Goal: Information Seeking & Learning: Learn about a topic

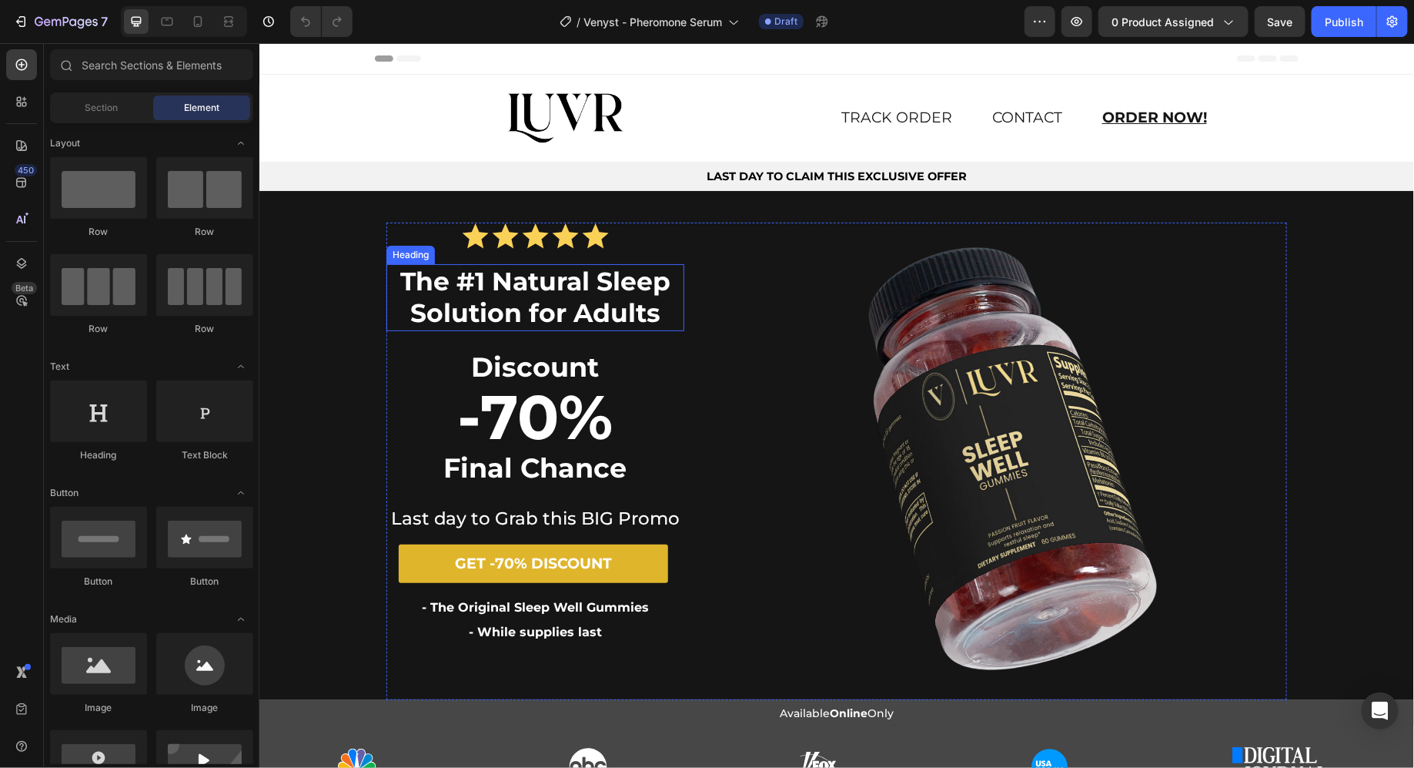
click at [521, 292] on strong "The #1 Natural Sleep Solution for Adults" at bounding box center [535, 296] width 270 height 62
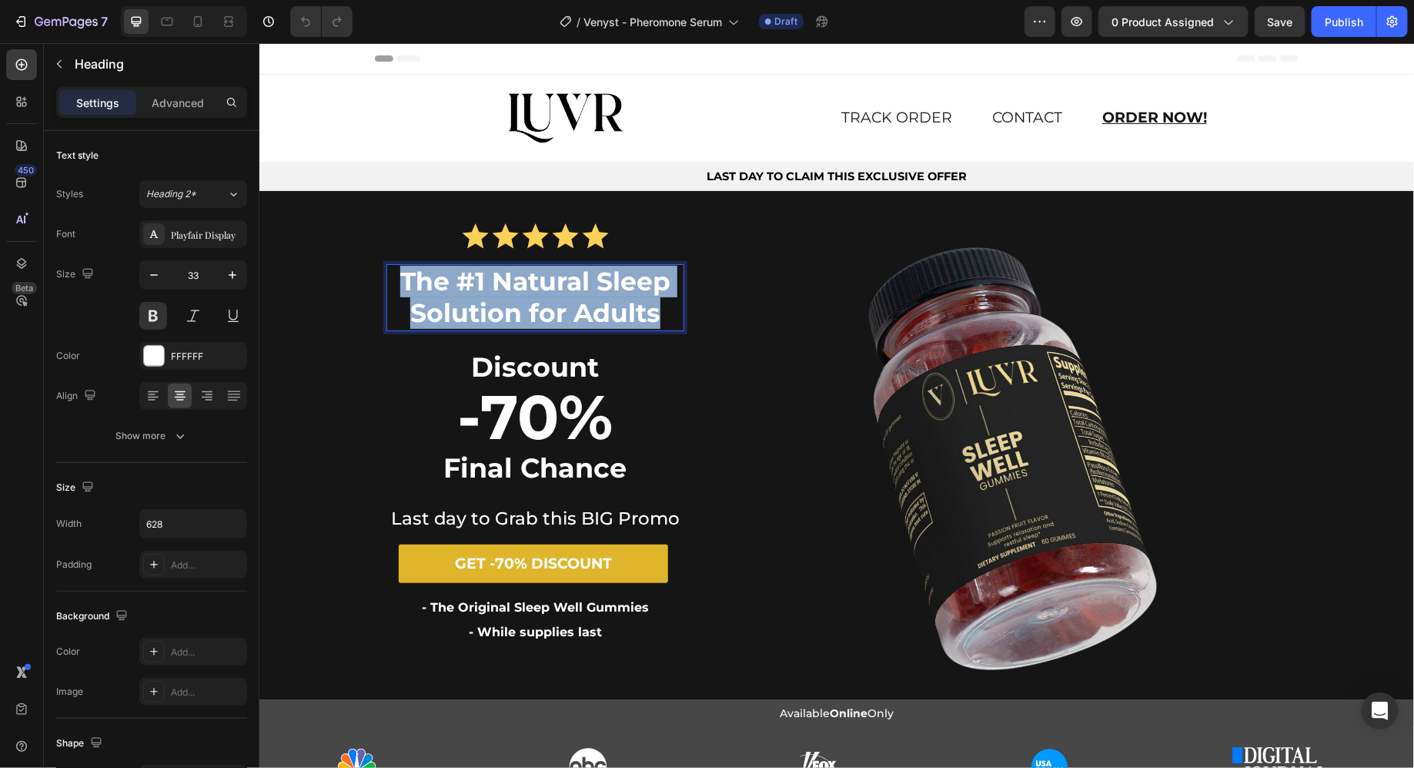
click at [521, 292] on strong "The #1 Natural Sleep Solution for Adults" at bounding box center [535, 296] width 270 height 62
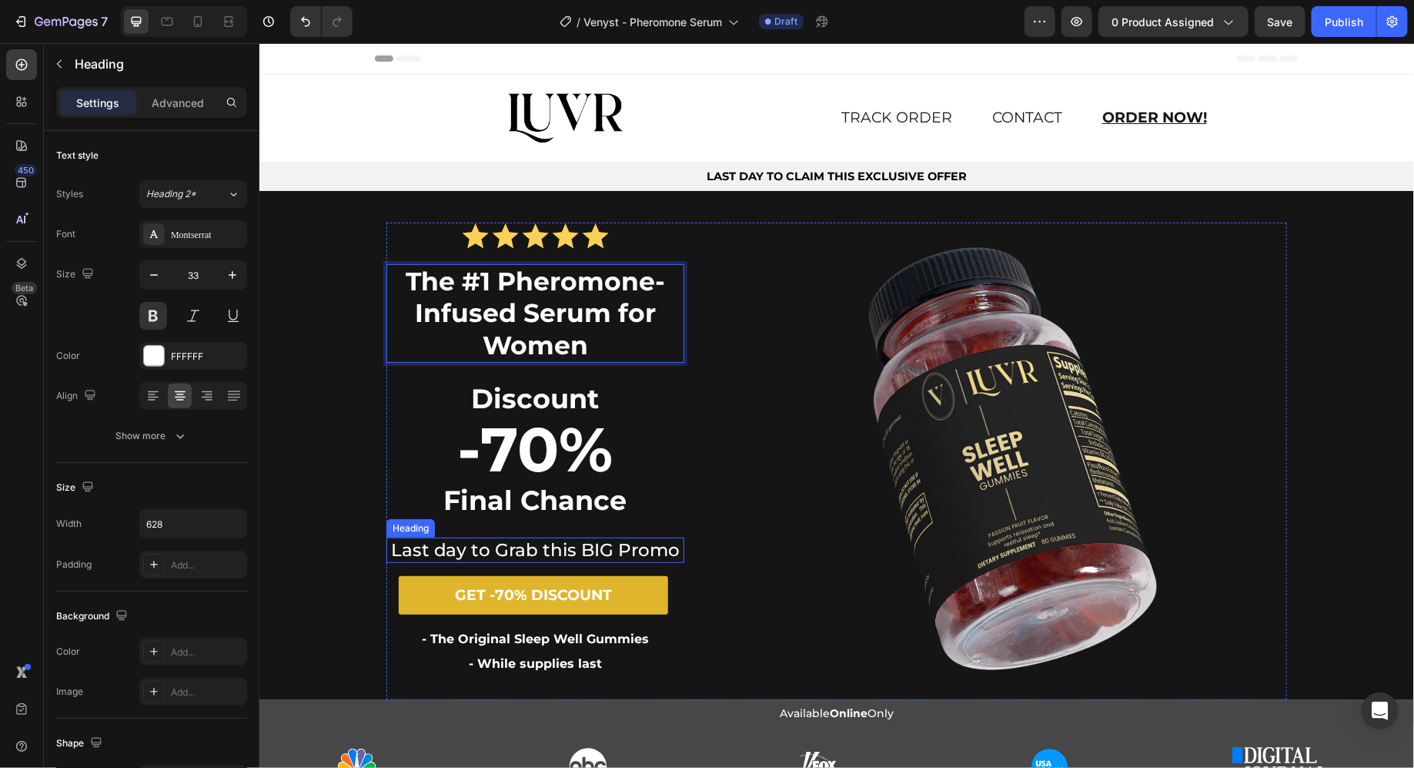
click at [518, 555] on h1 "Last day to Grab this BIG Promo" at bounding box center [535, 549] width 298 height 25
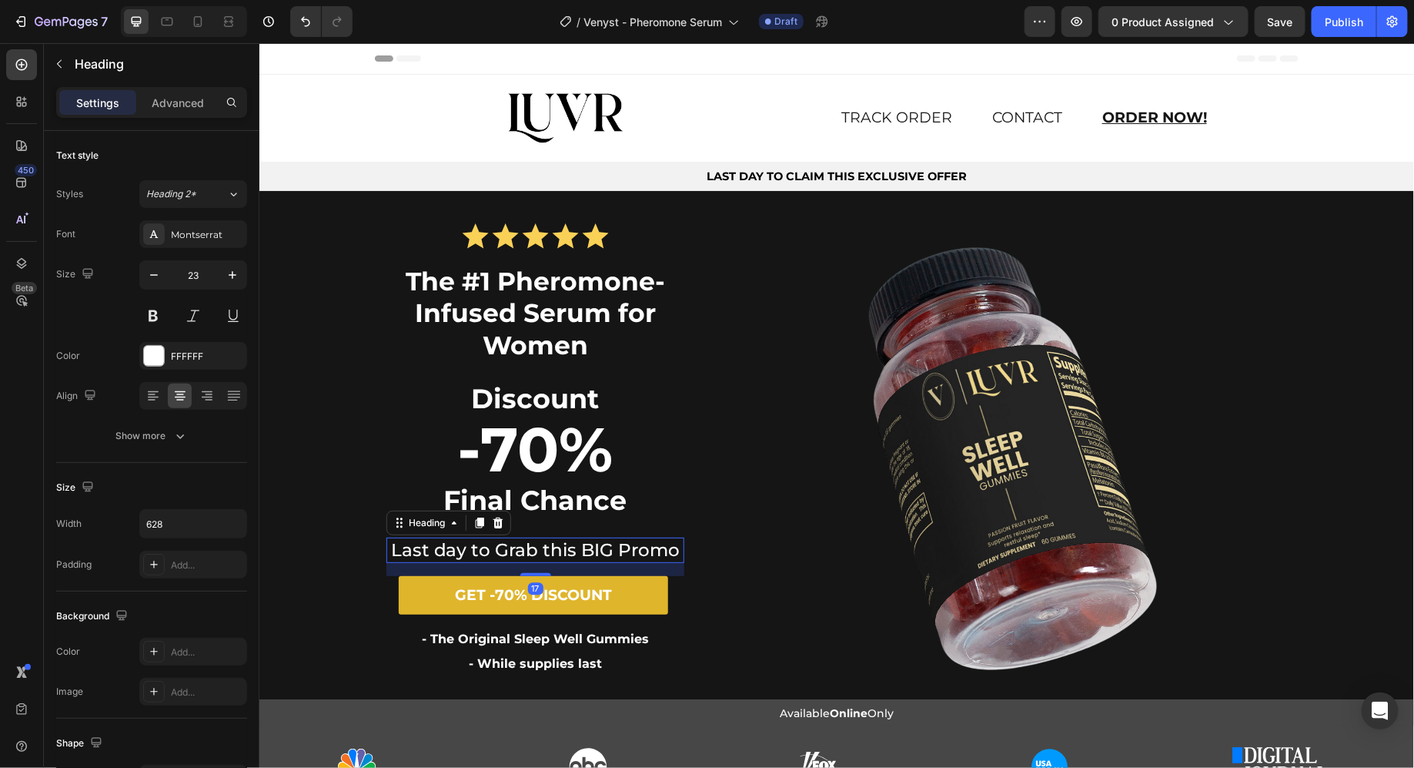
click at [518, 555] on h1 "Last day to Grab this BIG Promo" at bounding box center [535, 549] width 298 height 25
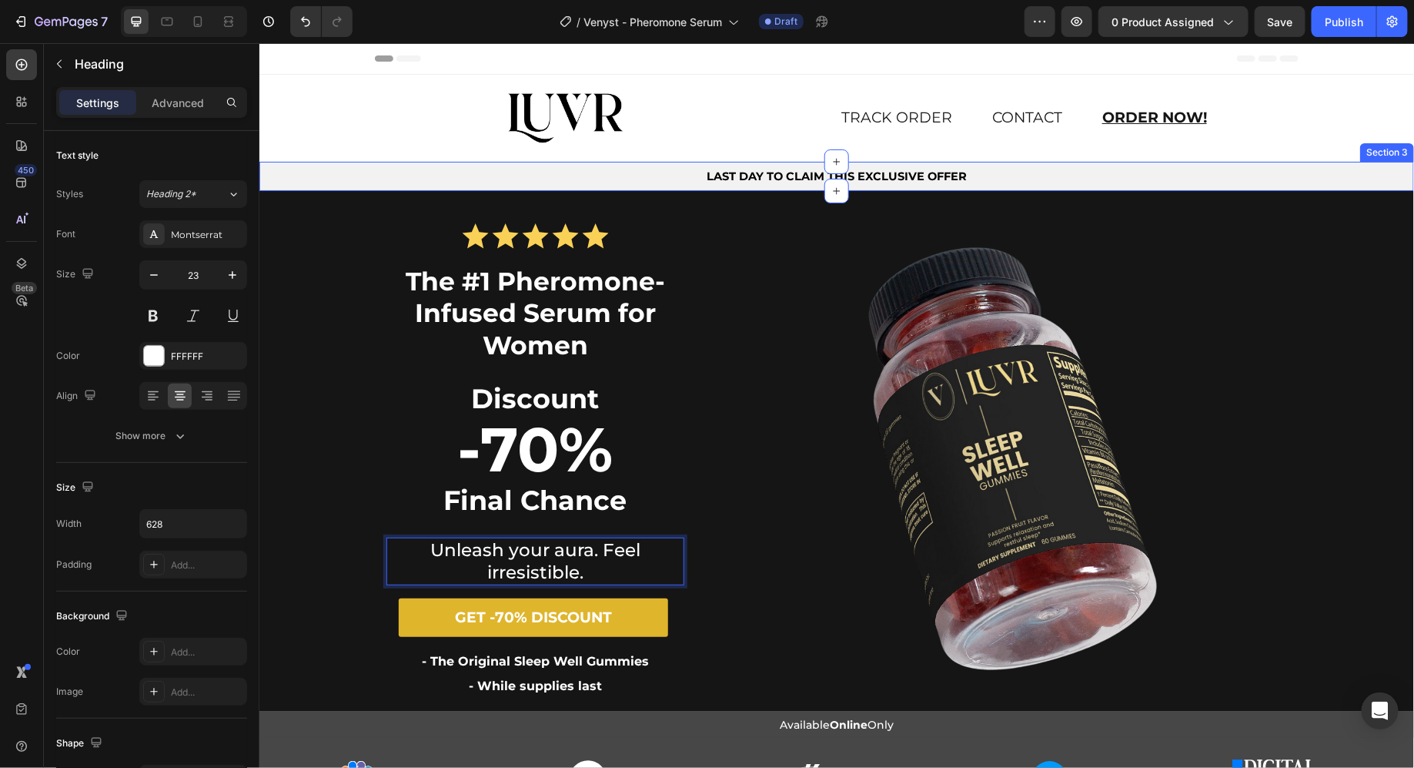
click at [721, 186] on div "LAST DAY TO CLAIM THIS EXCLUSIVE OFFER" at bounding box center [836, 176] width 1132 height 24
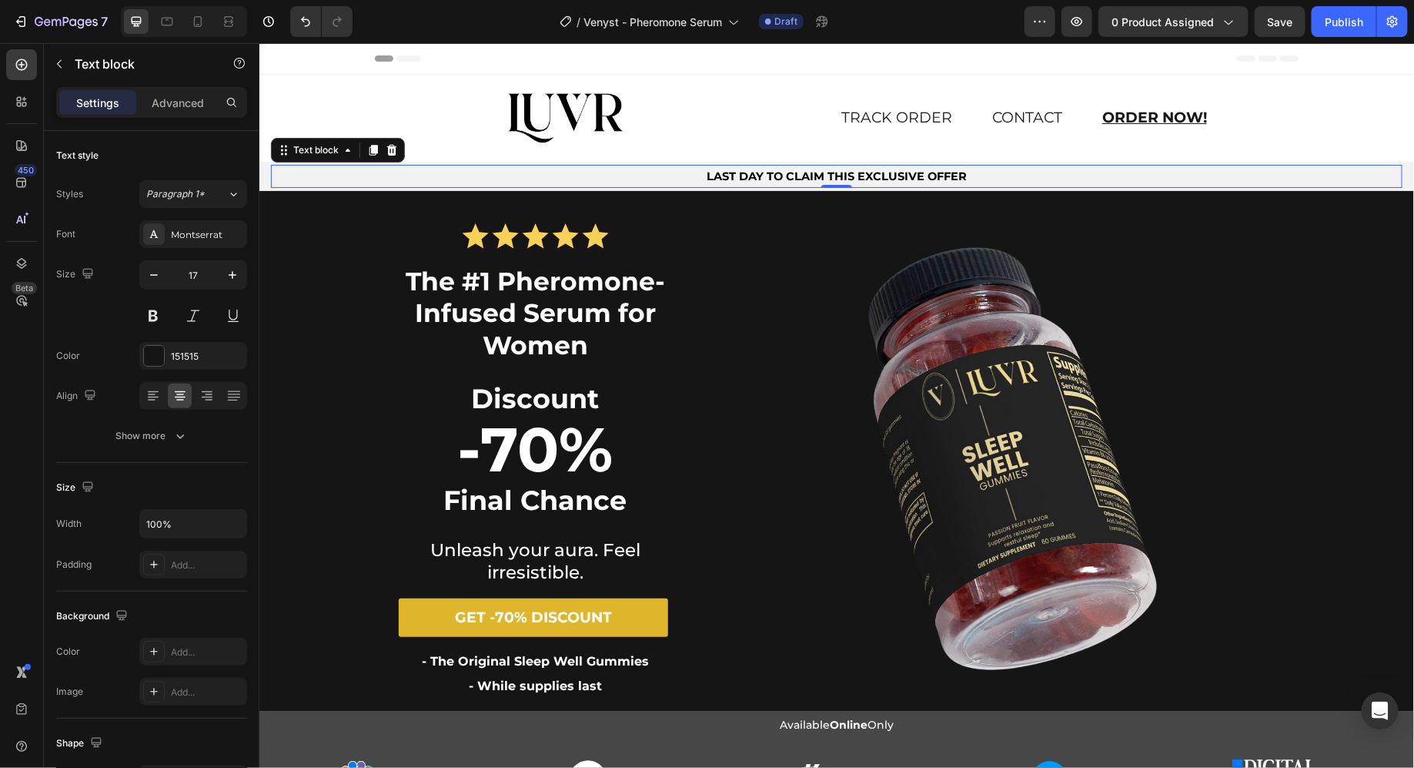
click at [721, 186] on div "LAST DAY TO CLAIM THIS EXCLUSIVE OFFER" at bounding box center [836, 176] width 1132 height 24
click at [508, 657] on strong "- The Original Sleep Well Gummies" at bounding box center [534, 660] width 227 height 15
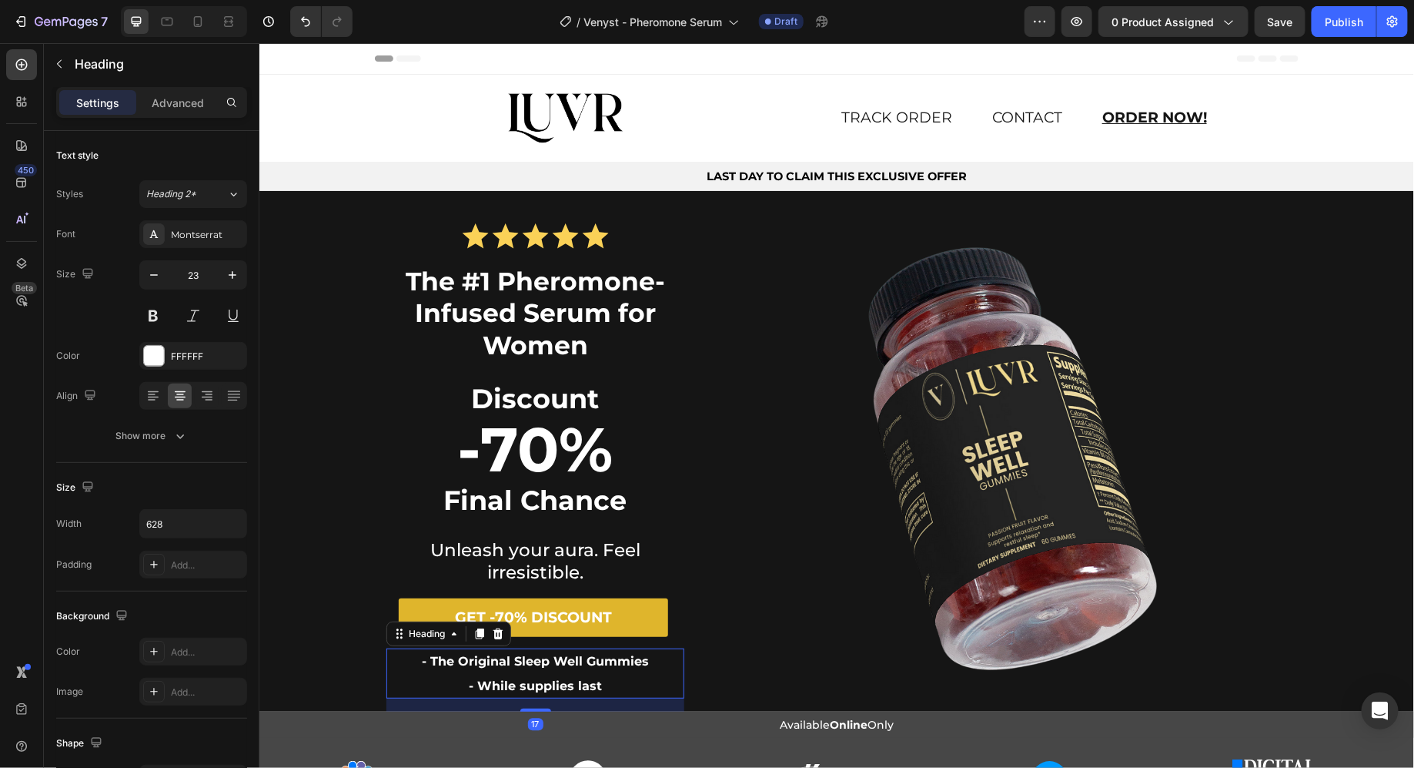
click at [508, 657] on strong "- The Original Sleep Well Gummies" at bounding box center [534, 660] width 227 height 15
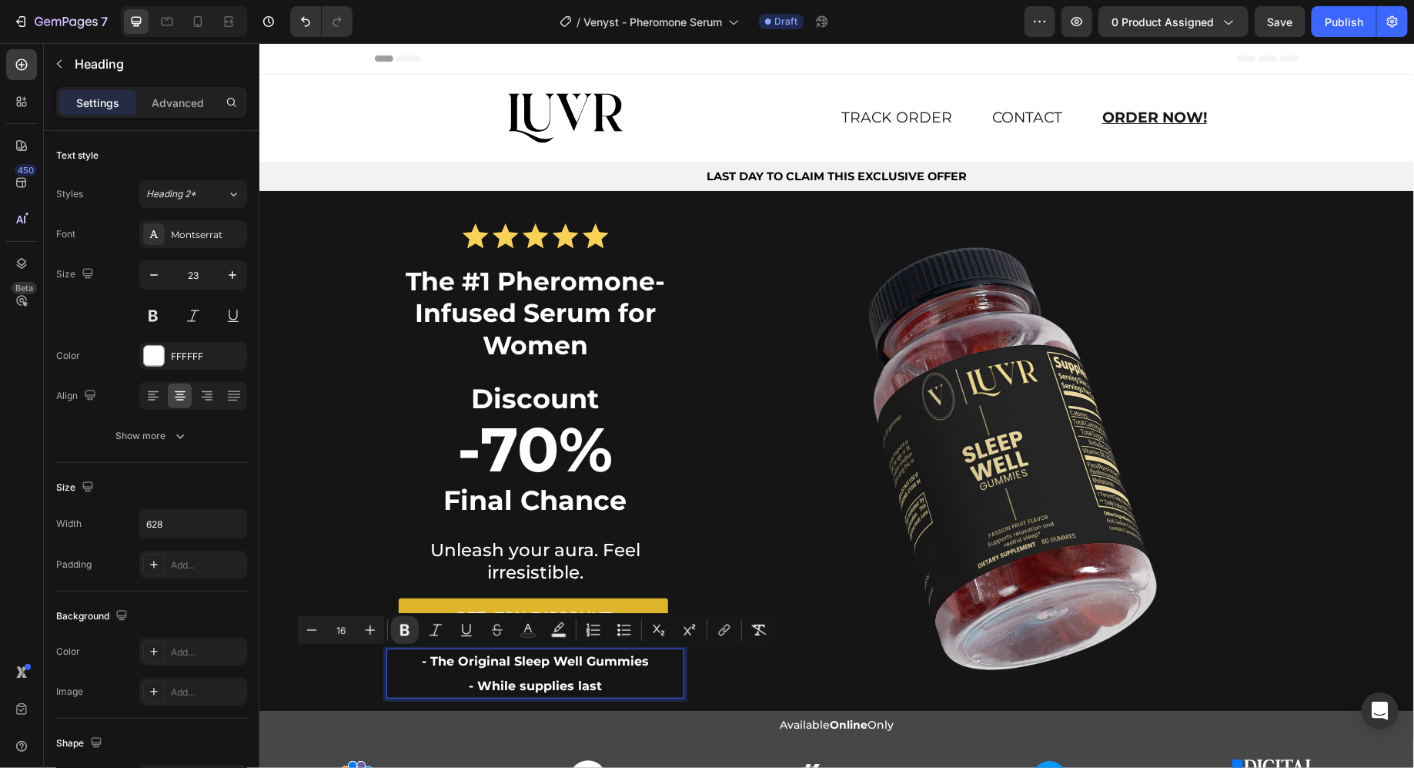
click at [452, 662] on strong "- The Original Sleep Well Gummies" at bounding box center [534, 660] width 227 height 15
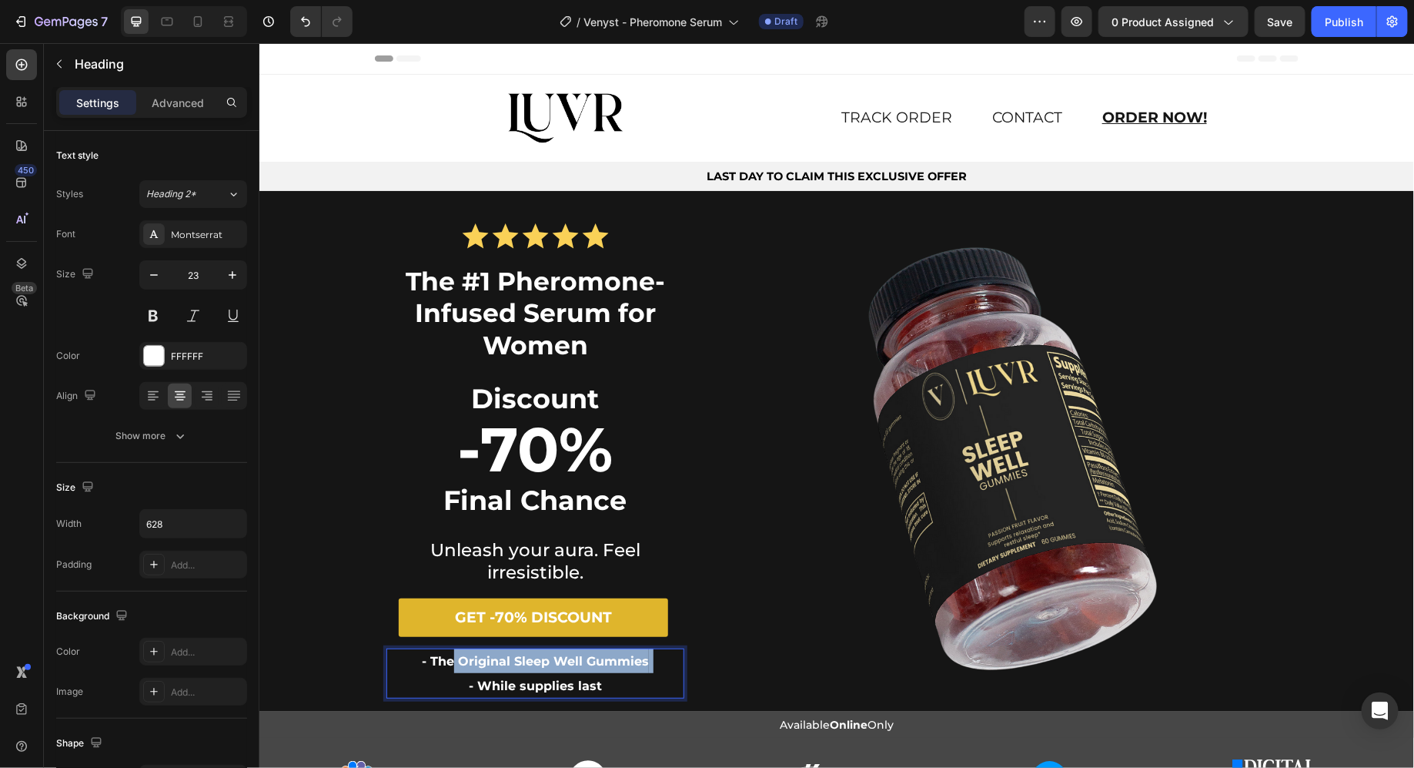
drag, startPoint x: 452, startPoint y: 662, endPoint x: 649, endPoint y: 664, distance: 197.1
click at [649, 664] on p "- The Original Sleep Well Gummies - While supplies last" at bounding box center [534, 672] width 295 height 49
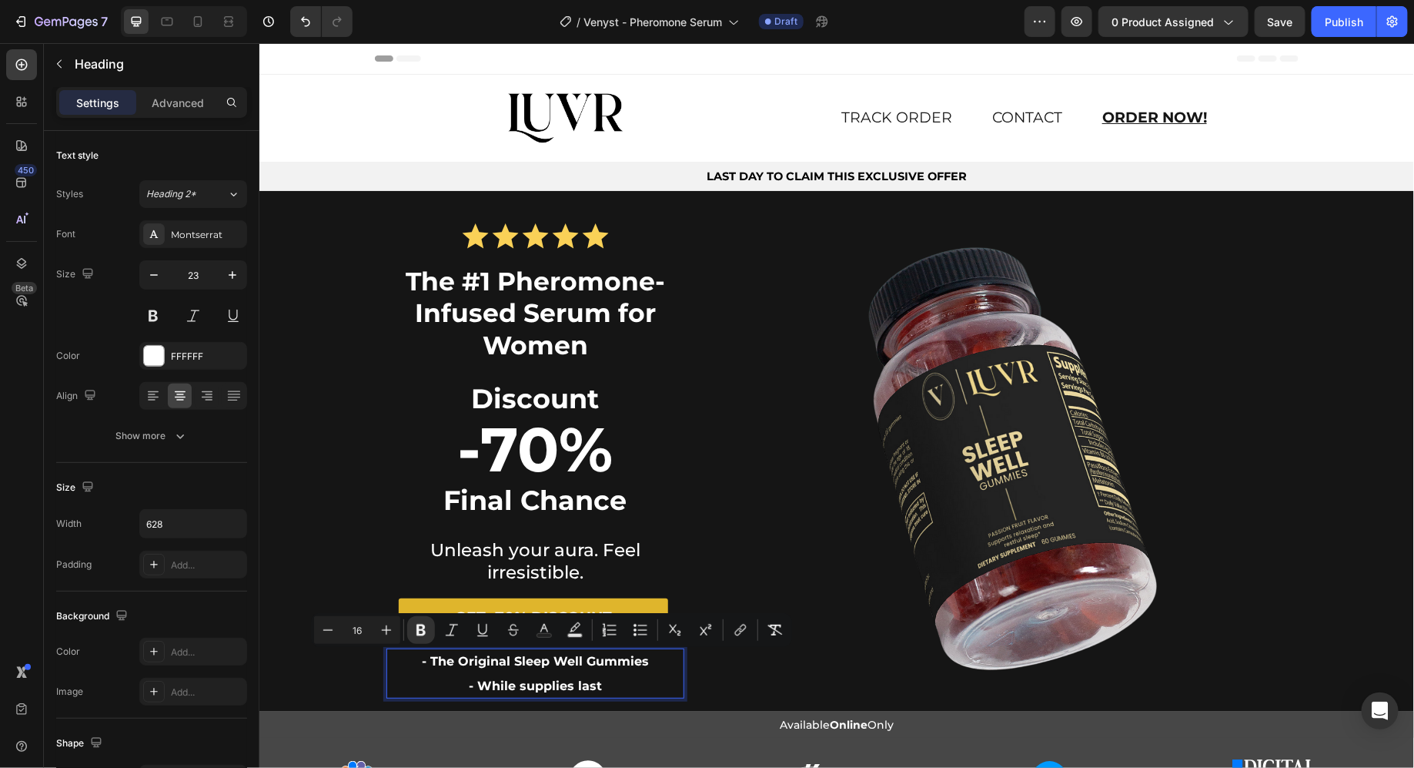
click at [430, 659] on strong "- The Original Sleep Well Gummies" at bounding box center [534, 660] width 227 height 15
drag, startPoint x: 430, startPoint y: 659, endPoint x: 602, endPoint y: 663, distance: 171.7
click at [602, 663] on strong "- The Original Sleep Well Gummies" at bounding box center [534, 660] width 227 height 15
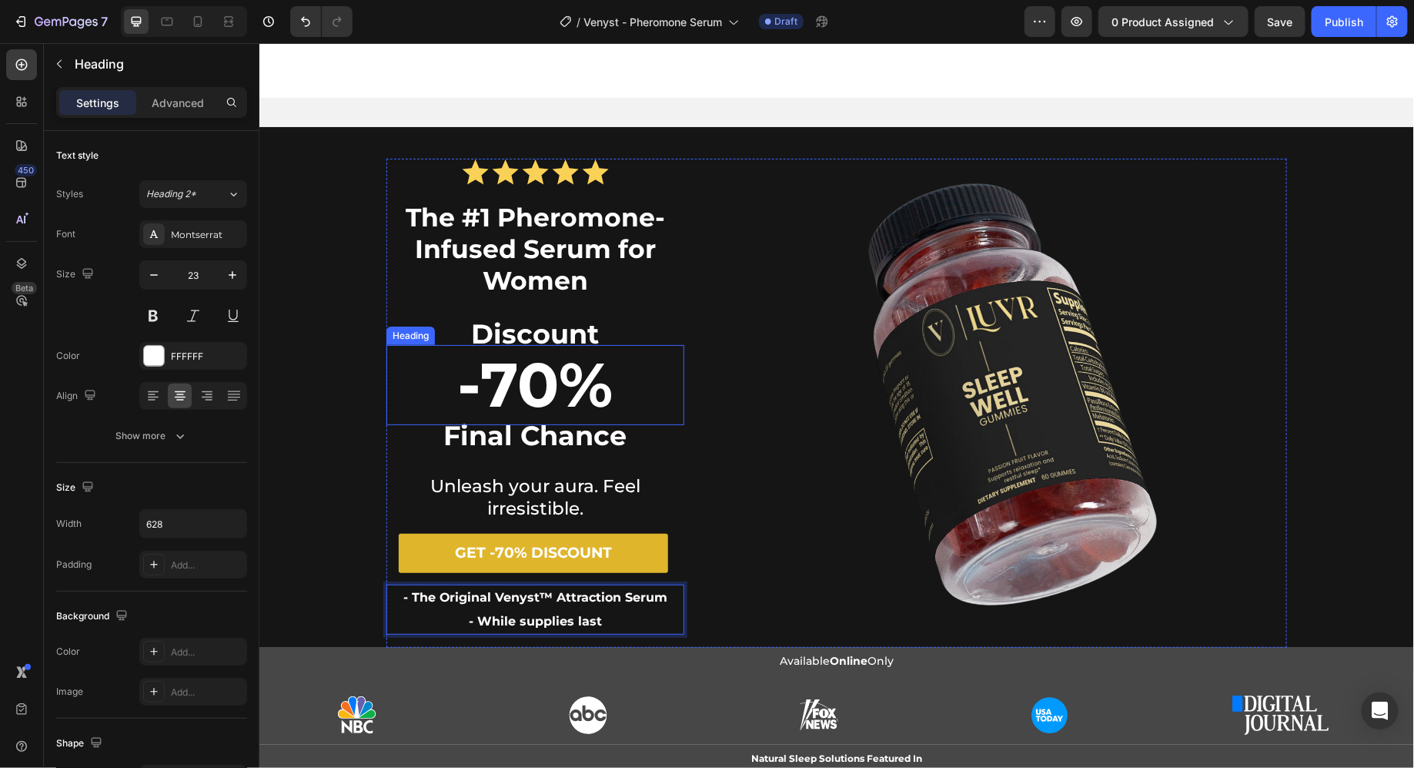
scroll to position [208, 0]
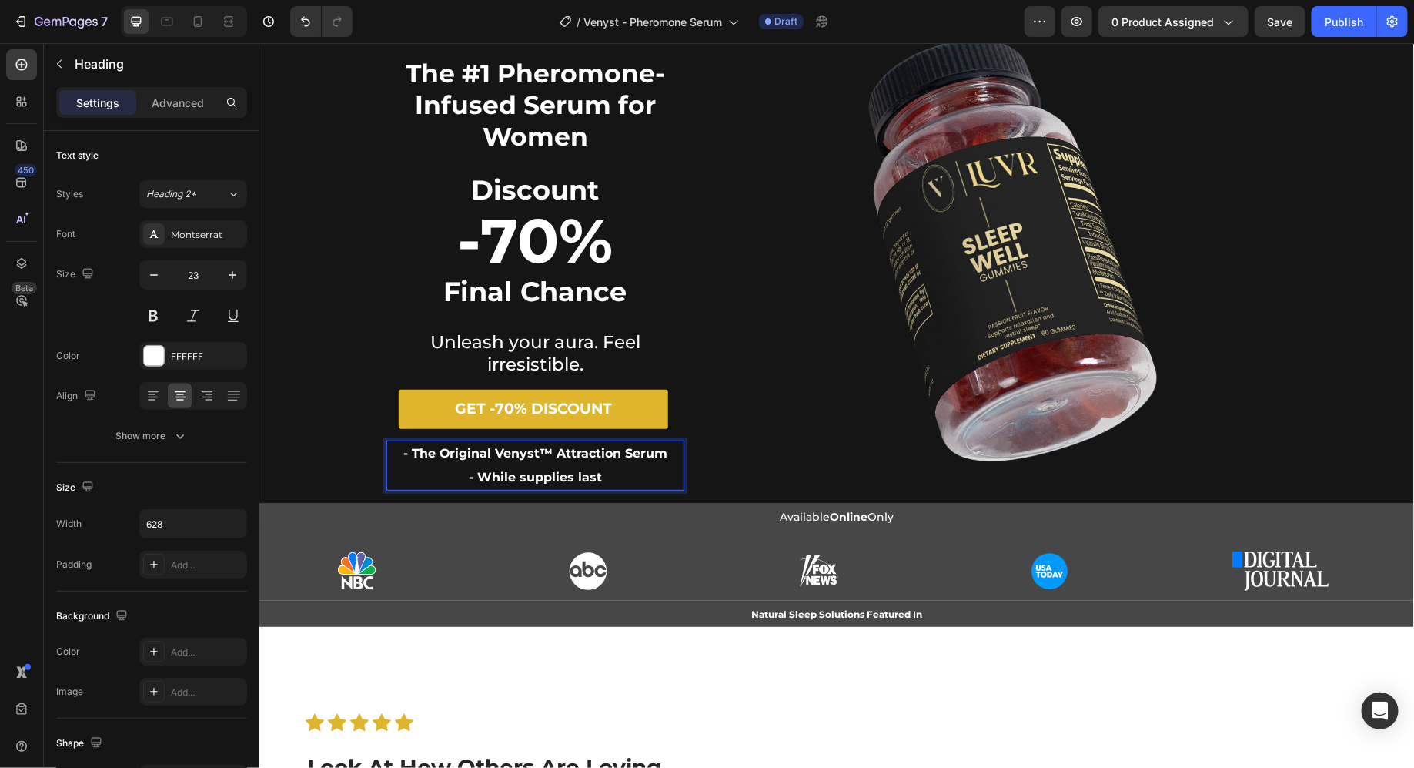
click at [486, 479] on strong "- While supplies last" at bounding box center [534, 476] width 133 height 15
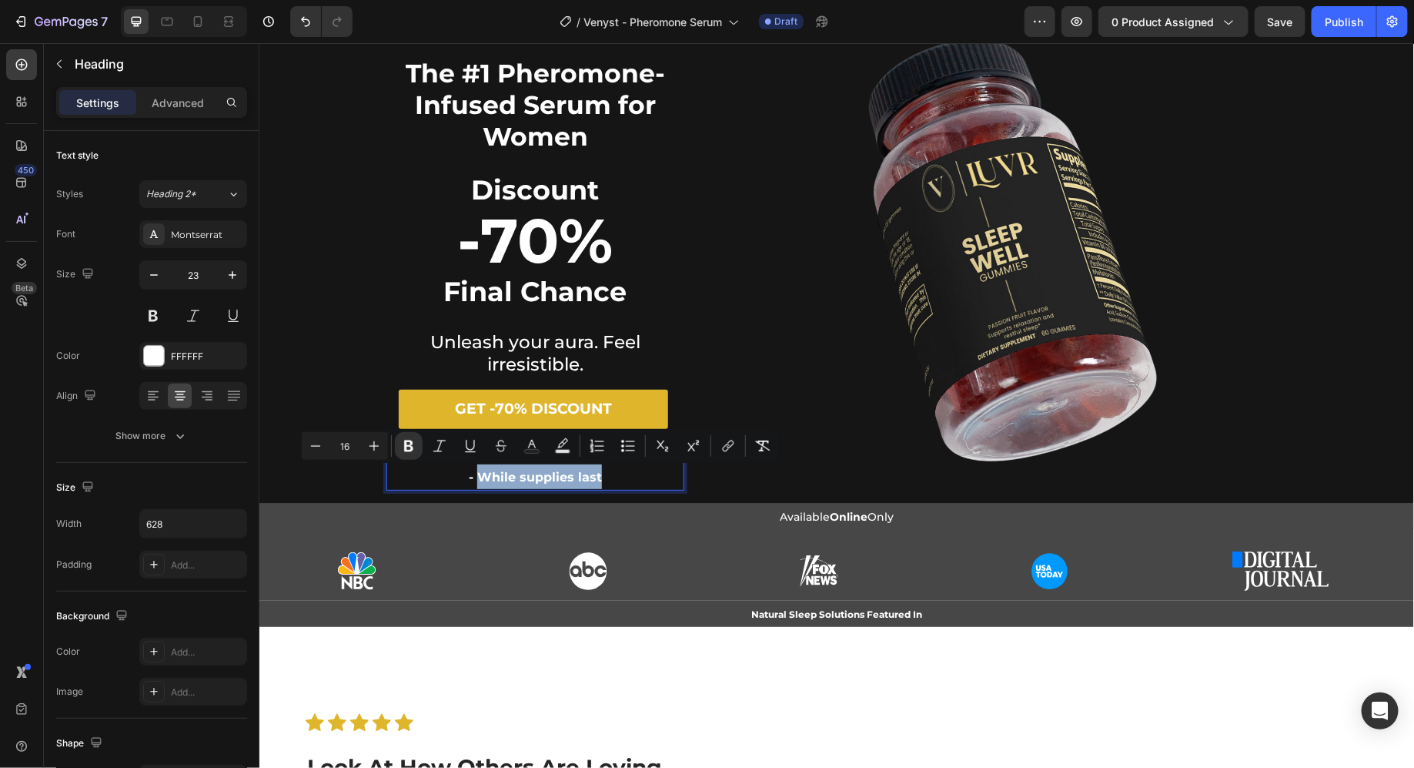
drag, startPoint x: 486, startPoint y: 479, endPoint x: 583, endPoint y: 476, distance: 97.1
click at [583, 476] on strong "- While supplies last" at bounding box center [534, 476] width 133 height 15
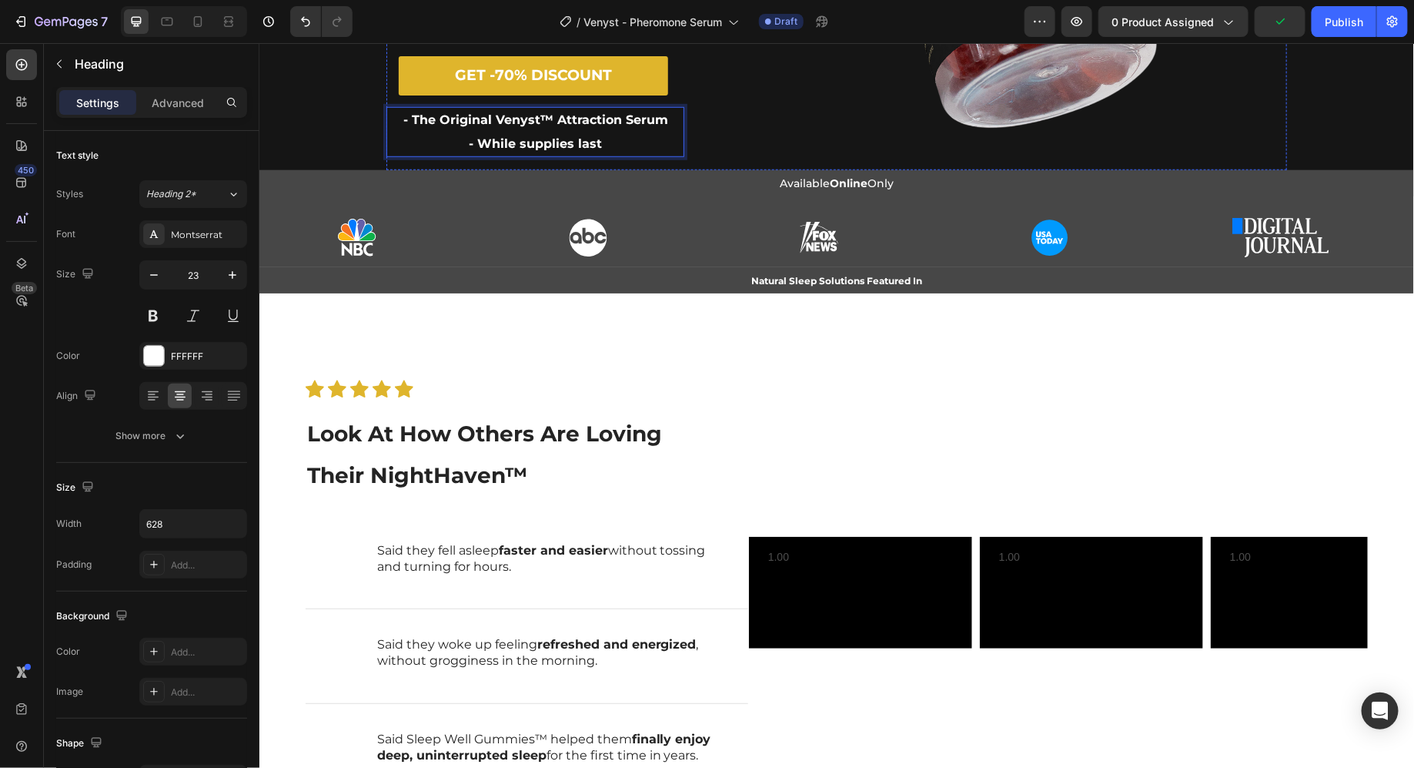
scroll to position [641, 0]
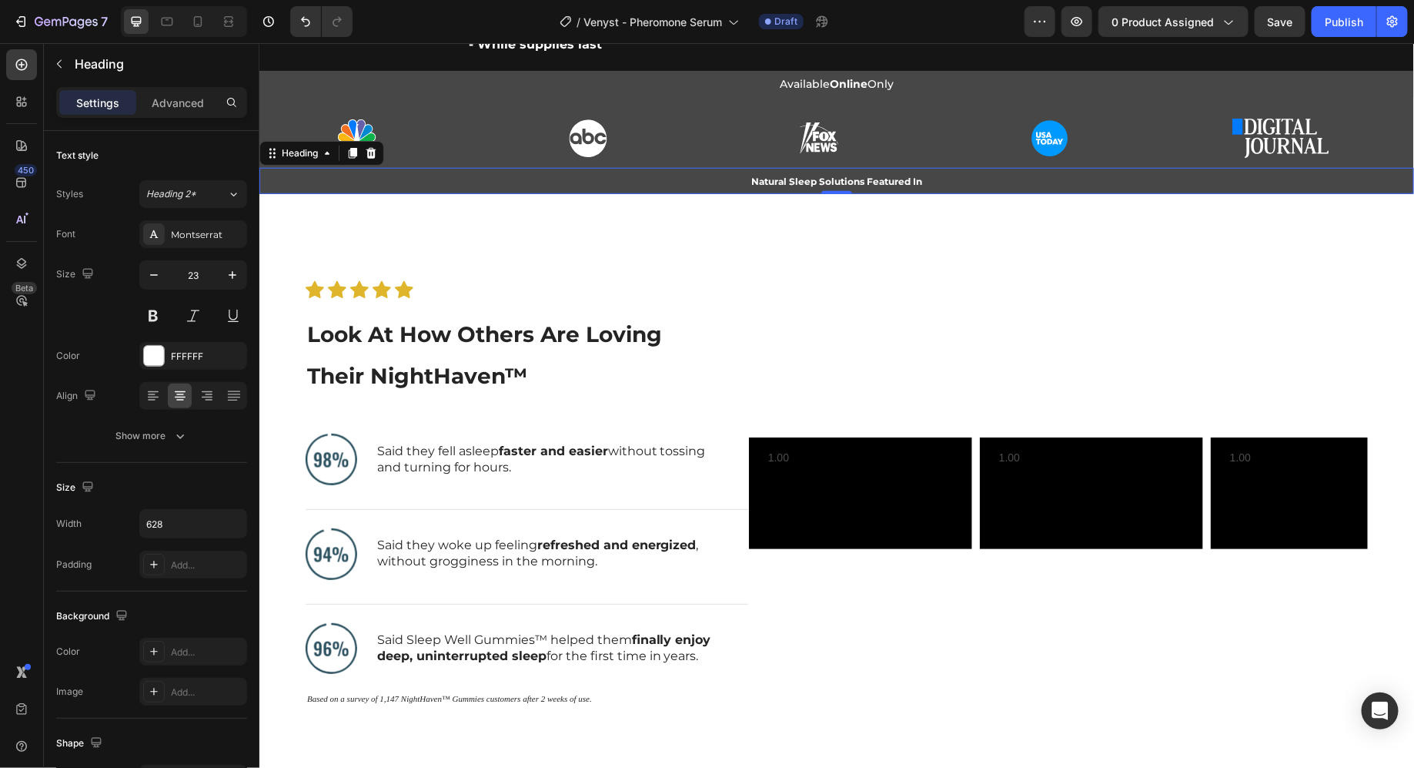
click at [833, 176] on span "Natural Sleep Solutions Featured In" at bounding box center [836, 181] width 171 height 12
click at [873, 184] on span "Natural Sleep Solutions Featured In" at bounding box center [836, 181] width 171 height 12
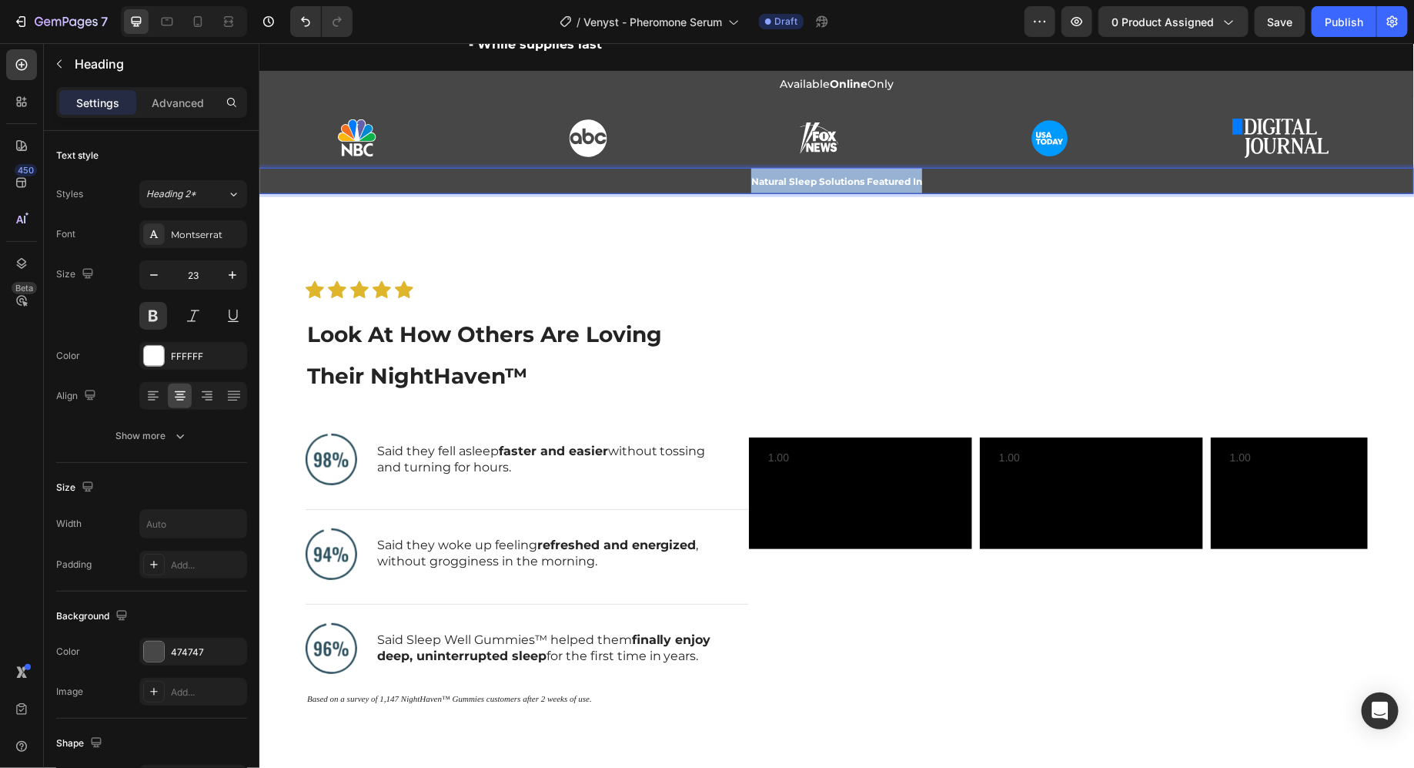
click at [873, 184] on span "Natural Sleep Solutions Featured In" at bounding box center [836, 181] width 171 height 12
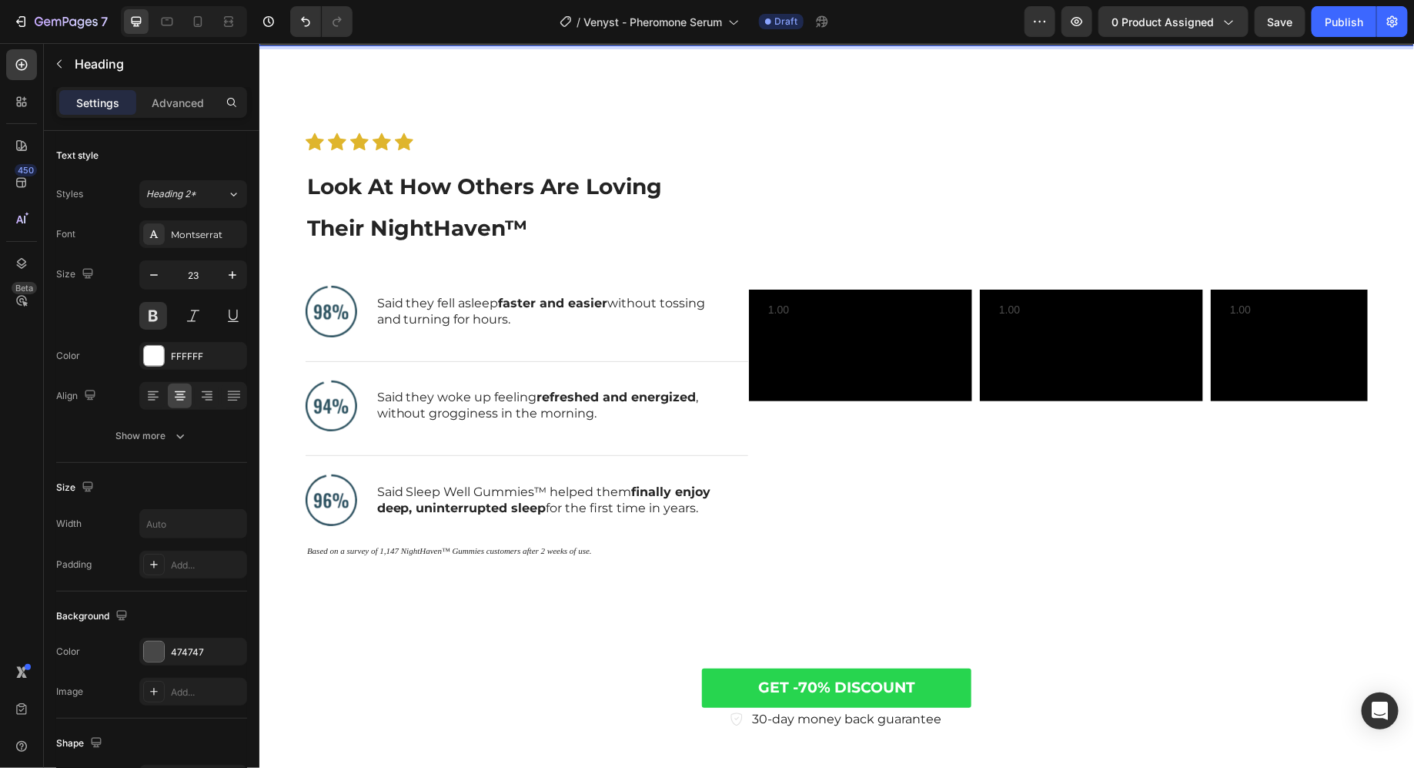
scroll to position [805, 0]
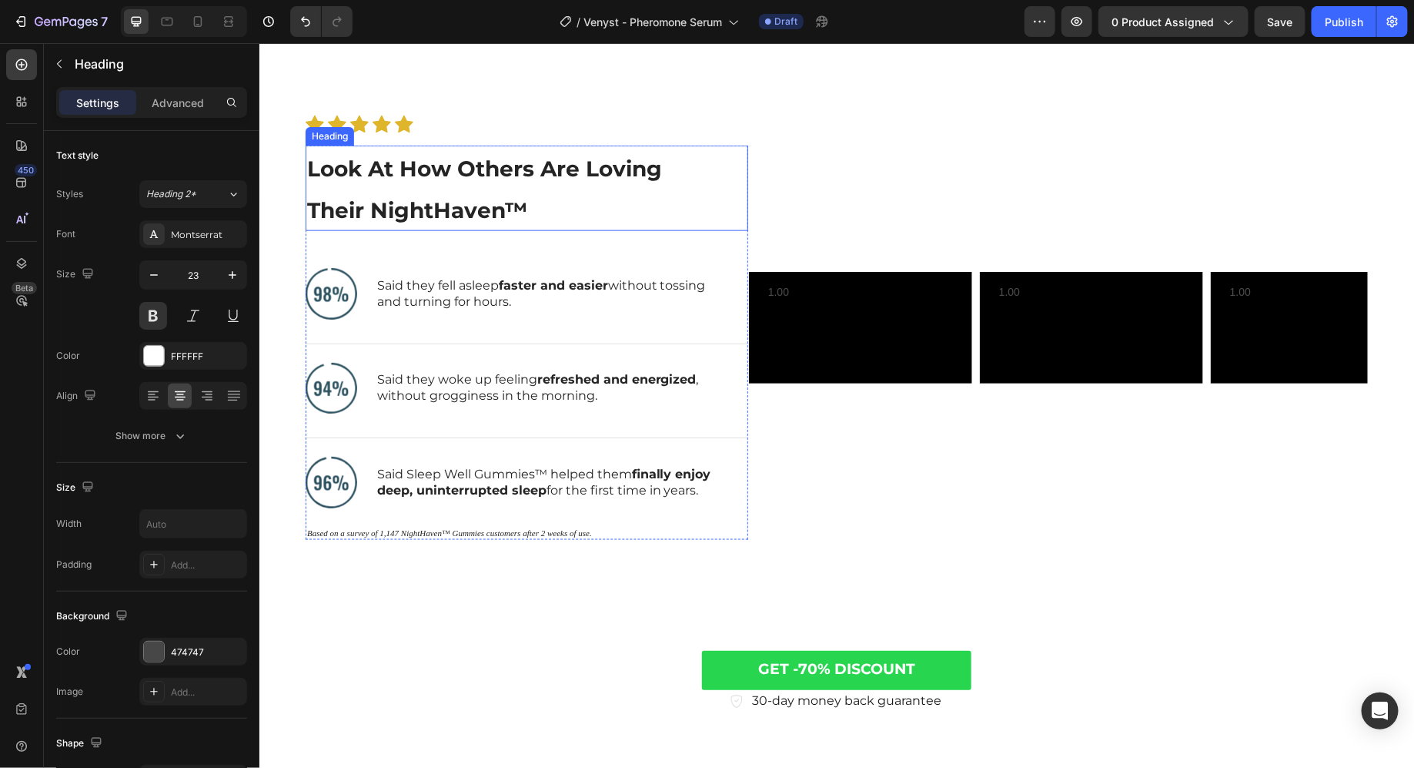
click at [539, 205] on h2 "Look At How Others Are Loving Their NightHaven™" at bounding box center [514, 187] width 418 height 85
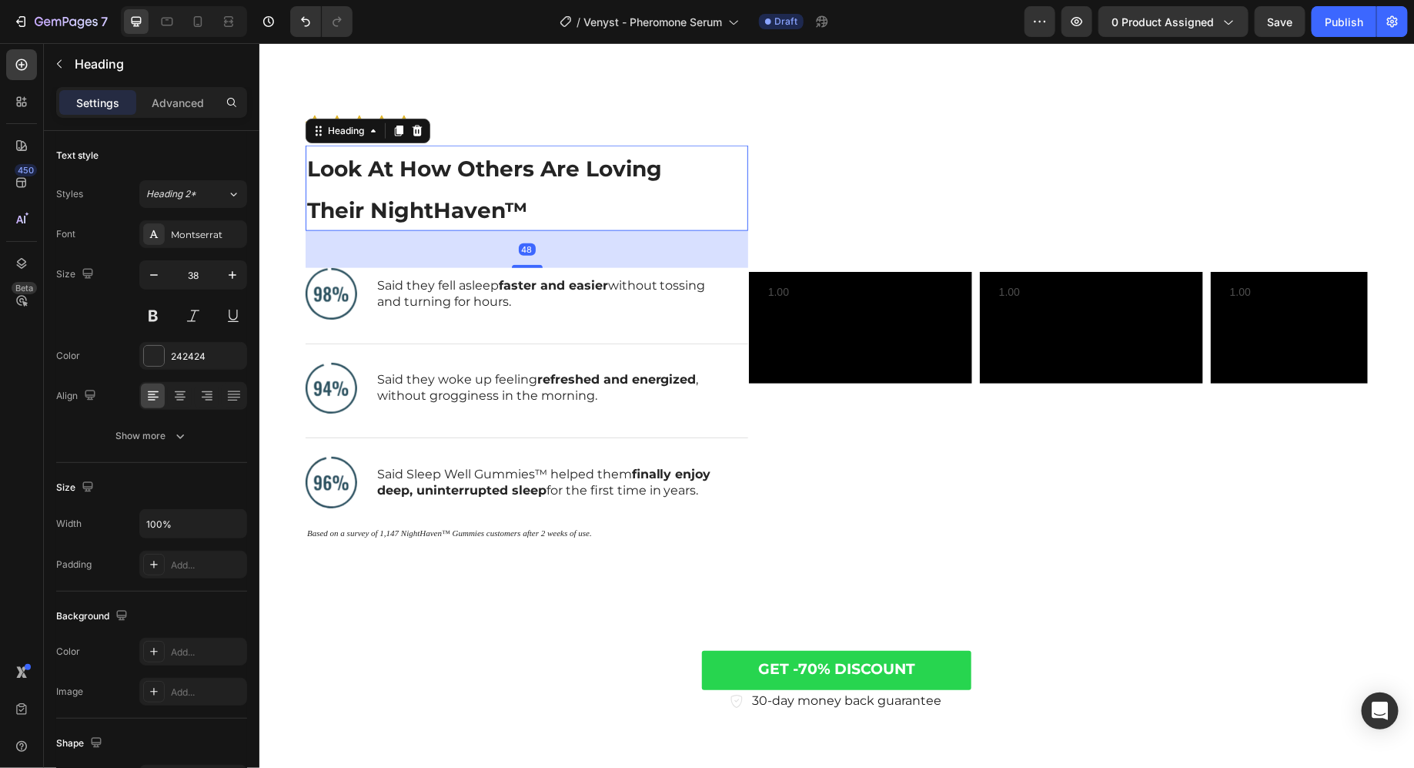
click at [539, 205] on h2 "Look At How Others Are Loving Their NightHaven™" at bounding box center [514, 187] width 418 height 85
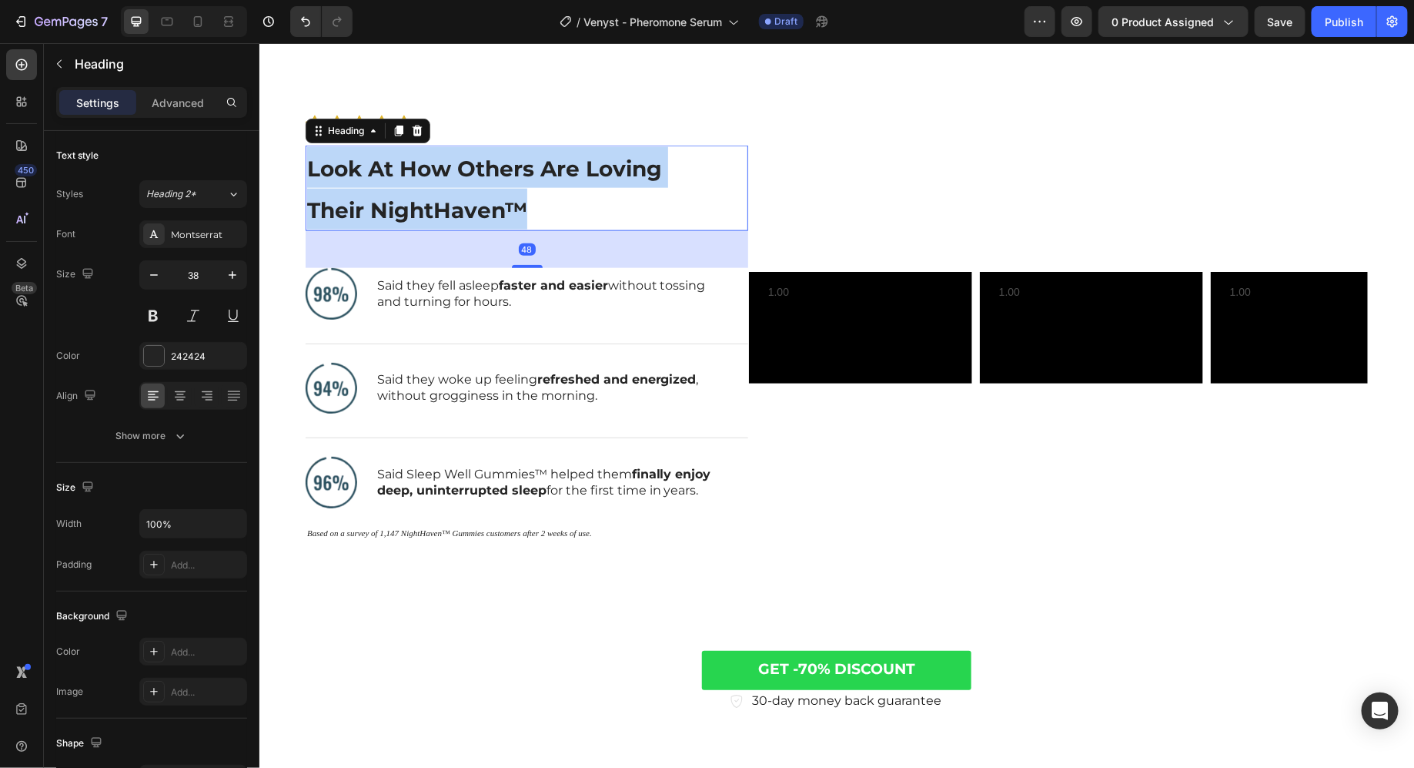
click at [539, 205] on p "Look At How Others Are Loving Their NightHaven™" at bounding box center [513, 187] width 415 height 82
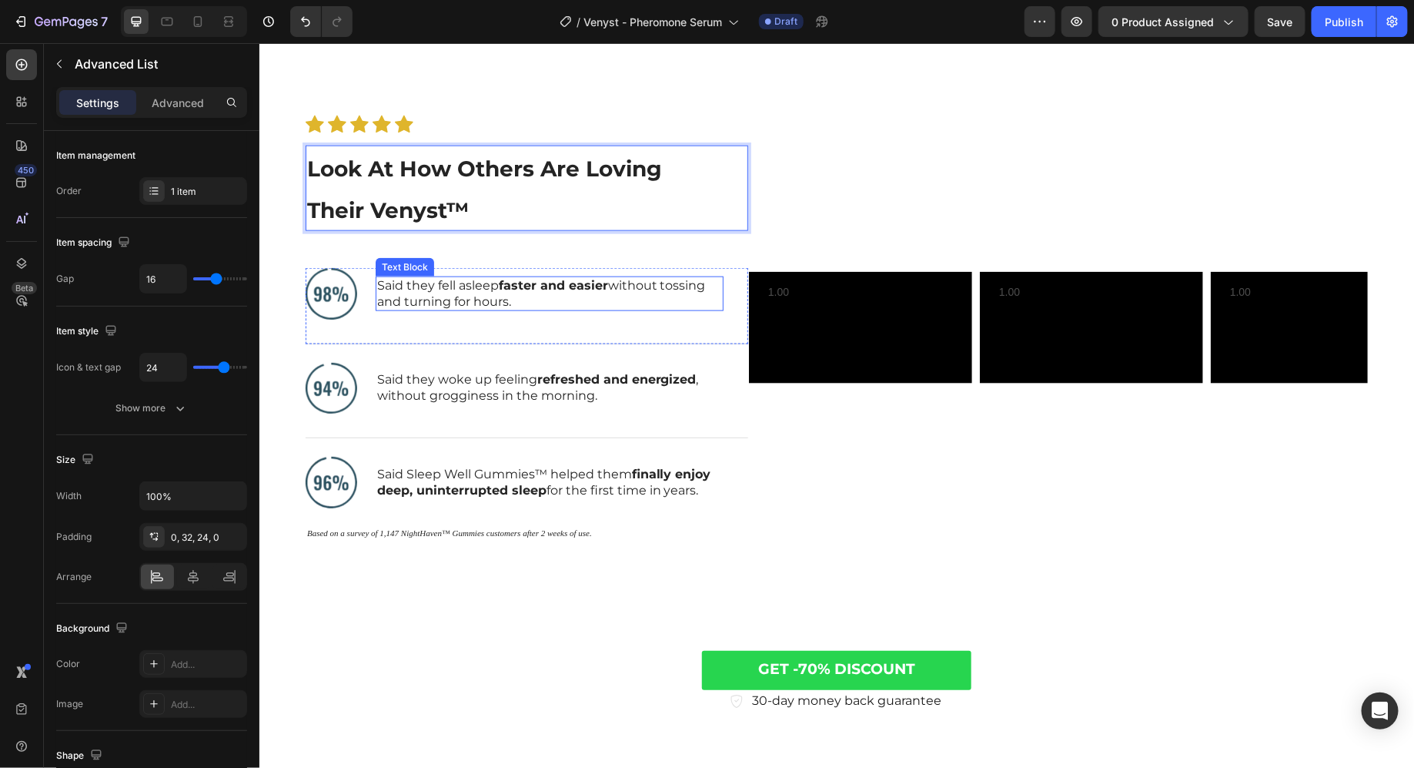
click at [452, 269] on li "Image Said they fell asleep faster and easier without tossing and turning for h…" at bounding box center [514, 293] width 418 height 52
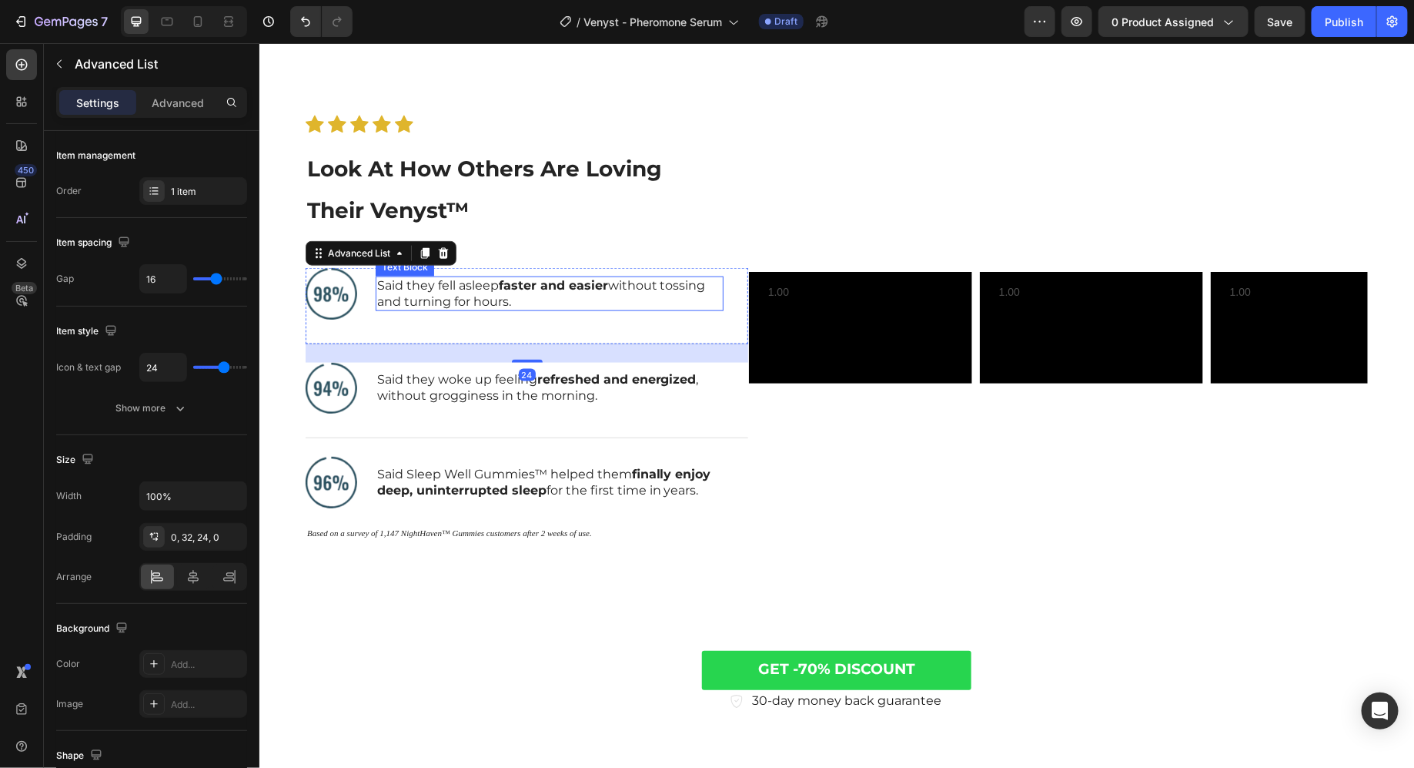
click at [452, 291] on p "Said they fell asleep faster and easier without tossing and turning for hours." at bounding box center [548, 293] width 345 height 32
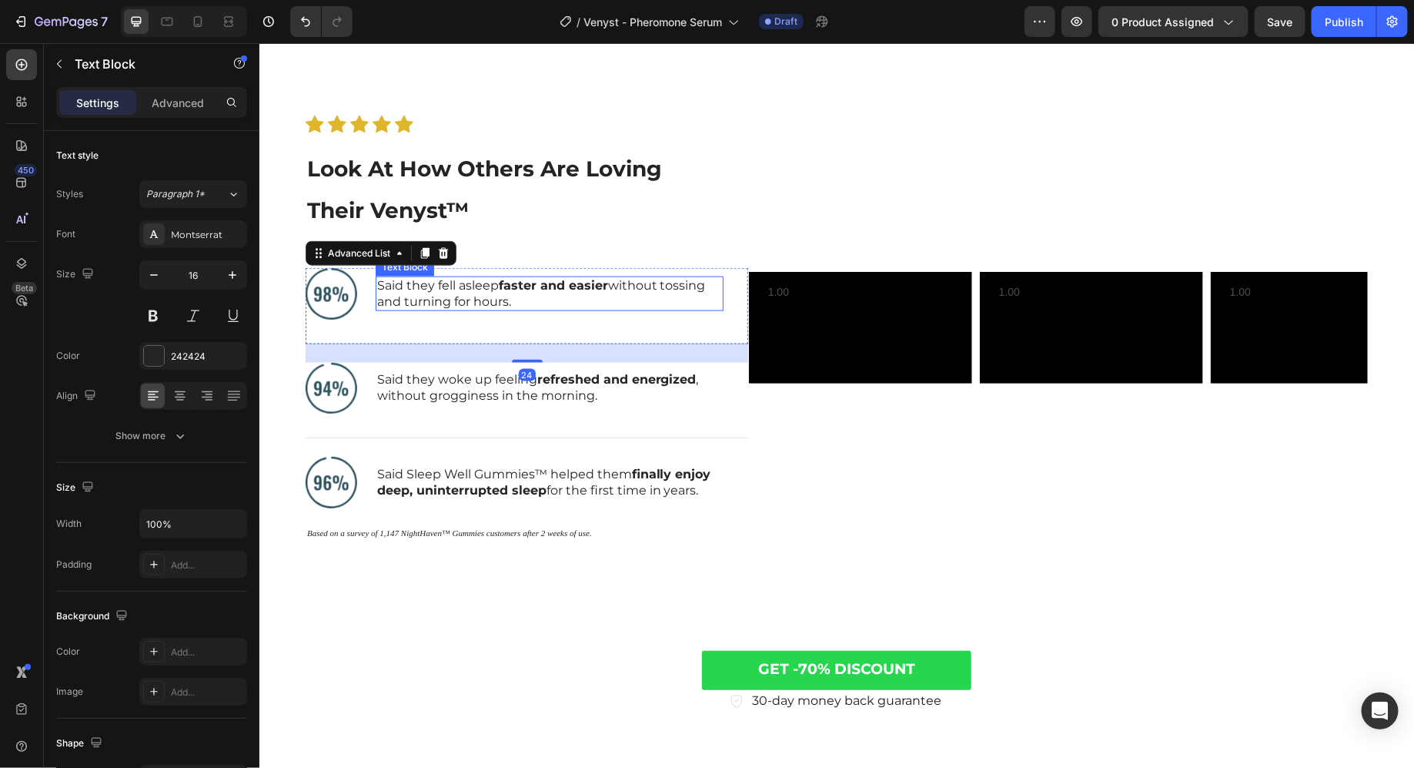
click at [452, 291] on p "Said they fell asleep faster and easier without tossing and turning for hours." at bounding box center [548, 293] width 345 height 32
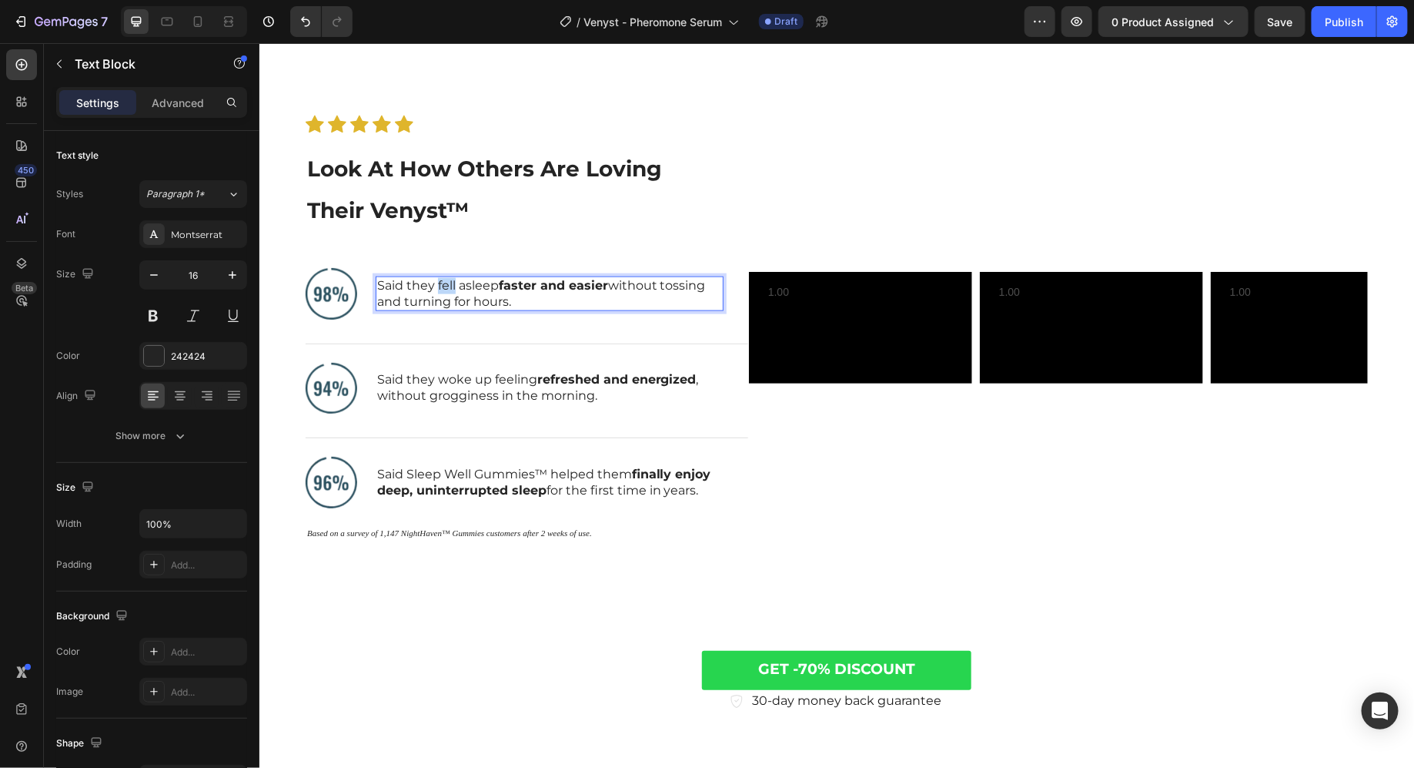
click at [452, 291] on p "Said they fell asleep faster and easier without tossing and turning for hours." at bounding box center [548, 293] width 345 height 32
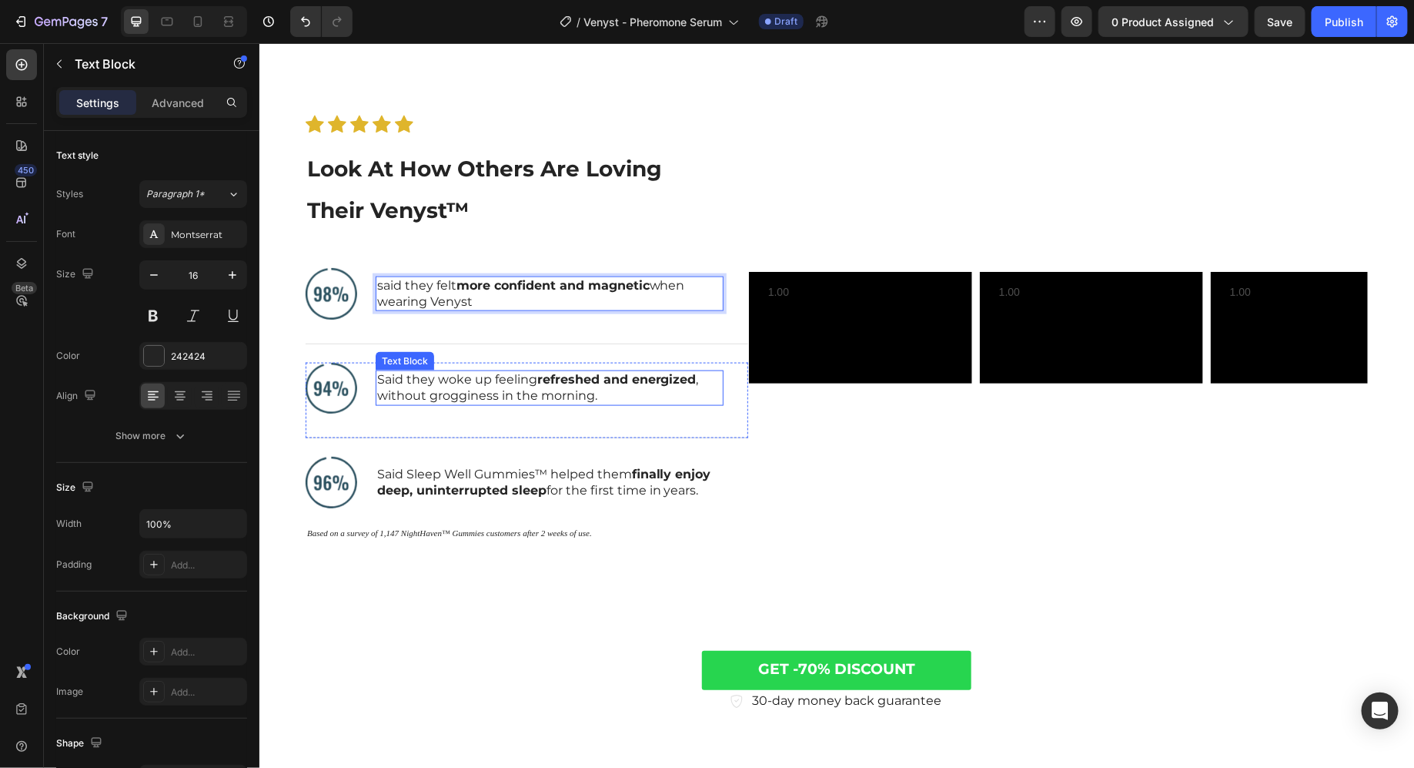
click at [464, 397] on p "Said they woke up feeling refreshed and energized , without grogginess in the m…" at bounding box center [548, 387] width 345 height 32
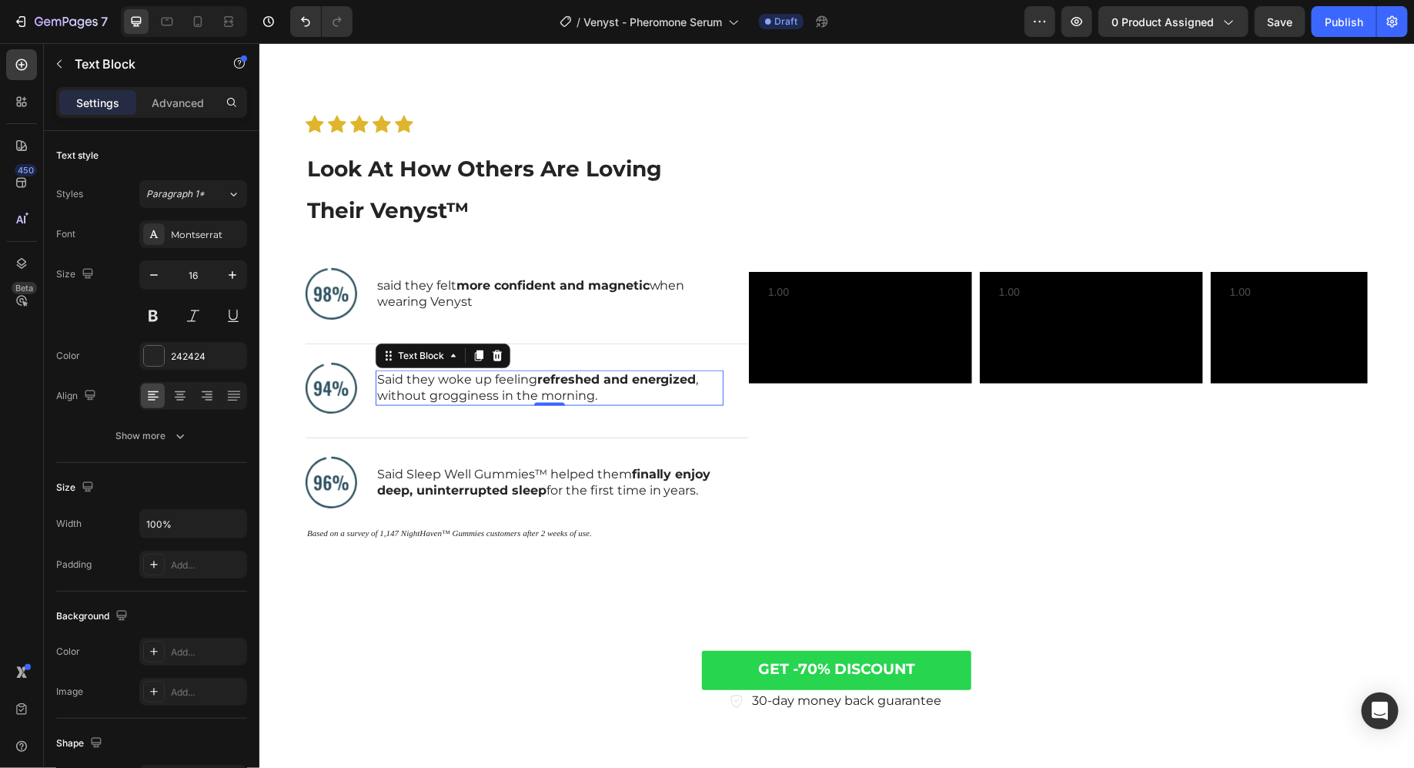
click at [464, 397] on p "Said they woke up feeling refreshed and energized , without grogginess in the m…" at bounding box center [548, 387] width 345 height 32
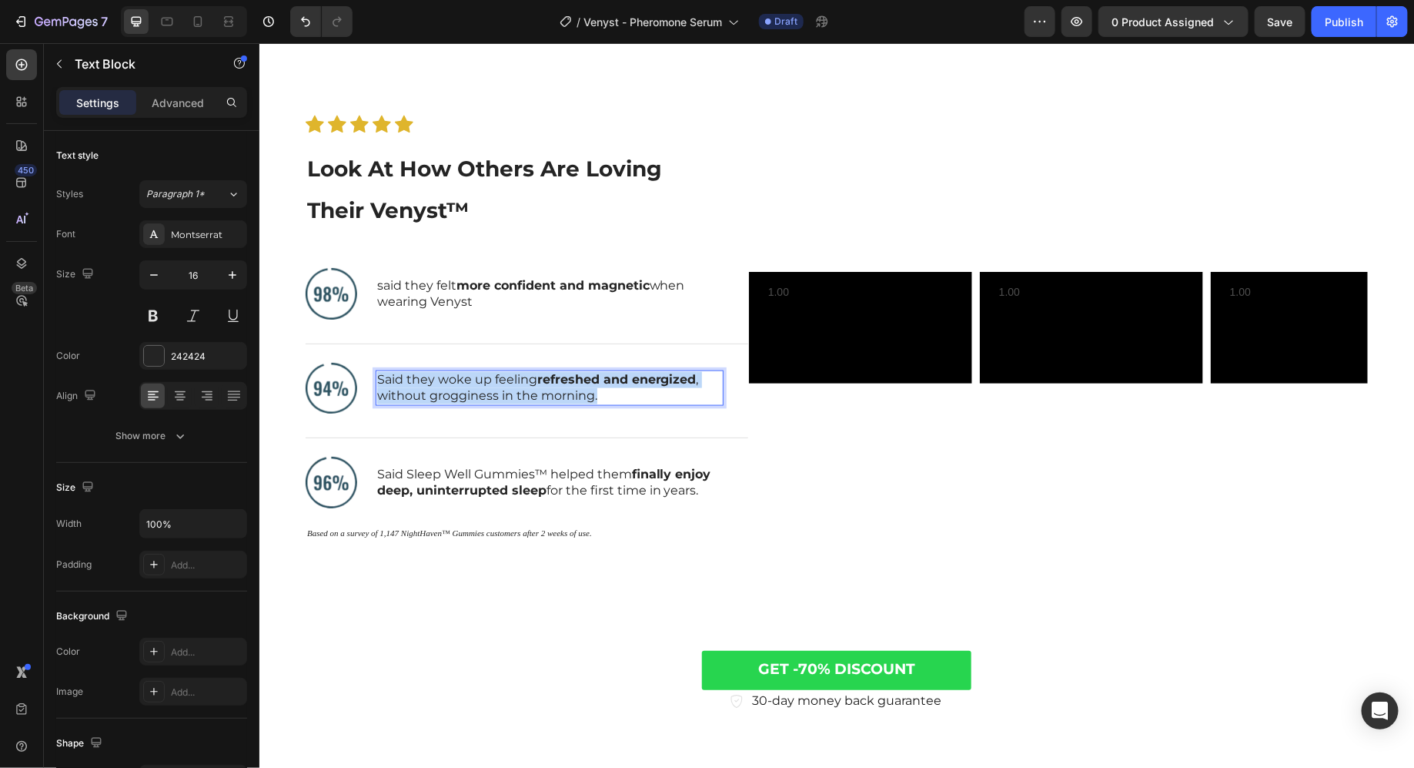
click at [464, 397] on p "Said they woke up feeling refreshed and energized , without grogginess in the m…" at bounding box center [548, 387] width 345 height 32
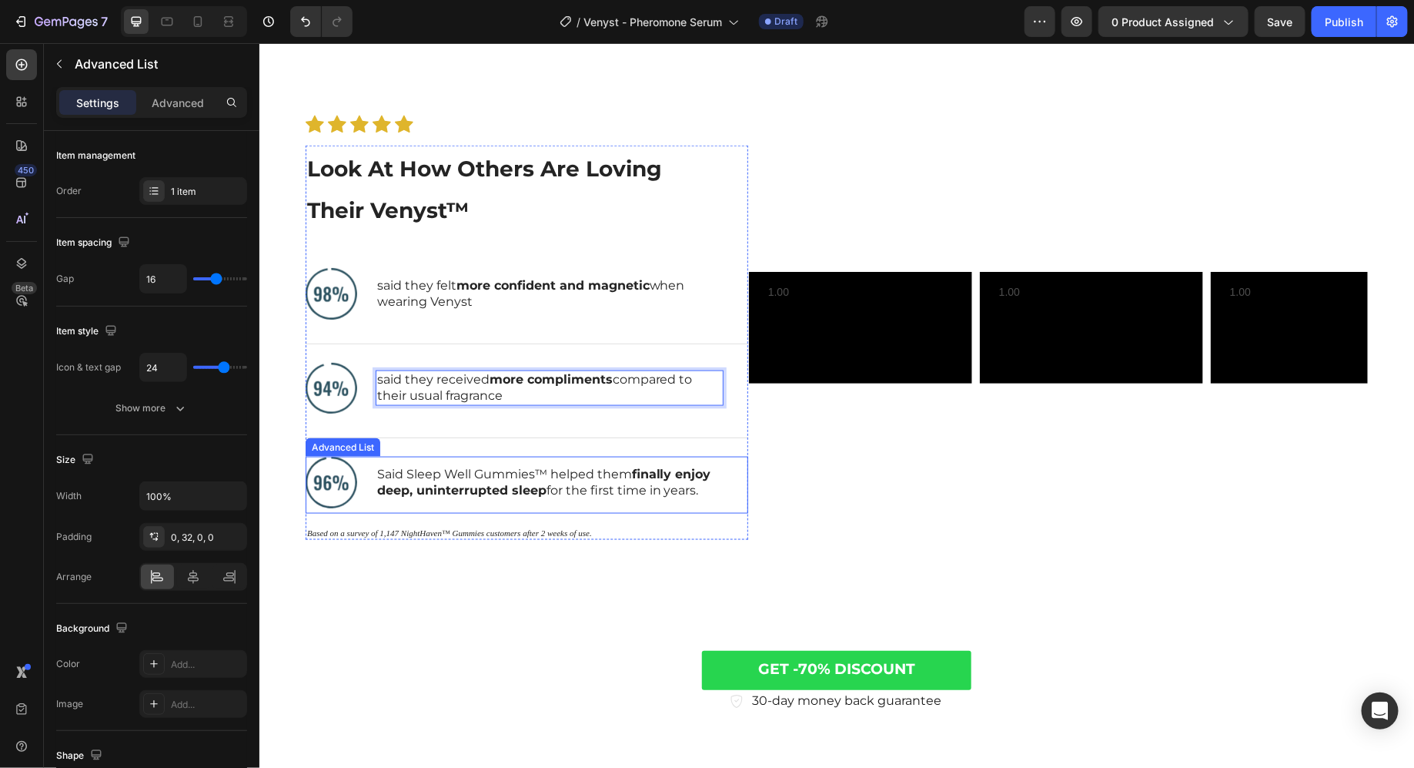
click at [396, 457] on li "Image Said Sleep Well Gummies™ helped them finally enjoy deep, uninterrupted sl…" at bounding box center [514, 482] width 418 height 52
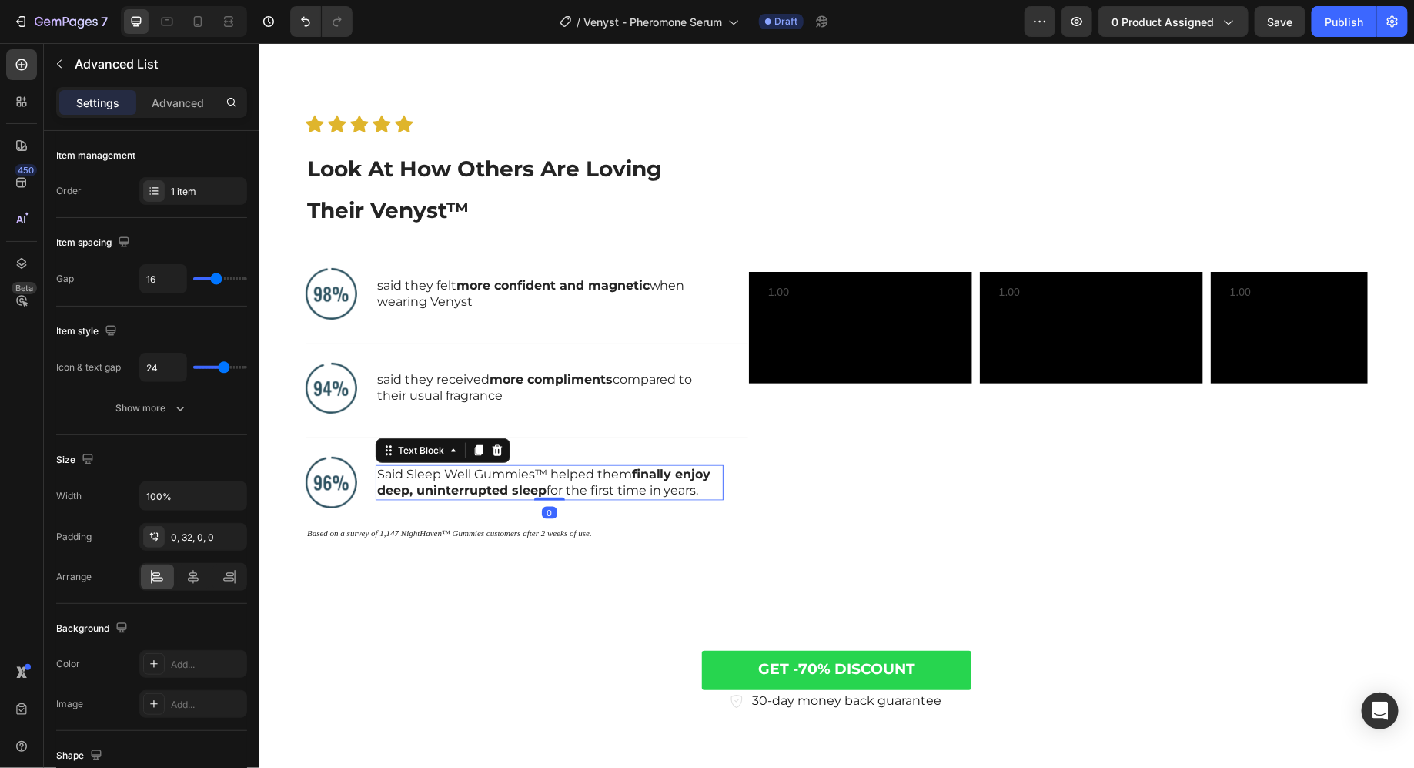
click at [406, 479] on p "Said Sleep Well Gummies™ helped them finally enjoy deep, uninterrupted sleep fo…" at bounding box center [548, 482] width 345 height 32
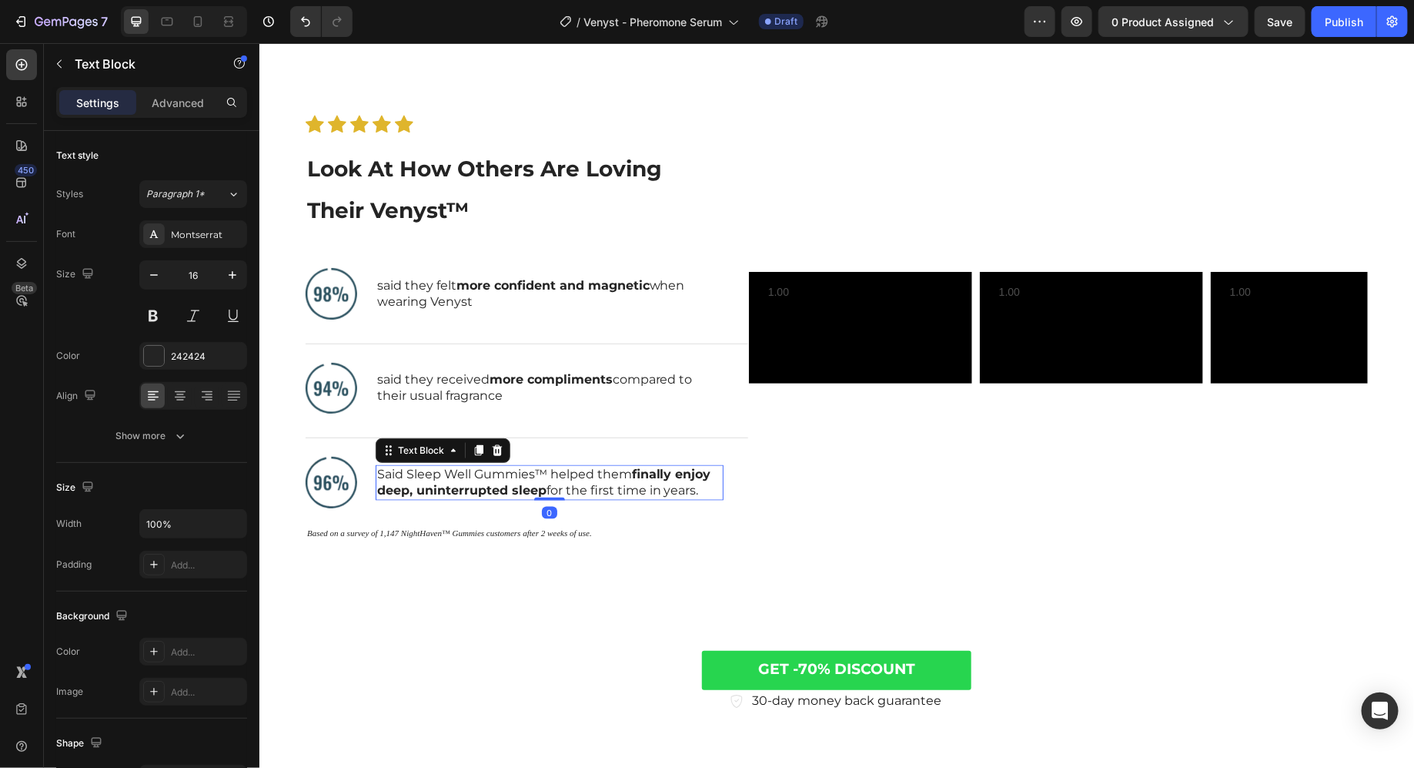
click at [406, 479] on p "Said Sleep Well Gummies™ helped them finally enjoy deep, uninterrupted sleep fo…" at bounding box center [548, 482] width 345 height 32
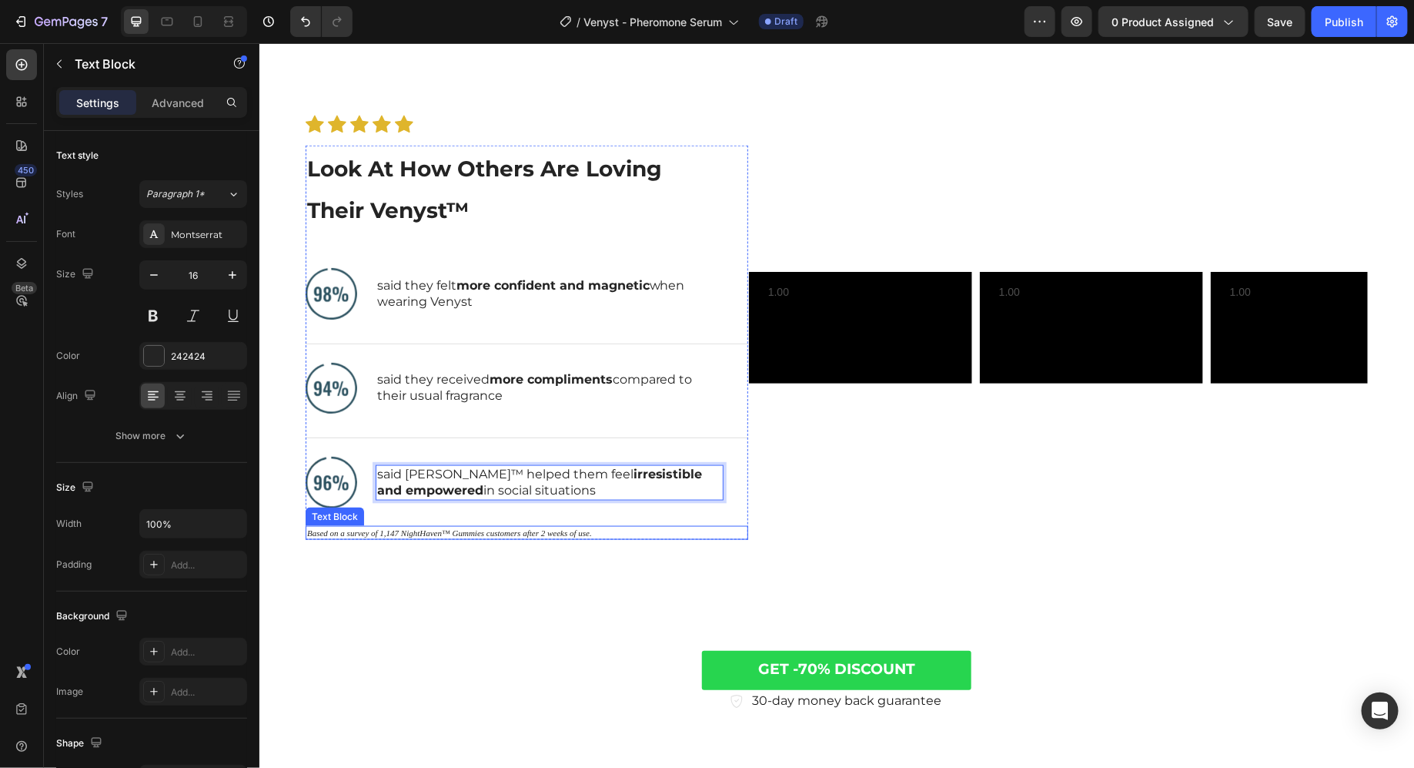
click at [427, 530] on icon "Based on a survey of 1,147 NightHaven™ Gummies customers after 2 weeks of use." at bounding box center [448, 531] width 285 height 9
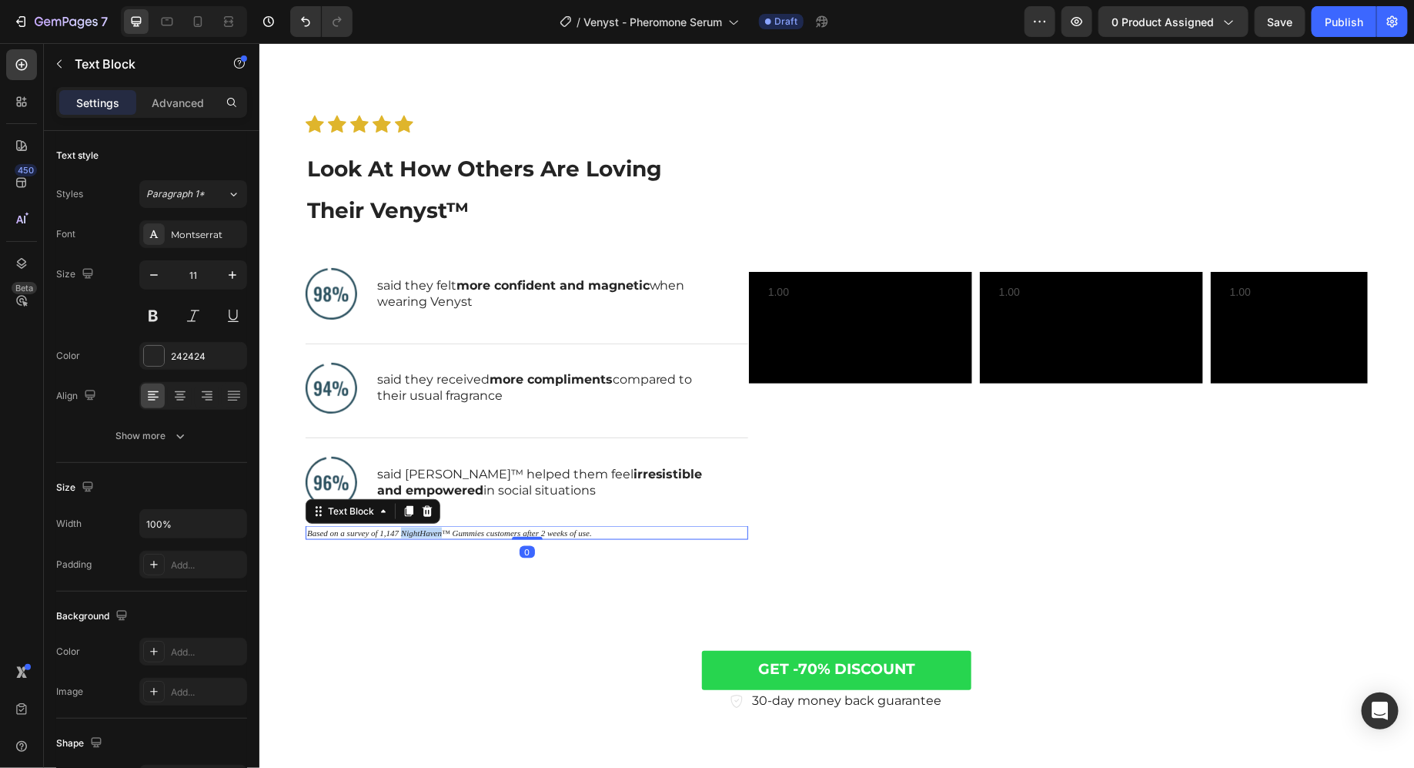
click at [427, 530] on icon "Based on a survey of 1,147 NightHaven™ Gummies customers after 2 weeks of use." at bounding box center [448, 531] width 285 height 9
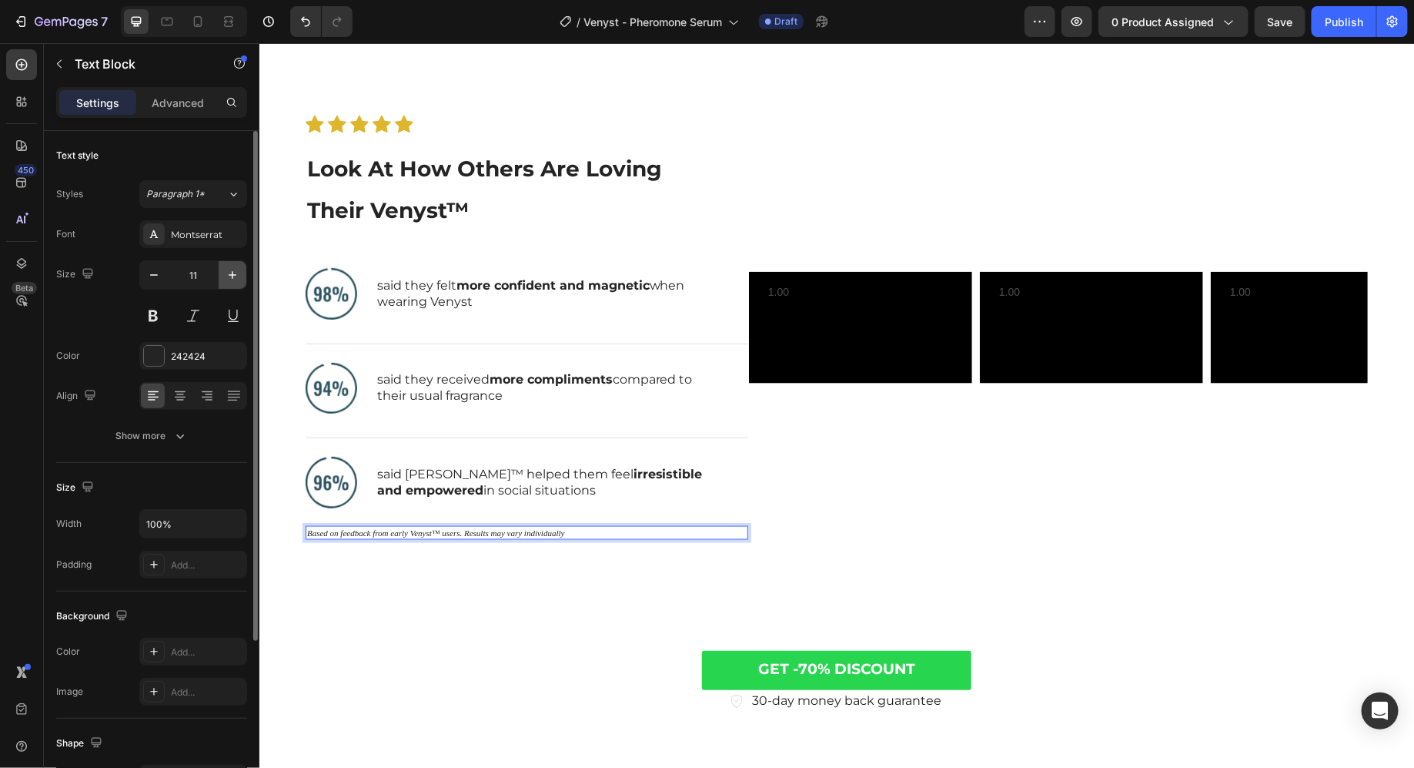
click at [229, 274] on icon "button" at bounding box center [232, 274] width 15 height 15
type input "12"
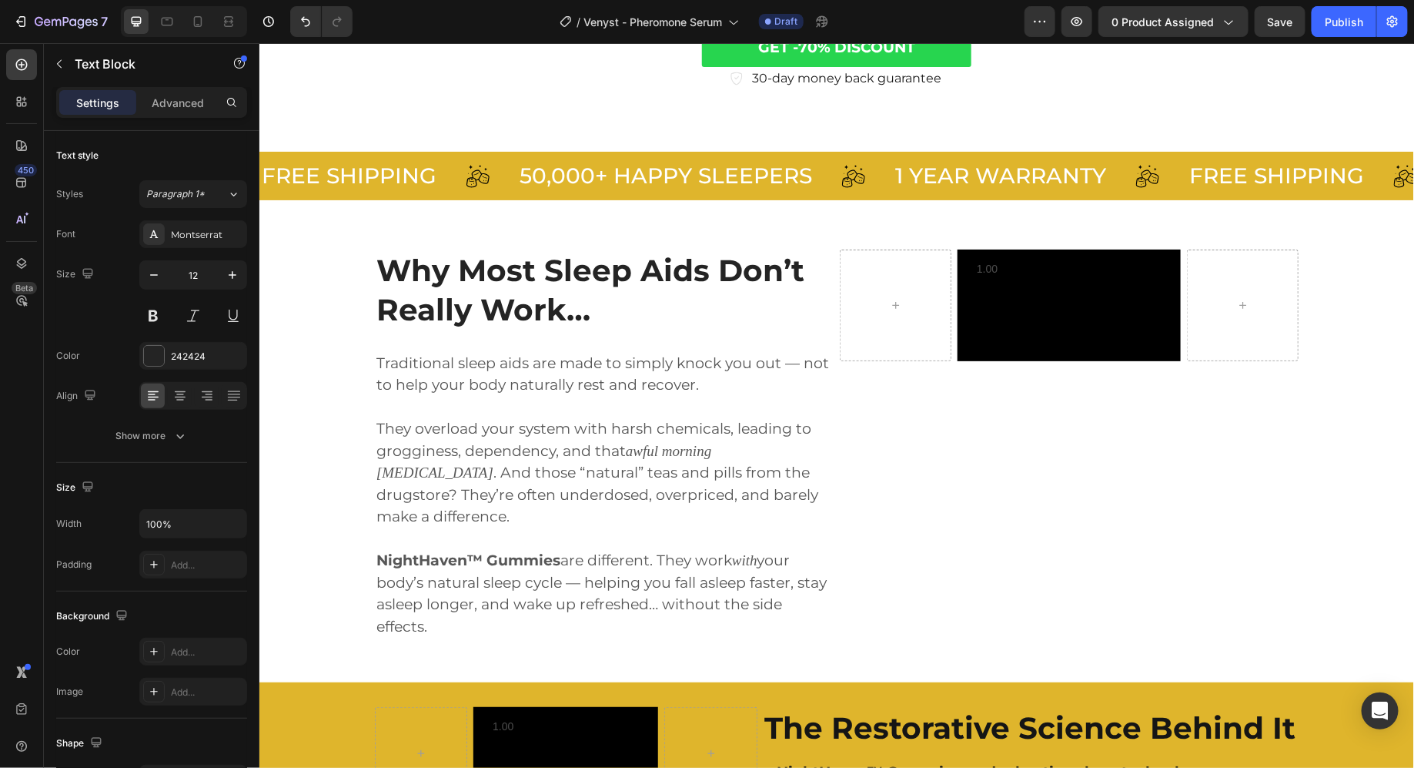
scroll to position [1428, 0]
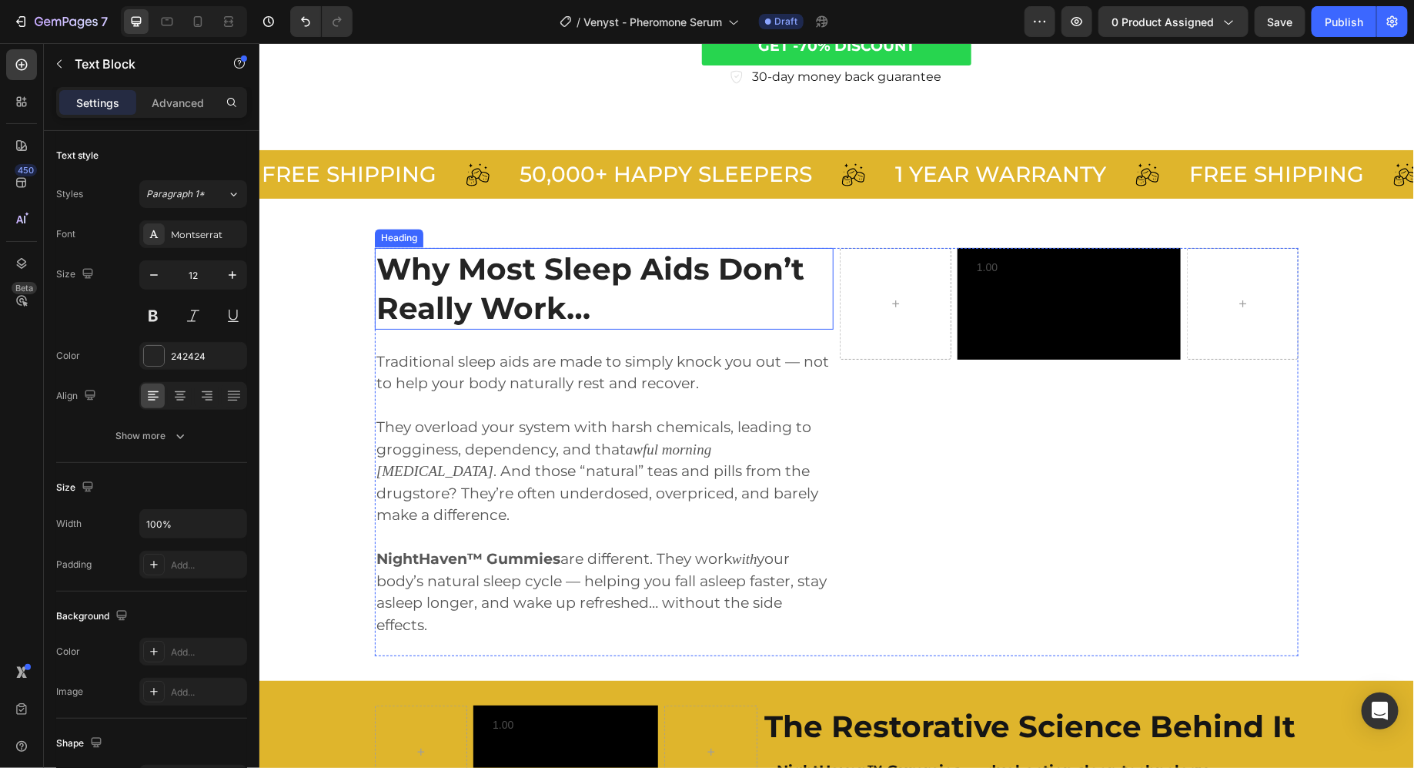
click at [450, 281] on strong "why most sleep aids don’t really work…" at bounding box center [590, 287] width 428 height 76
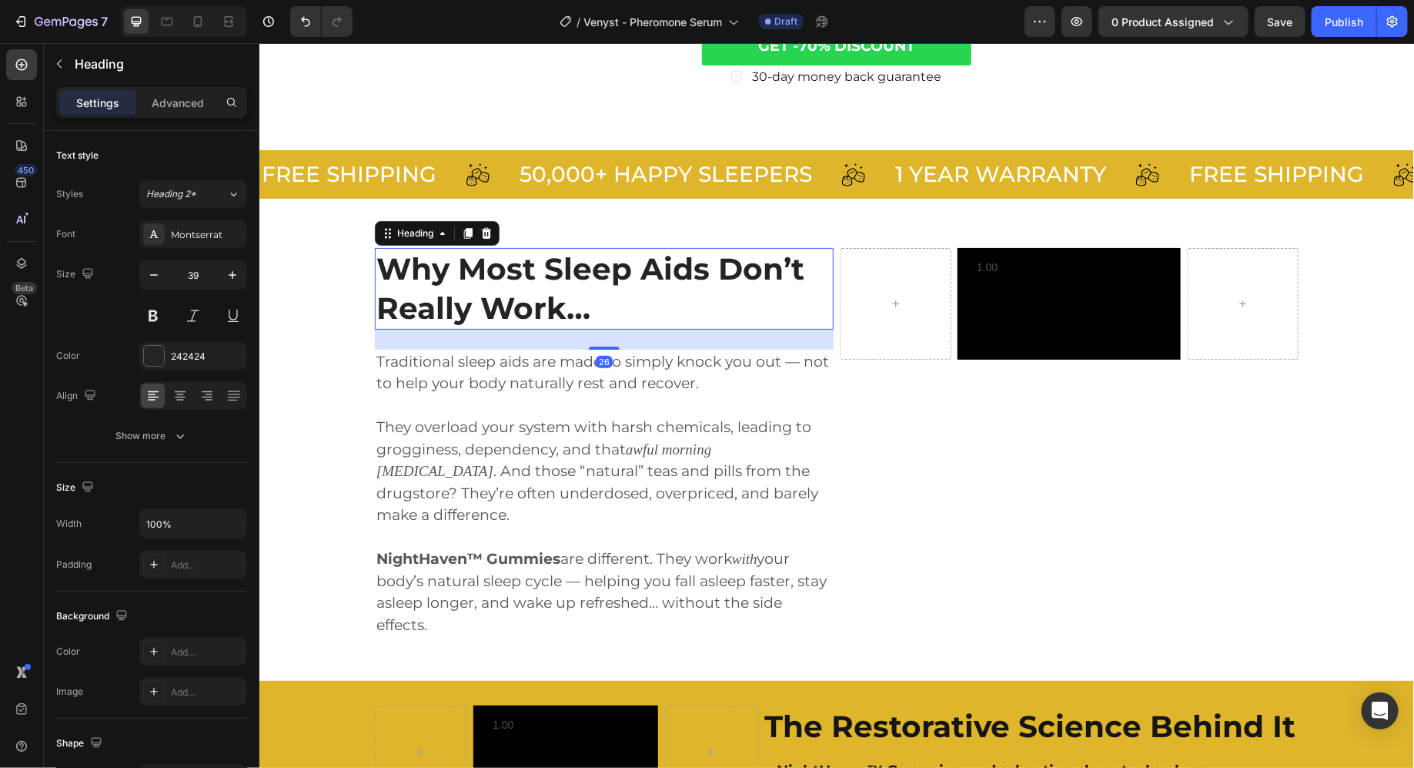
click at [450, 281] on strong "why most sleep aids don’t really work…" at bounding box center [590, 287] width 428 height 76
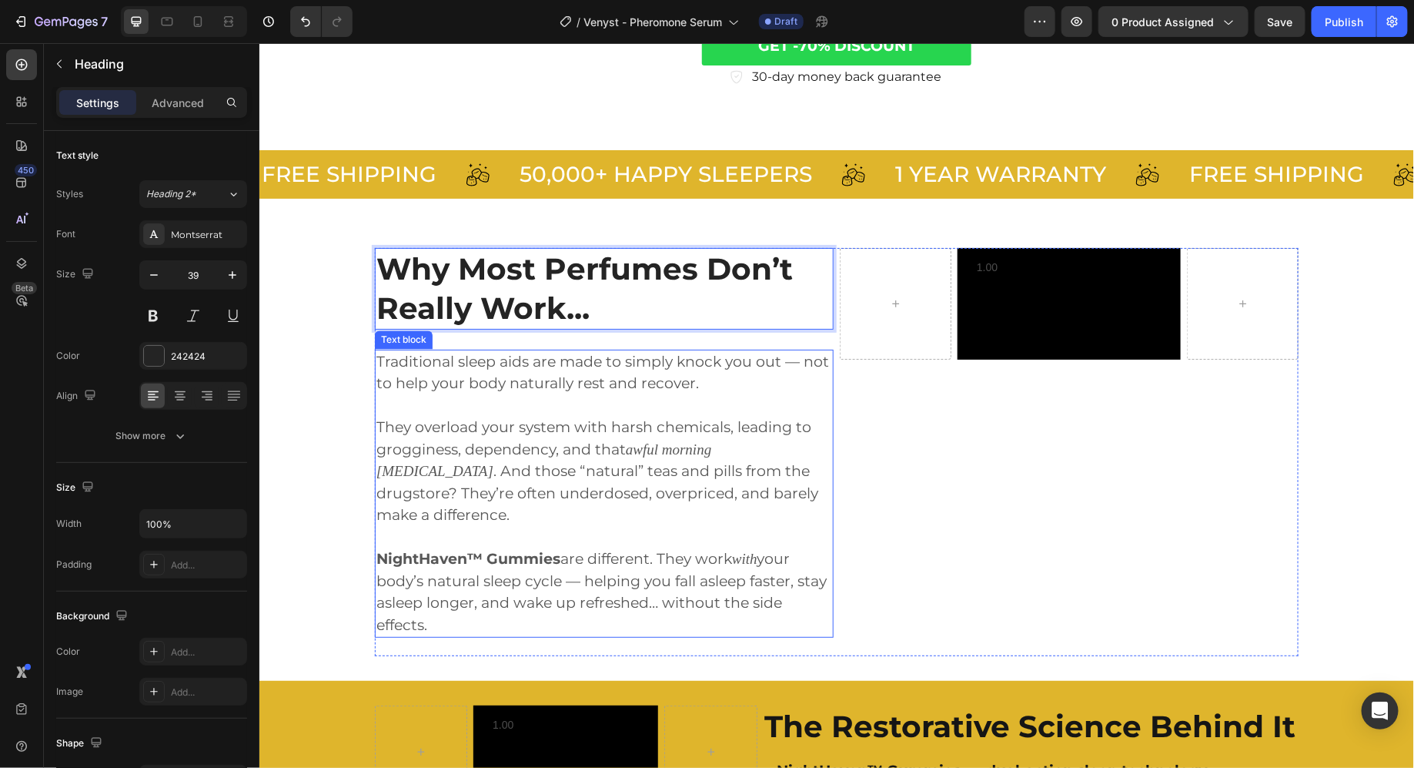
click at [507, 376] on p "Traditional sleep aids are made to simply knock you out — not to help your body…" at bounding box center [604, 372] width 456 height 44
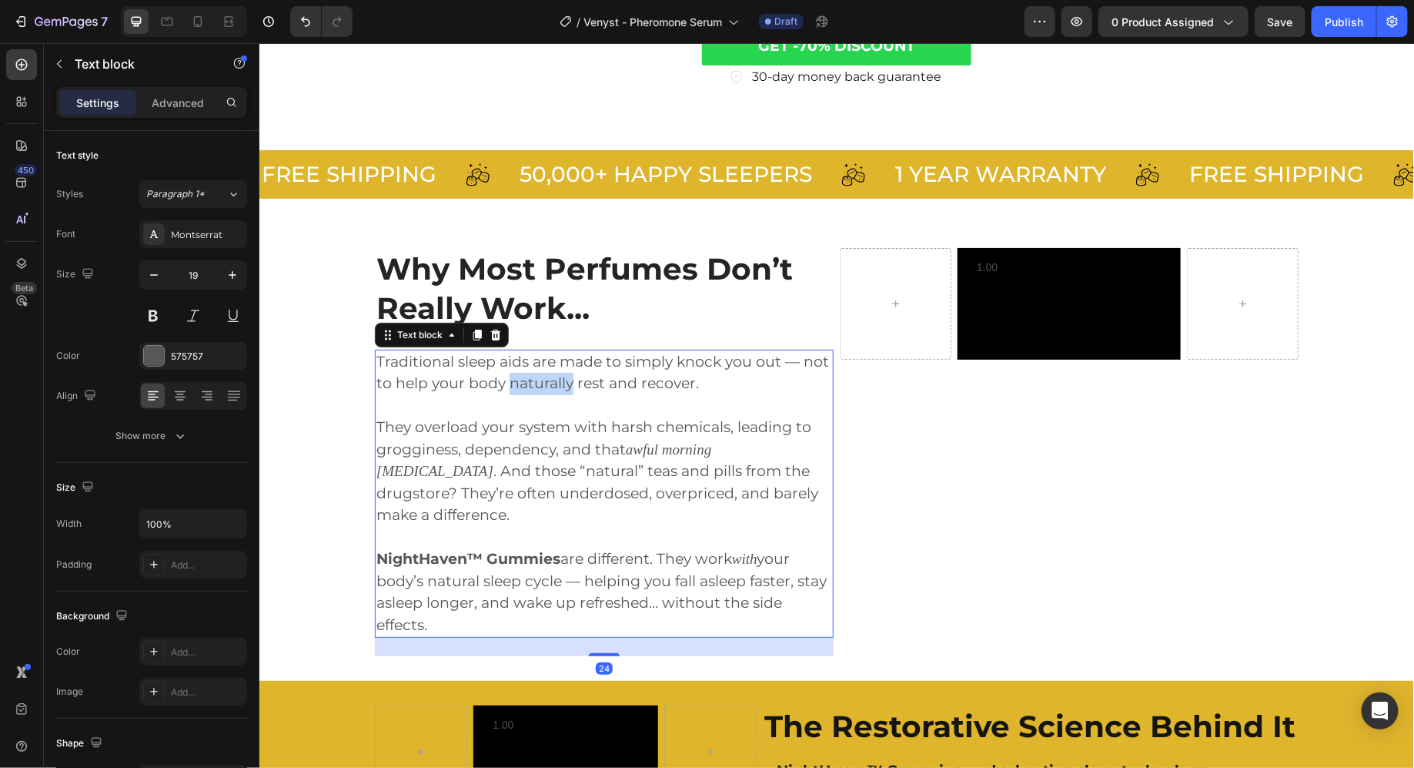
click at [507, 376] on p "Traditional sleep aids are made to simply knock you out — not to help your body…" at bounding box center [604, 372] width 456 height 44
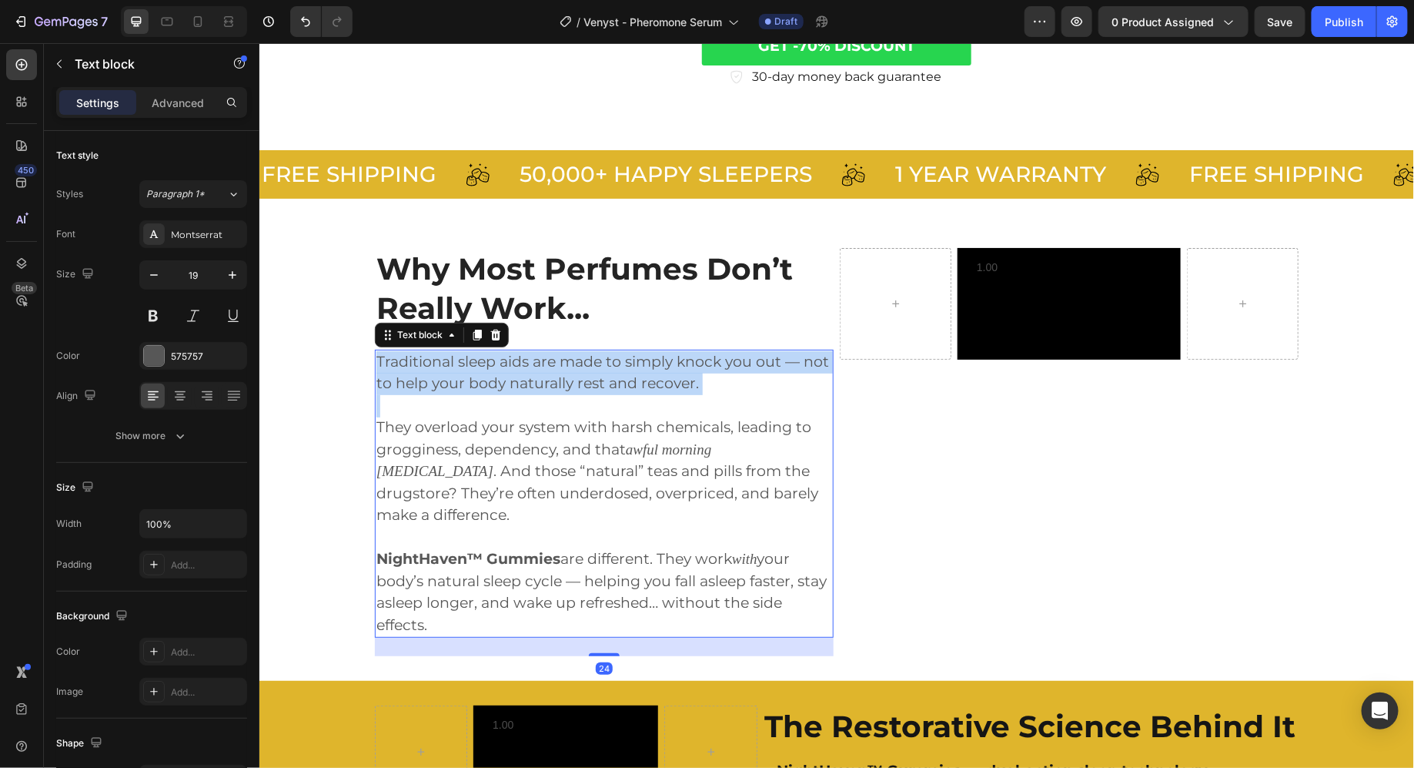
click at [507, 376] on p "Traditional sleep aids are made to simply knock you out — not to help your body…" at bounding box center [604, 372] width 456 height 44
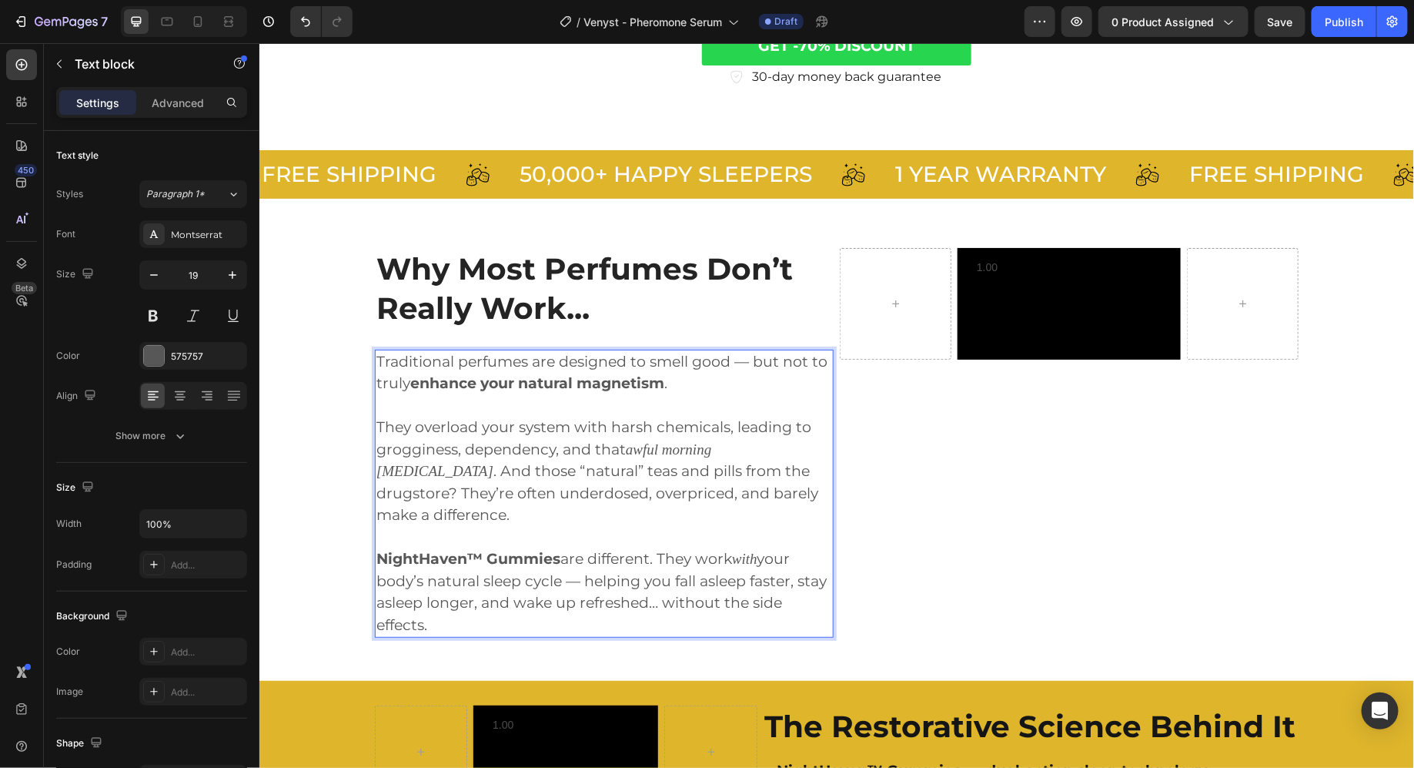
click at [388, 418] on p "They overload your system with harsh chemicals, leading to grogginess, dependen…" at bounding box center [604, 471] width 456 height 110
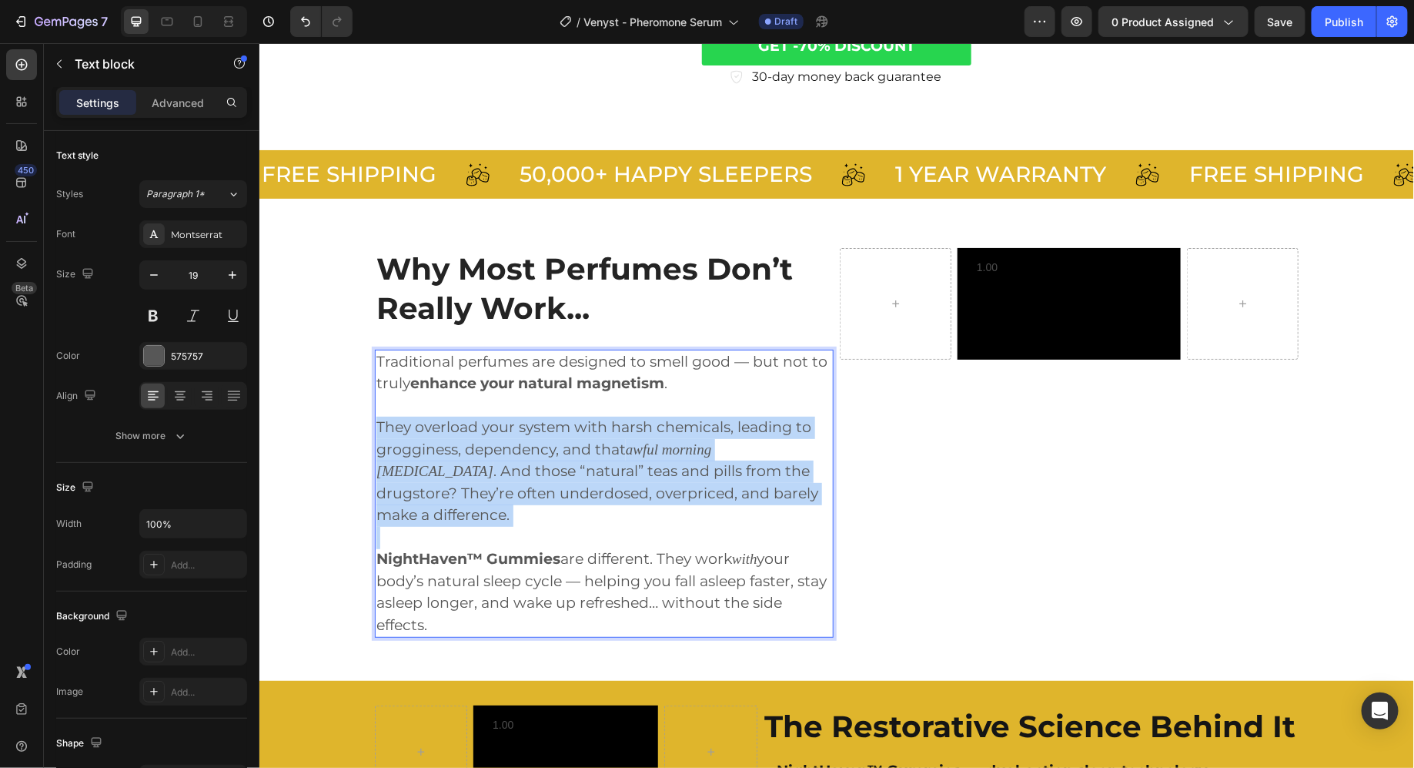
drag, startPoint x: 388, startPoint y: 418, endPoint x: 802, endPoint y: 504, distance: 422.9
click at [802, 504] on div "Traditional perfumes are designed to smell good — but not to truly enhance your…" at bounding box center [603, 493] width 459 height 289
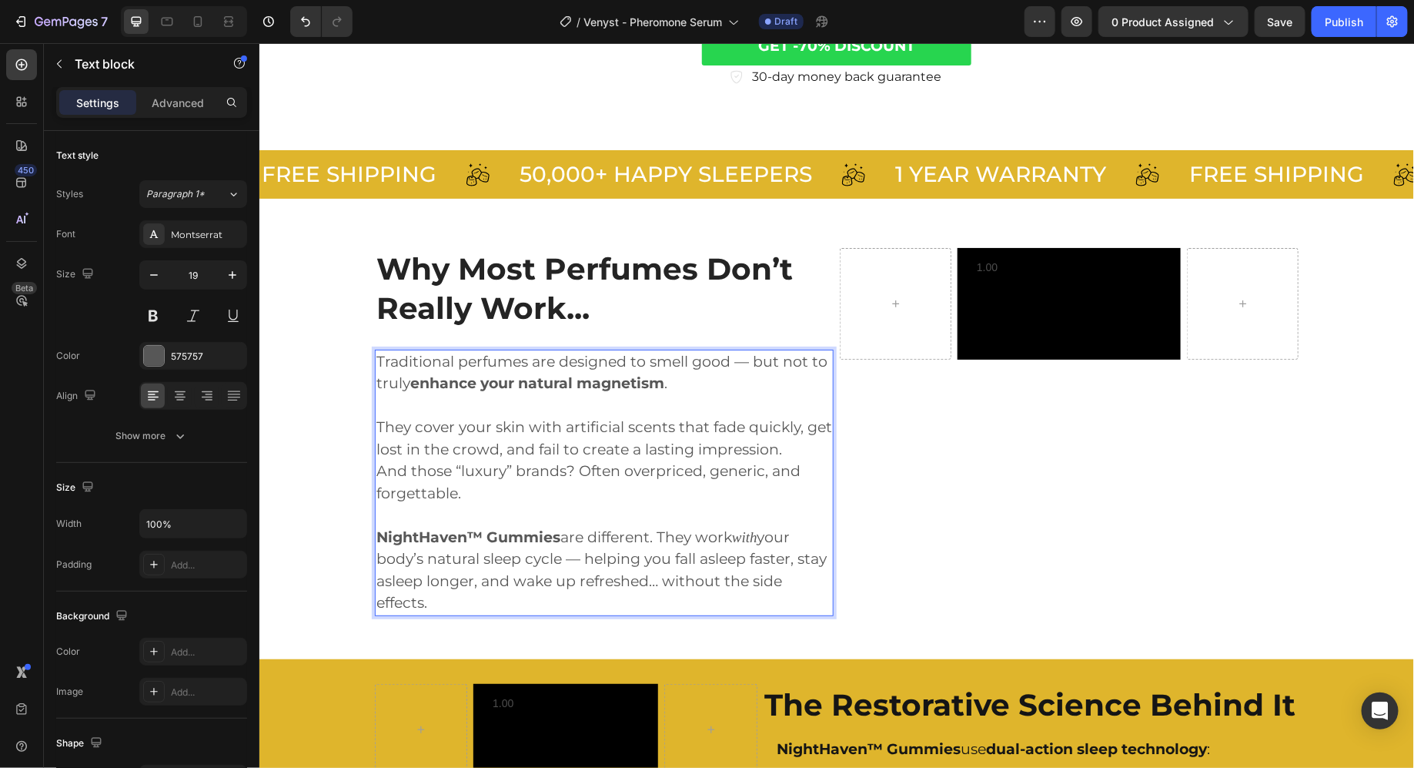
click at [384, 539] on strong "NightHaven™ Gummies" at bounding box center [468, 536] width 184 height 18
drag, startPoint x: 384, startPoint y: 539, endPoint x: 440, endPoint y: 595, distance: 79.5
click at [440, 595] on p "NightHaven™ Gummies are different. They work with your body’s natural sleep cyc…" at bounding box center [604, 570] width 456 height 88
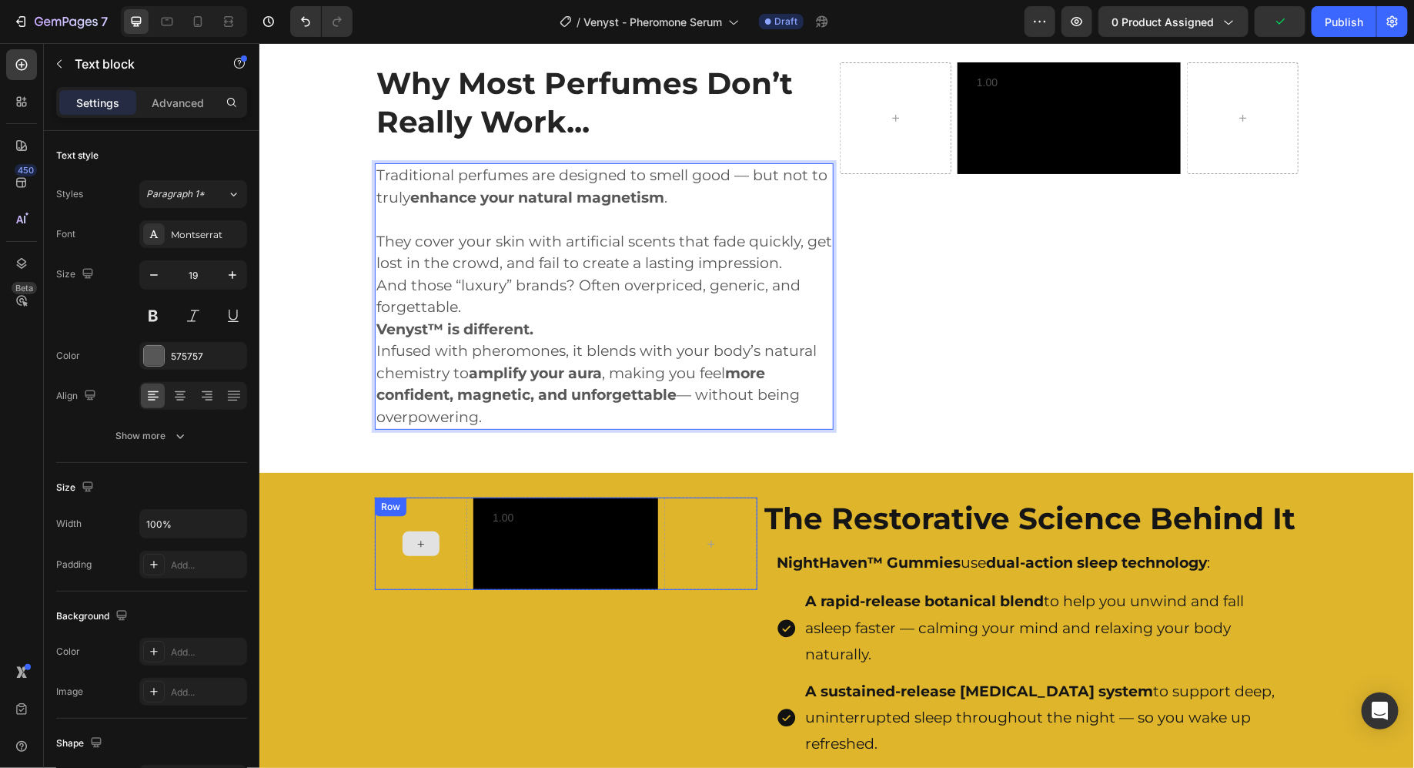
scroll to position [1384, 0]
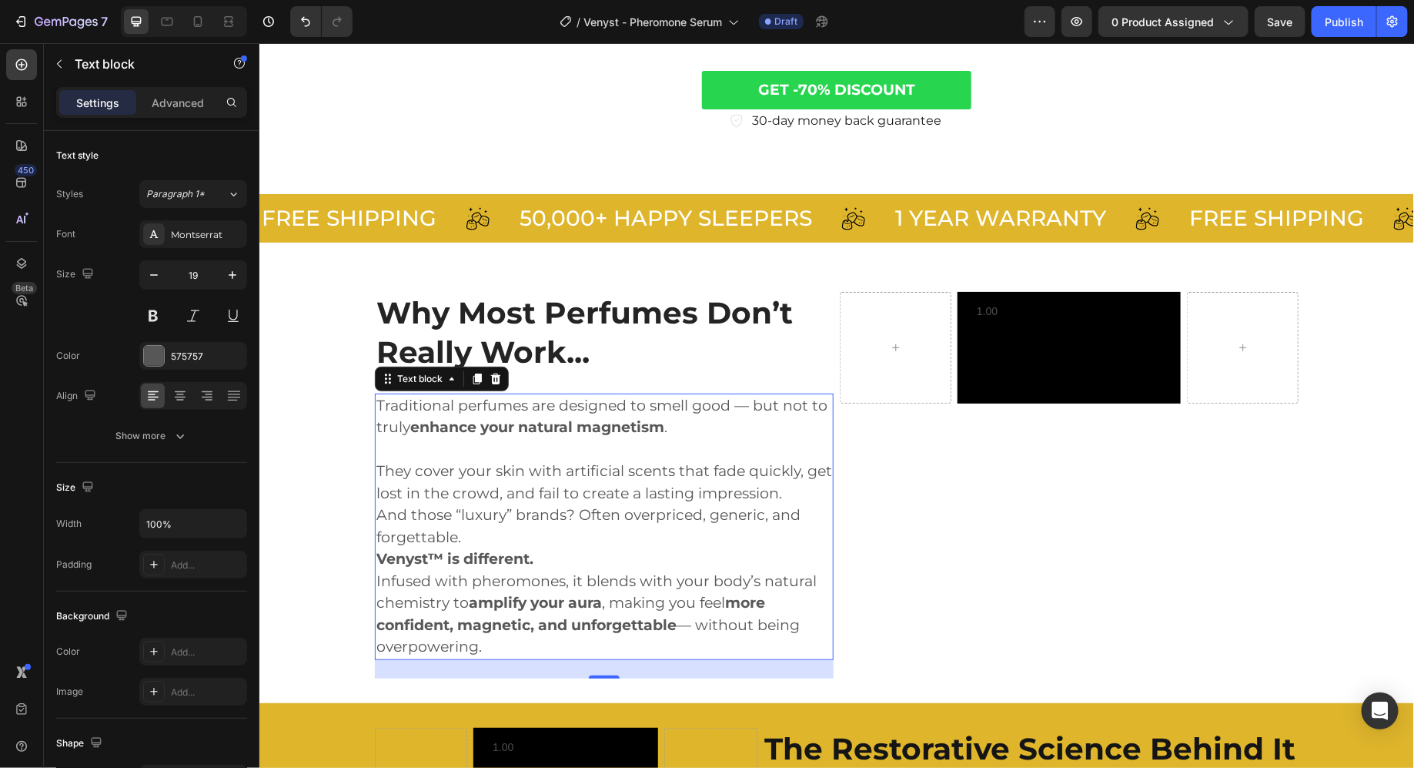
click at [711, 213] on p "50,000+ HAPPY SLEEPERS" at bounding box center [665, 217] width 293 height 27
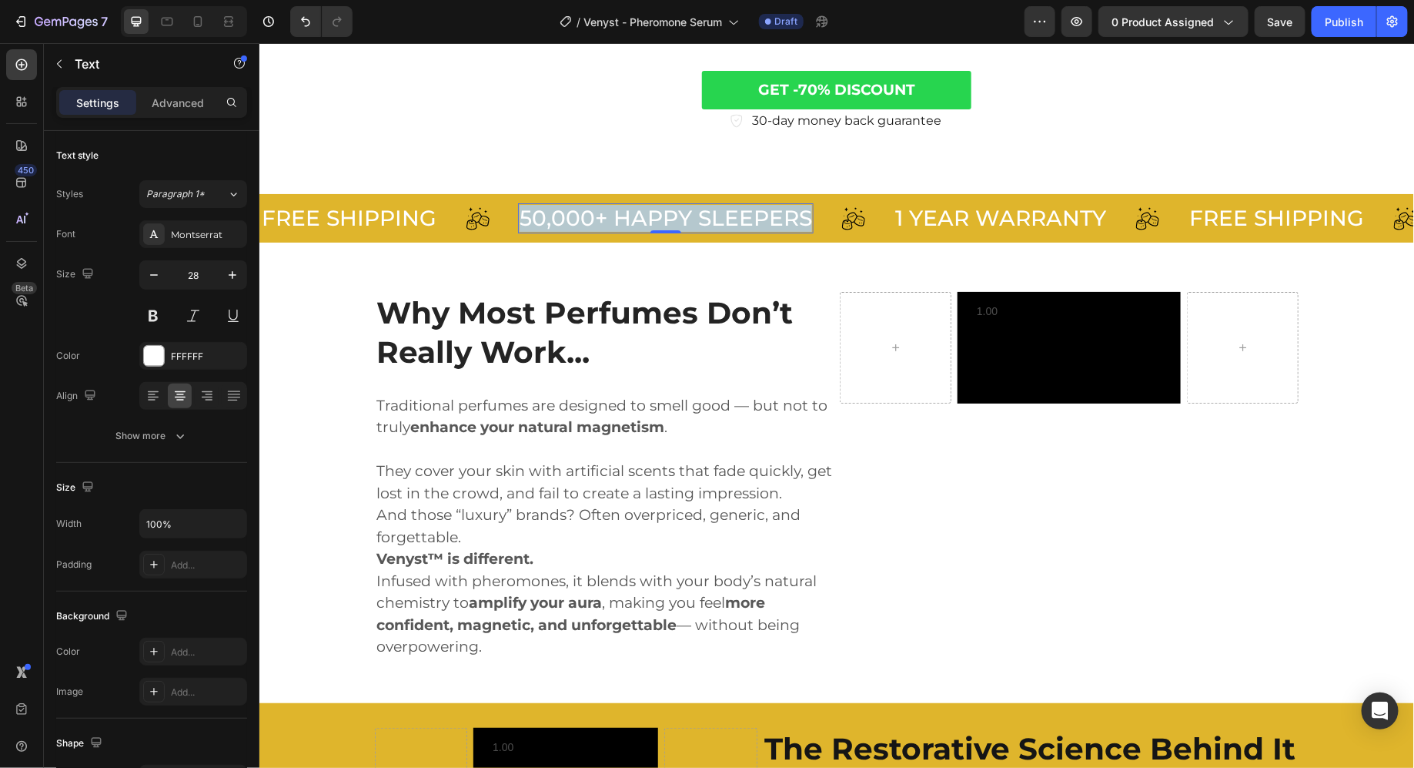
click at [711, 213] on p "50,000+ HAPPY SLEEPERS" at bounding box center [665, 217] width 293 height 27
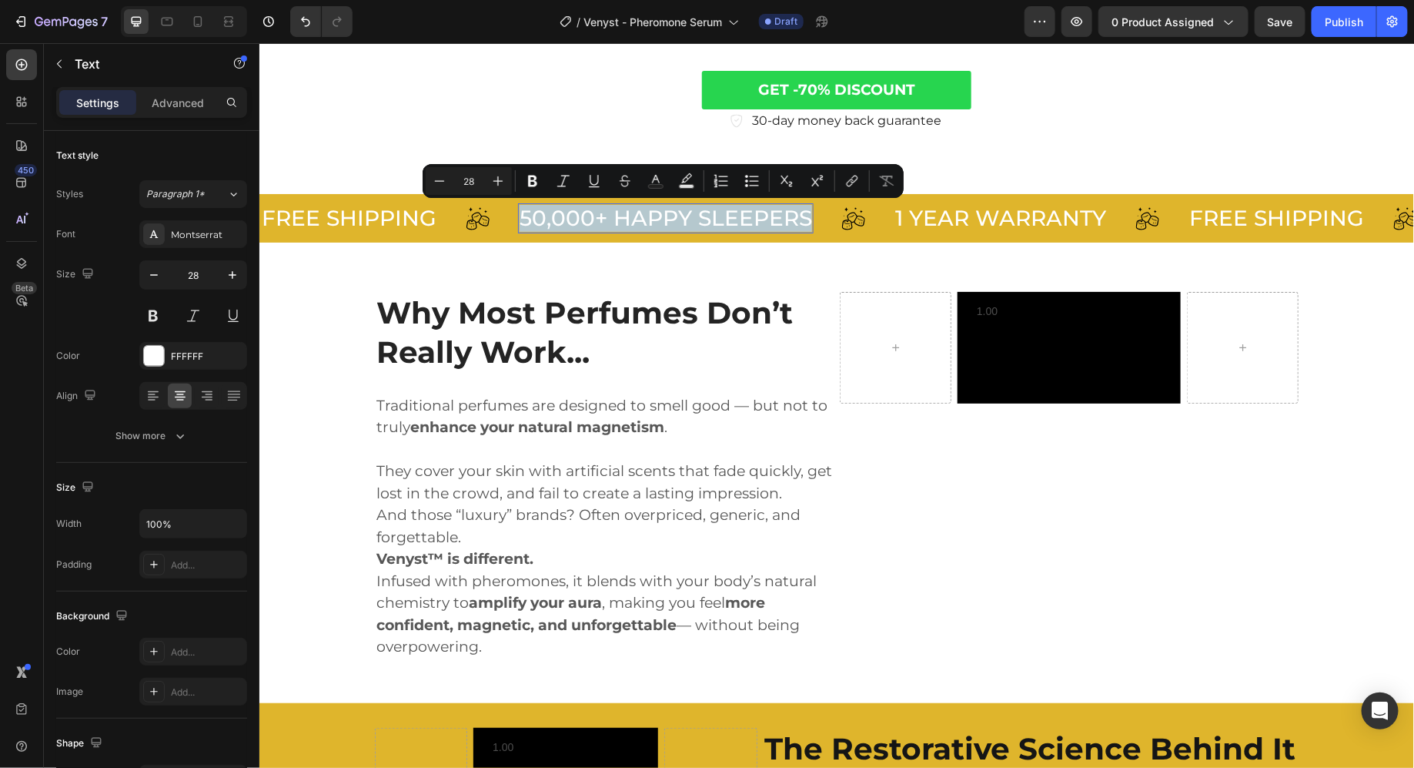
click at [726, 218] on p "50,000+ HAPPY SLEEPERS" at bounding box center [665, 217] width 293 height 27
click at [721, 218] on p "50,000+ HAPPY SLEEPERS" at bounding box center [665, 217] width 293 height 27
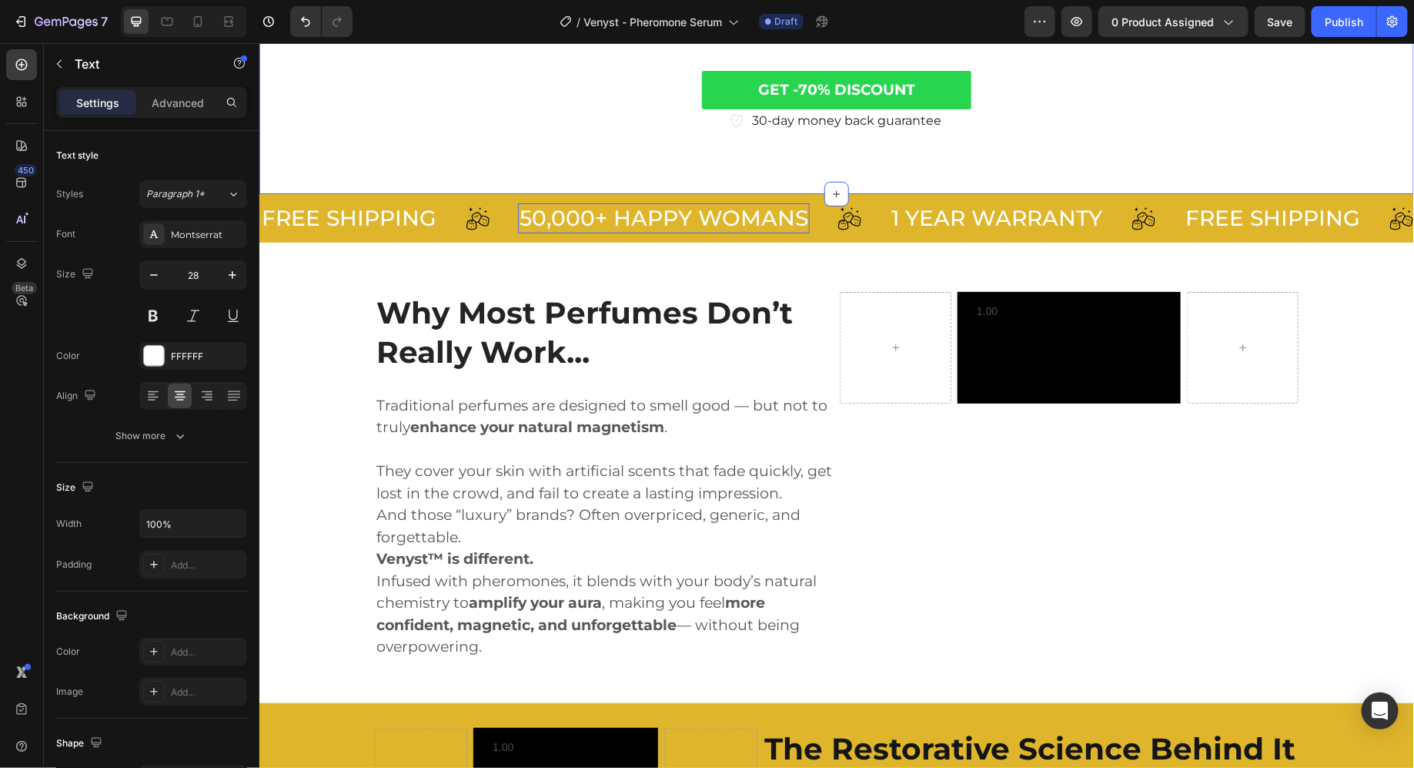
click at [742, 166] on div "GET -70% DISCOUNT Button 30-day money back guarantee Item List Section 8" at bounding box center [836, 100] width 1155 height 185
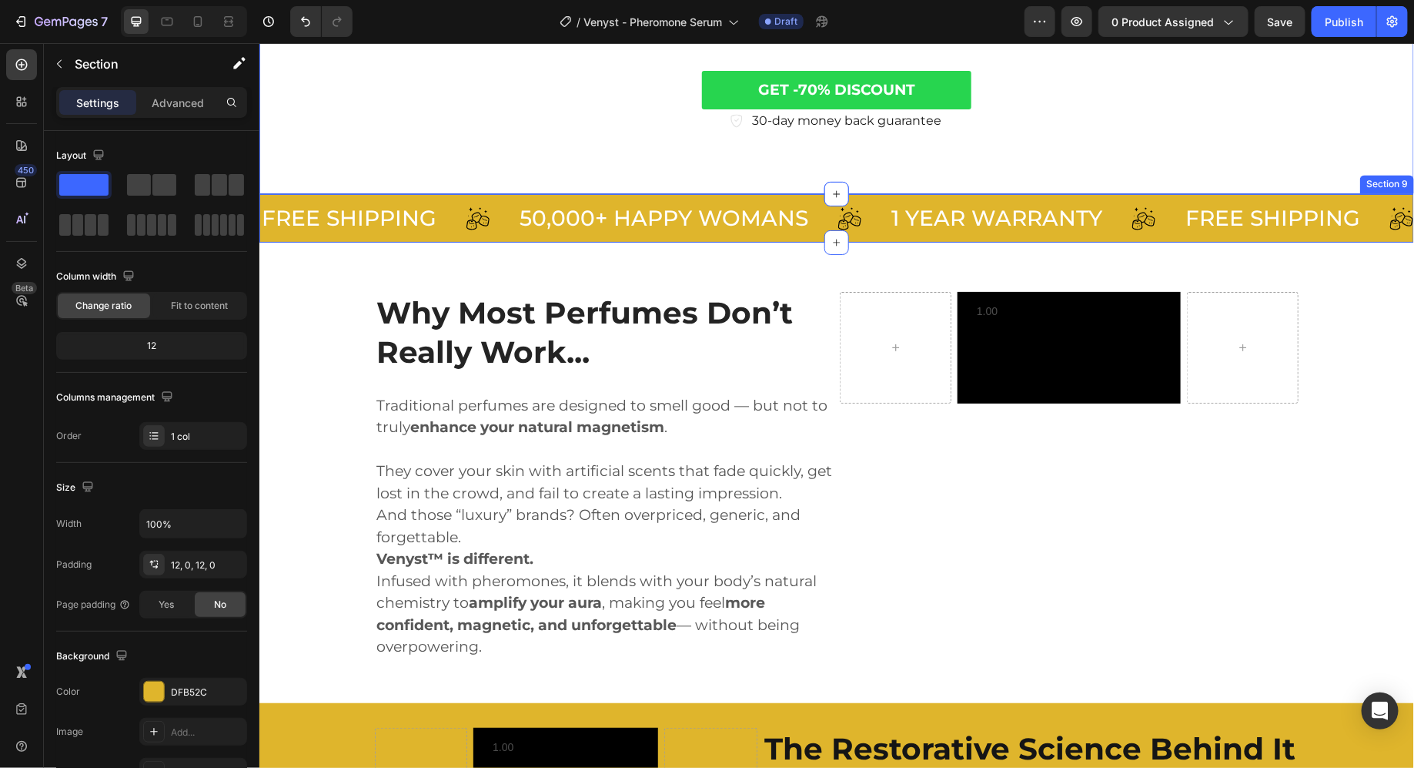
click at [721, 231] on div "FREE SHIPPING Text 50,000+ HAPPY WOMANS Text 1 YEAR WARRANTY Text FREE SHIPPING…" at bounding box center [836, 217] width 1155 height 49
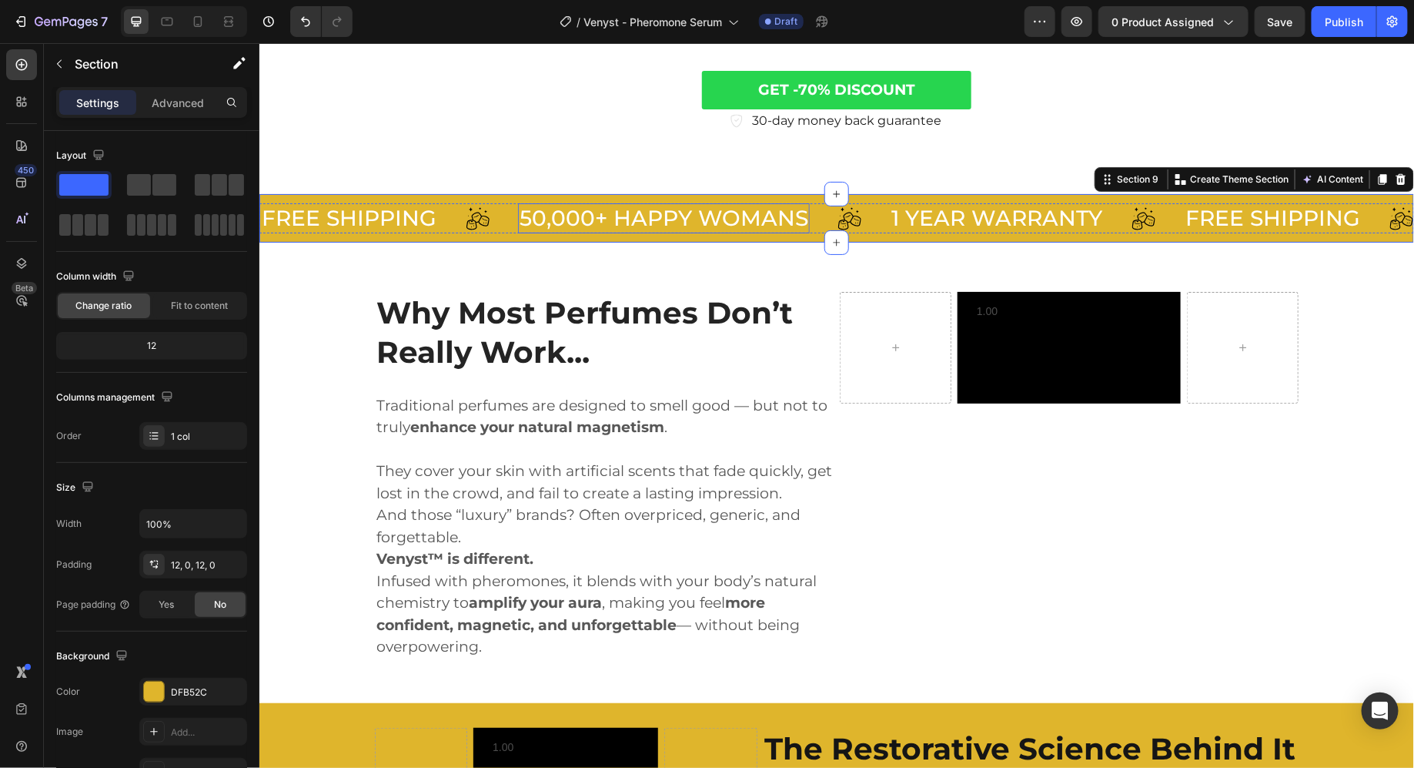
click at [759, 212] on p "50,000+ HAPPY WOMANS" at bounding box center [663, 217] width 289 height 27
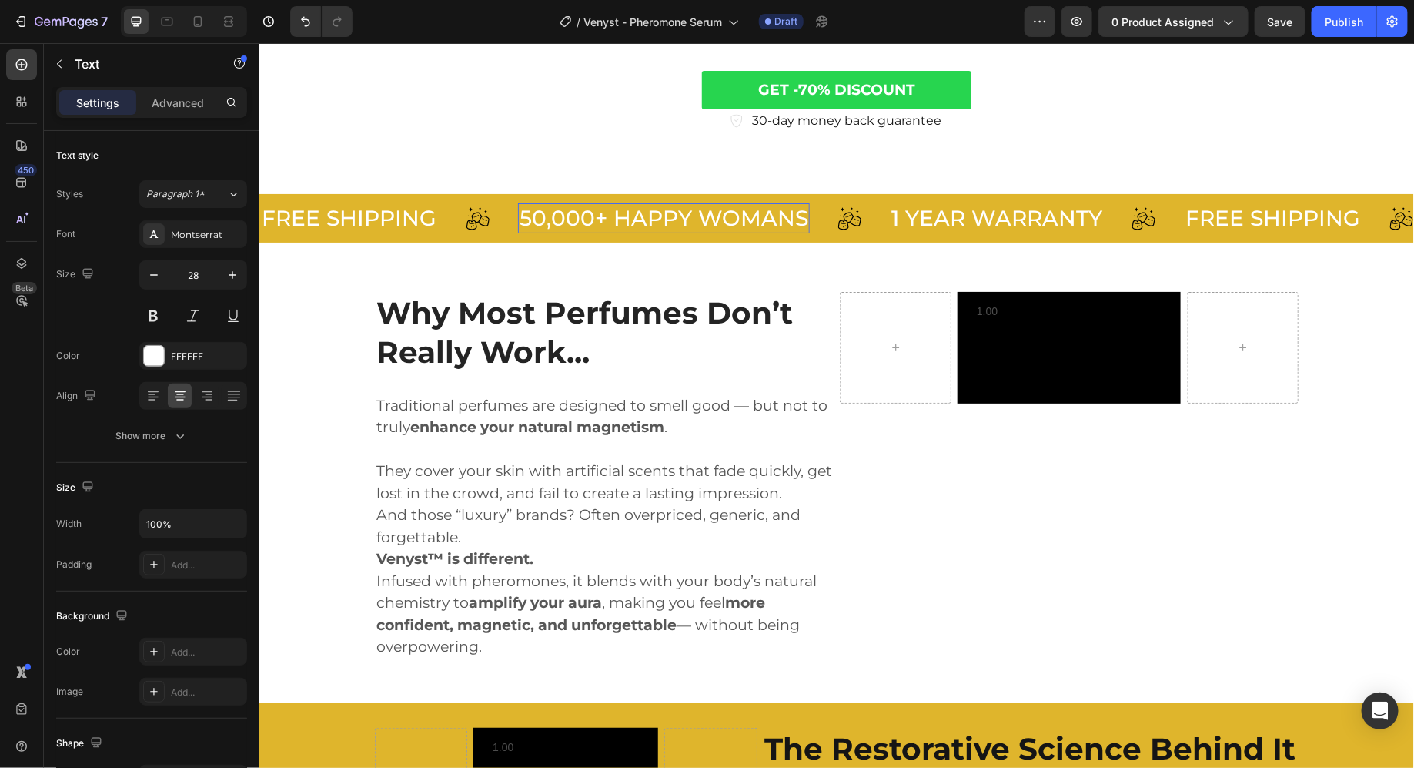
click at [766, 212] on p "50,000+ HAPPY WOMANS" at bounding box center [663, 217] width 289 height 27
click at [776, 216] on p "50,000+ HAPPY WOMENS" at bounding box center [662, 217] width 287 height 27
click at [858, 176] on div "GET -70% DISCOUNT Button 30-day money back guarantee Item List Section 8" at bounding box center [836, 100] width 1155 height 185
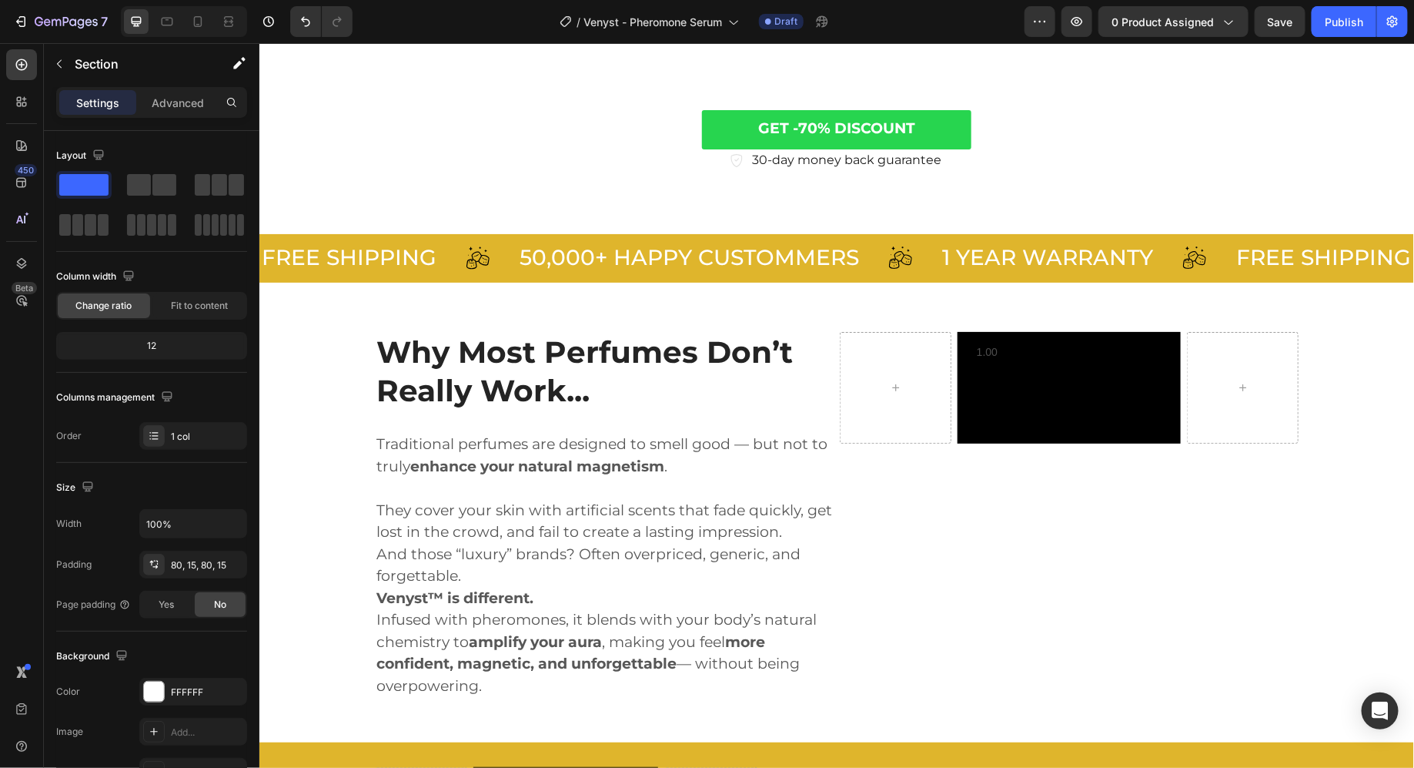
scroll to position [1355, 0]
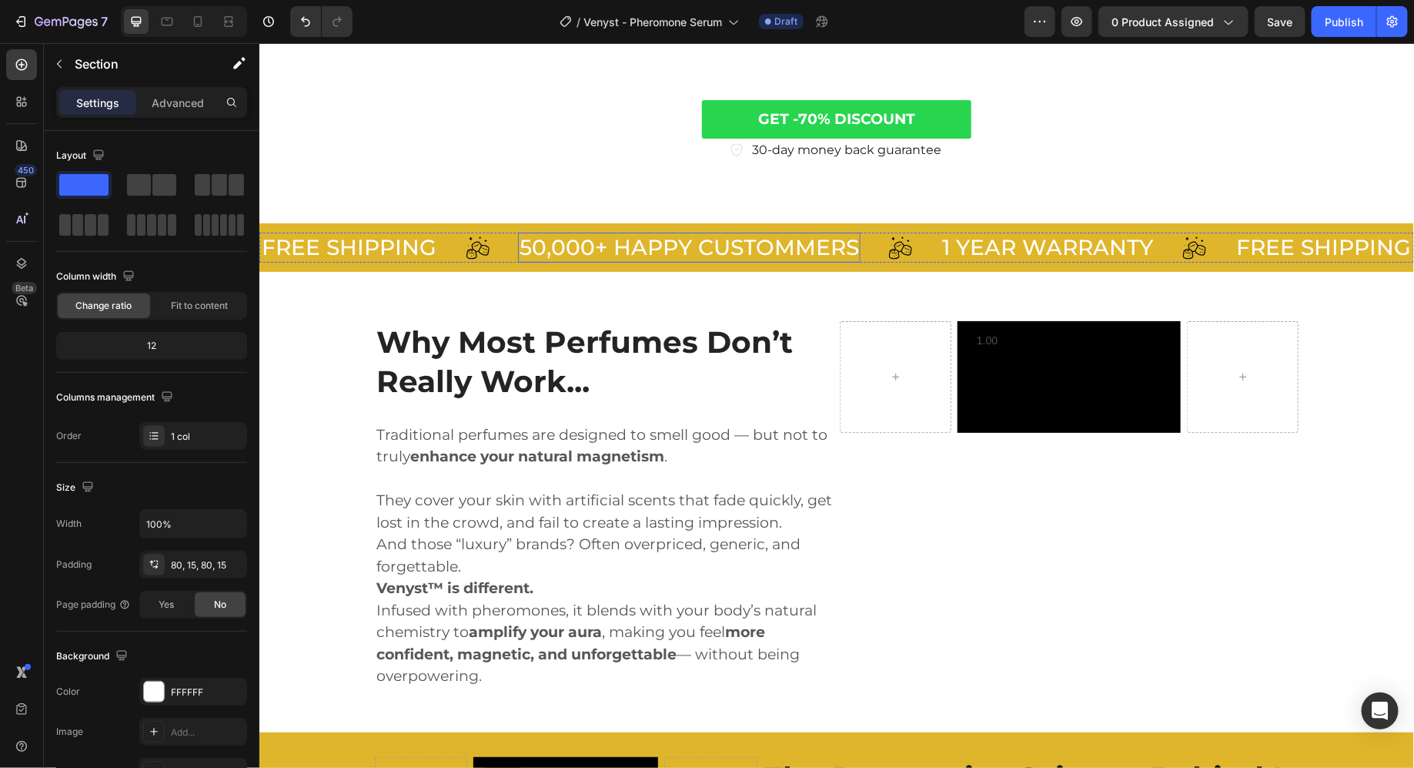
click at [716, 252] on p "50,000+ HAPPY CUSTOMMERS" at bounding box center [689, 246] width 340 height 27
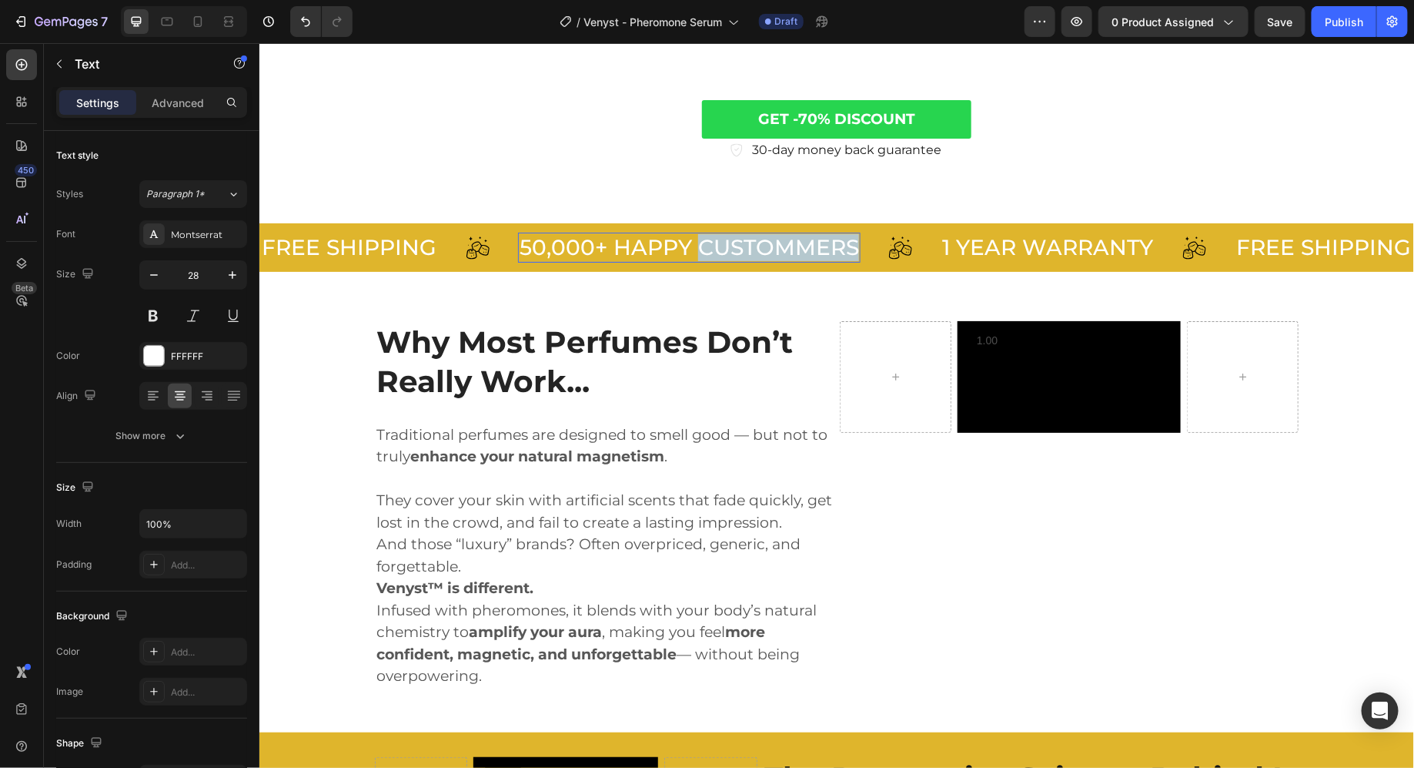
click at [716, 252] on p "50,000+ HAPPY CUSTOMMERS" at bounding box center [689, 246] width 340 height 27
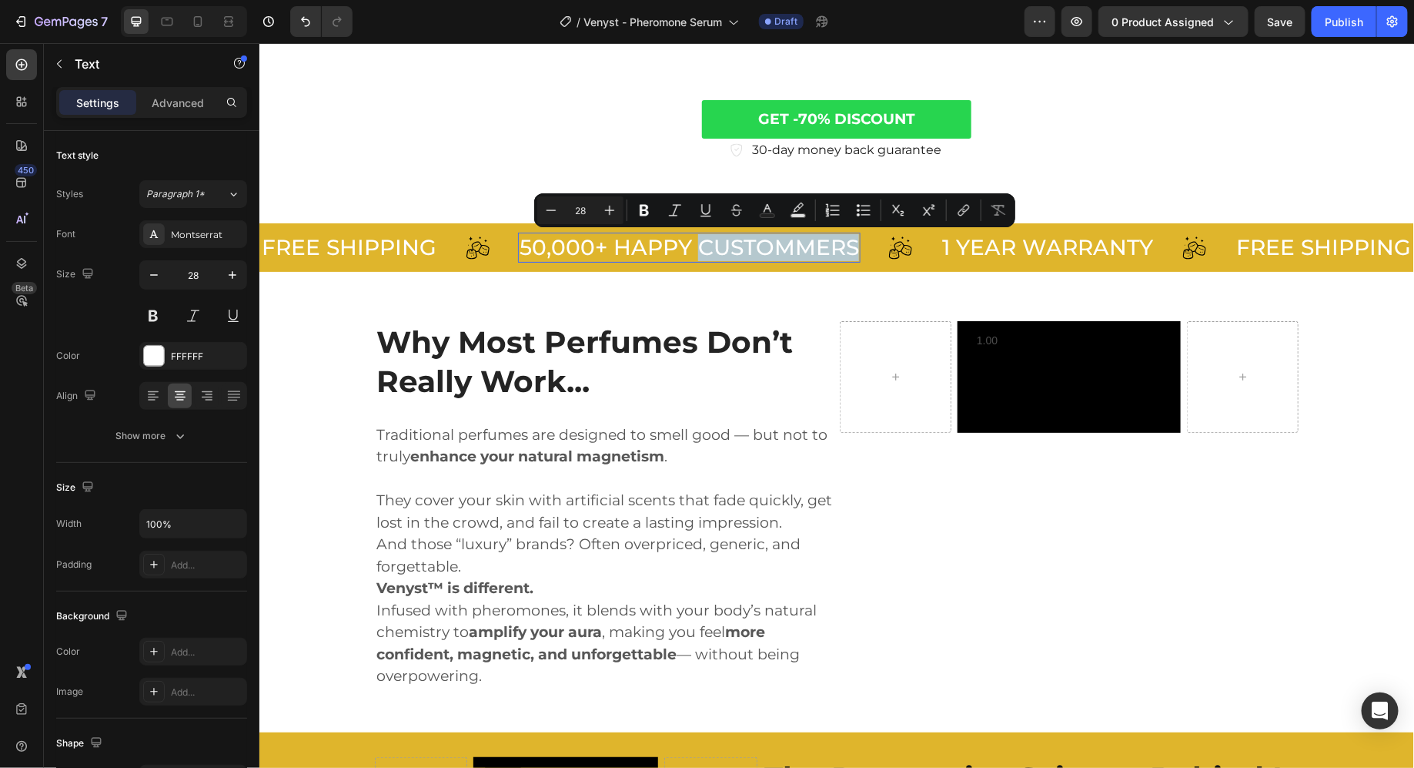
click at [771, 248] on p "50,000+ HAPPY CUSTOMMERS" at bounding box center [689, 246] width 340 height 27
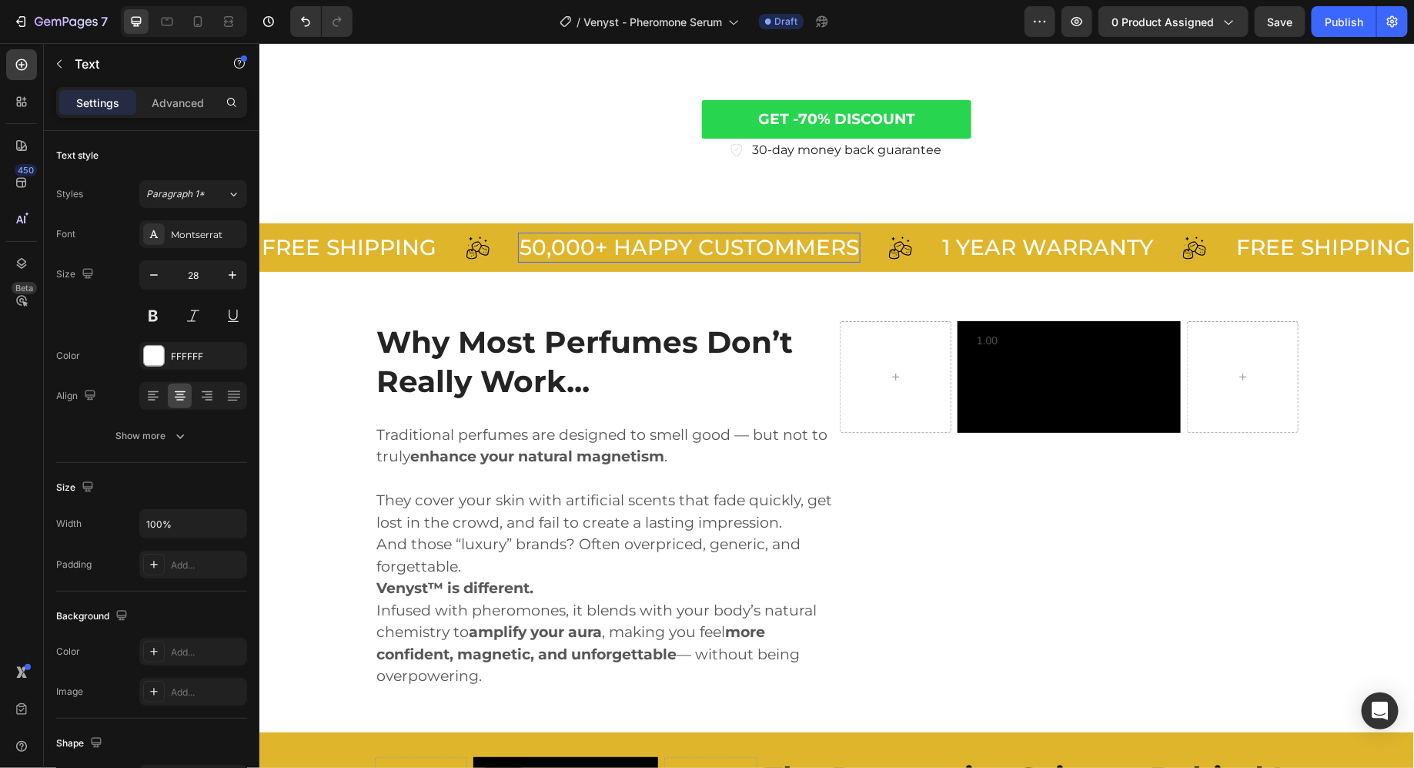
click at [798, 248] on p "50,000+ HAPPY CUSTOMMERS" at bounding box center [689, 246] width 340 height 27
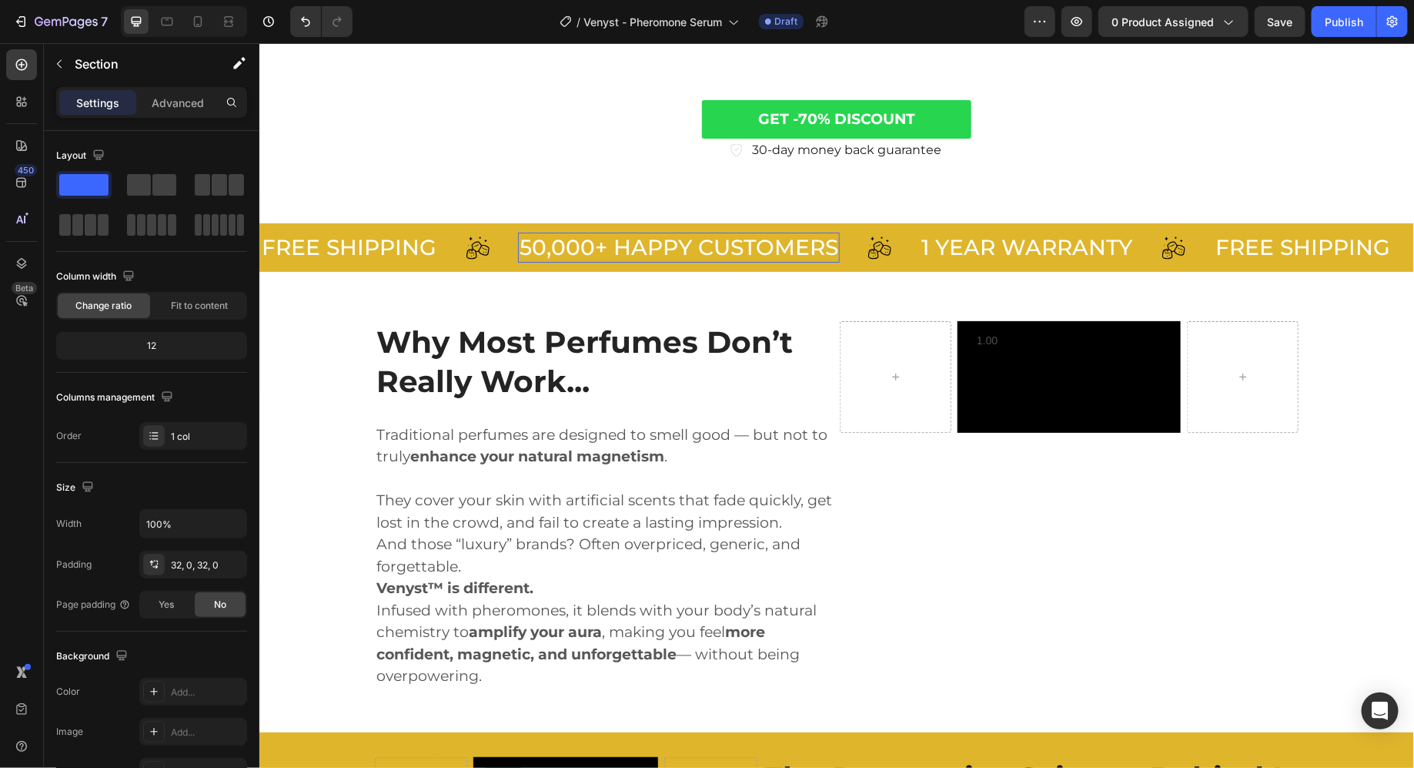
click at [785, 272] on div "why most perfumes don’t really work... Heading Traditional perfumes are designe…" at bounding box center [836, 501] width 1155 height 460
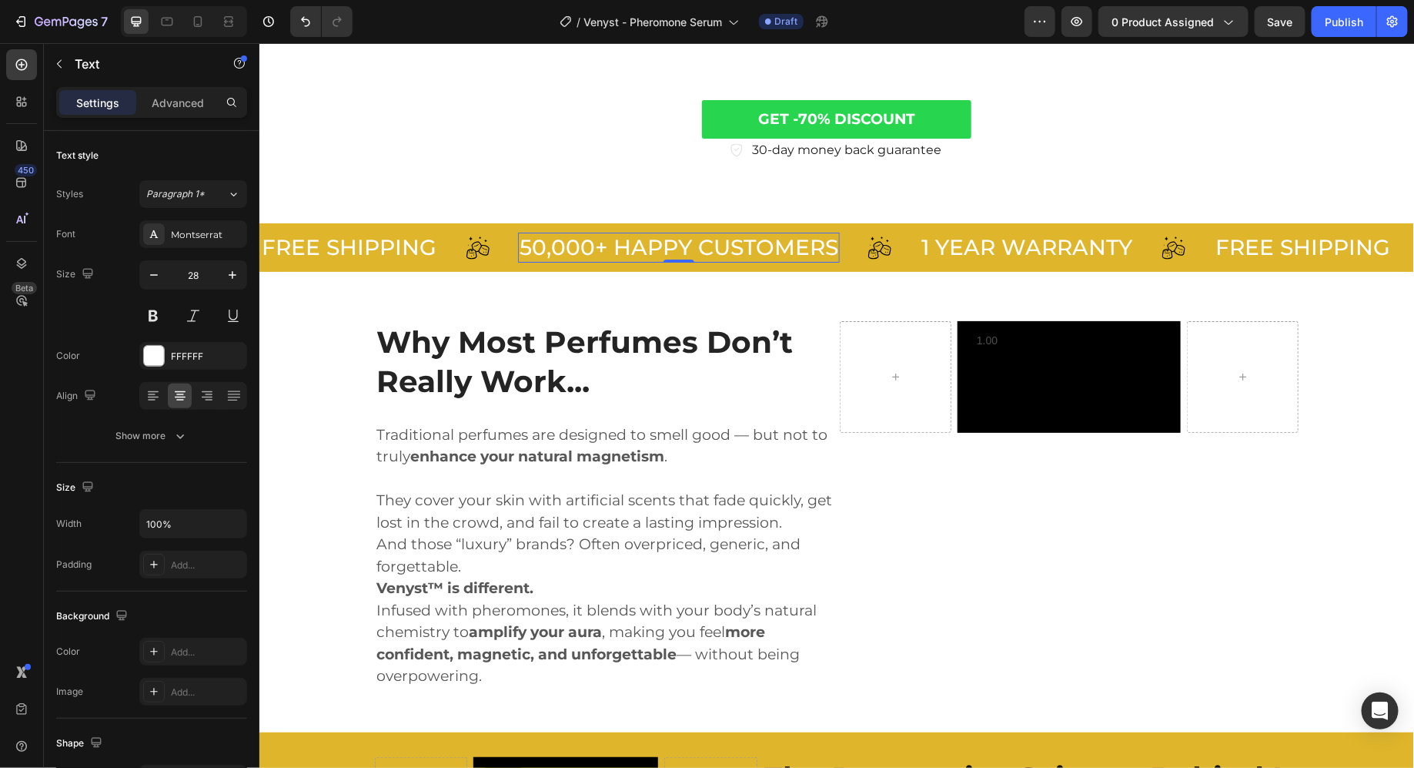
click at [778, 244] on p "50,000+ HAPPY CUSTOMERS" at bounding box center [678, 246] width 319 height 27
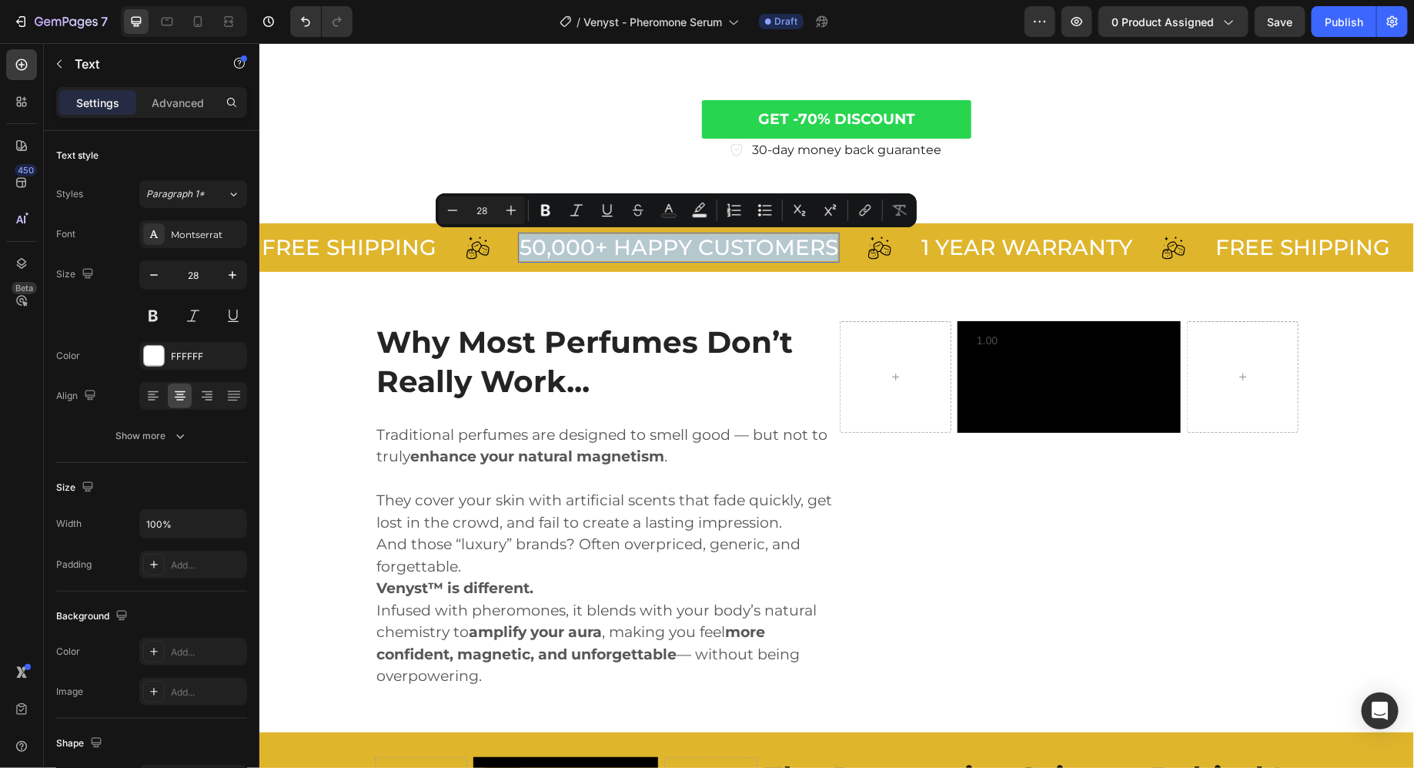
click at [668, 240] on p "50,000+ HAPPY CUSTOMERS" at bounding box center [678, 246] width 319 height 27
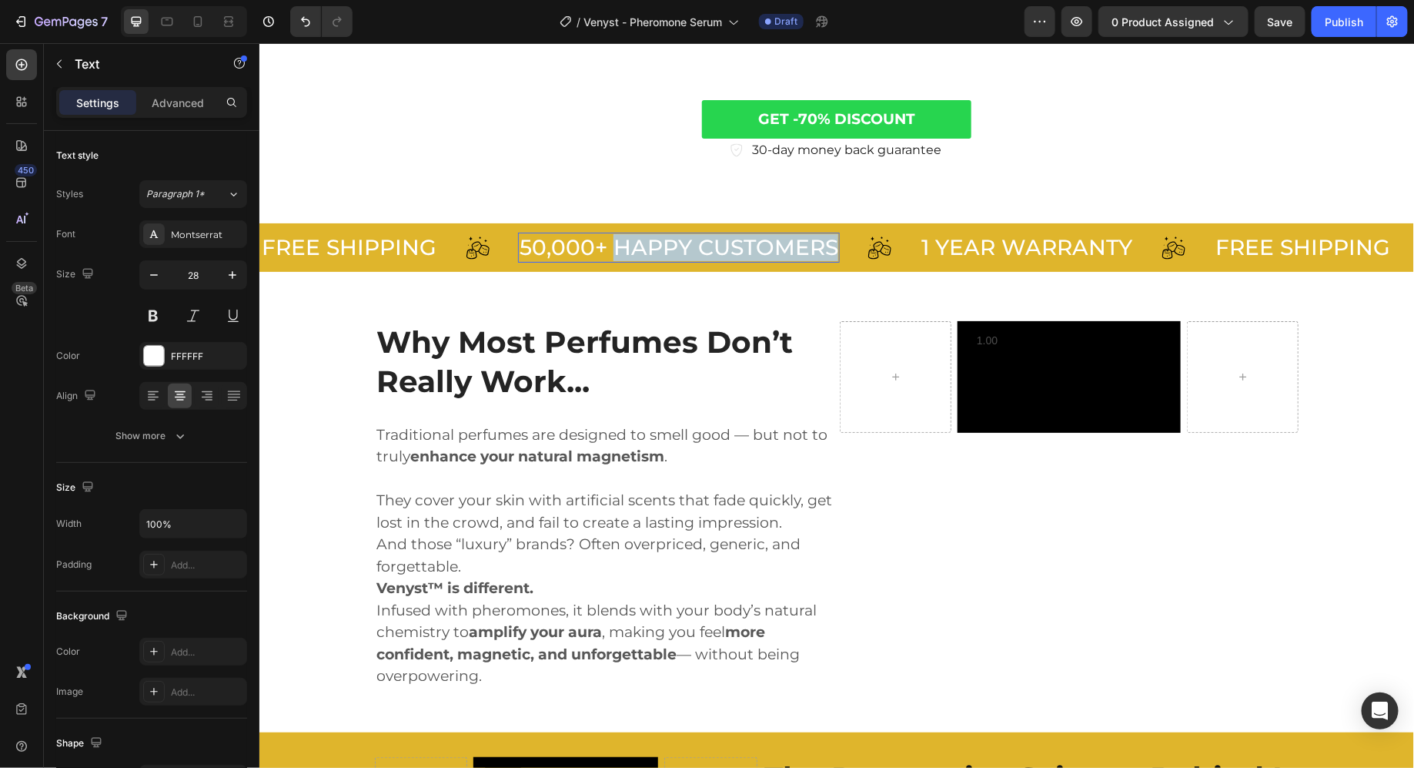
drag, startPoint x: 668, startPoint y: 240, endPoint x: 792, endPoint y: 240, distance: 124.0
click at [792, 240] on p "50,000+ HAPPY CUSTOMERS" at bounding box center [678, 246] width 319 height 27
copy p "HAPPY CUSTOMERS"
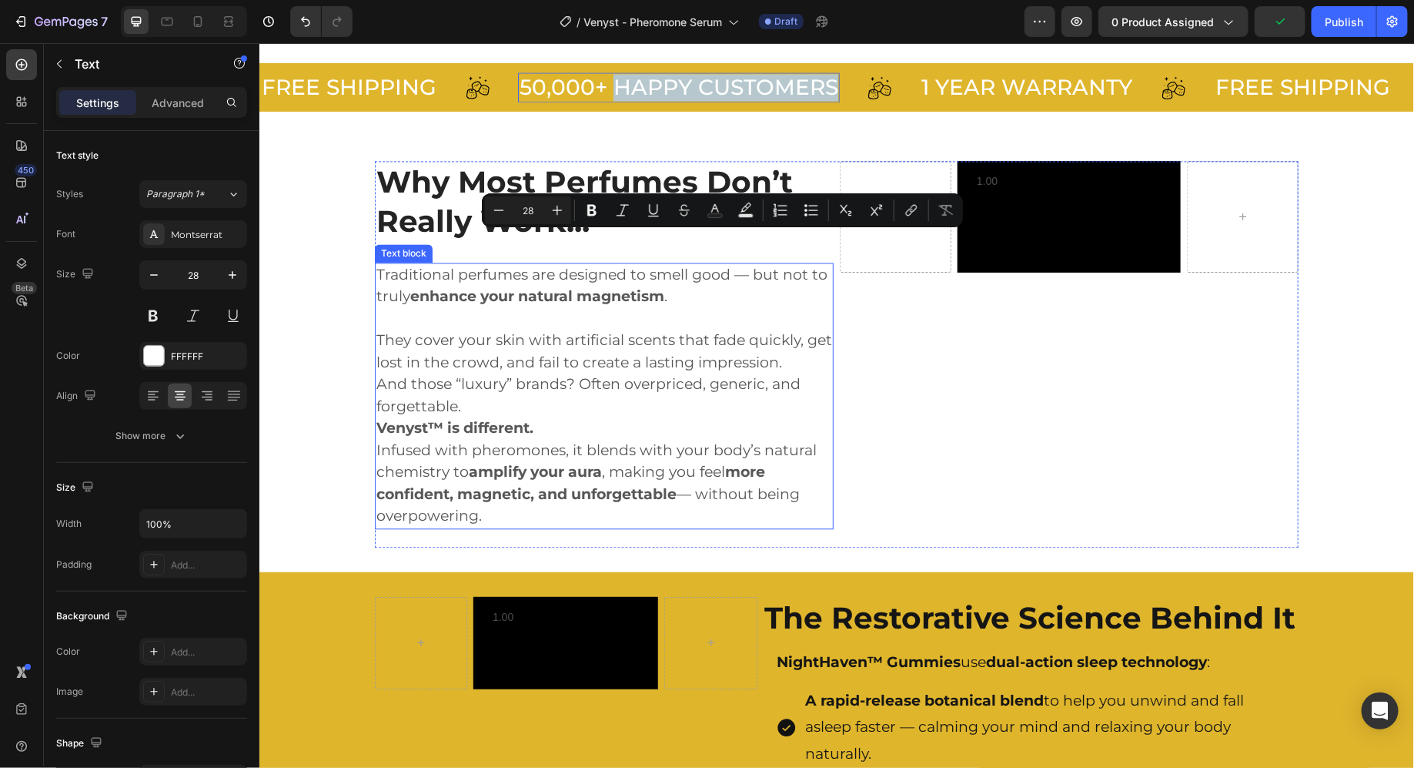
type input "16"
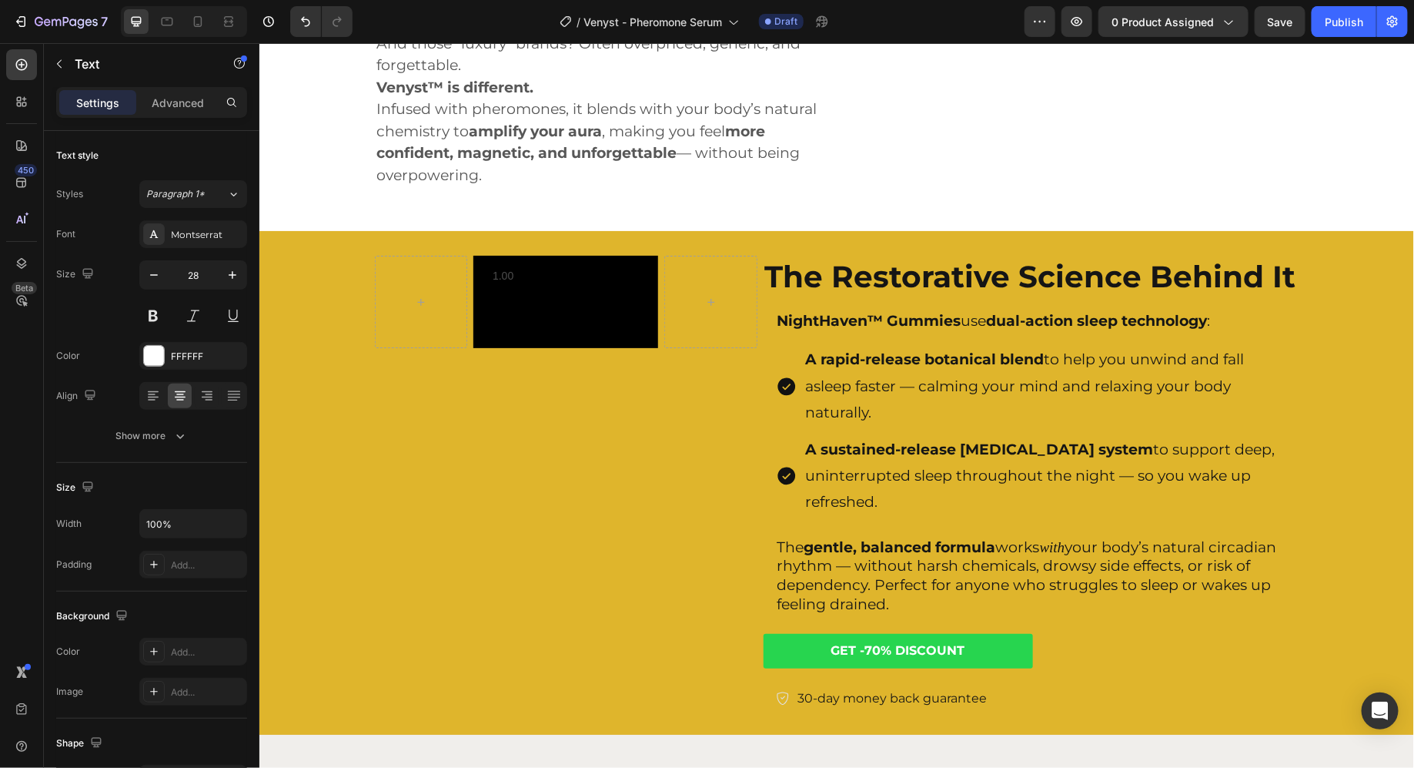
scroll to position [1857, 0]
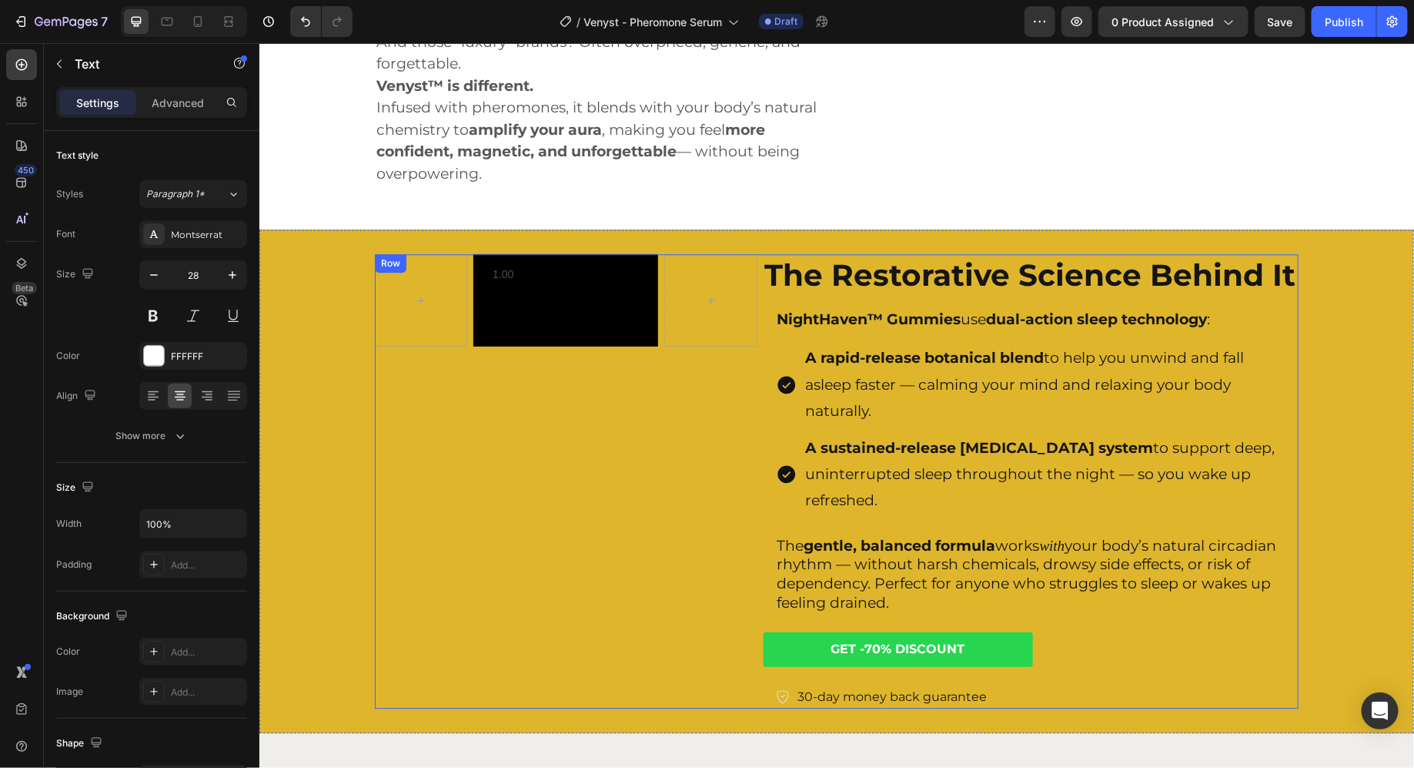
click at [850, 313] on div "The Restorative Science Behind It Heading NightHaven™ Gummies use dual-action s…" at bounding box center [1030, 480] width 535 height 454
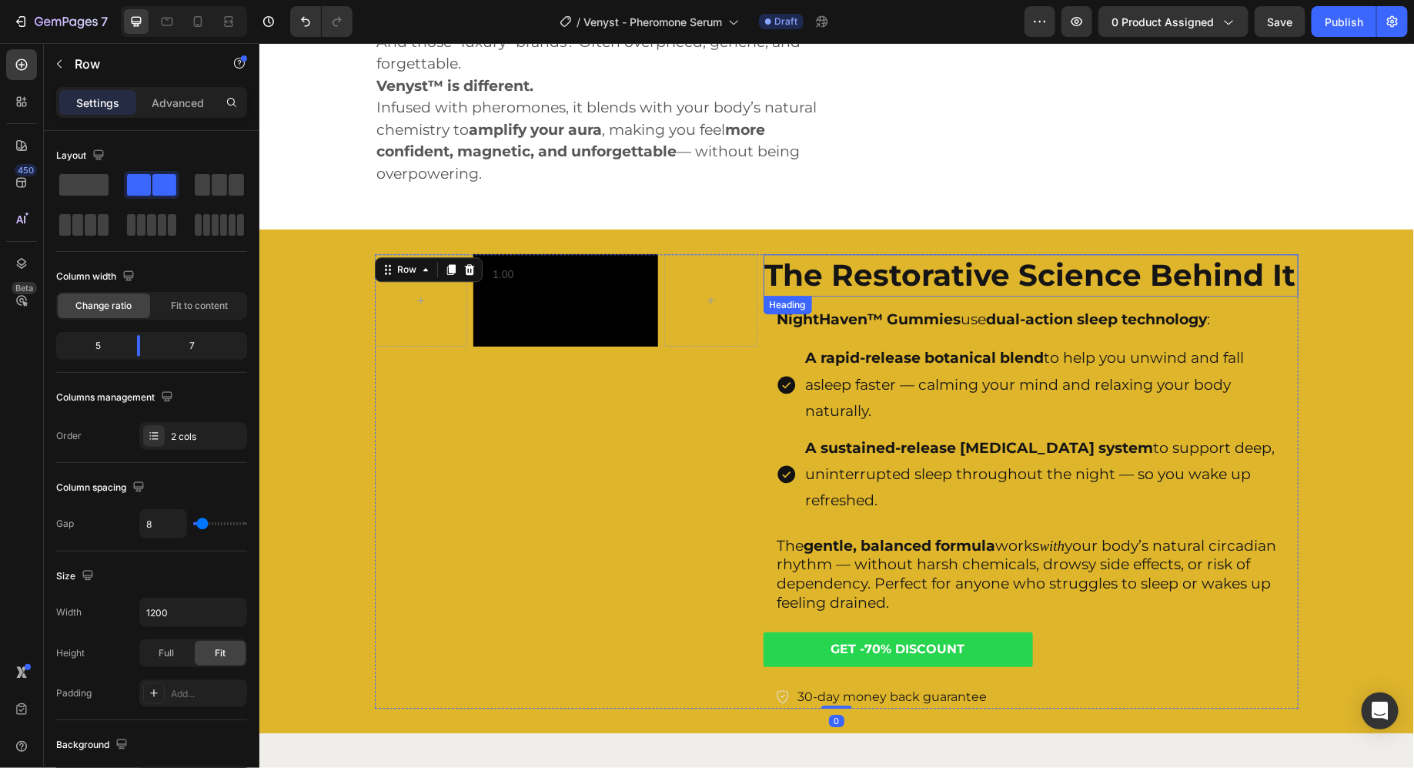
click at [855, 288] on strong "The Restorative Science Behind It" at bounding box center [1030, 274] width 531 height 37
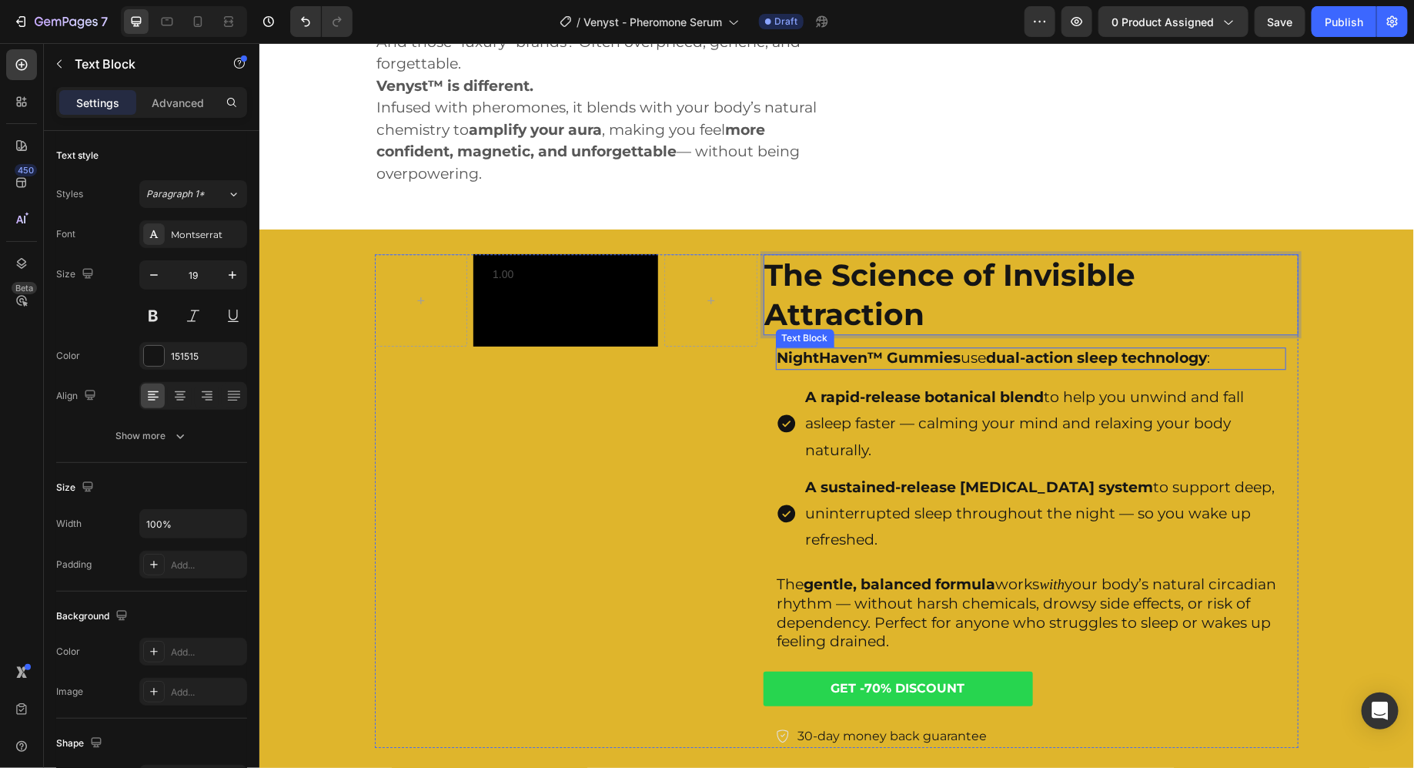
click at [824, 366] on strong "NightHaven™ Gummies" at bounding box center [869, 357] width 184 height 18
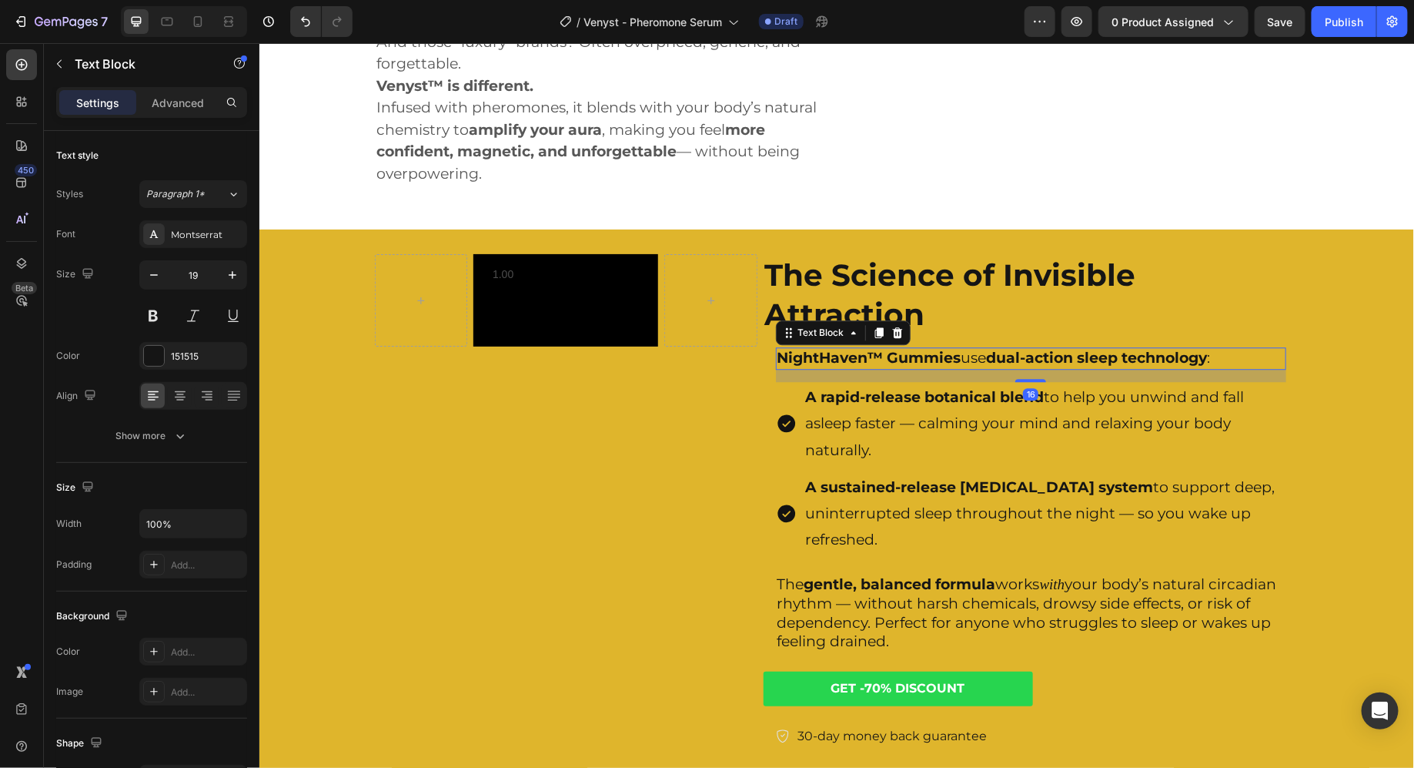
click at [824, 366] on strong "NightHaven™ Gummies" at bounding box center [869, 357] width 184 height 18
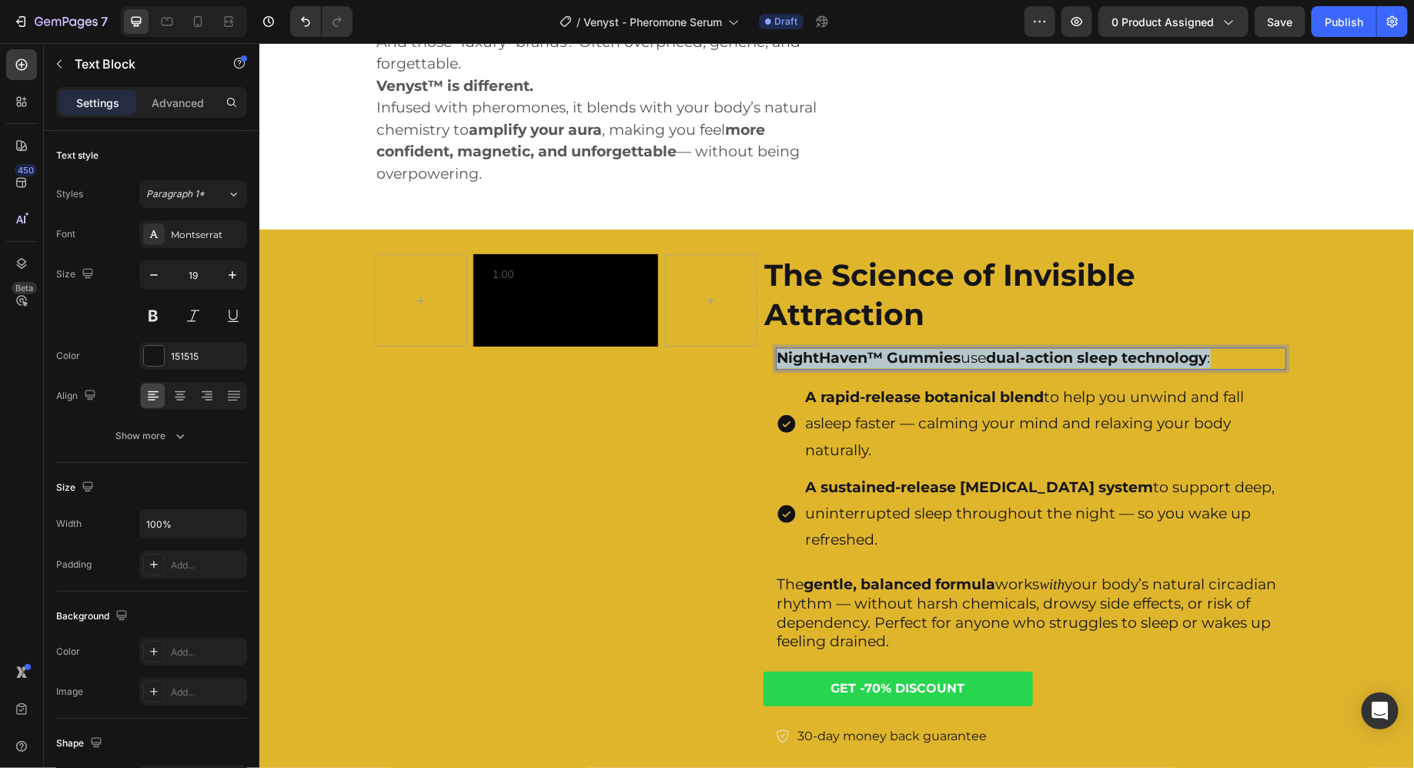
click at [824, 366] on strong "NightHaven™ Gummies" at bounding box center [869, 357] width 184 height 18
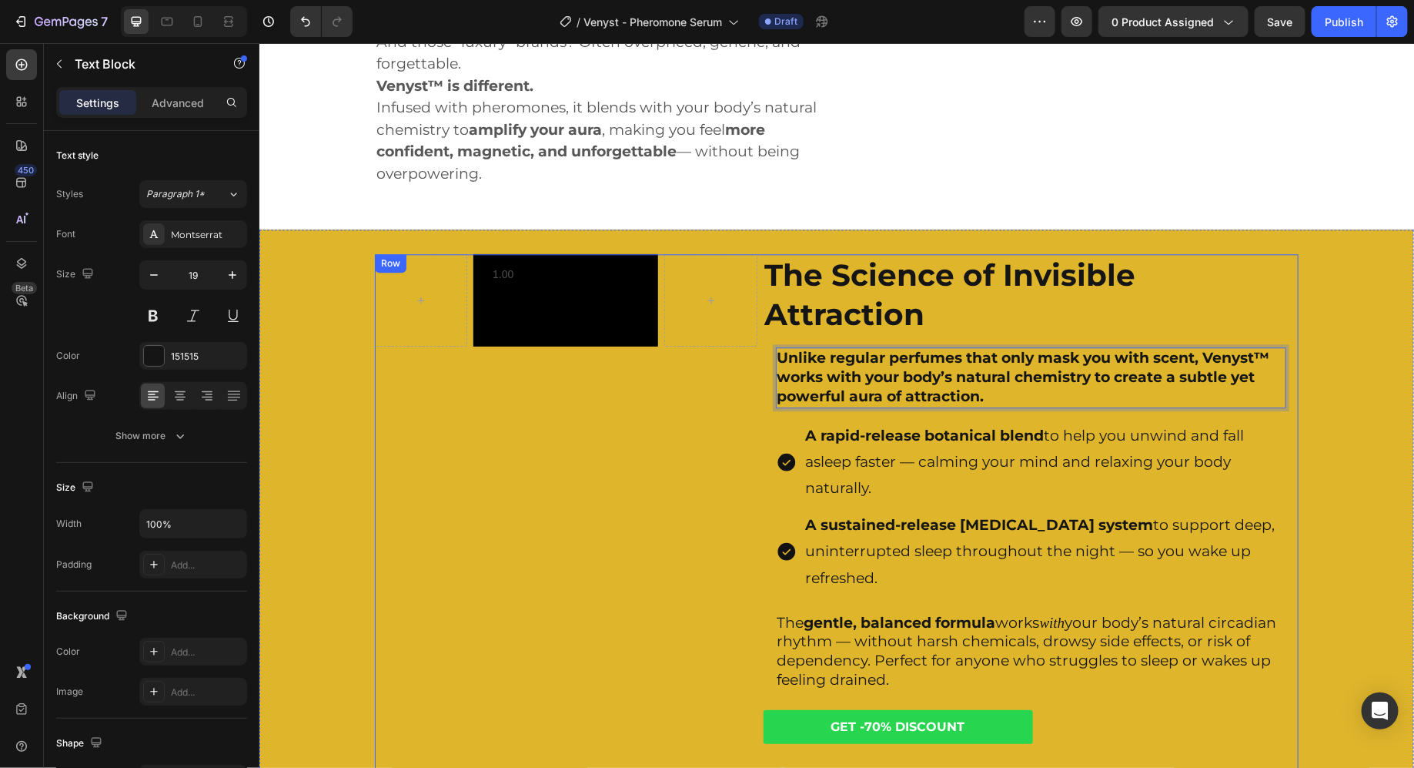
click at [885, 443] on strong "A rapid-release botanical blend" at bounding box center [924, 435] width 239 height 18
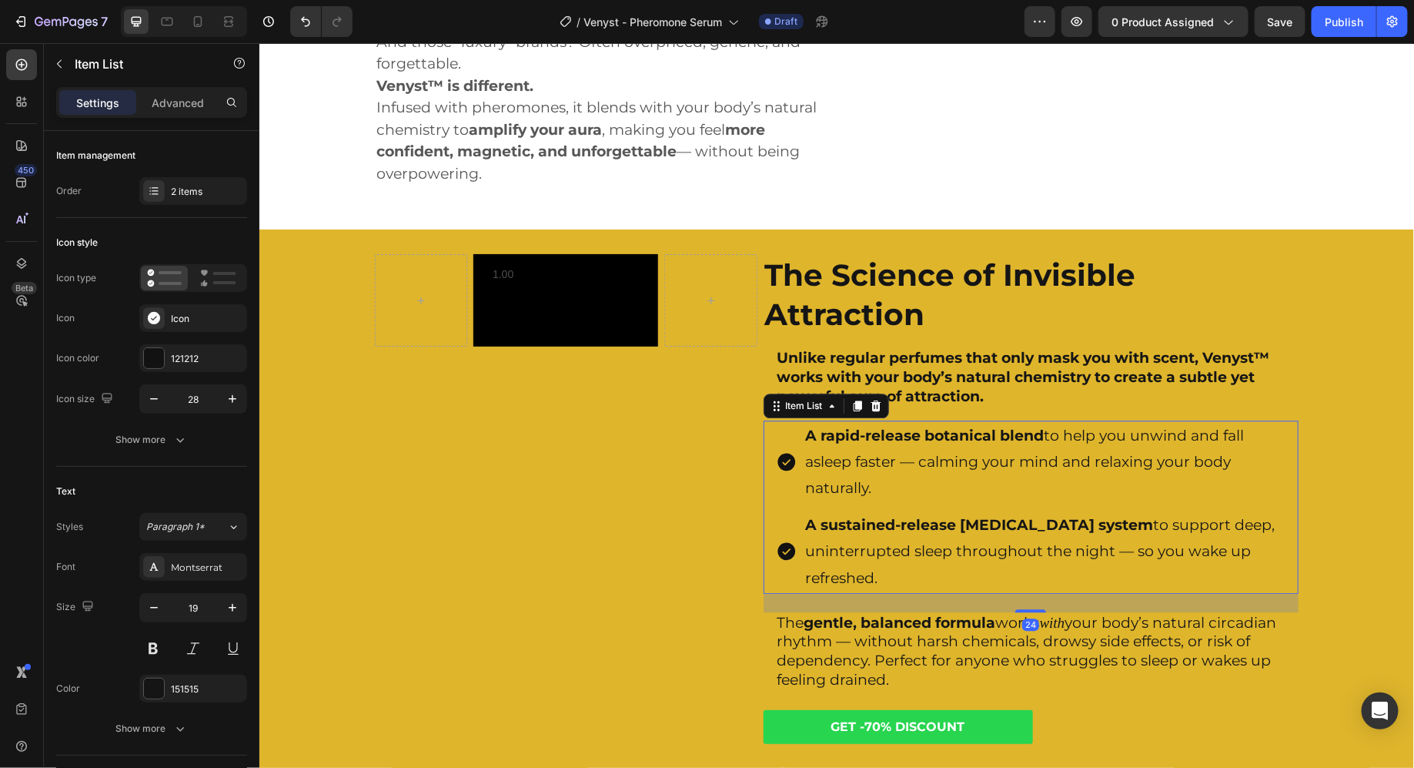
click at [885, 443] on strong "A rapid-release botanical blend" at bounding box center [924, 435] width 239 height 18
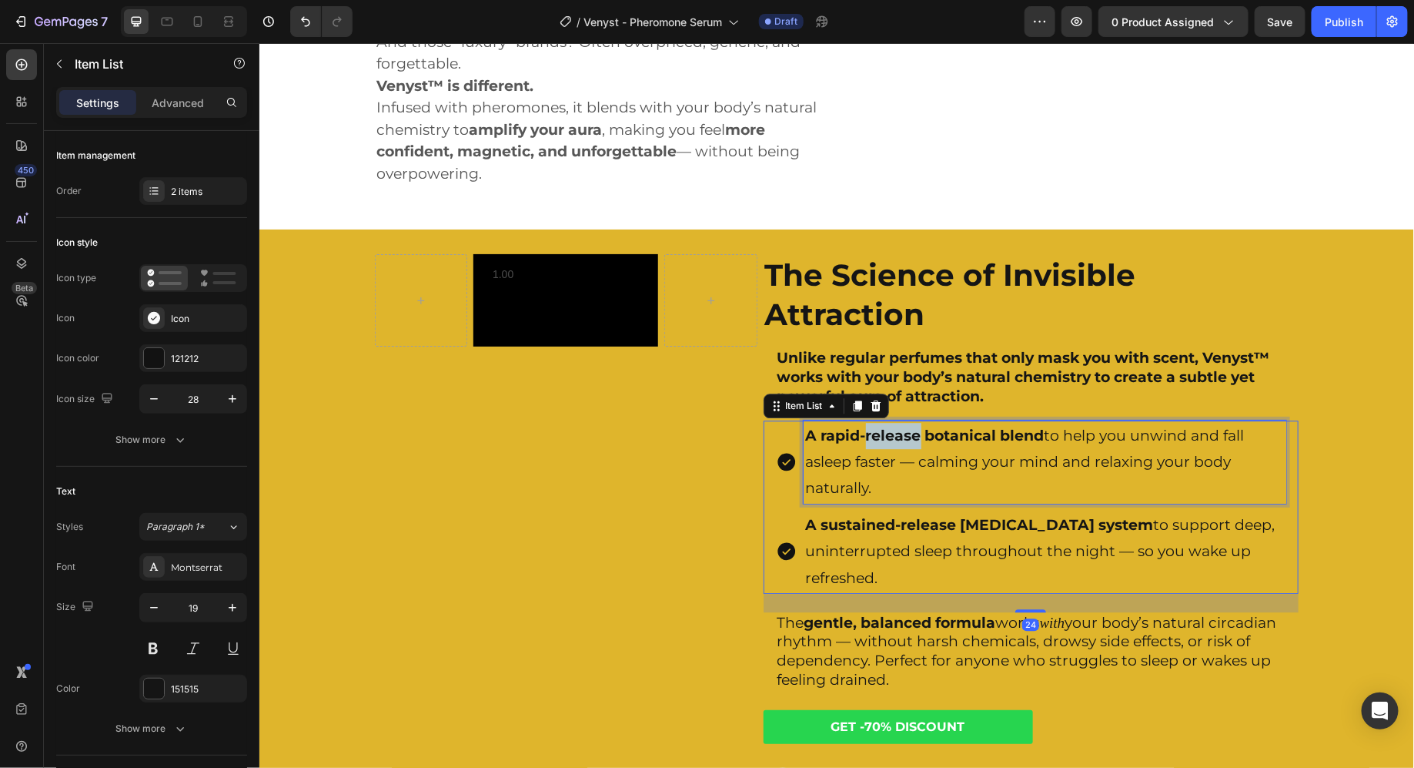
click at [885, 443] on strong "A rapid-release botanical blend" at bounding box center [924, 435] width 239 height 18
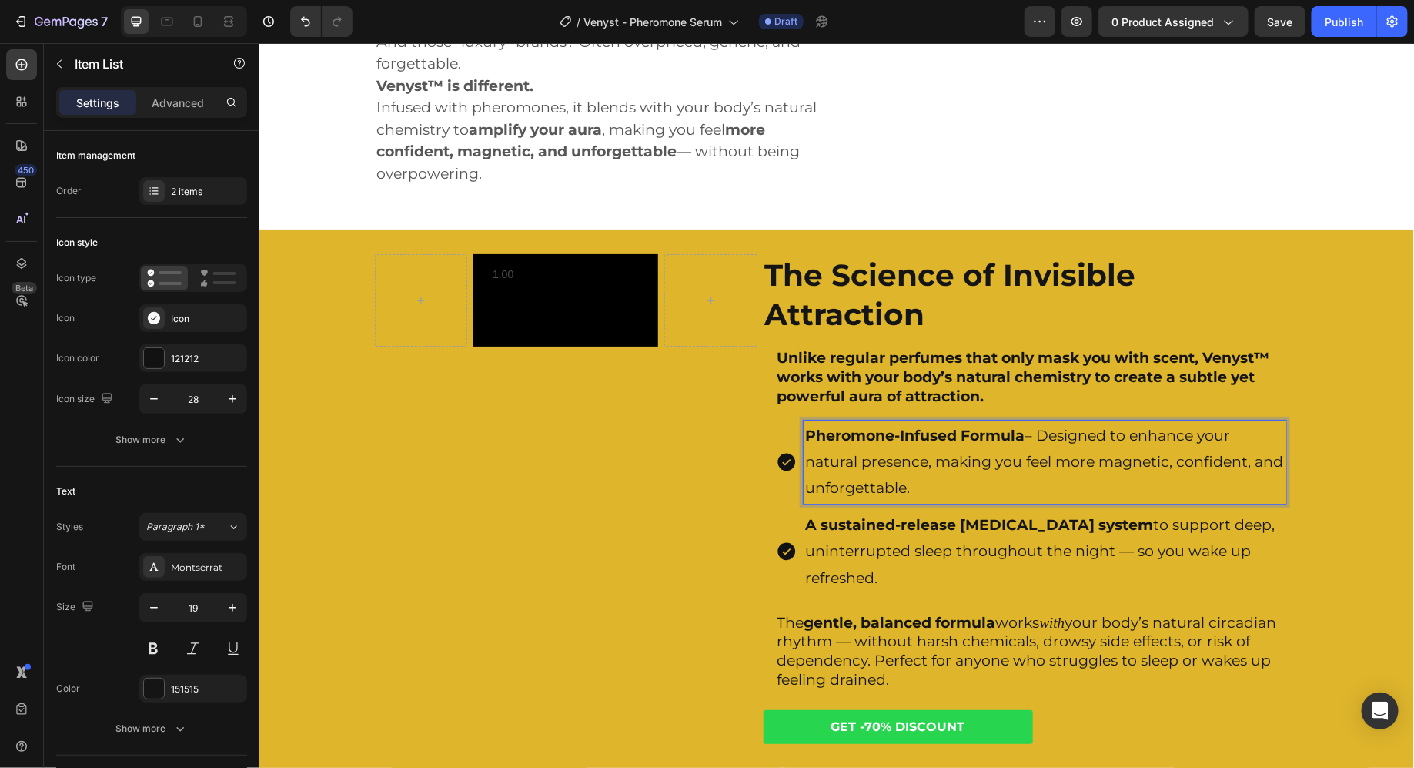
click at [929, 533] on strong "A sustained-release [MEDICAL_DATA] system" at bounding box center [979, 524] width 348 height 18
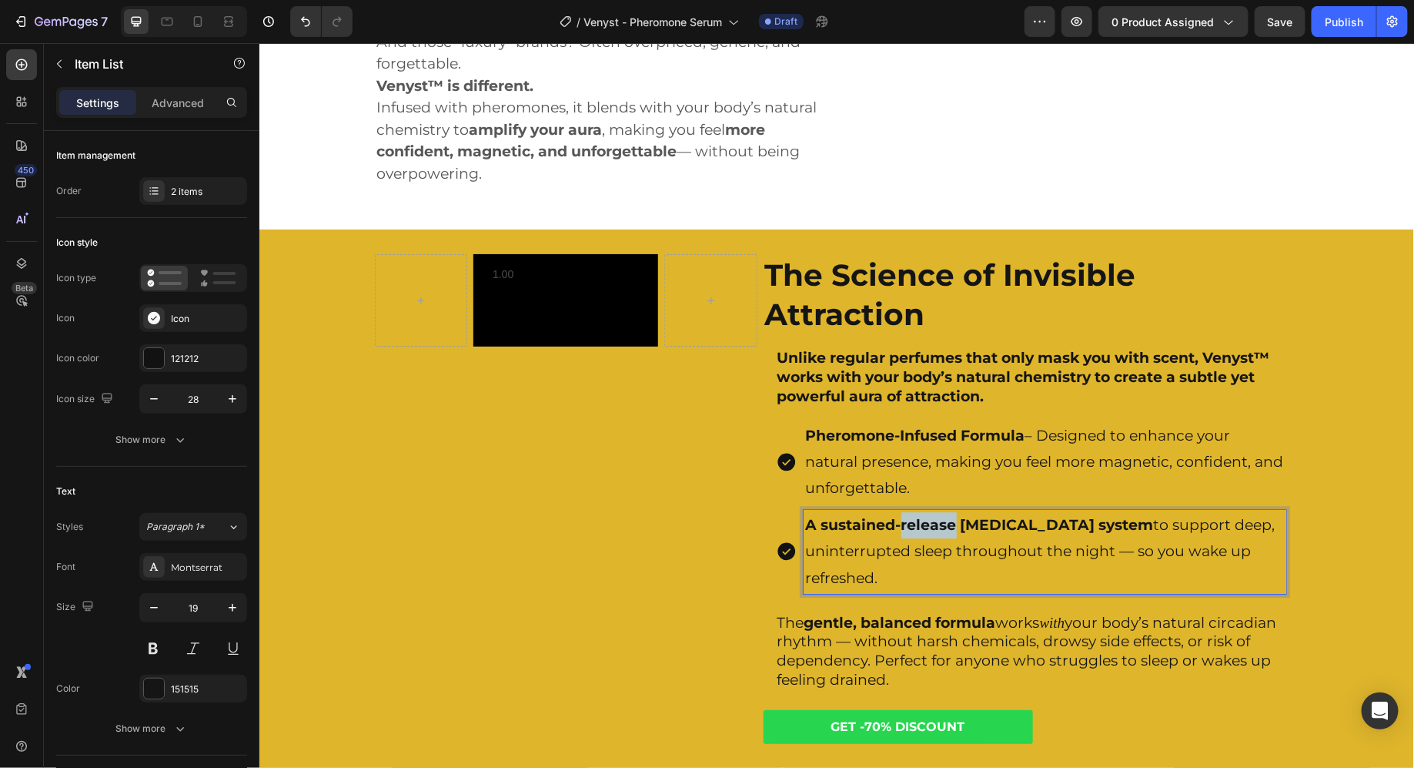
click at [929, 533] on strong "A sustained-release [MEDICAL_DATA] system" at bounding box center [979, 524] width 348 height 18
click at [919, 578] on p "A sustained-release [MEDICAL_DATA] system to support deep, uninterrupted sleep …" at bounding box center [1044, 550] width 478 height 79
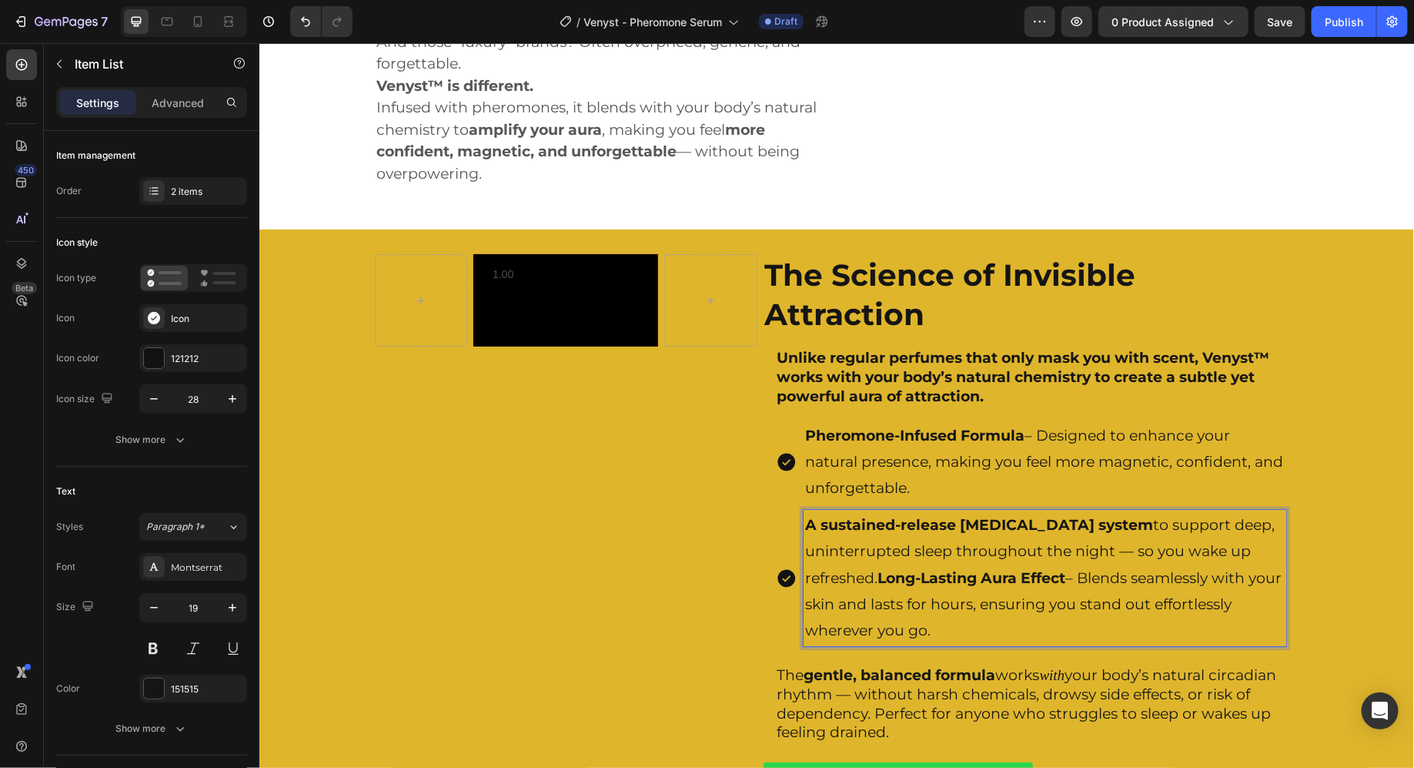
drag, startPoint x: 882, startPoint y: 590, endPoint x: 802, endPoint y: 540, distance: 94.0
click at [802, 540] on div "A sustained-release [MEDICAL_DATA] system to support deep, uninterrupted sleep …" at bounding box center [1030, 577] width 510 height 136
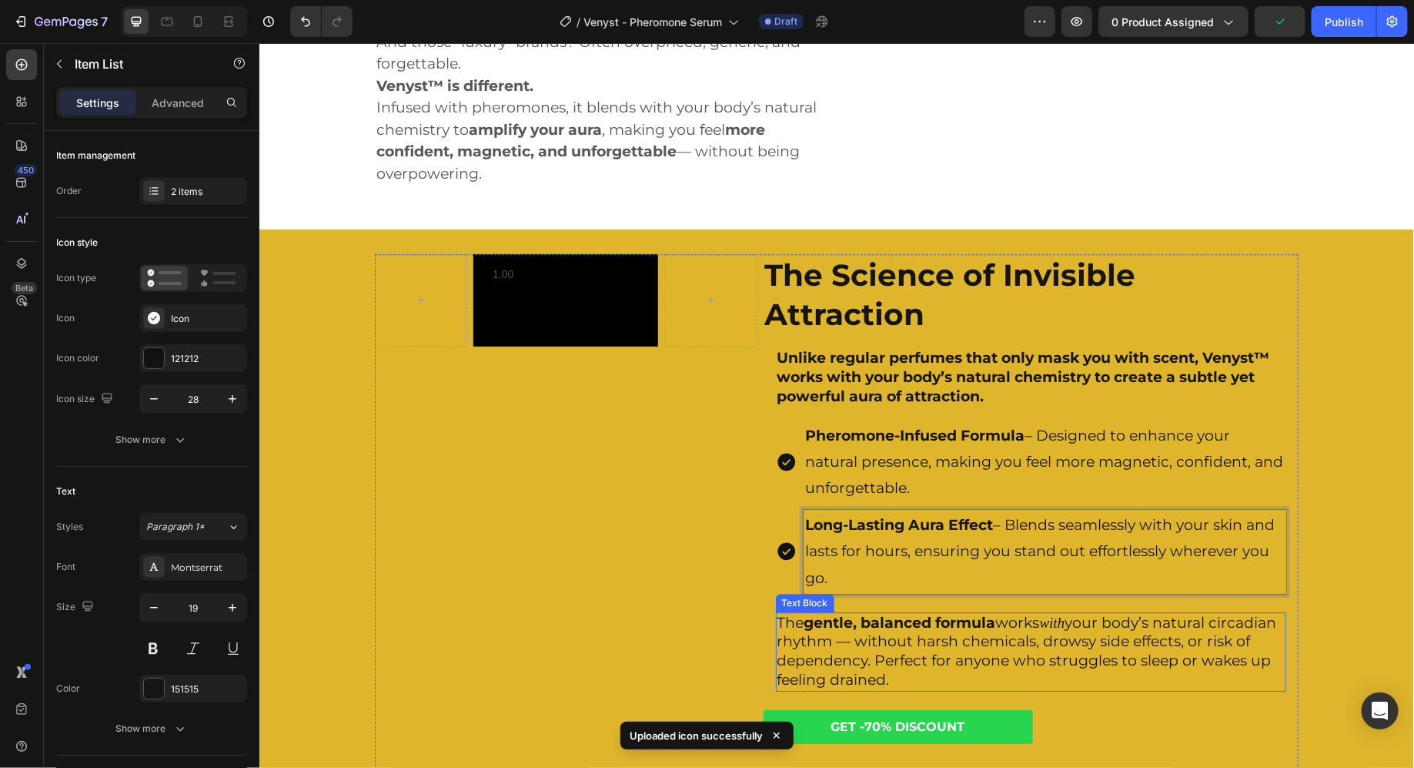
click at [872, 689] on p "The gentle, balanced formula works with your body’s natural circadian rhythm — …" at bounding box center [1030, 651] width 507 height 76
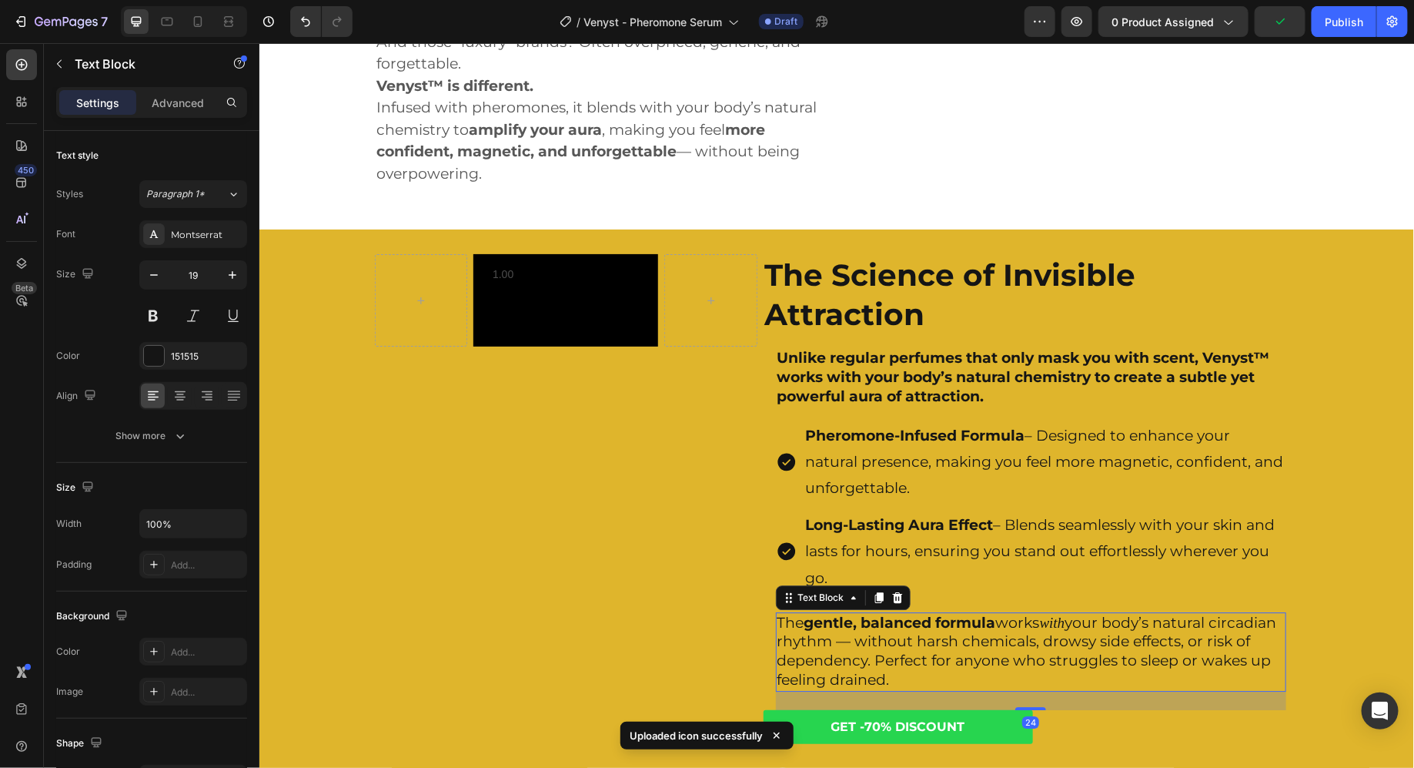
click at [872, 689] on p "The gentle, balanced formula works with your body’s natural circadian rhythm — …" at bounding box center [1030, 651] width 507 height 76
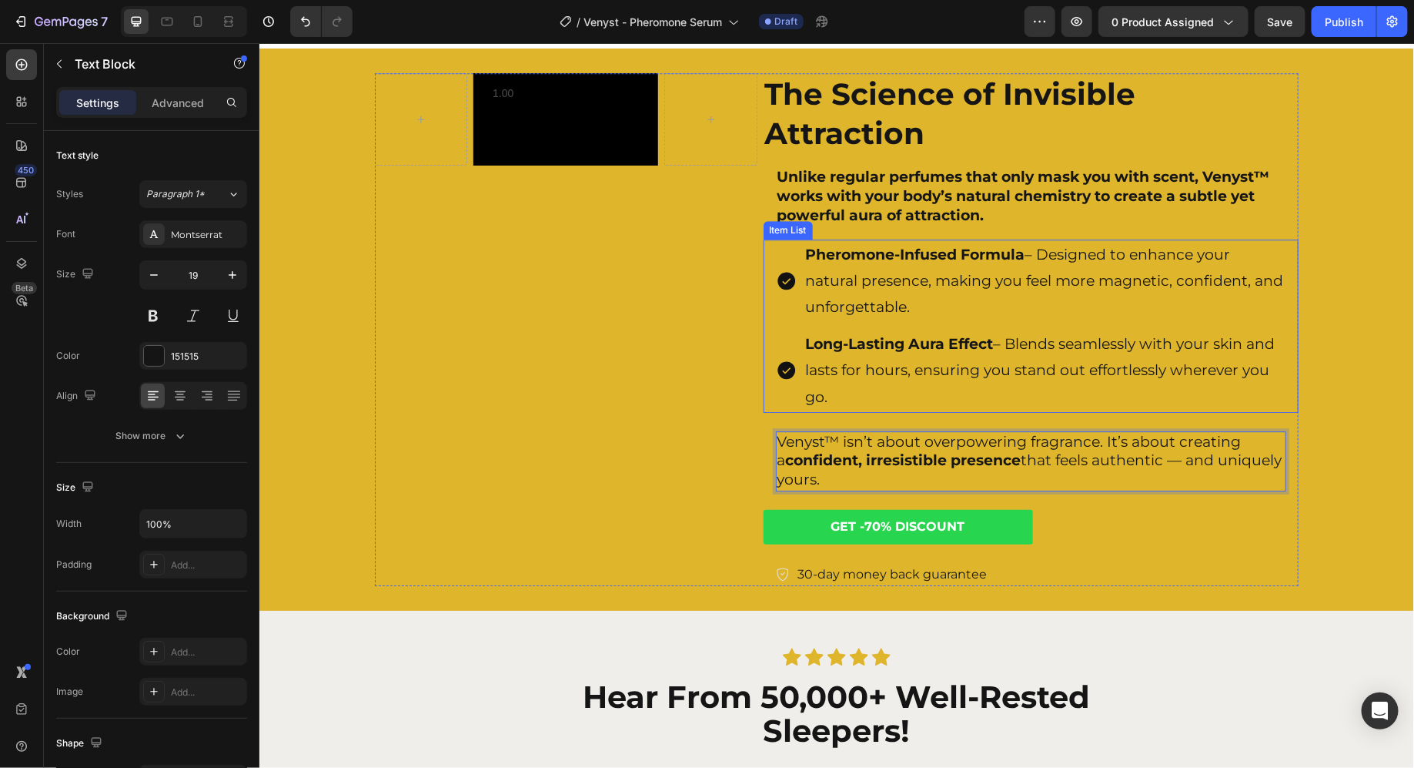
scroll to position [2250, 0]
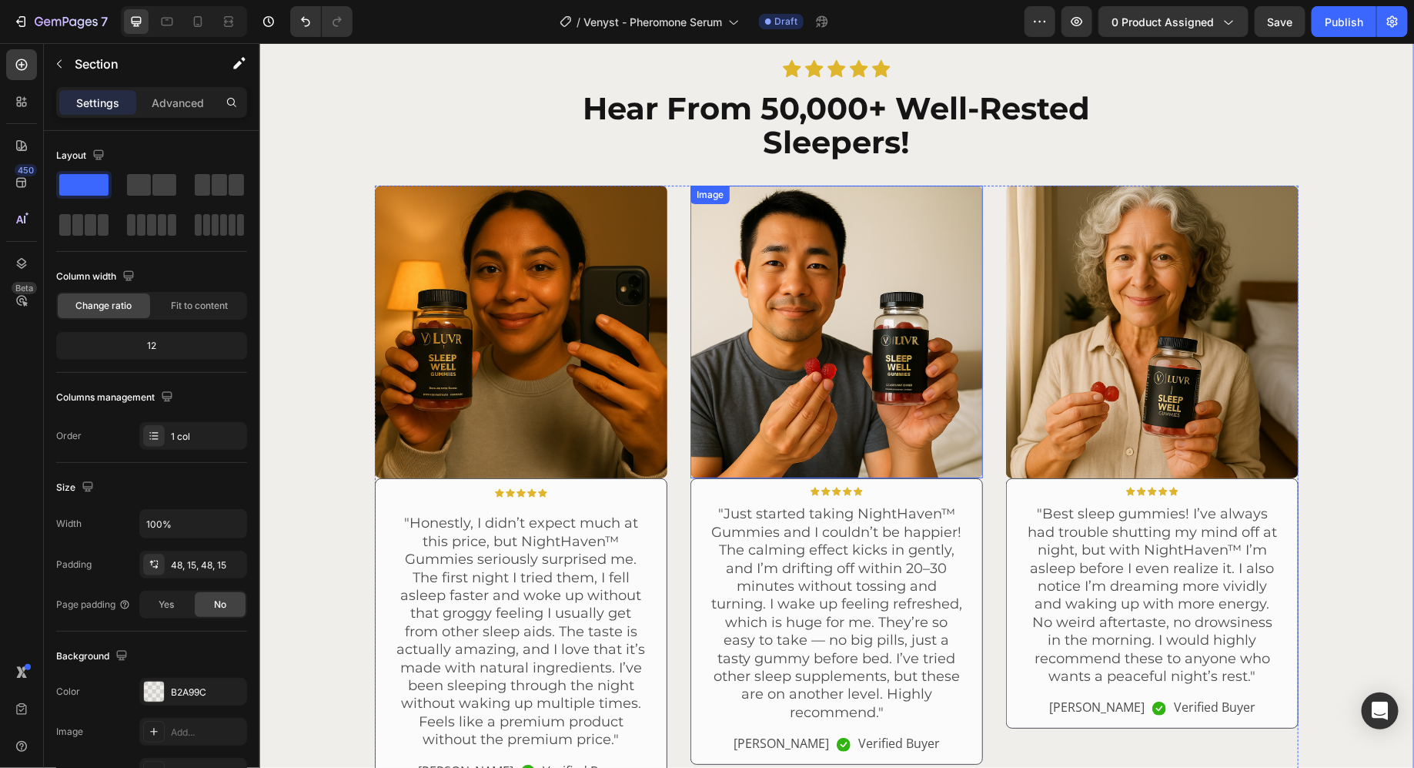
scroll to position [2630, 0]
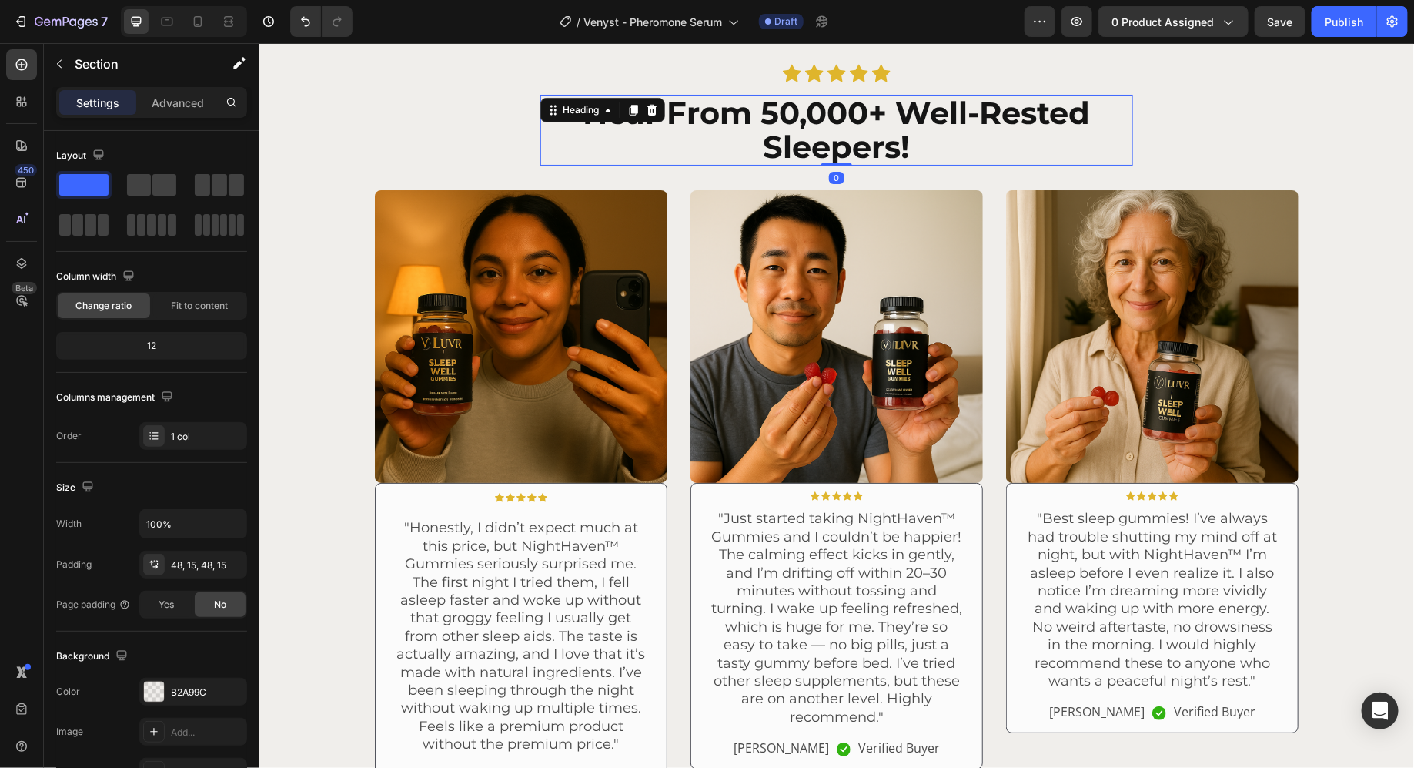
click at [781, 162] on strong "Hear From 50,000+ Well-Rested Sleepers!" at bounding box center [836, 129] width 507 height 72
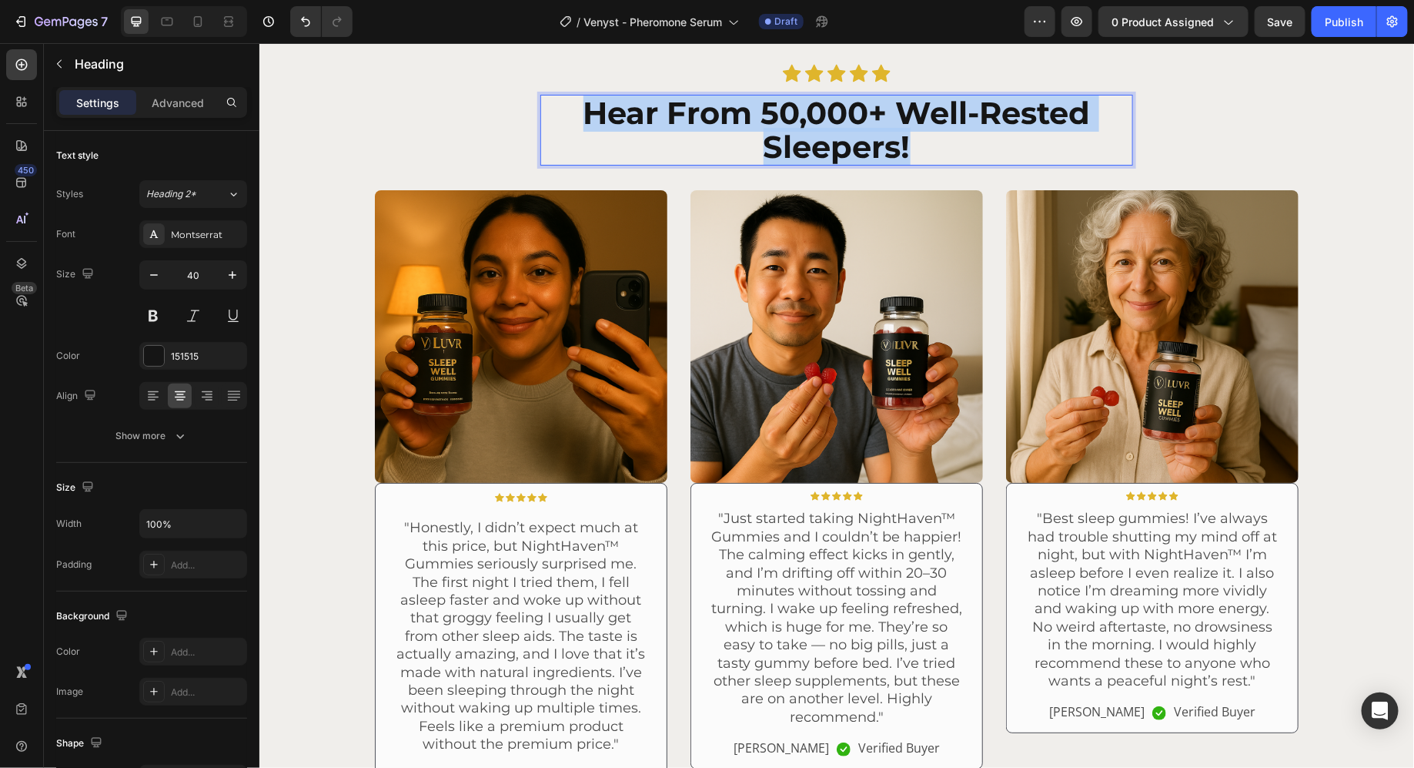
click at [781, 162] on strong "Hear From 50,000+ Well-Rested Sleepers!" at bounding box center [836, 129] width 507 height 72
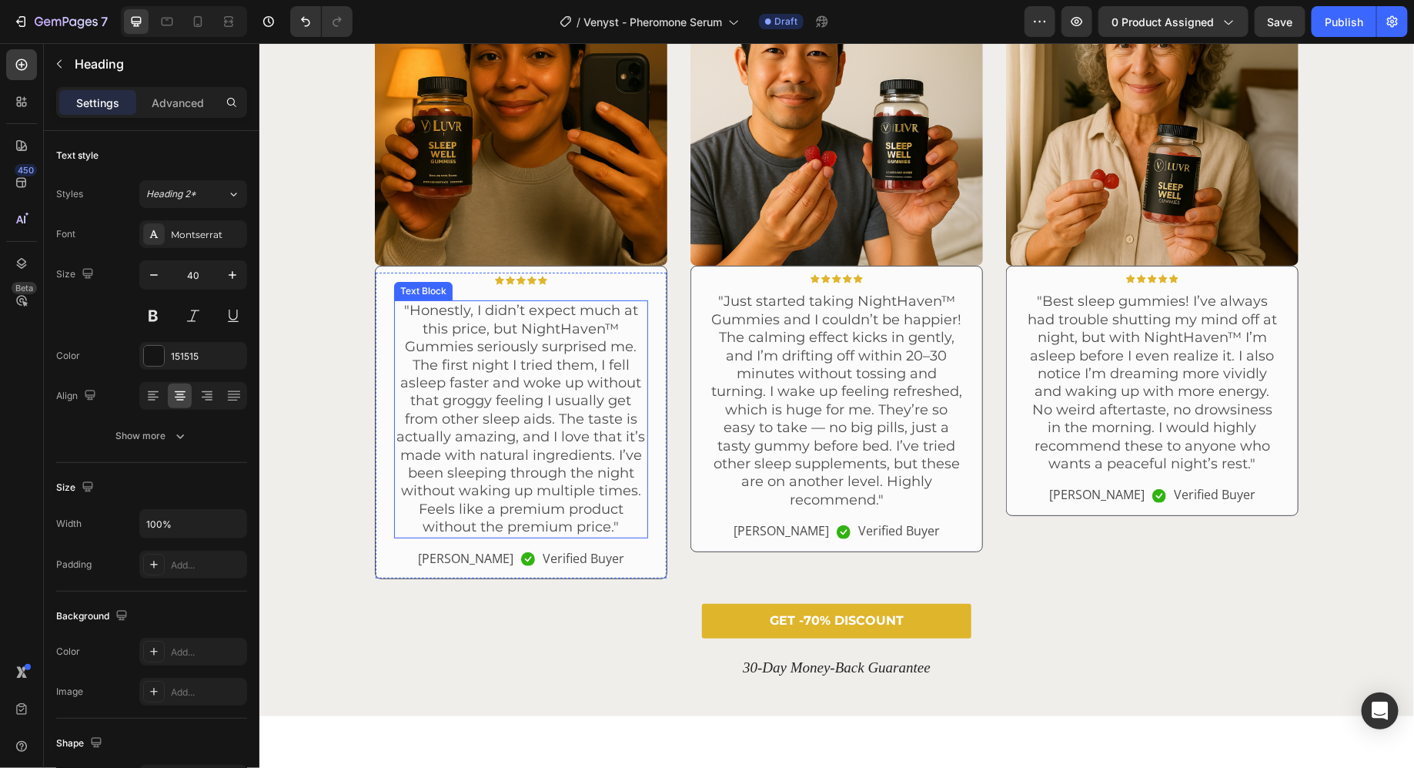
scroll to position [2876, 0]
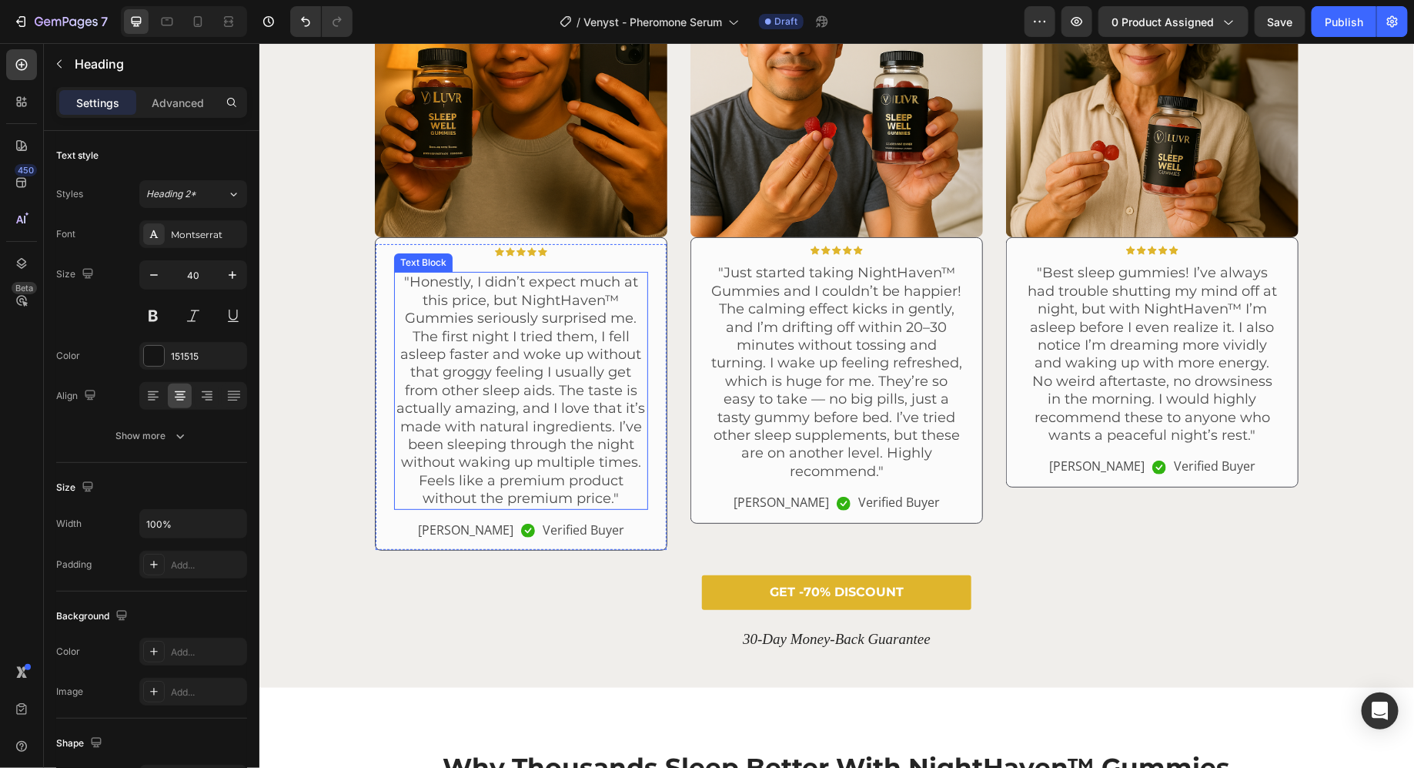
click at [543, 386] on p ""Honestly, I didn’t expect much at this price, but NightHaven™ Gummies seriousl…" at bounding box center [520, 390] width 251 height 234
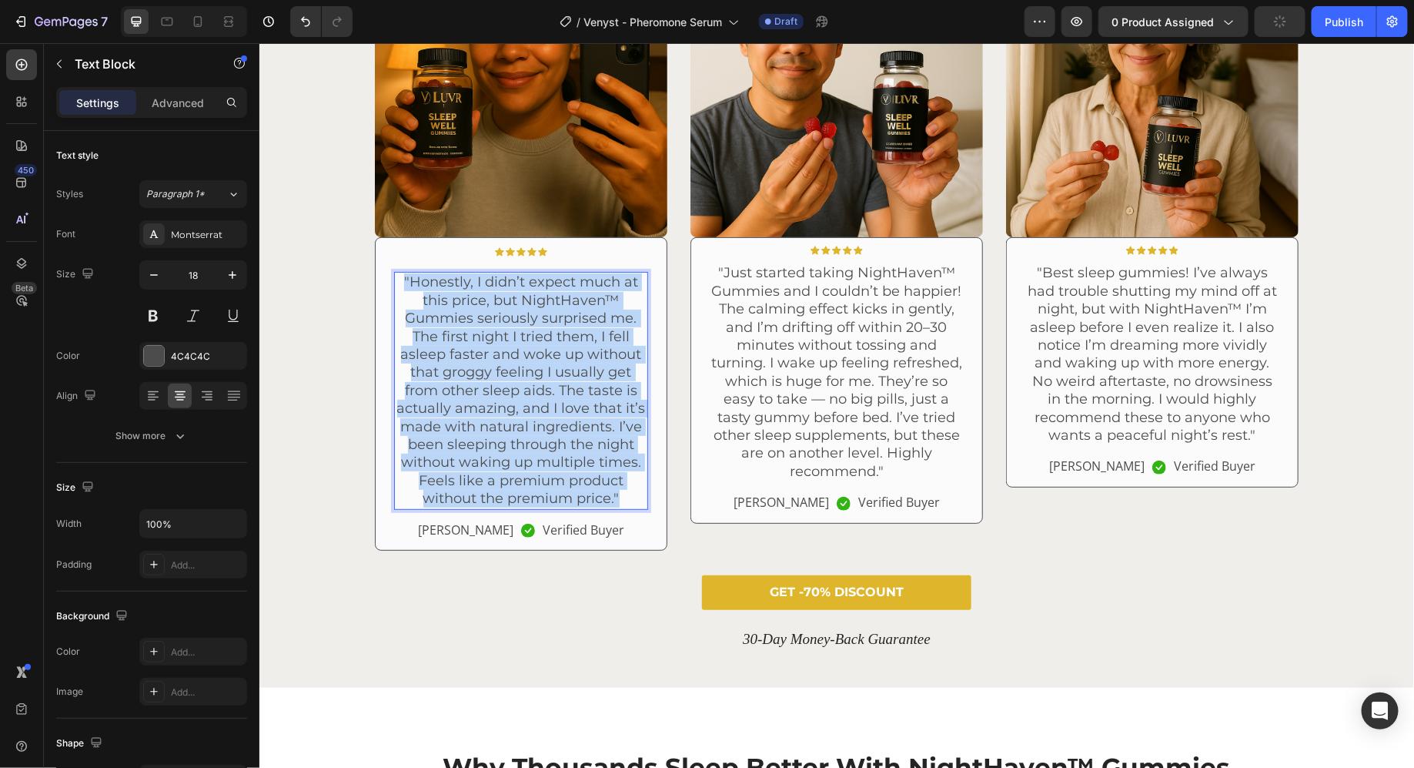
click at [543, 386] on p ""Honestly, I didn’t expect much at this price, but NightHaven™ Gummies seriousl…" at bounding box center [520, 390] width 251 height 234
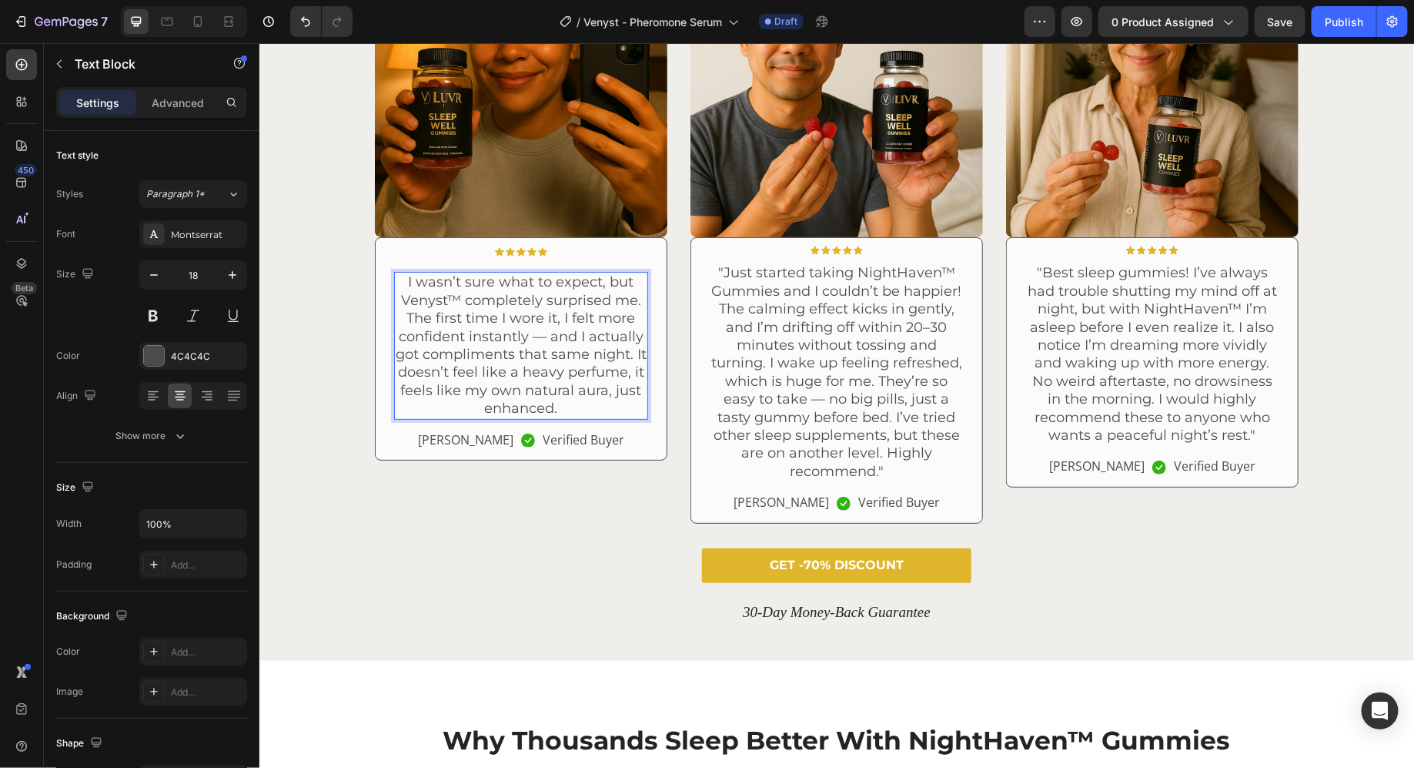
click at [454, 302] on p "I wasn’t sure what to expect, but Venyst™ completely surprised me. The first ti…" at bounding box center [520, 345] width 251 height 144
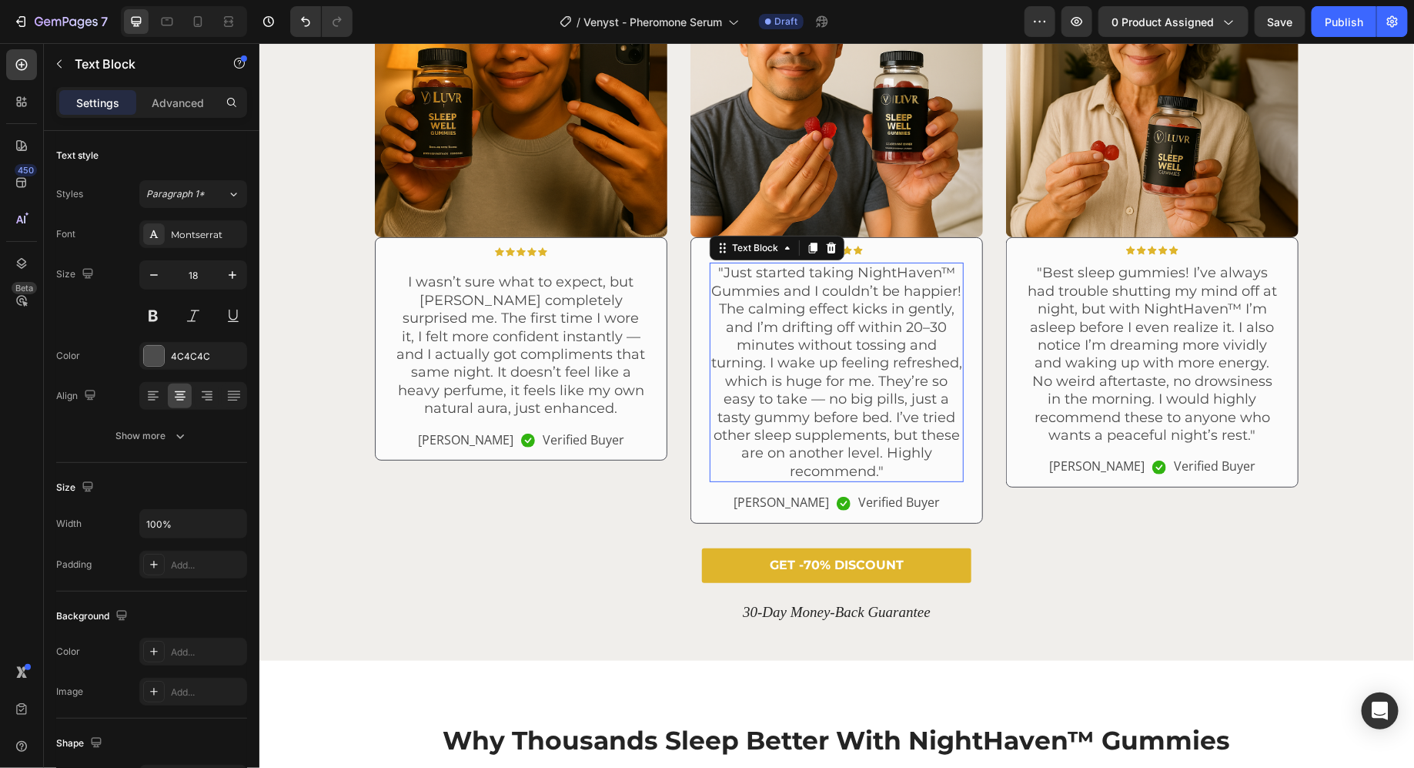
click at [845, 430] on p ""Just started taking NightHaven™ Gummies and I couldn’t be happier! The calming…" at bounding box center [836, 371] width 251 height 216
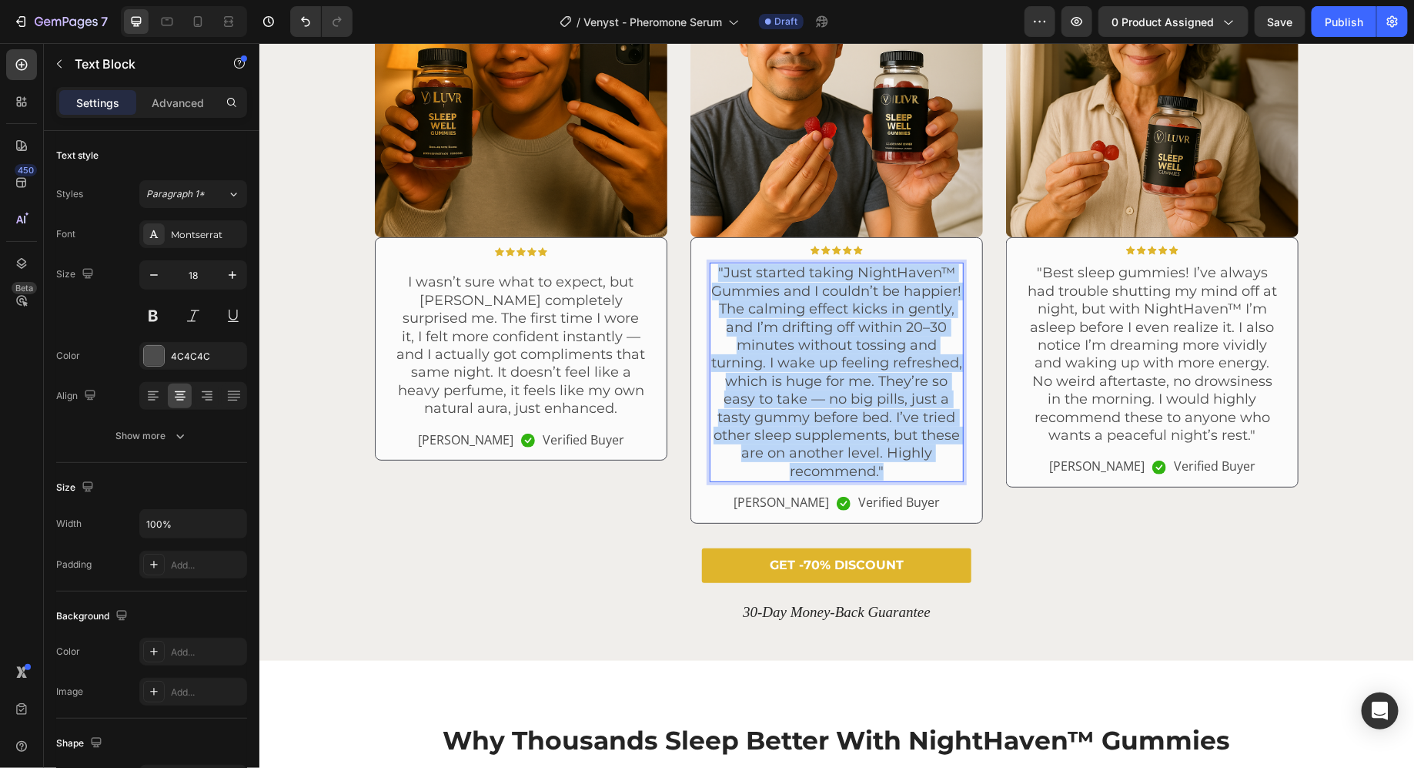
click at [845, 430] on p ""Just started taking NightHaven™ Gummies and I couldn’t be happier! The calming…" at bounding box center [836, 371] width 251 height 216
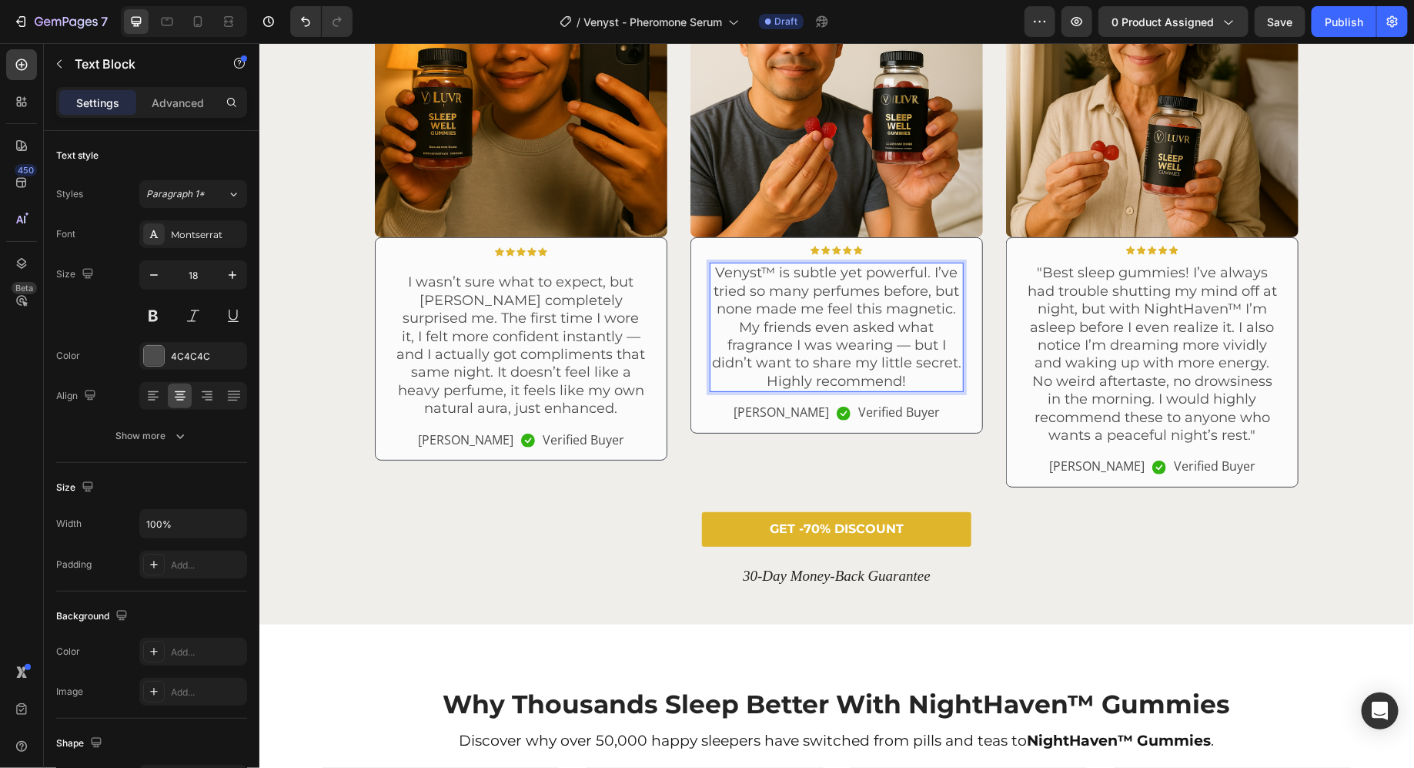
click at [775, 276] on p "Venyst™ is subtle yet powerful. I’ve tried so many perfumes before, but none ma…" at bounding box center [836, 326] width 251 height 126
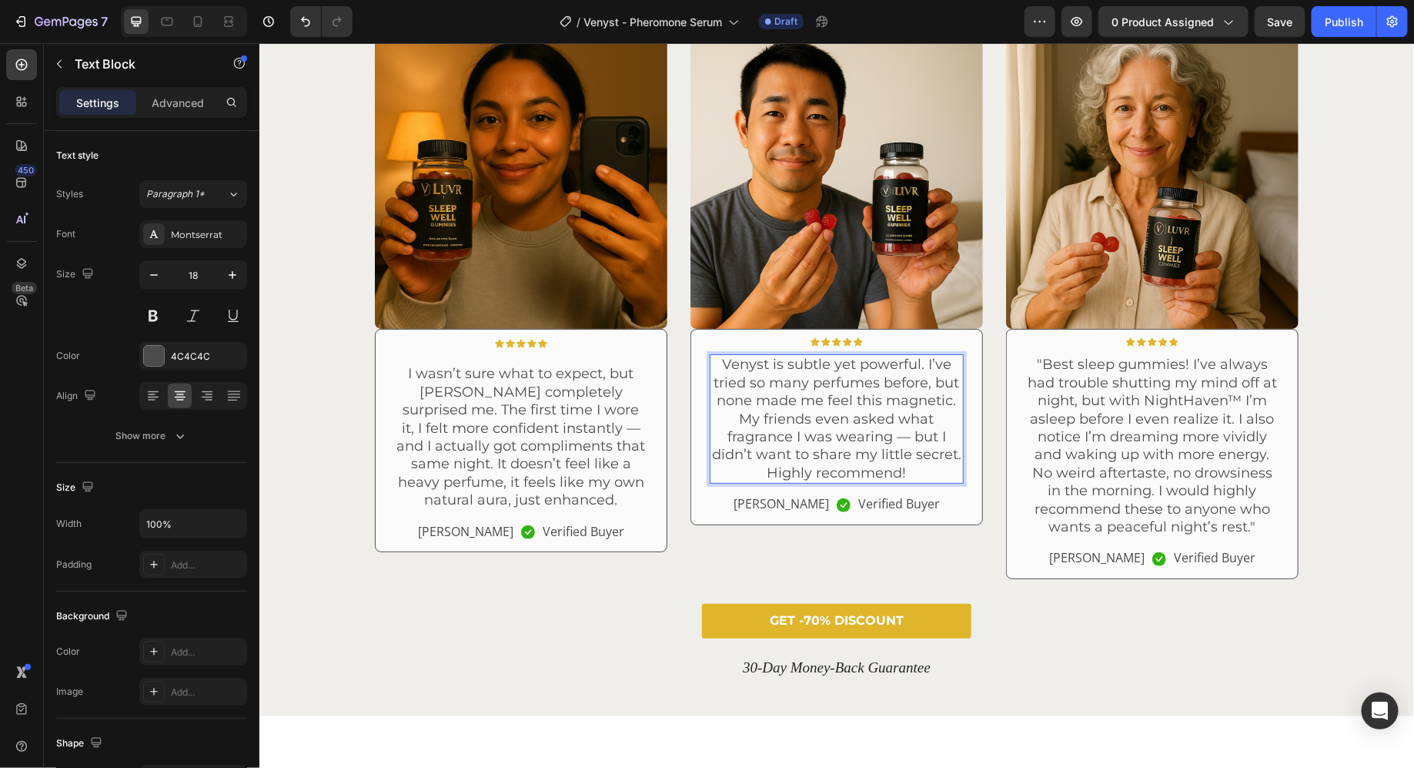
scroll to position [2783, 0]
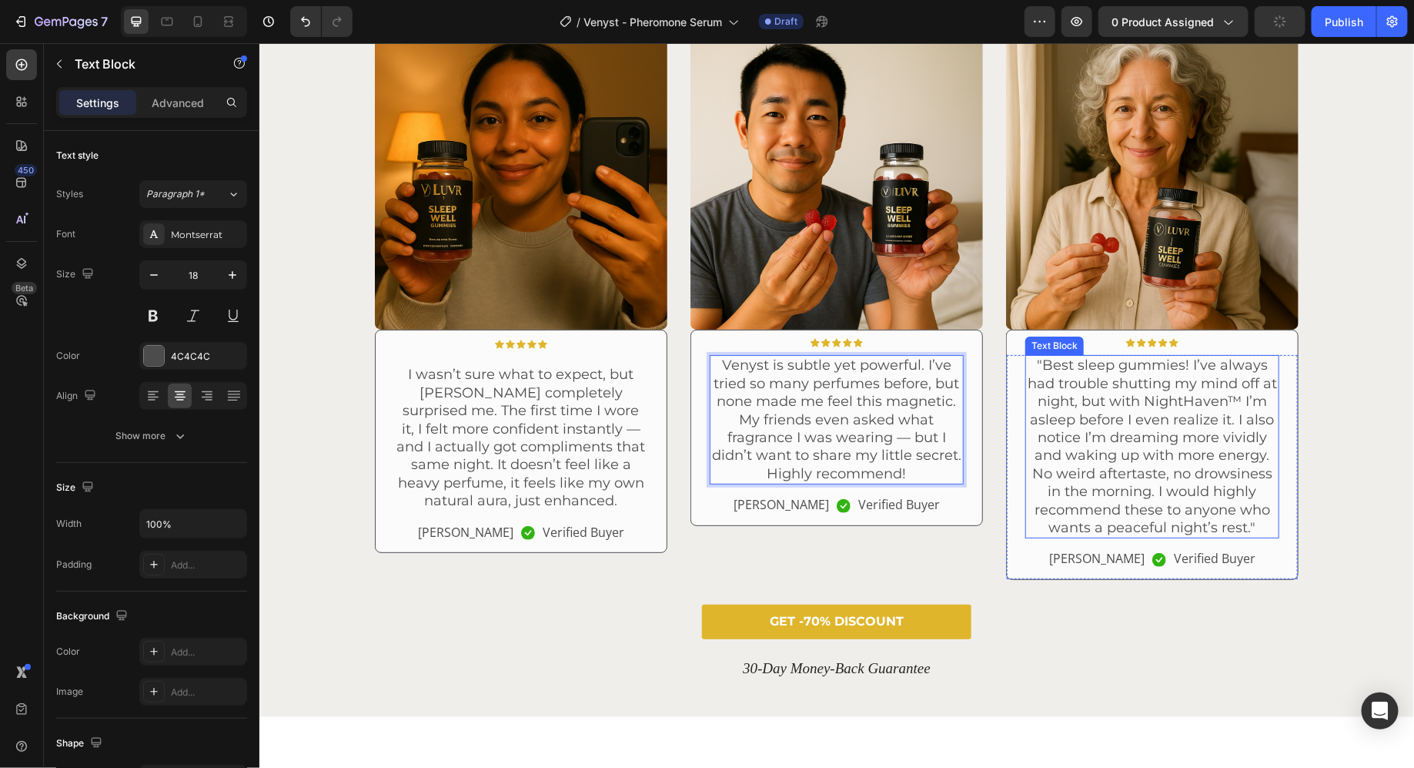
click at [1077, 464] on p ""Best sleep gummies! I’ve always had trouble shutting my mind off at night, but…" at bounding box center [1151, 446] width 251 height 180
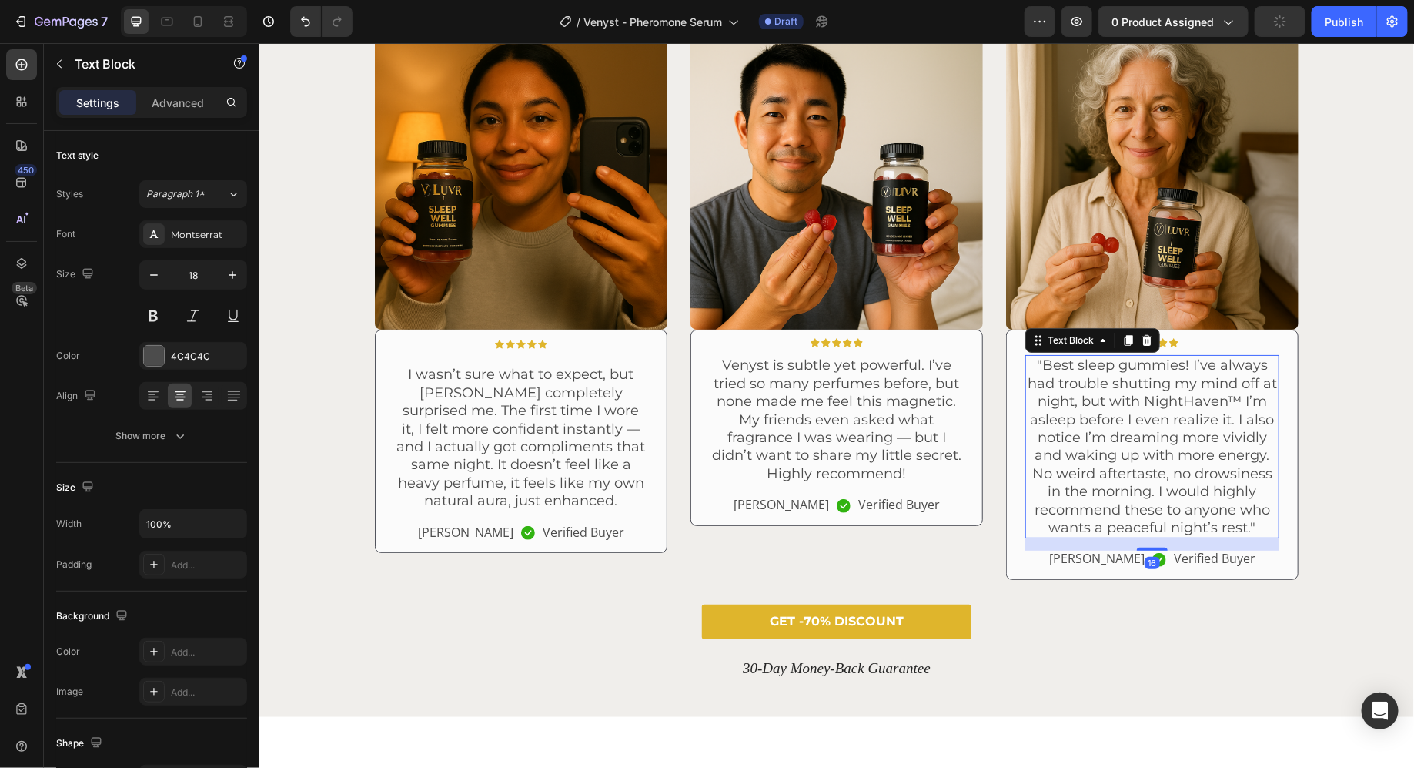
click at [1077, 464] on p ""Best sleep gummies! I’ve always had trouble shutting my mind off at night, but…" at bounding box center [1151, 446] width 251 height 180
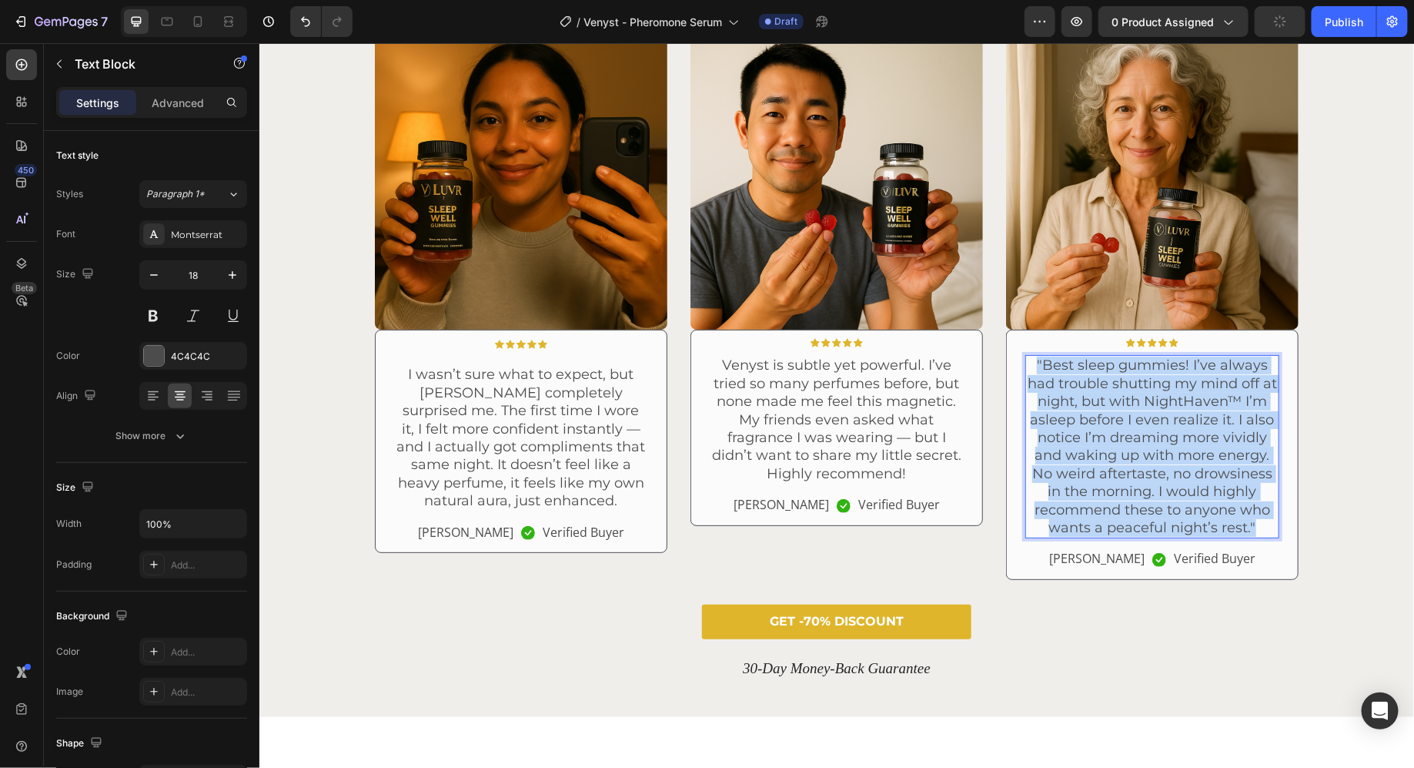
click at [1077, 464] on p ""Best sleep gummies! I’ve always had trouble shutting my mind off at night, but…" at bounding box center [1151, 446] width 251 height 180
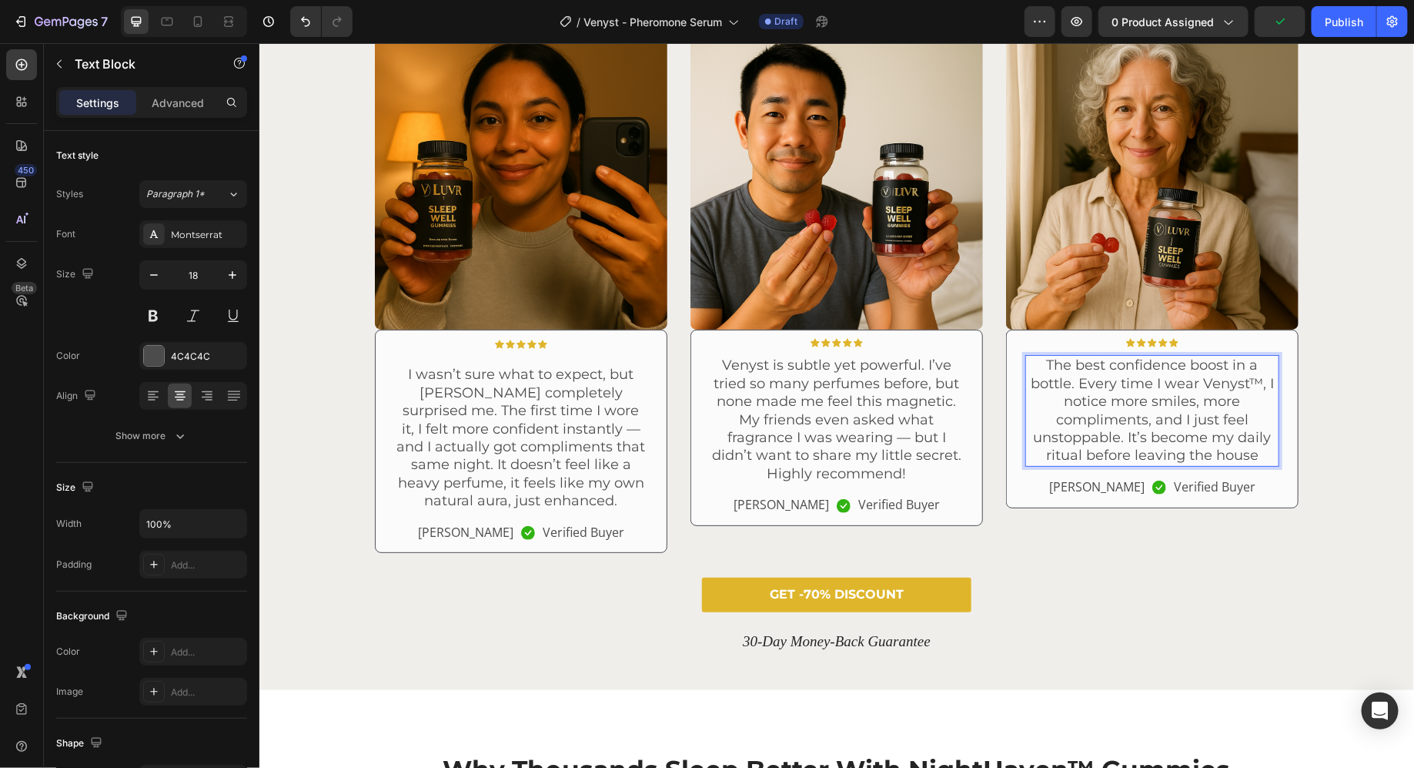
click at [1260, 382] on p "The best confidence boost in a bottle. Every time I wear Venyst™, I notice more…" at bounding box center [1151, 410] width 251 height 108
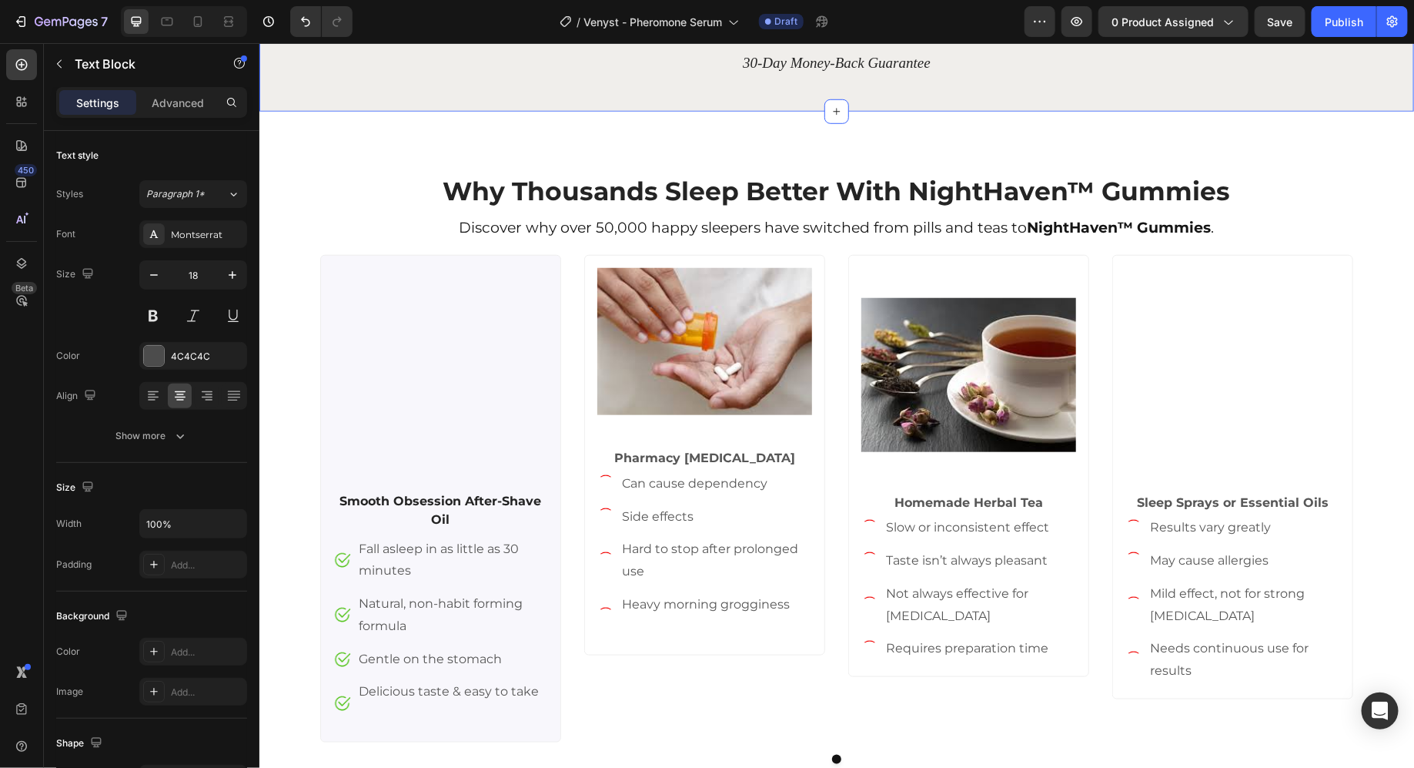
scroll to position [3365, 0]
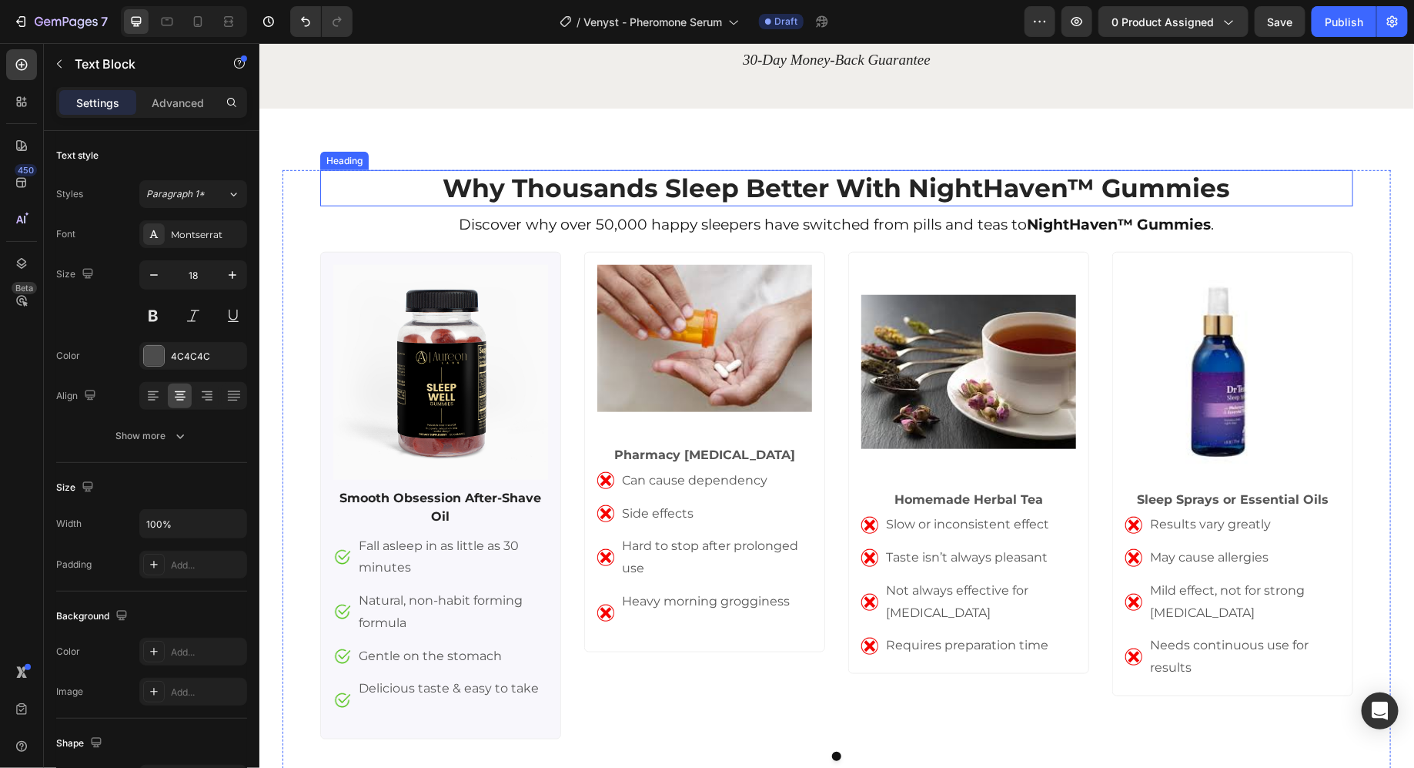
click at [728, 186] on strong "Why Thousands Sleep Better With NightHaven™ Gummies" at bounding box center [837, 187] width 788 height 31
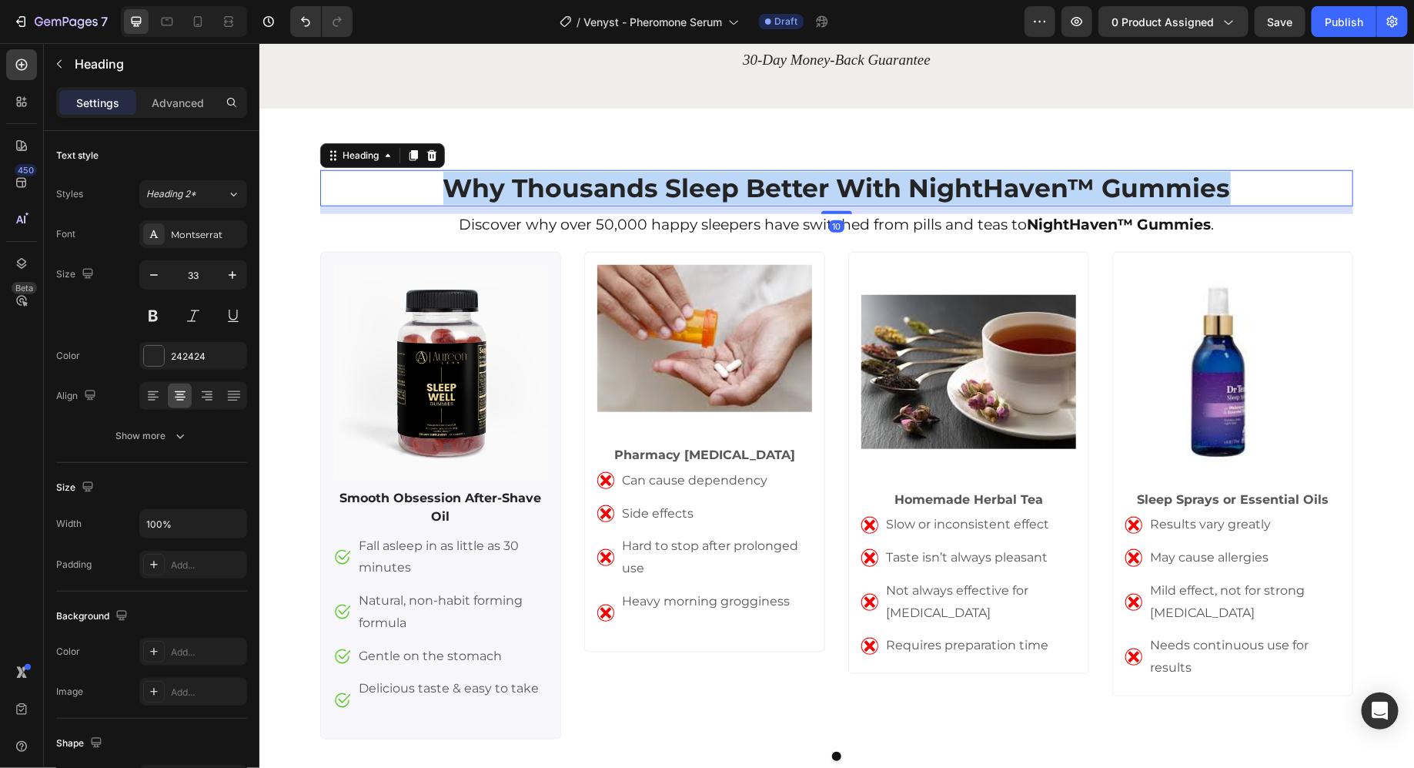
click at [728, 186] on strong "Why Thousands Sleep Better With NightHaven™ Gummies" at bounding box center [837, 187] width 788 height 31
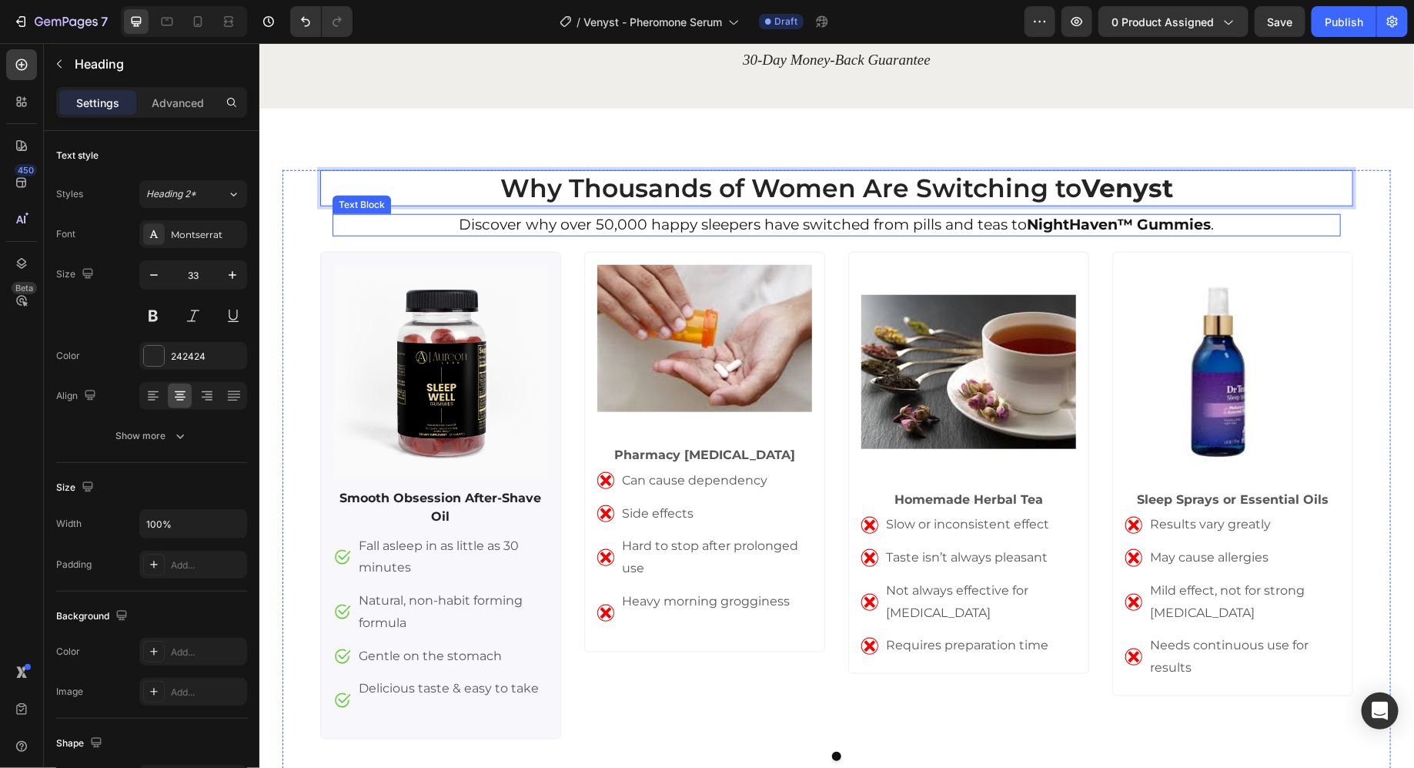
click at [602, 222] on p "Discover why over 50,000 happy sleepers have switched from pills and teas to Ni…" at bounding box center [836, 224] width 1006 height 19
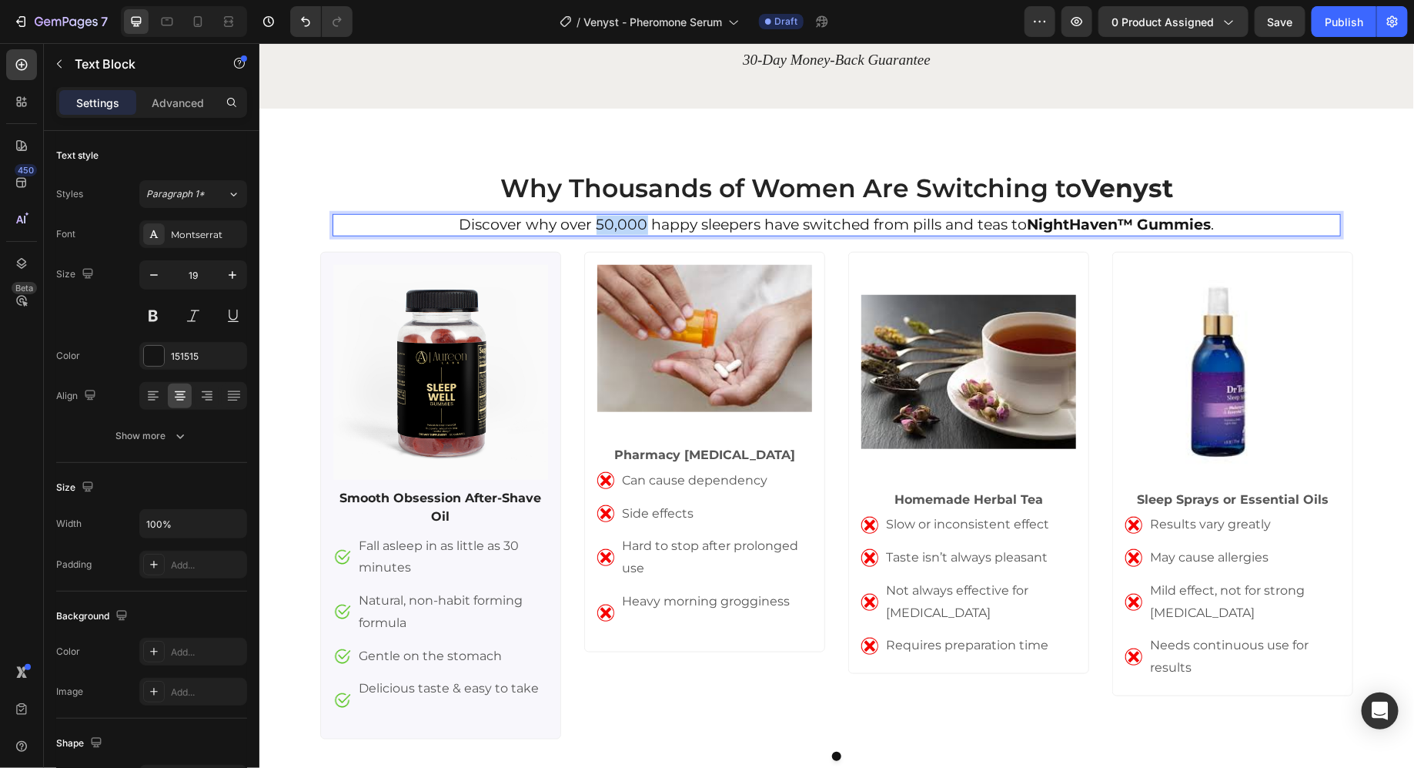
click at [602, 222] on p "Discover why over 50,000 happy sleepers have switched from pills and teas to Ni…" at bounding box center [836, 224] width 1006 height 19
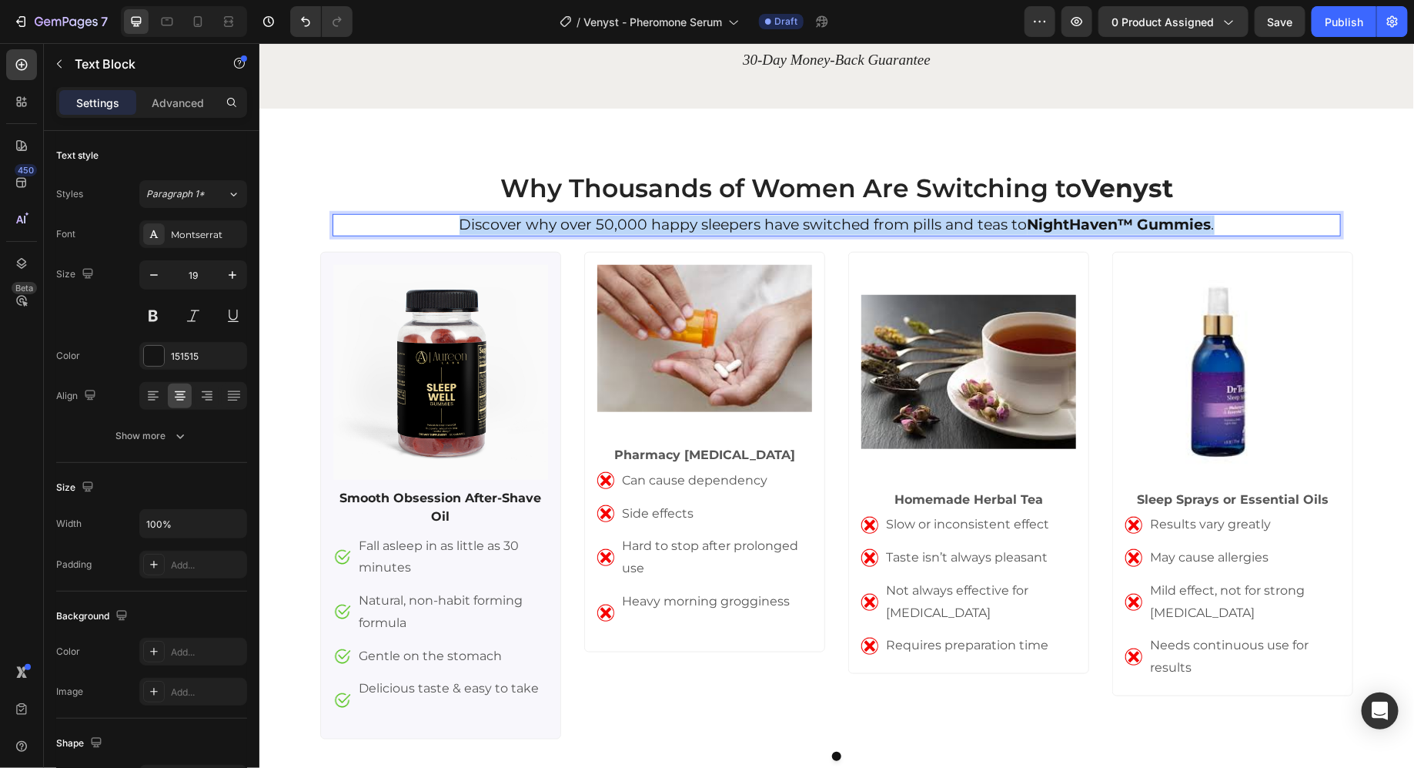
click at [602, 222] on p "Discover why over 50,000 happy sleepers have switched from pills and teas to Ni…" at bounding box center [836, 224] width 1006 height 19
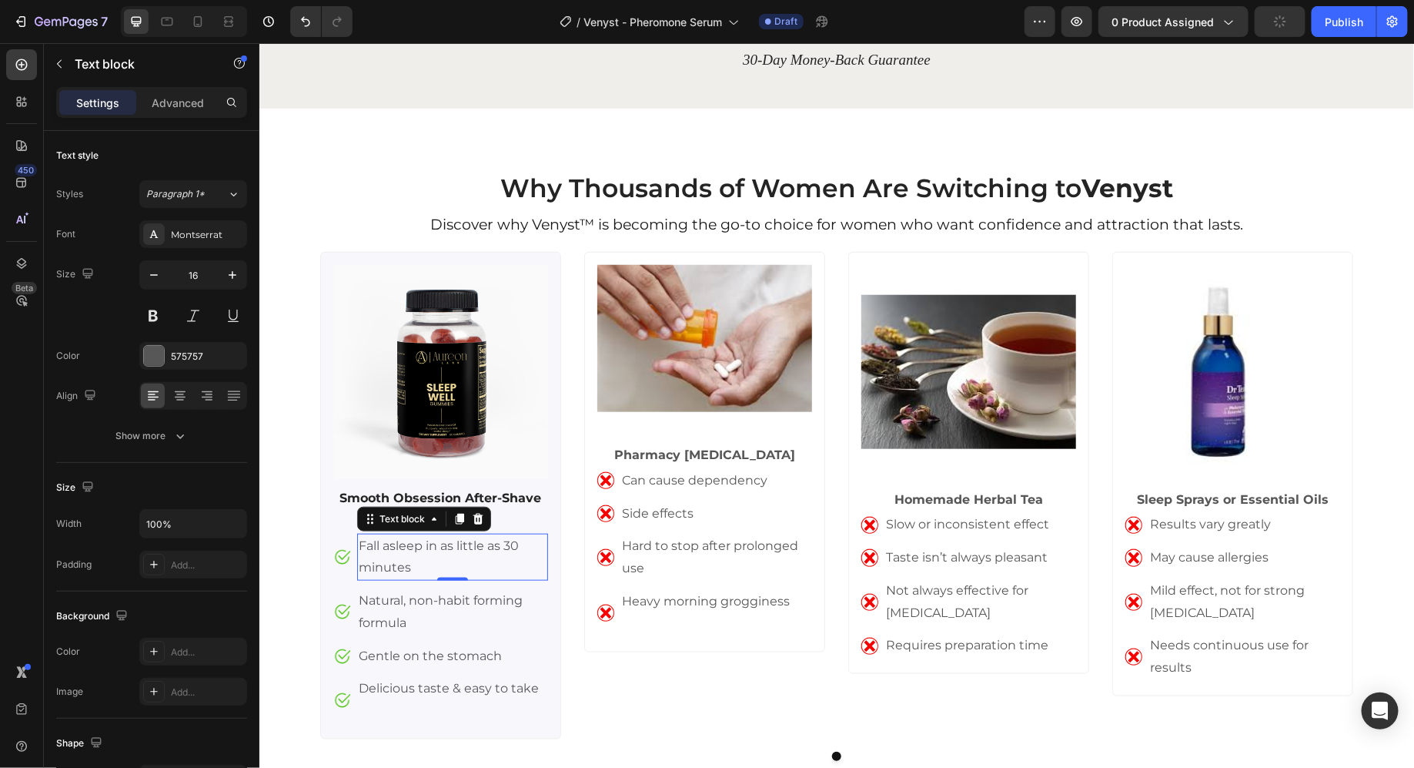
click at [400, 544] on p "Fall asleep in as little as 30 minutes" at bounding box center [452, 556] width 188 height 45
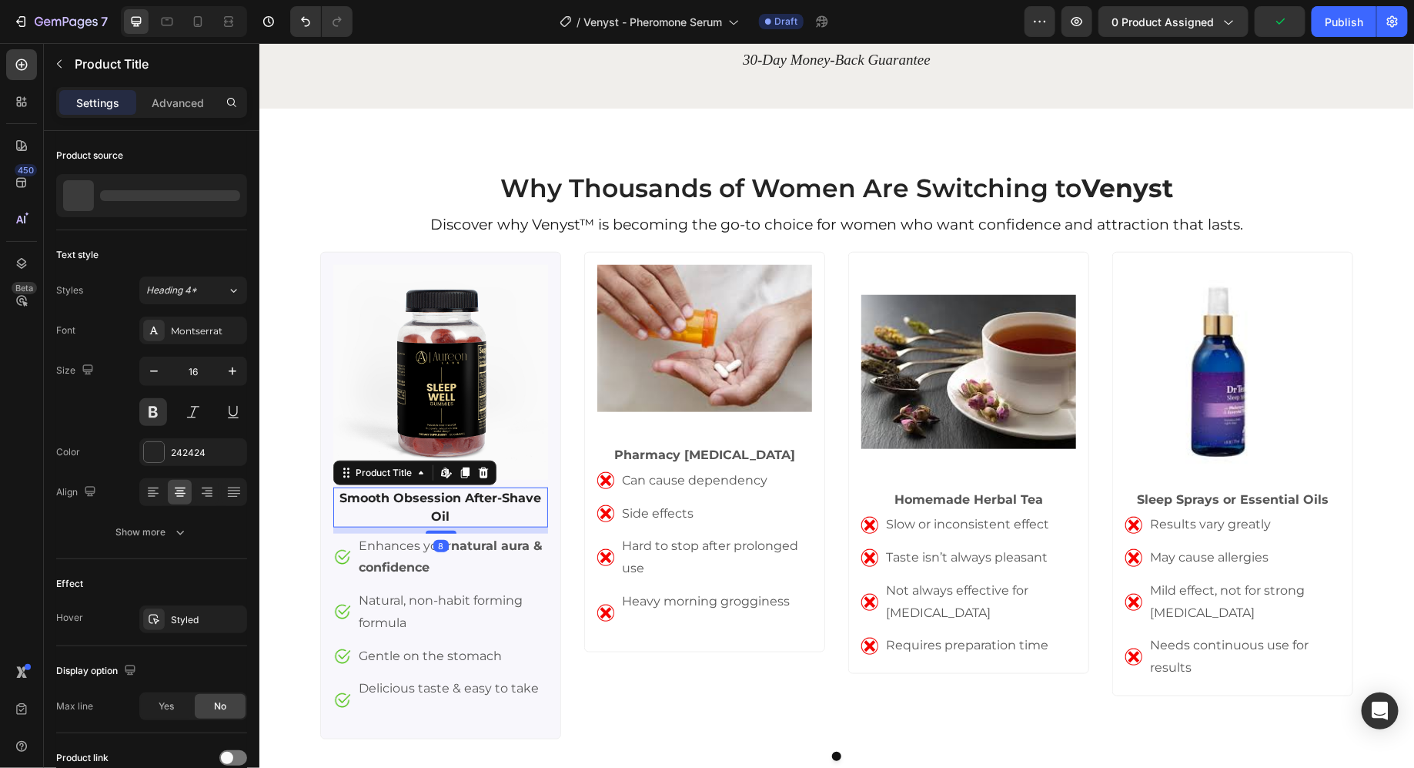
click at [470, 505] on h1 "Smooth Obsession After-Shave Oil" at bounding box center [440, 507] width 215 height 40
click at [480, 497] on h1 "Smooth Obsession After-Shave Oil" at bounding box center [440, 507] width 215 height 40
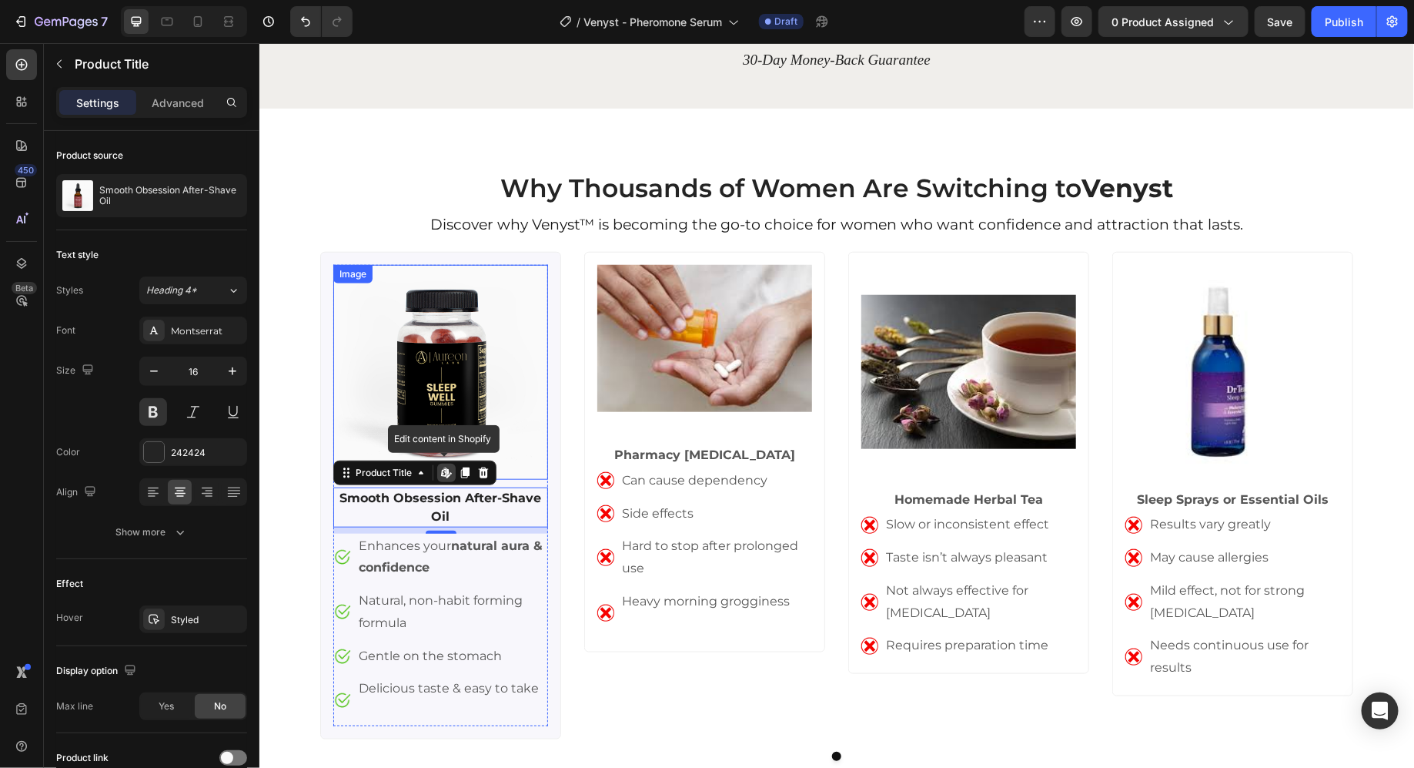
scroll to position [3439, 0]
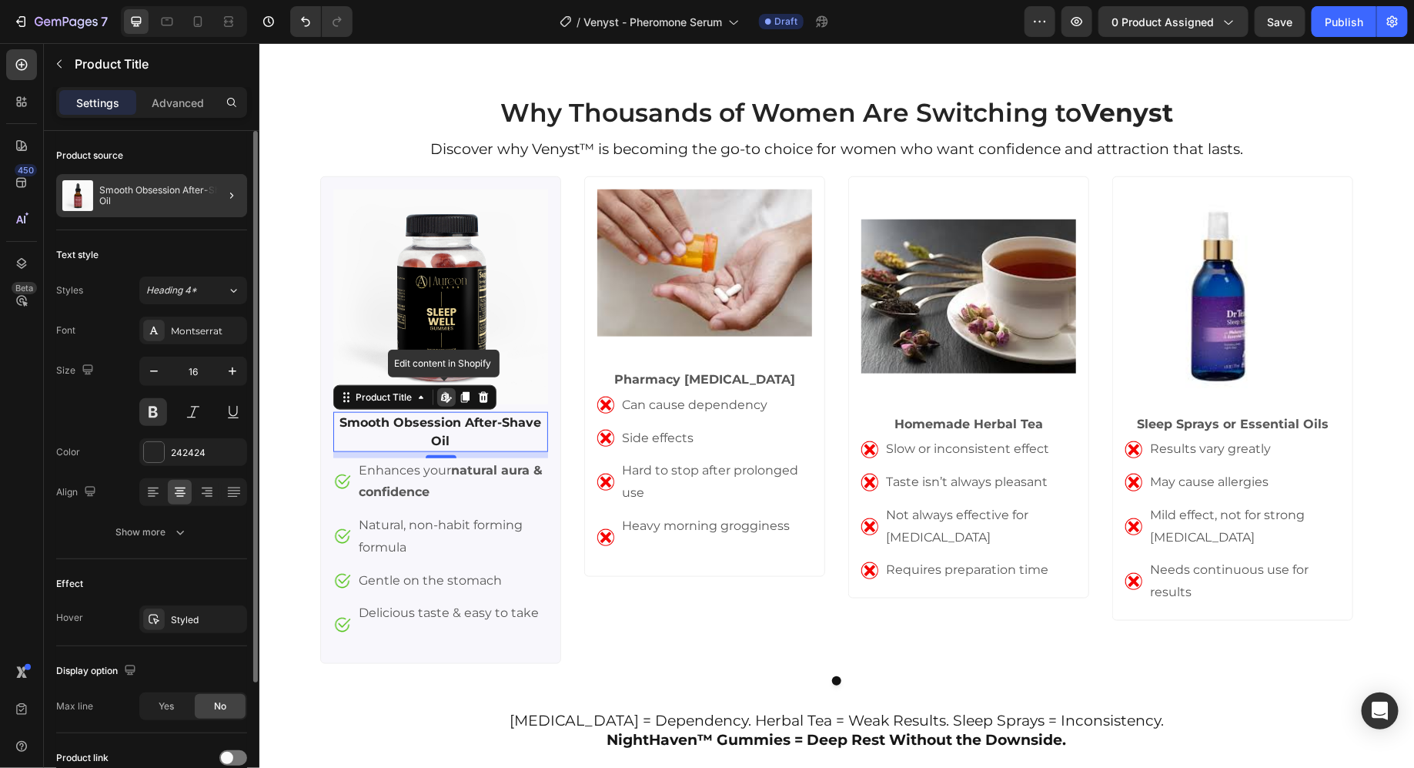
click at [216, 194] on div at bounding box center [225, 195] width 43 height 43
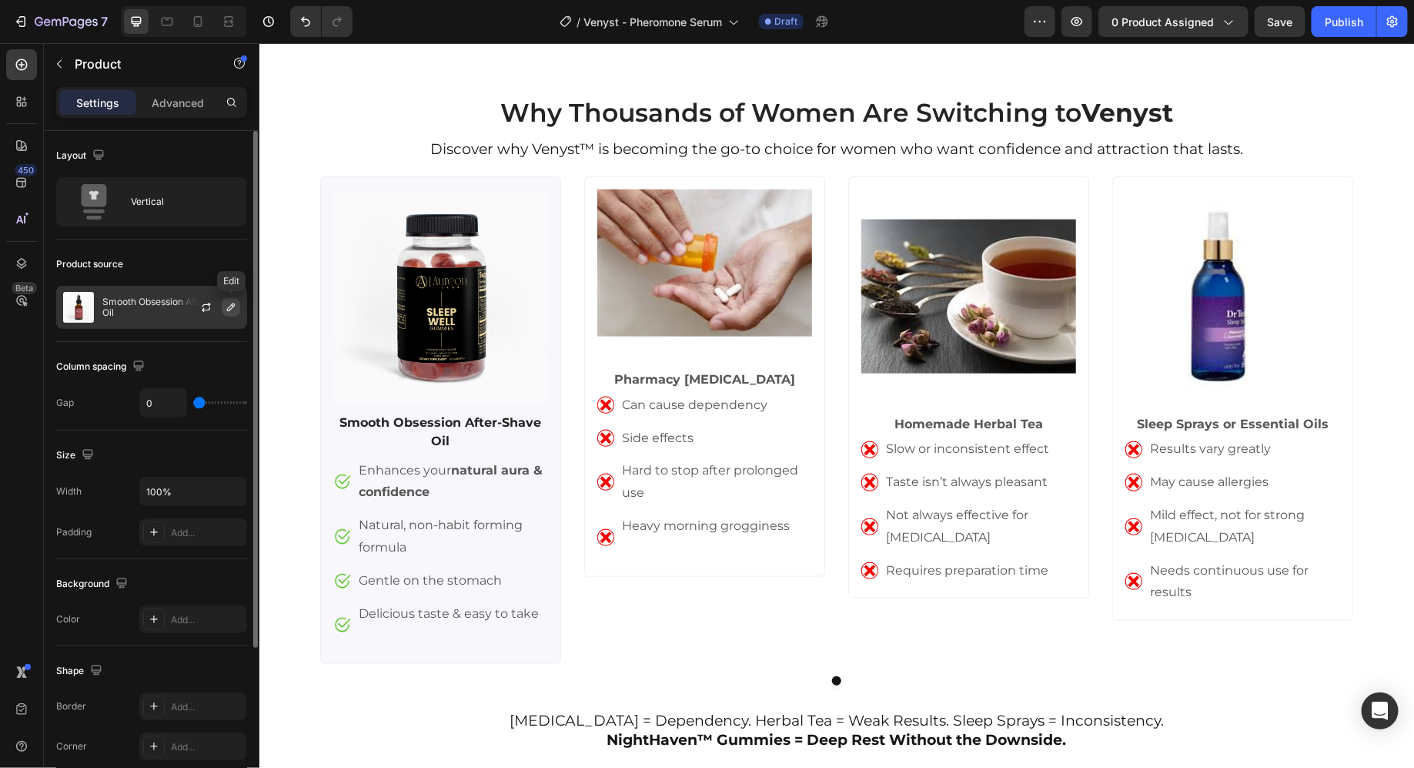
click at [225, 308] on icon "button" at bounding box center [231, 307] width 12 height 12
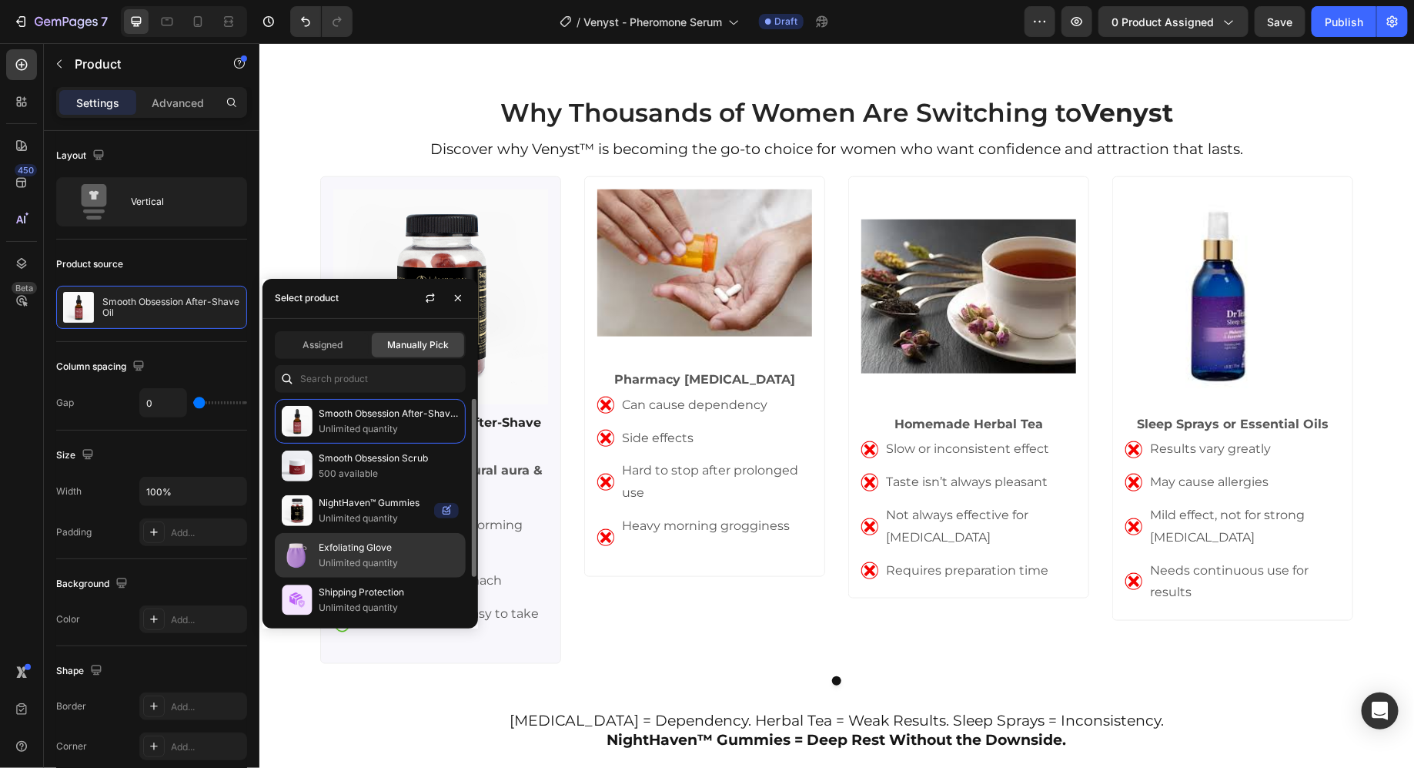
scroll to position [47, 0]
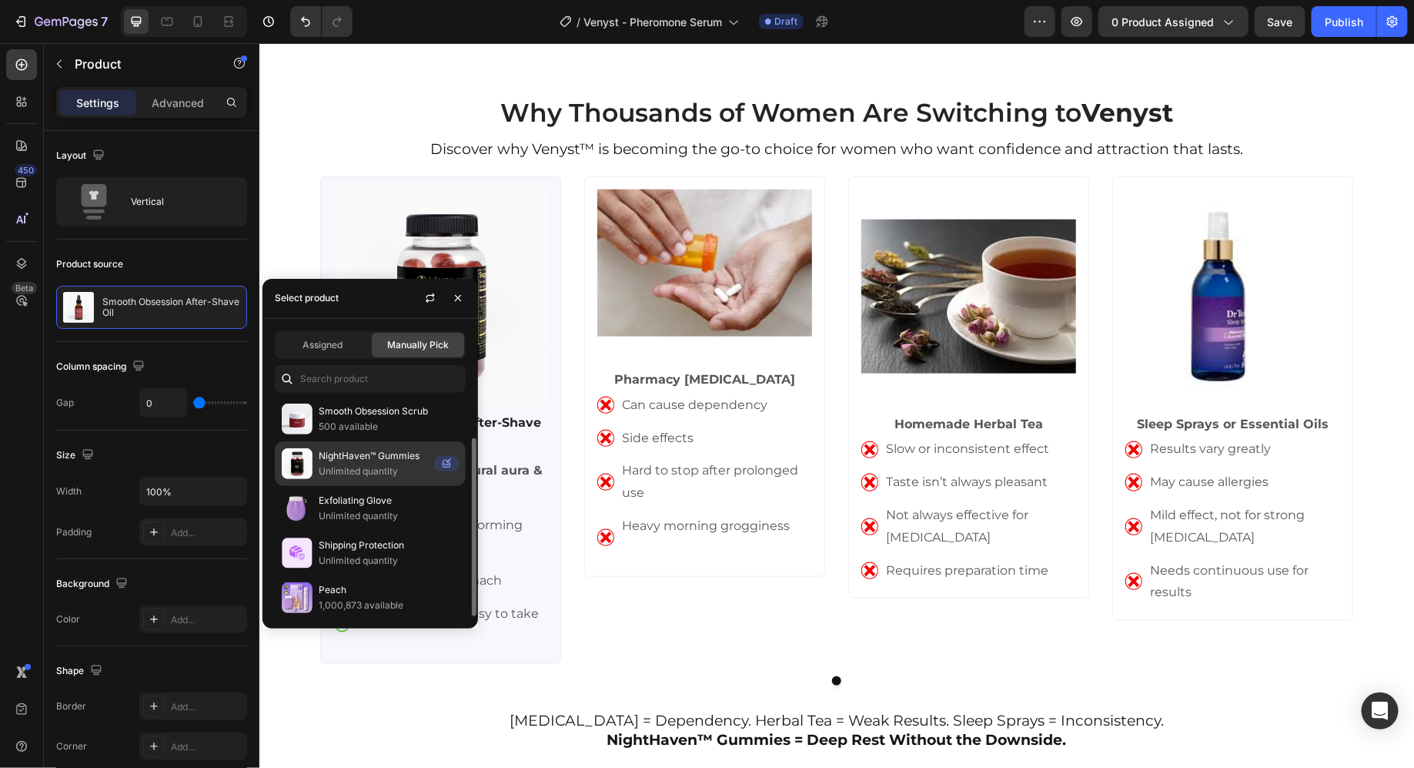
click at [365, 459] on p "NightHaven™ Gummies" at bounding box center [373, 455] width 109 height 15
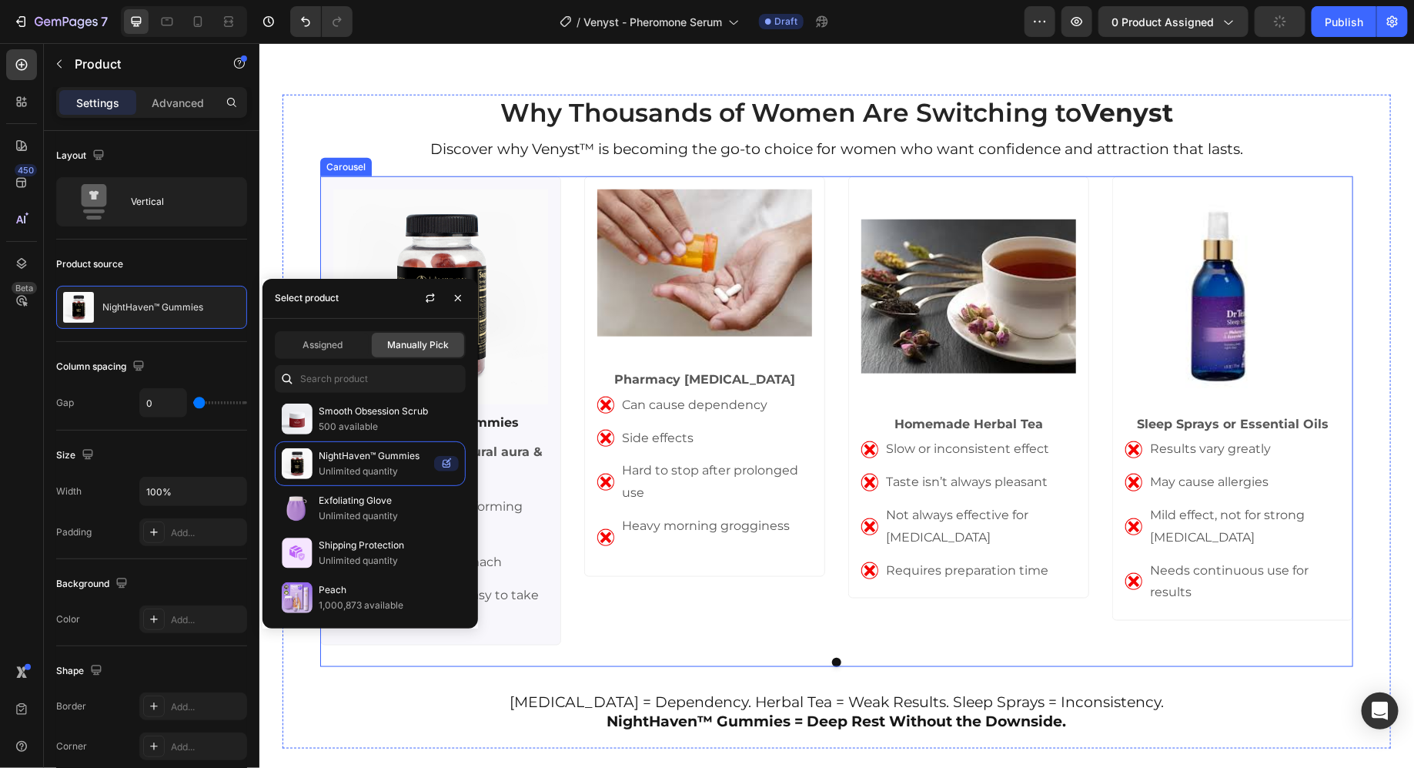
click at [574, 346] on div "Image NightHaven™ Gummies Product Title Image Enhances your natural aura & conf…" at bounding box center [836, 411] width 1033 height 470
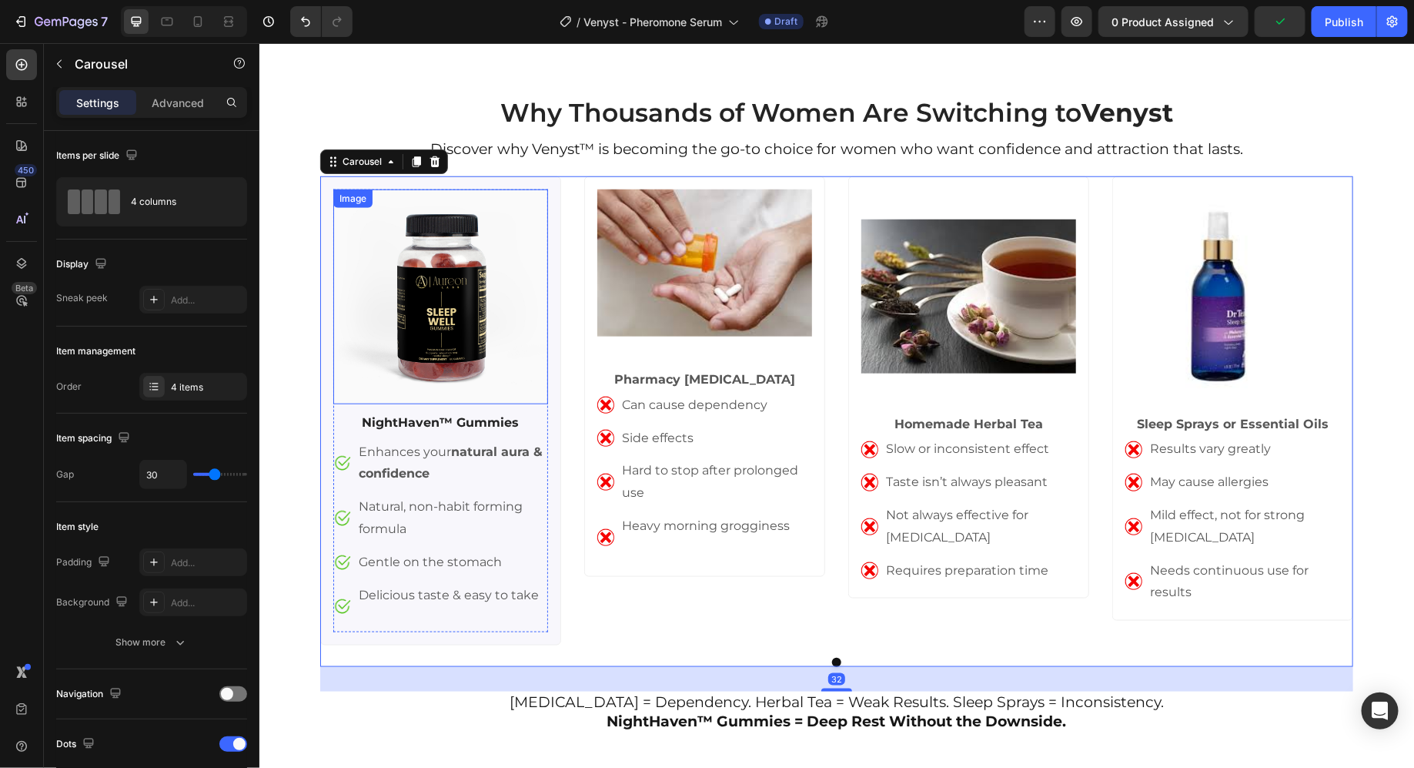
click at [482, 318] on img at bounding box center [440, 296] width 215 height 215
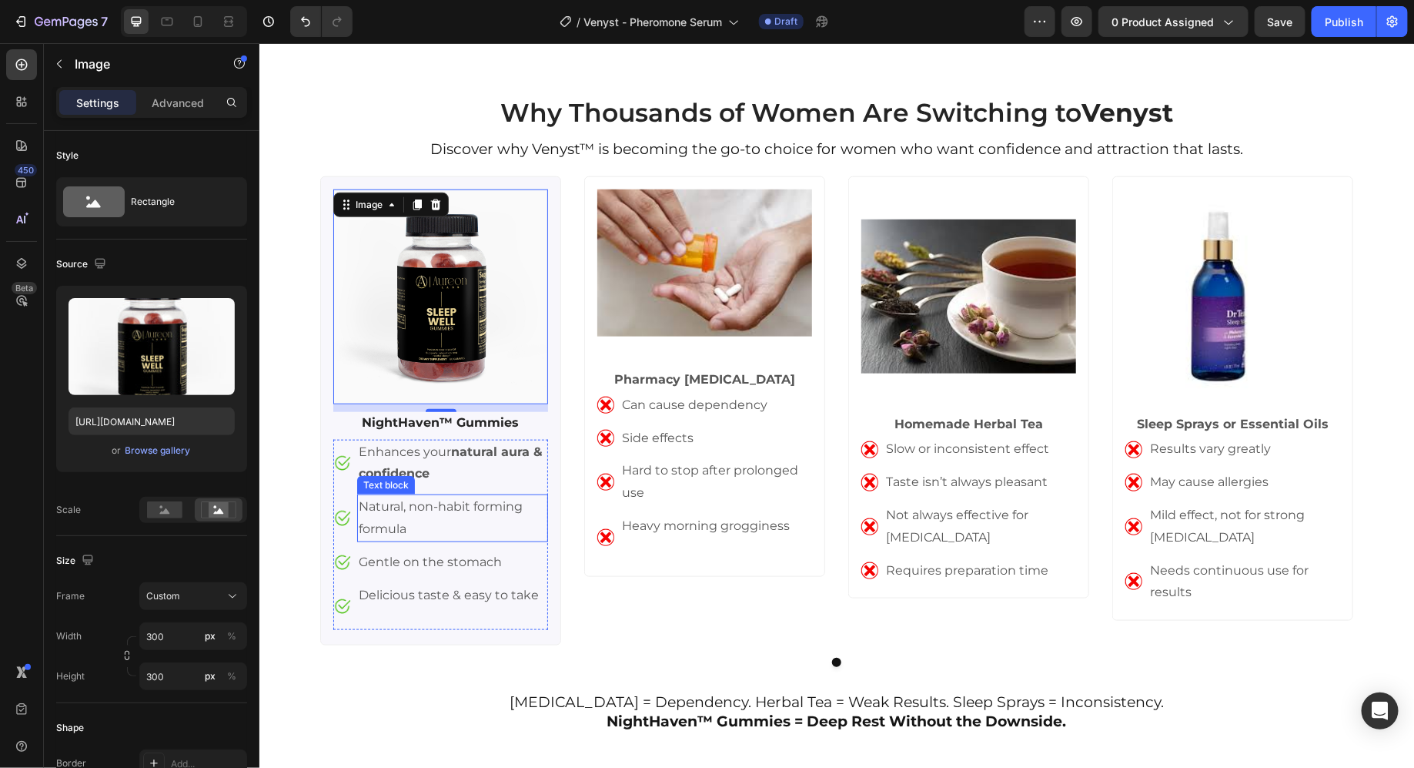
click at [387, 501] on p "Natural, non-habit forming formula" at bounding box center [452, 517] width 188 height 45
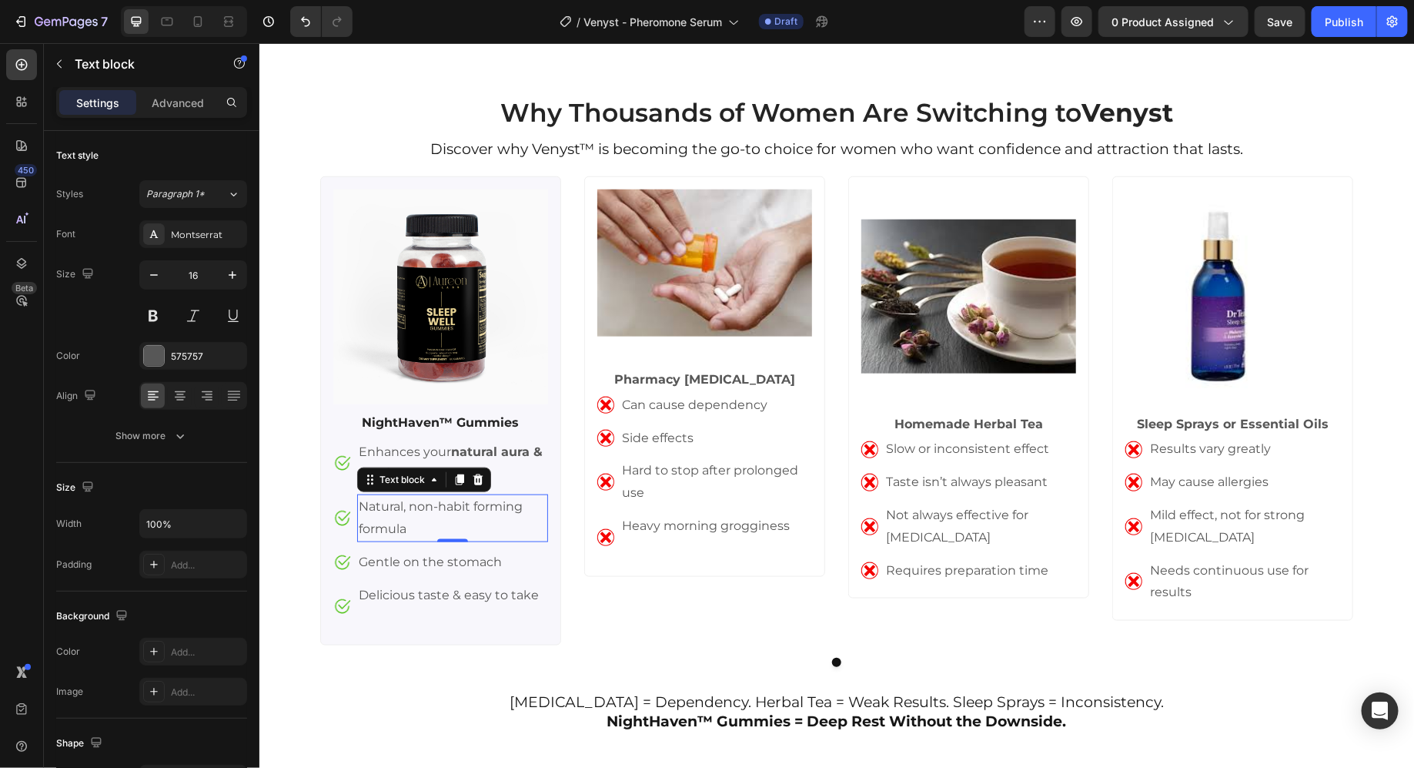
click at [387, 501] on p "Natural, non-habit forming formula" at bounding box center [452, 517] width 188 height 45
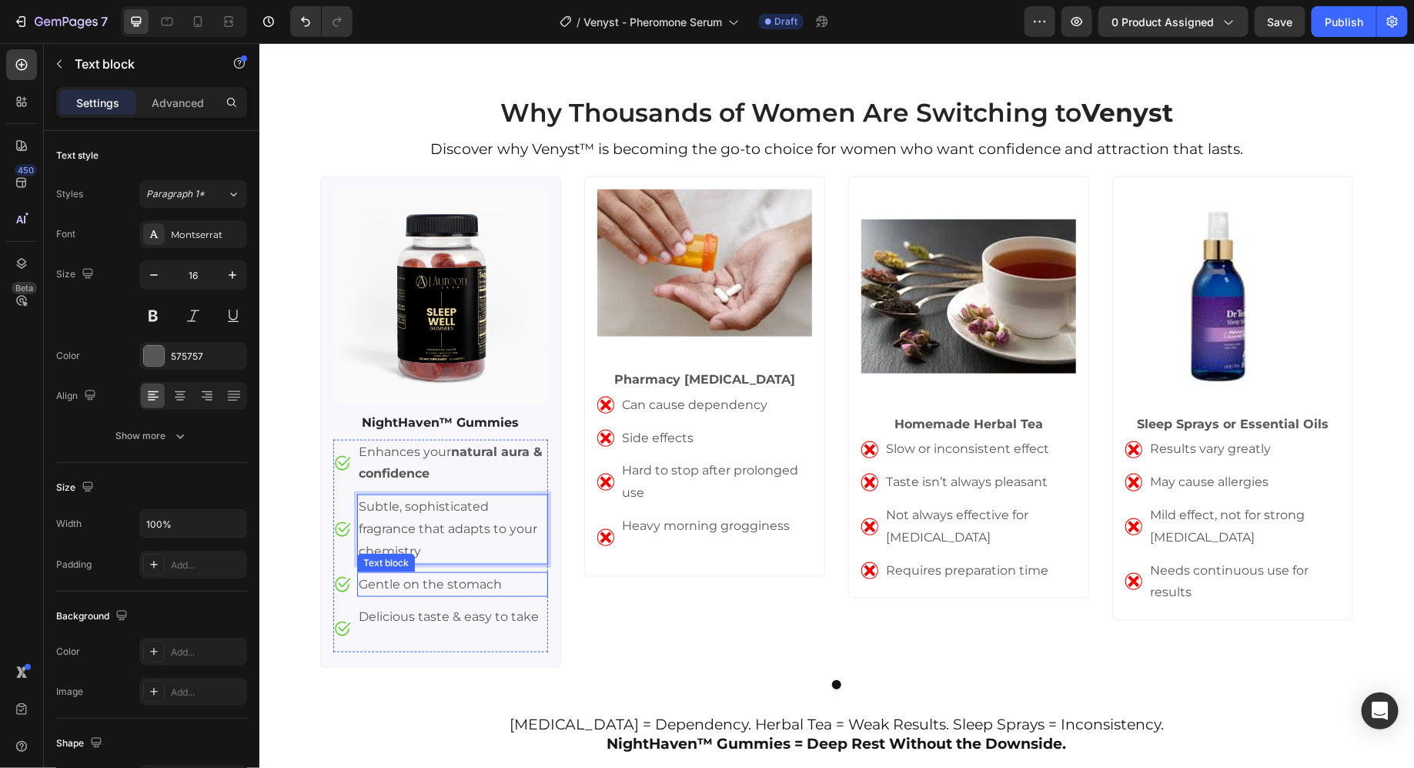
click at [459, 577] on p "Gentle on the stomach" at bounding box center [452, 584] width 188 height 22
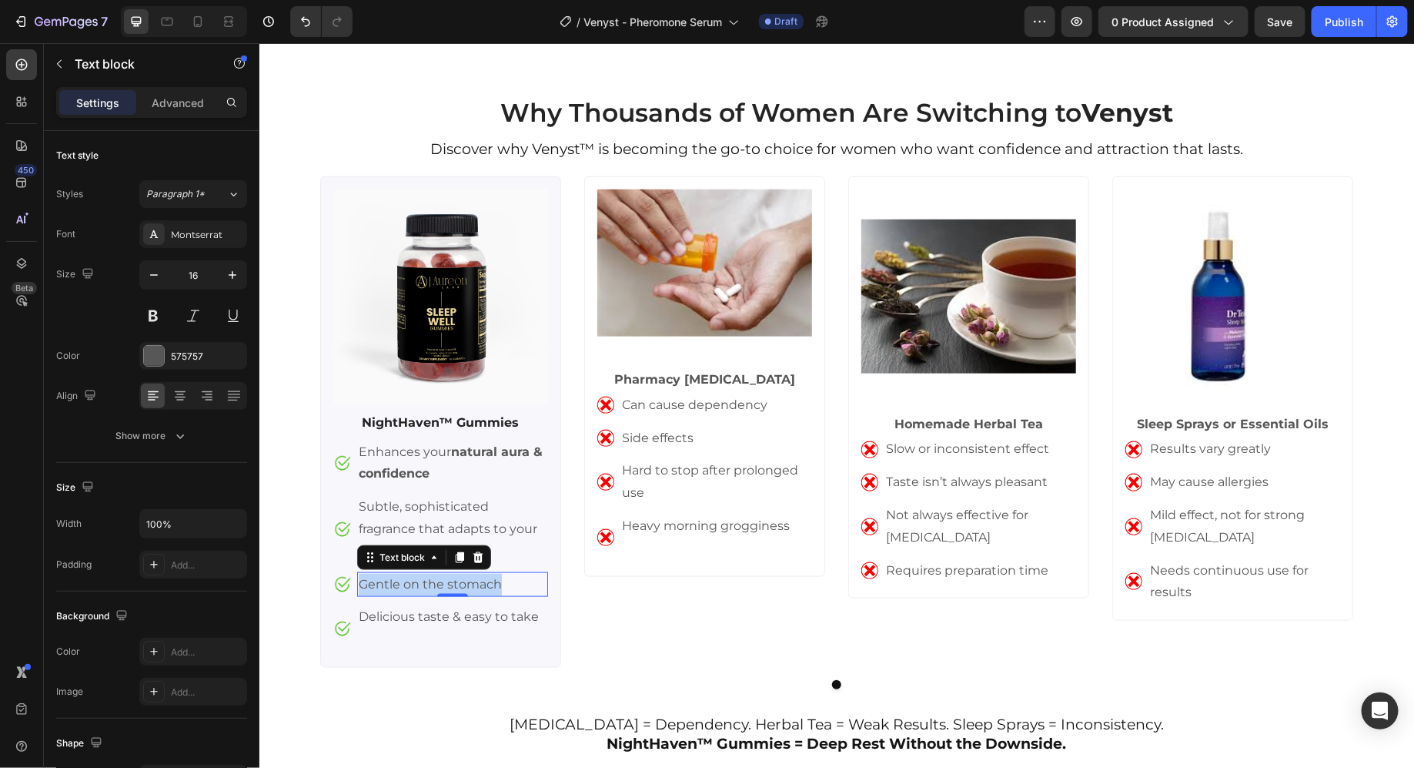
click at [459, 577] on p "Gentle on the stomach" at bounding box center [452, 584] width 188 height 22
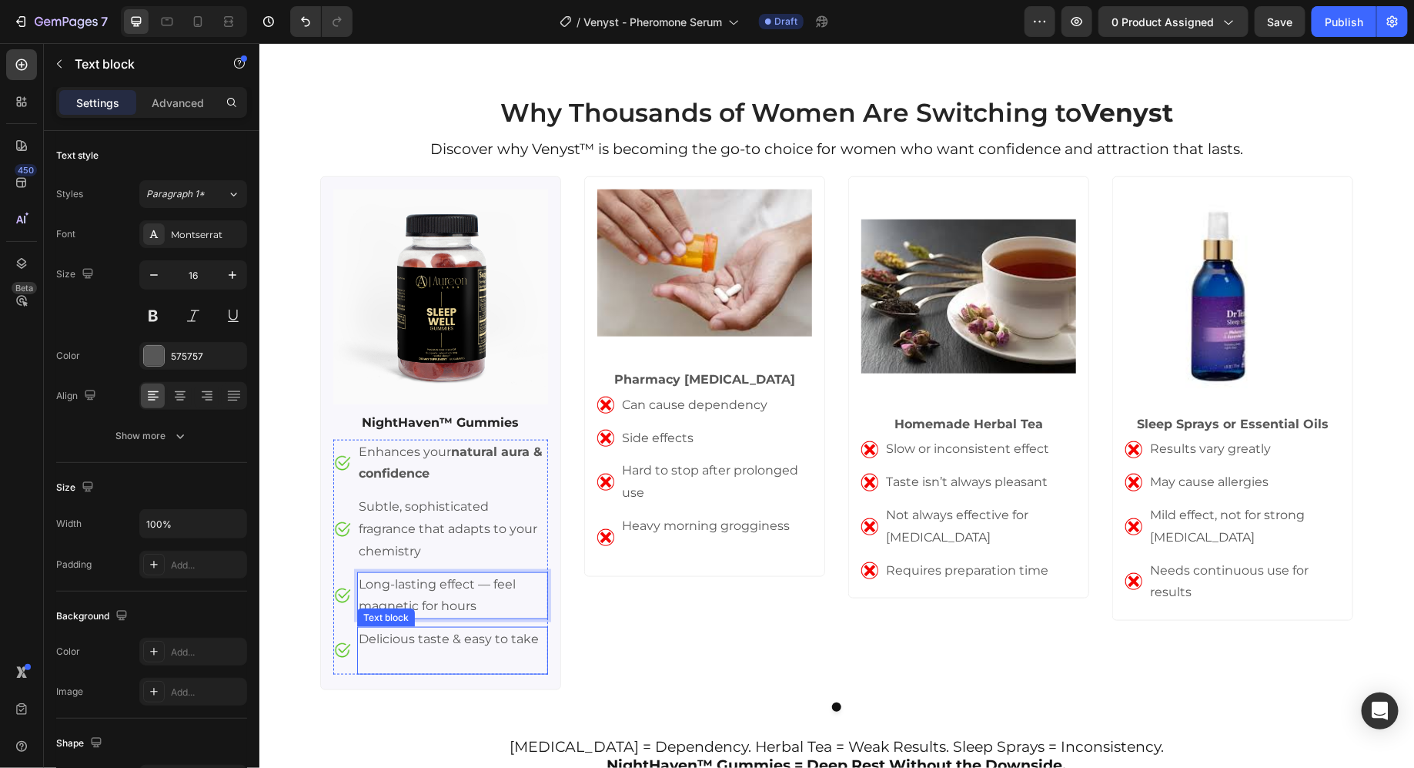
click at [426, 614] on p "Long-lasting effect — feel magnetic for hours" at bounding box center [452, 595] width 188 height 45
click at [413, 639] on p "Delicious taste & easy to take" at bounding box center [452, 638] width 188 height 22
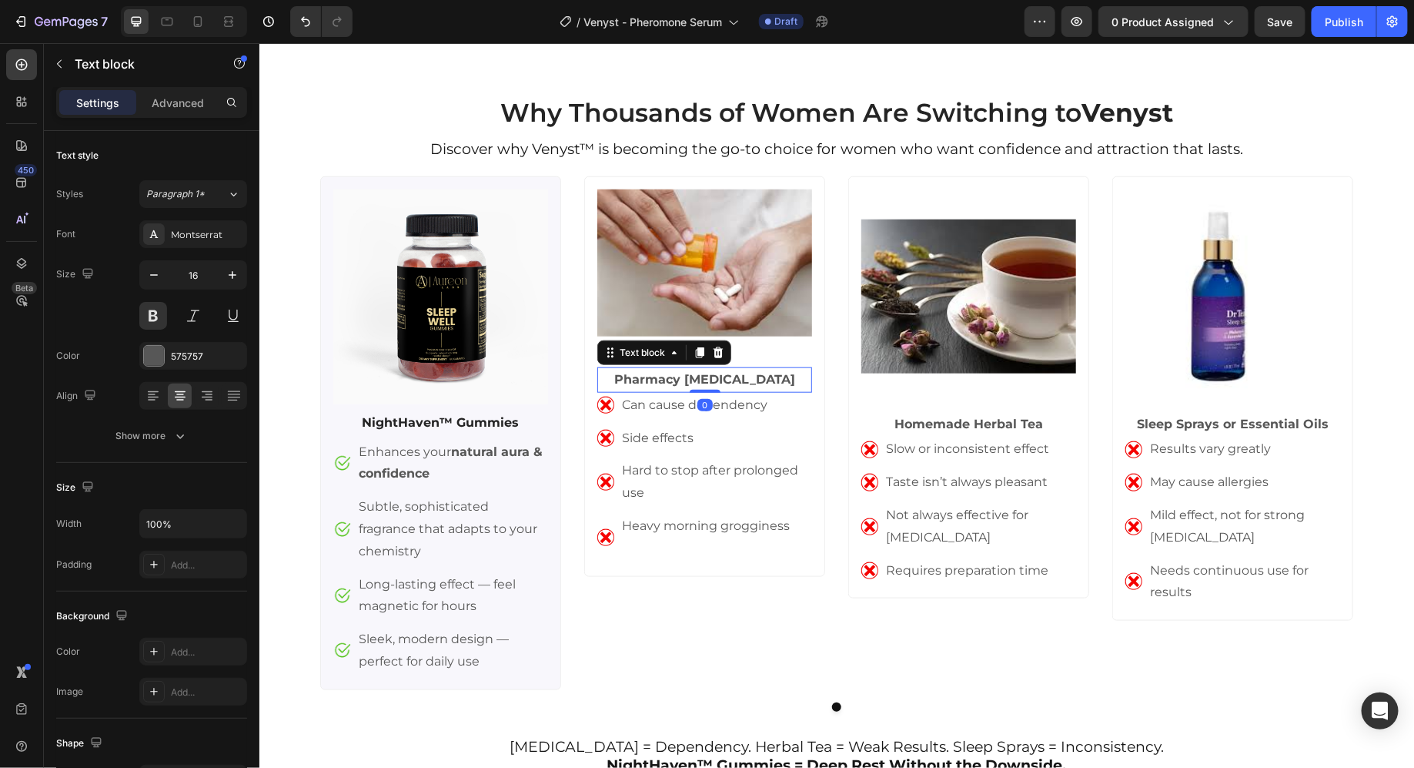
click at [651, 384] on strong "Pharmacy [MEDICAL_DATA]" at bounding box center [704, 378] width 181 height 15
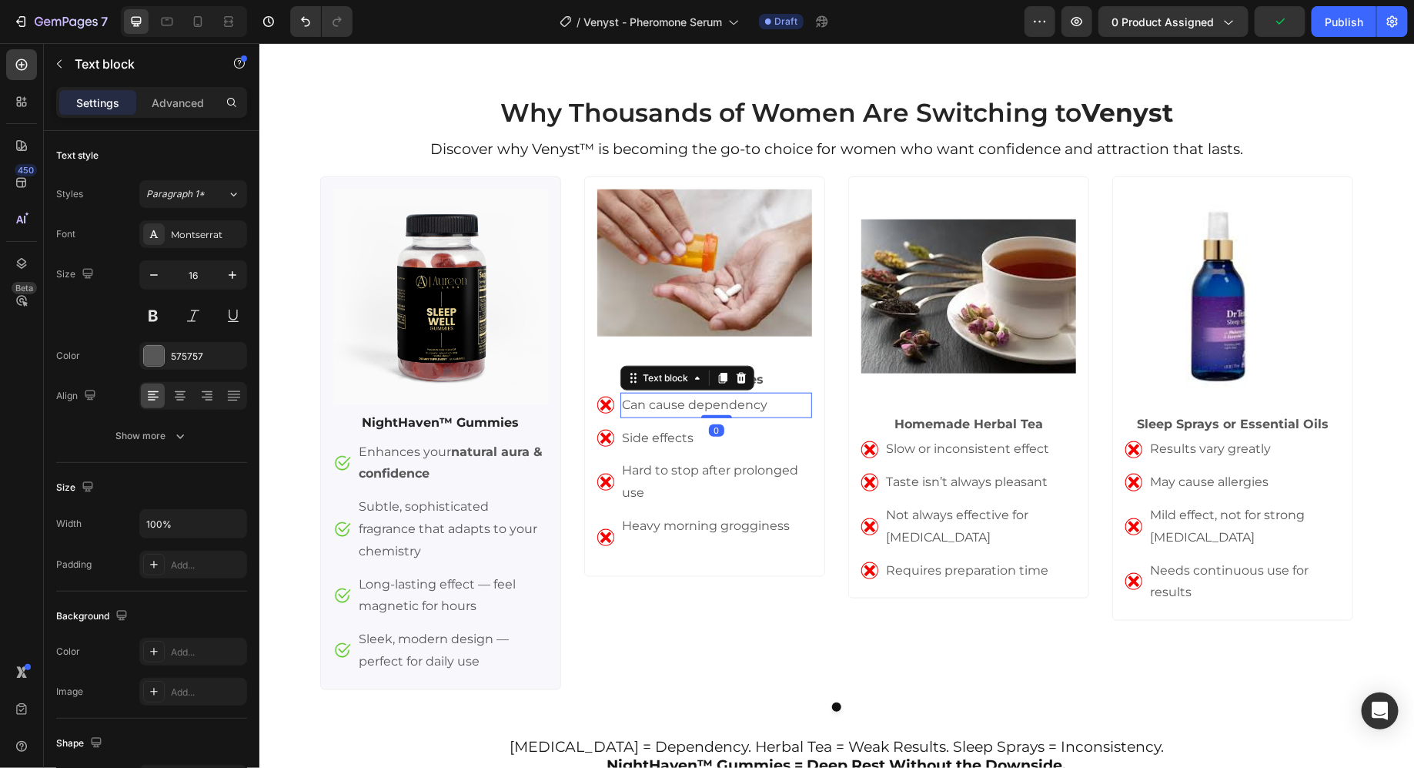
click at [655, 400] on p "Can cause dependency" at bounding box center [715, 404] width 189 height 22
click at [654, 401] on p "Can cause dependency" at bounding box center [715, 404] width 189 height 22
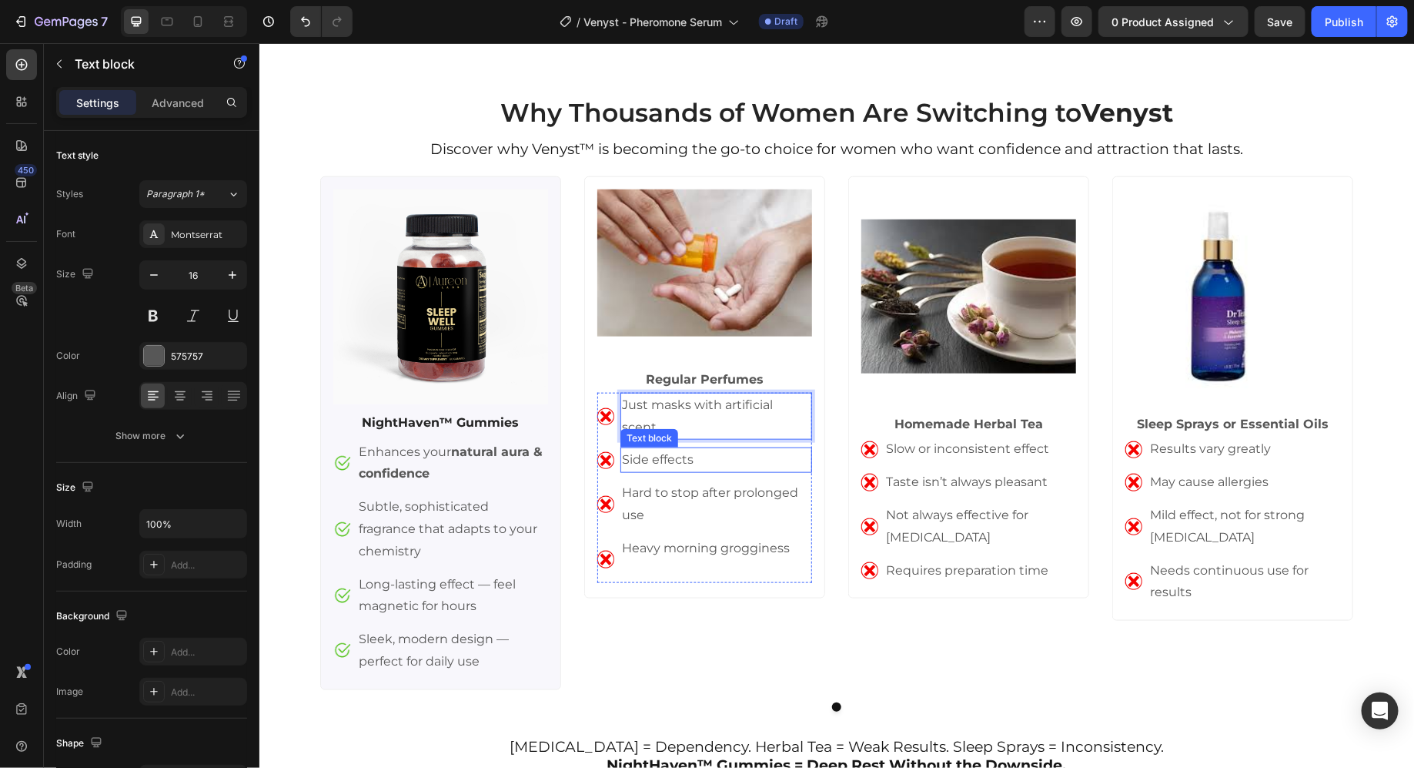
click at [644, 448] on p "Side effects" at bounding box center [715, 459] width 189 height 22
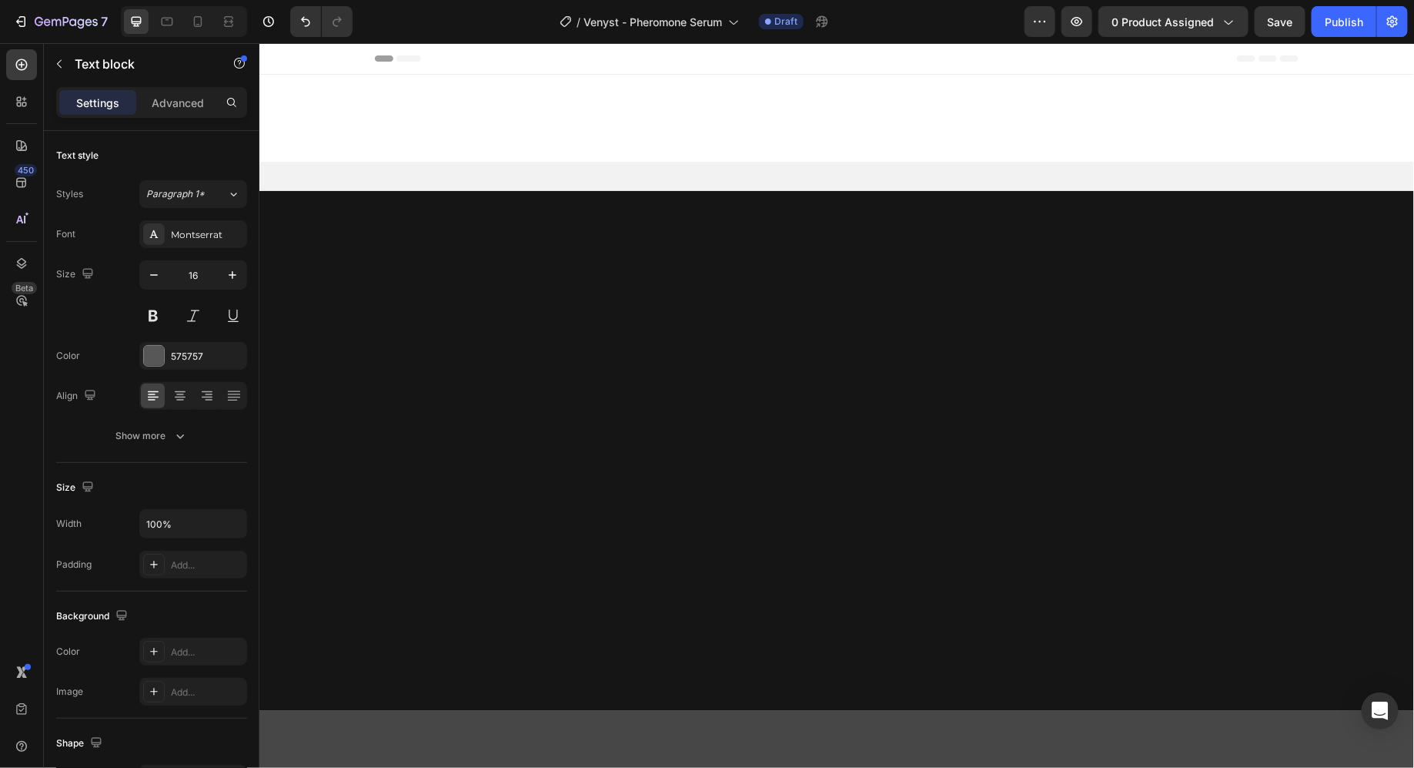
scroll to position [3439, 0]
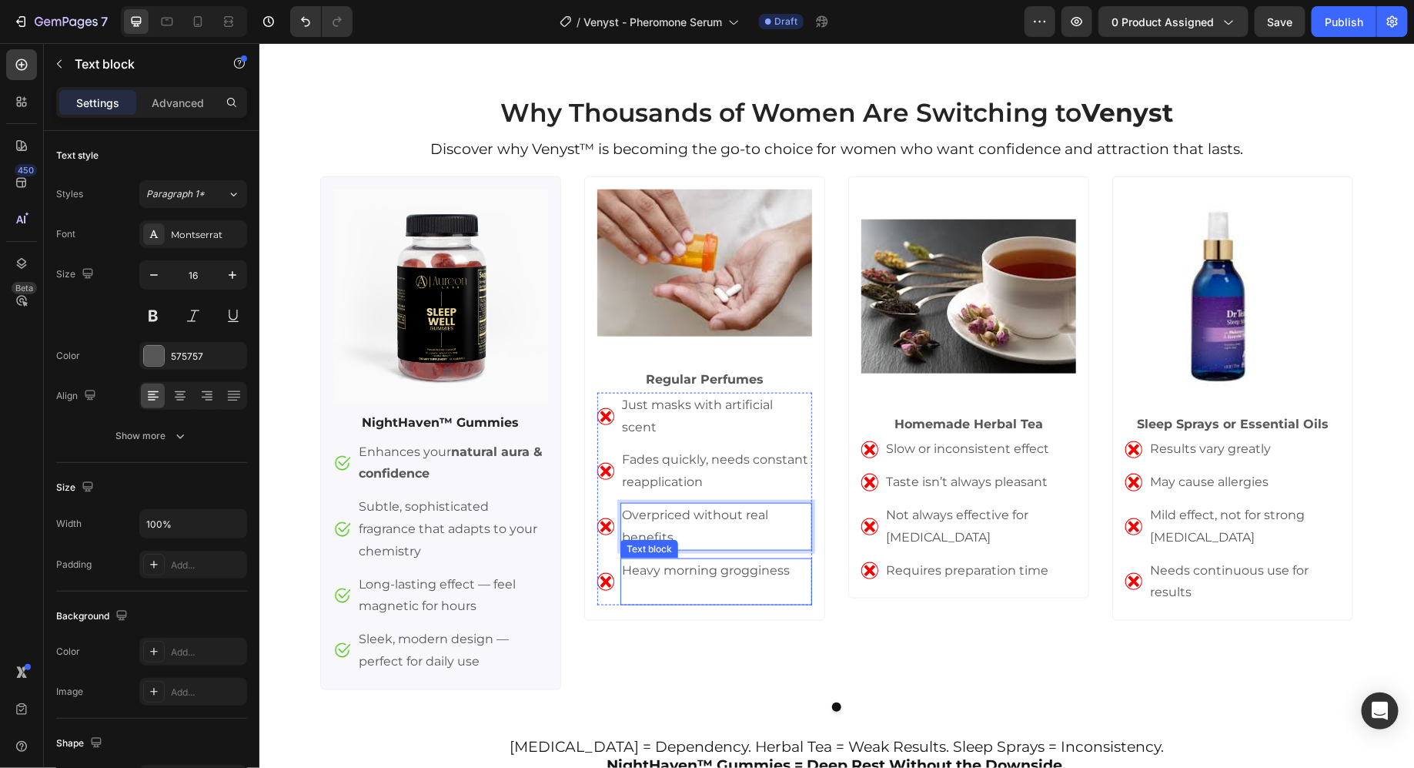
click at [663, 559] on p "Heavy morning grogginess" at bounding box center [715, 570] width 189 height 22
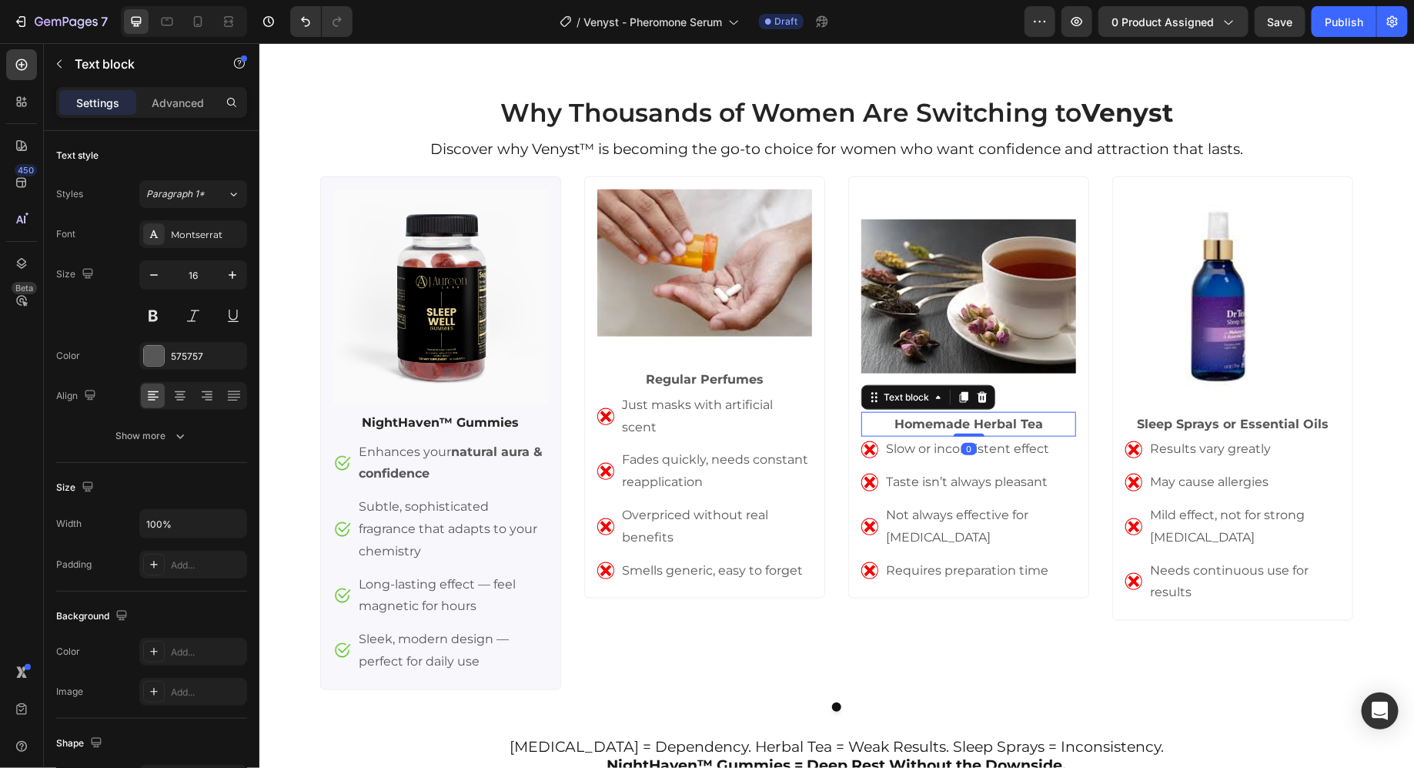
click at [971, 417] on strong "Homemade Herbal Tea" at bounding box center [968, 423] width 149 height 15
click at [889, 449] on p "Slow or inconsistent effect" at bounding box center [979, 448] width 189 height 22
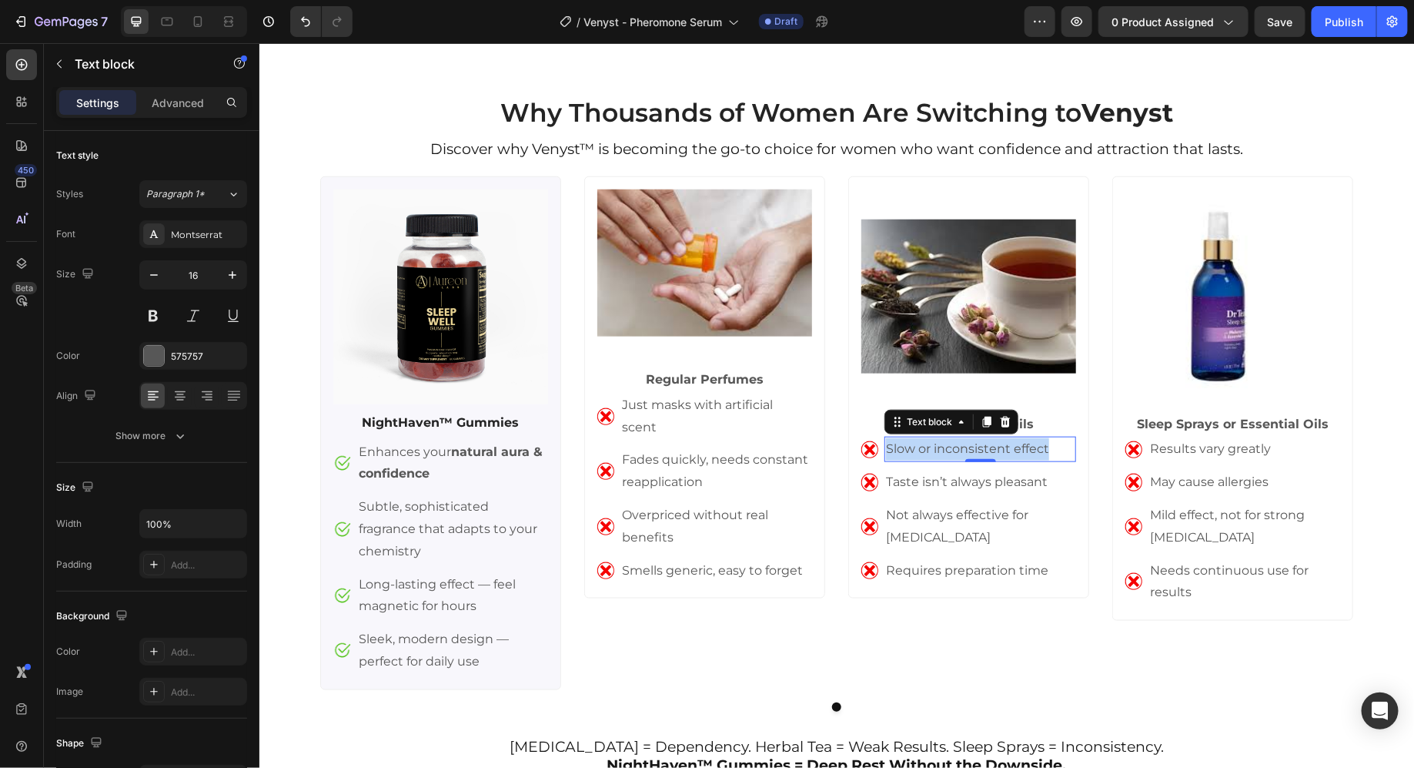
click at [889, 449] on p "Slow or inconsistent effect" at bounding box center [979, 448] width 189 height 22
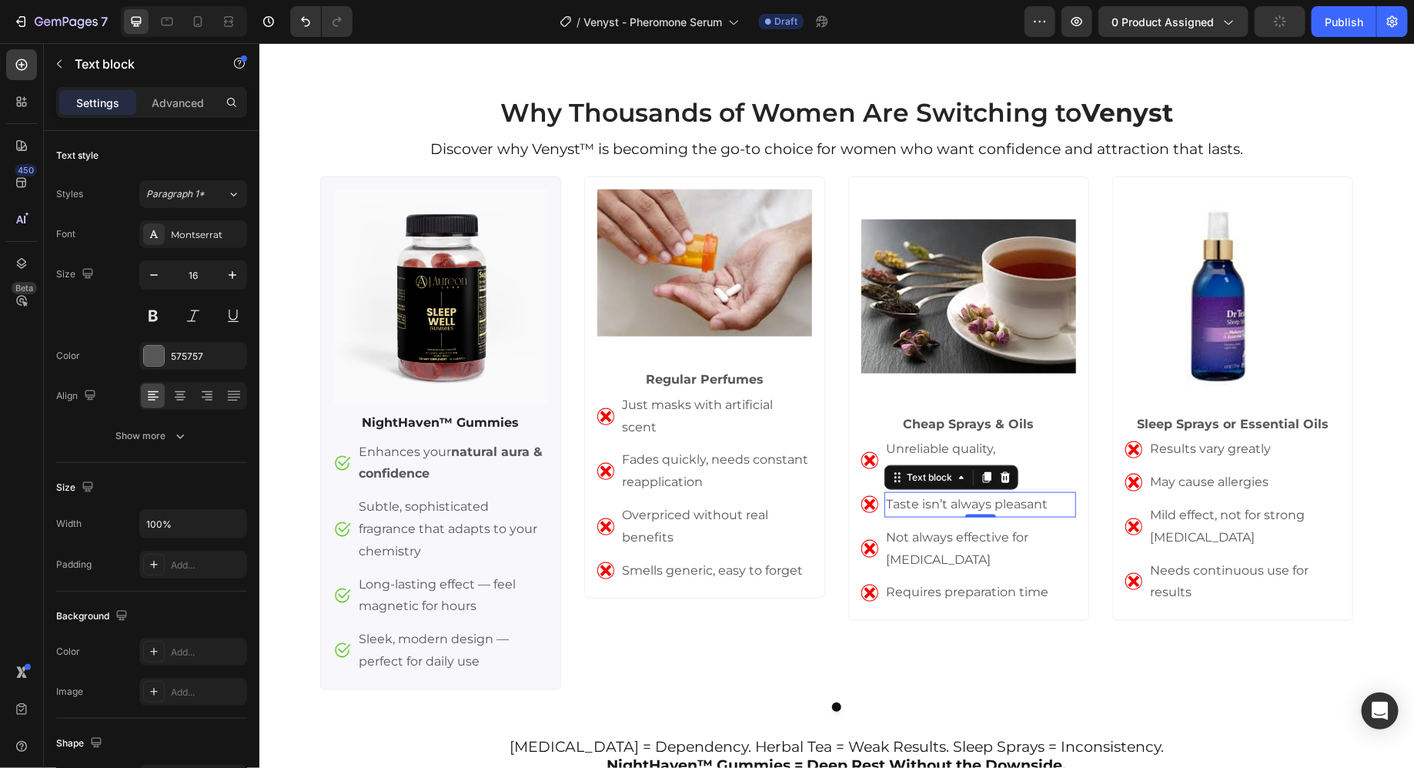
click at [912, 507] on p "Taste isn’t always pleasant" at bounding box center [979, 504] width 189 height 22
click at [910, 526] on p "Not always effective for [MEDICAL_DATA]" at bounding box center [979, 548] width 189 height 45
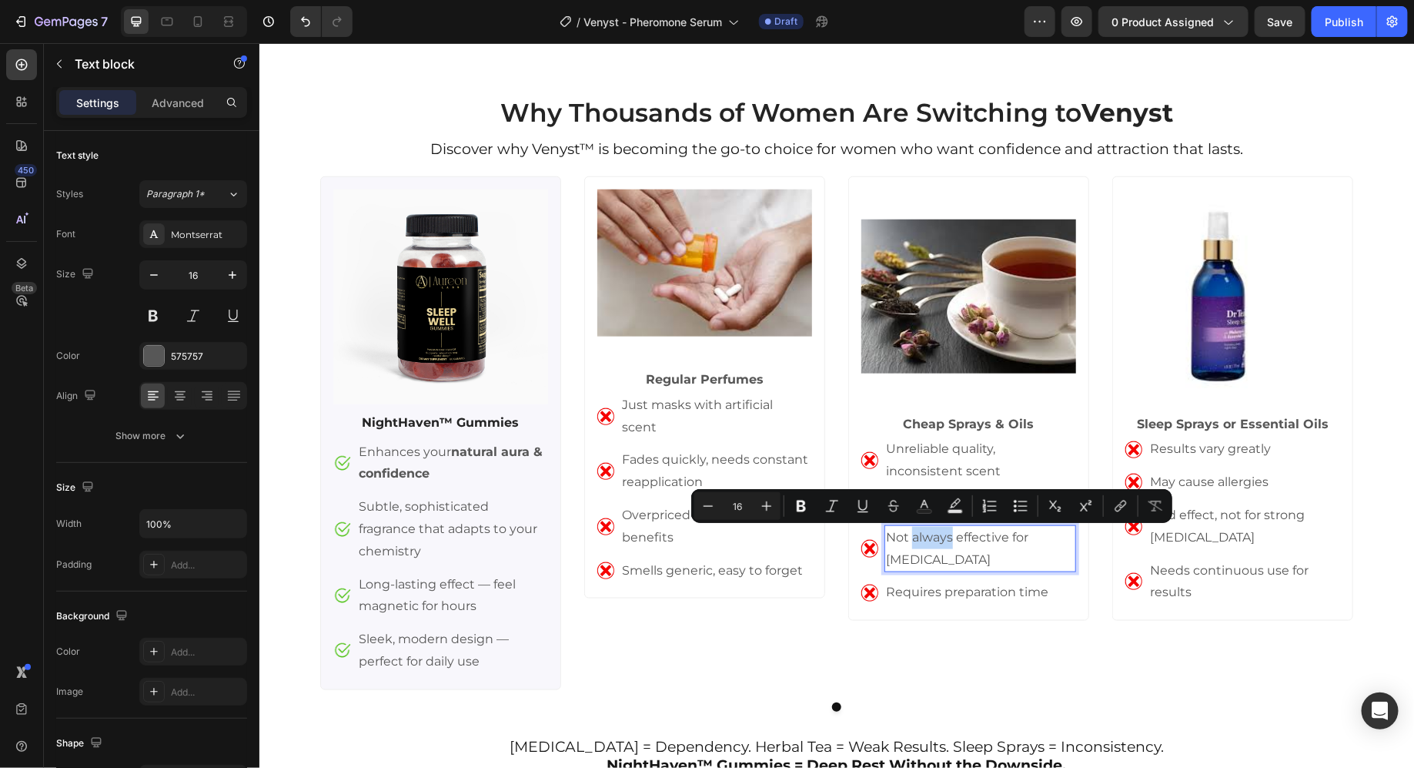
click at [910, 526] on p "Not always effective for [MEDICAL_DATA]" at bounding box center [979, 548] width 189 height 45
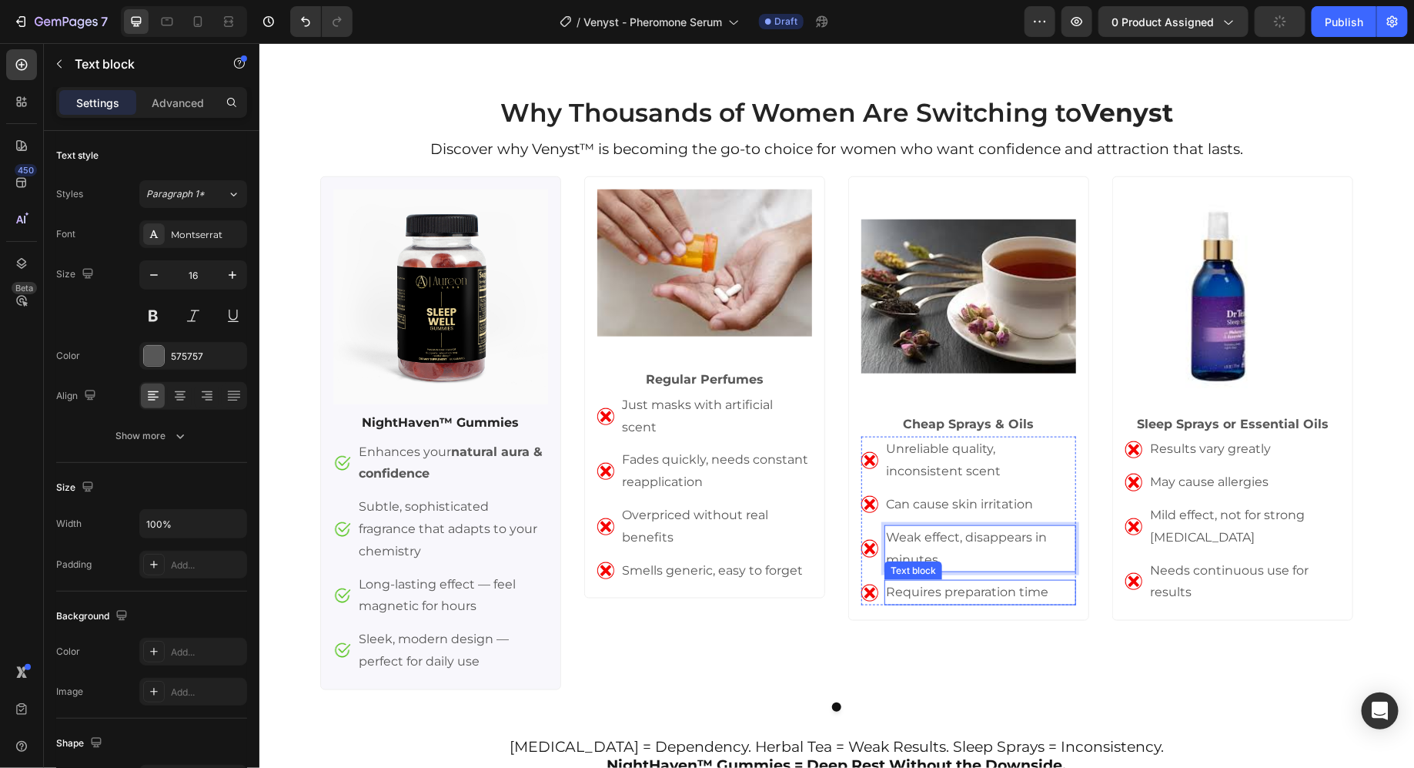
click at [942, 587] on p "Requires preparation time" at bounding box center [979, 592] width 189 height 22
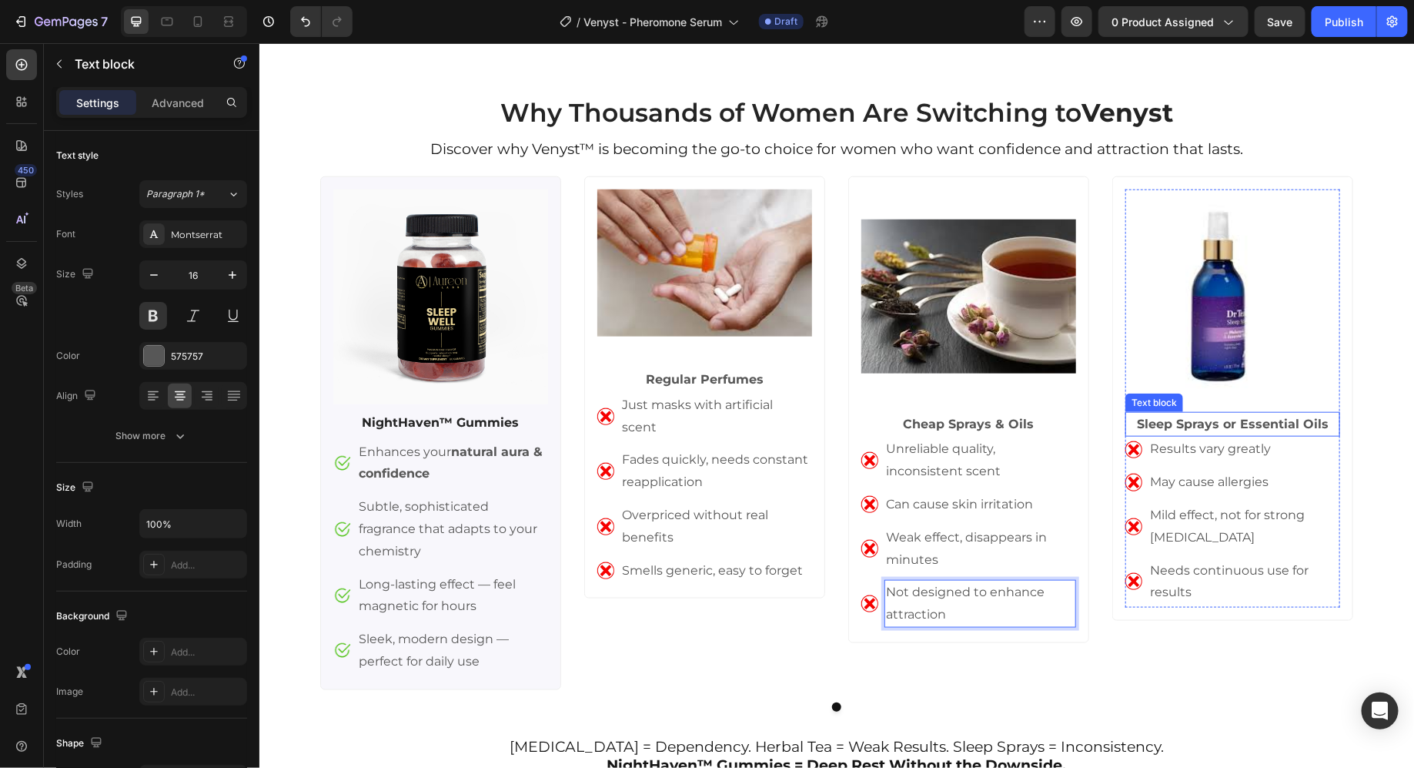
click at [1174, 423] on strong "Sleep Sprays or Essential Oils" at bounding box center [1232, 423] width 192 height 15
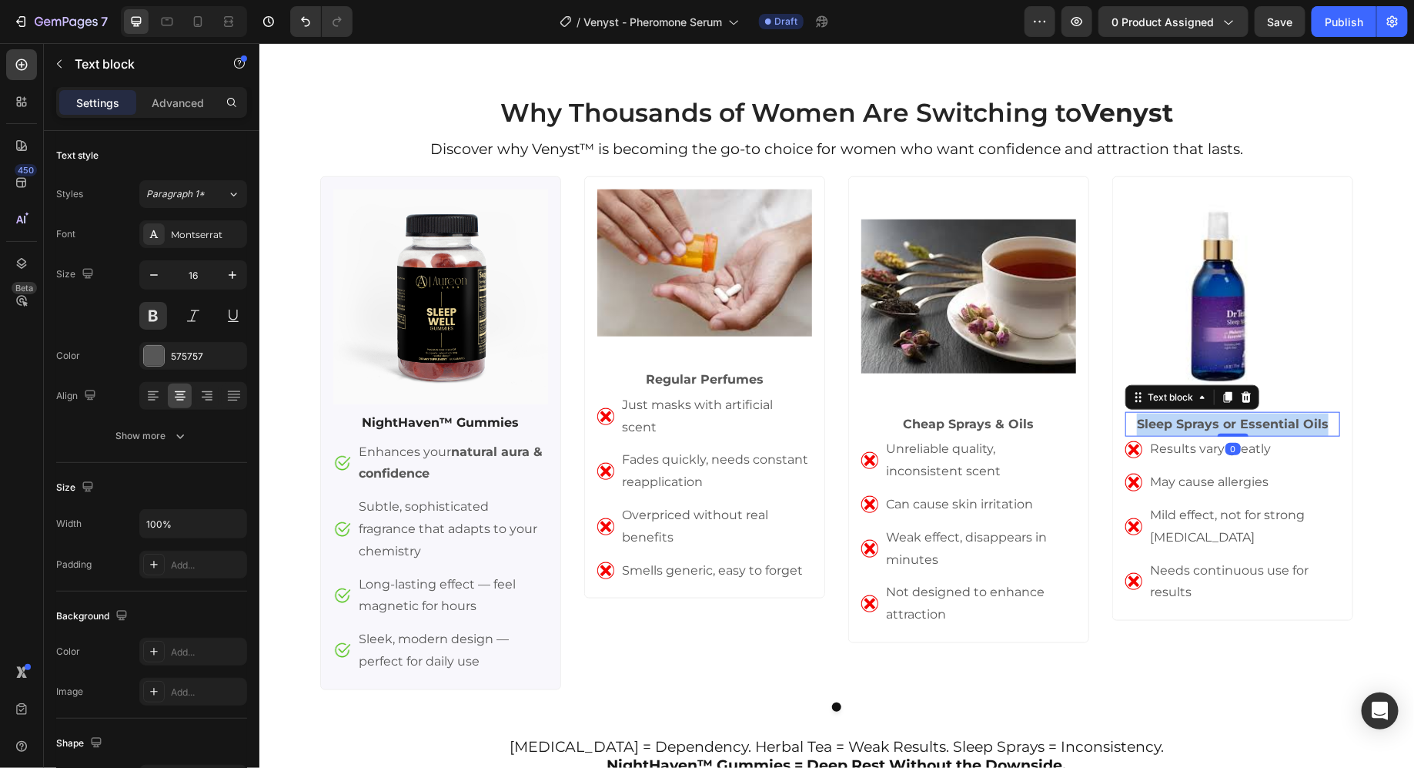
click at [1174, 423] on strong "Sleep Sprays or Essential Oils" at bounding box center [1232, 423] width 192 height 15
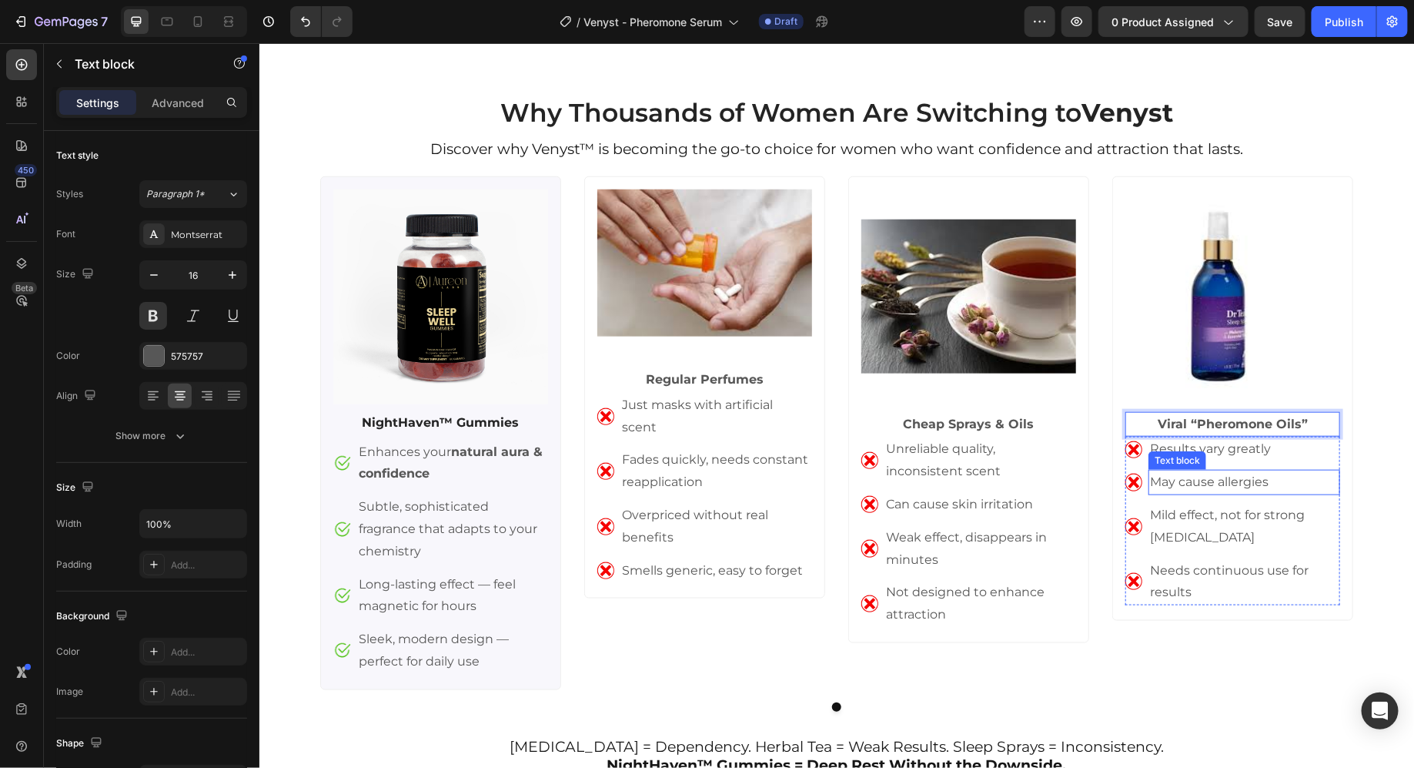
click at [1193, 453] on div "Text block" at bounding box center [1177, 460] width 52 height 14
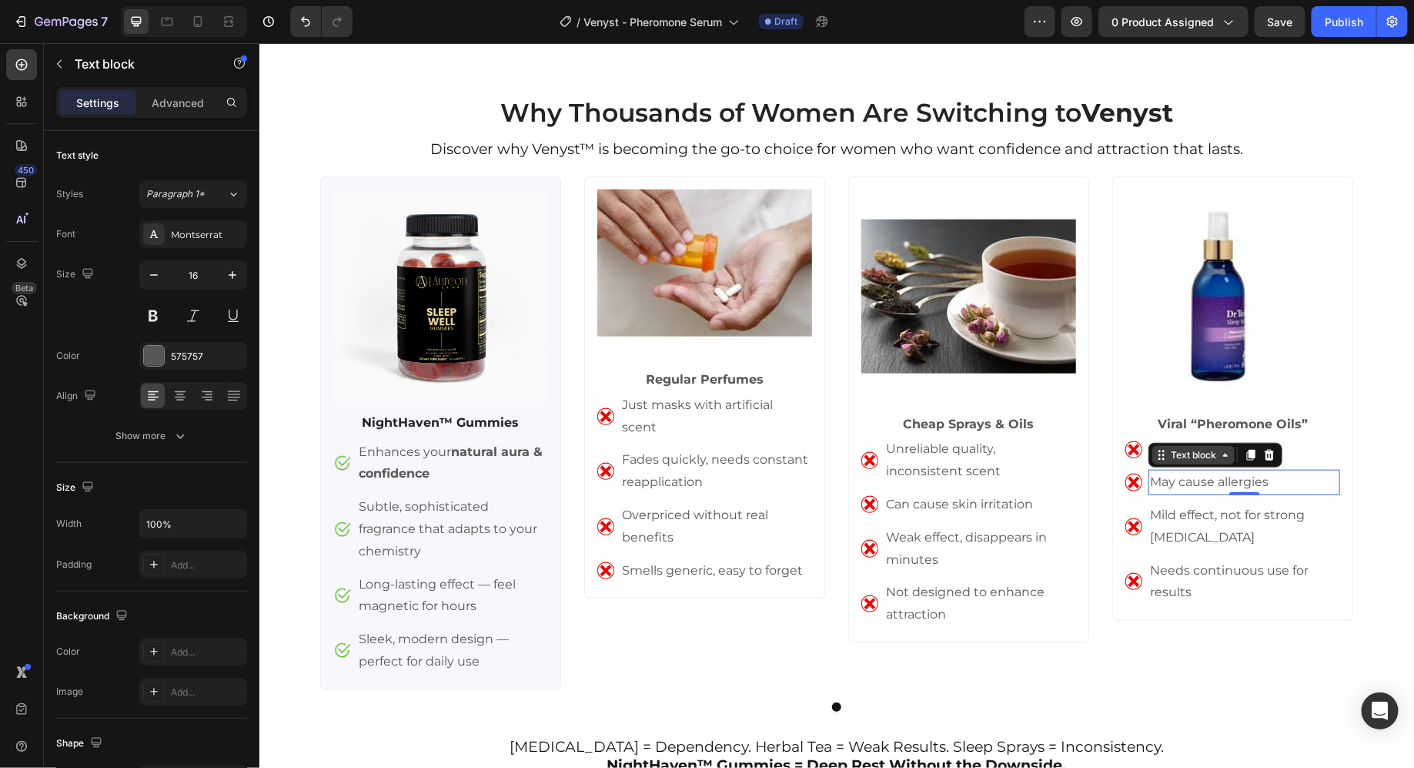
click at [1193, 453] on div "Text block" at bounding box center [1193, 454] width 52 height 14
click at [1296, 458] on p "Results vary greatly" at bounding box center [1244, 448] width 189 height 22
click at [1296, 457] on p "Results vary greatly" at bounding box center [1244, 448] width 189 height 22
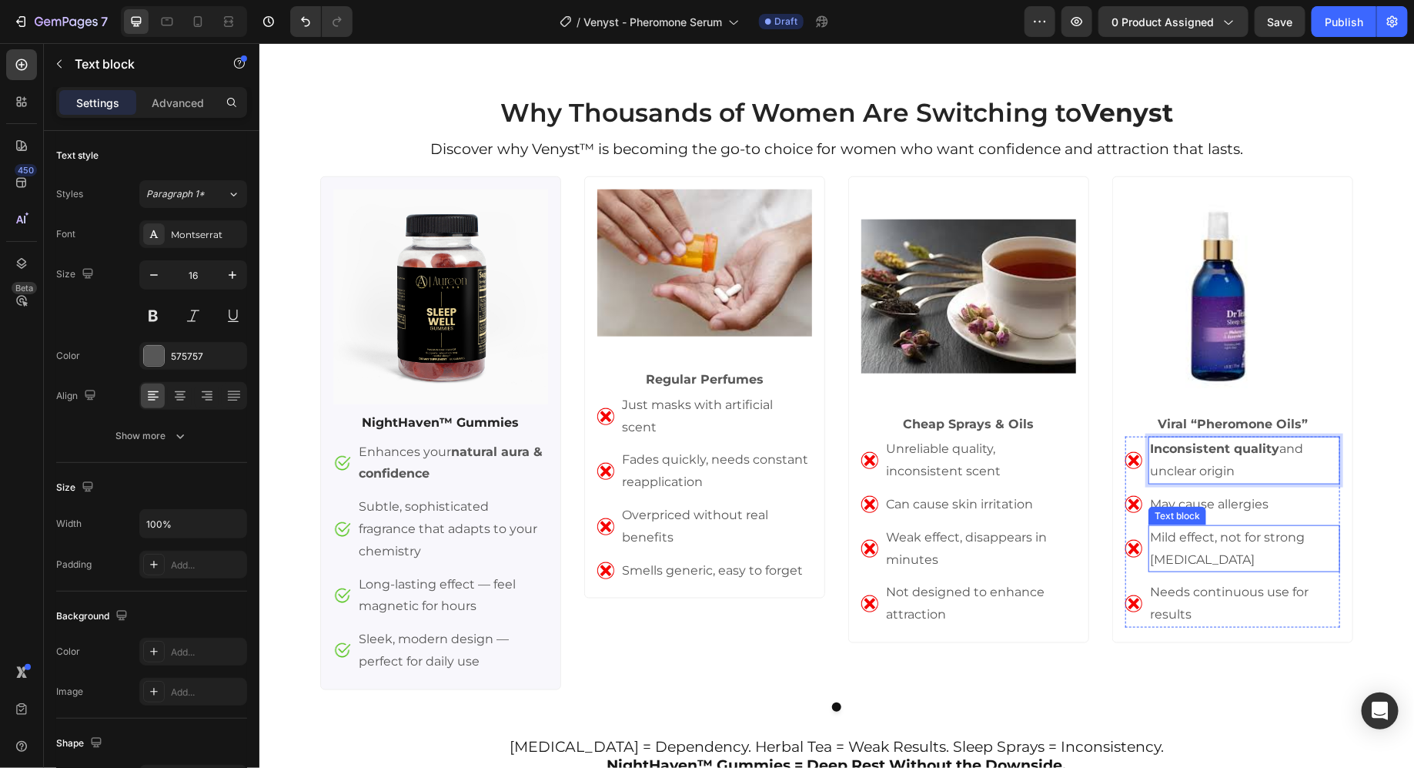
click at [1238, 503] on p "May cause allergies" at bounding box center [1244, 504] width 189 height 22
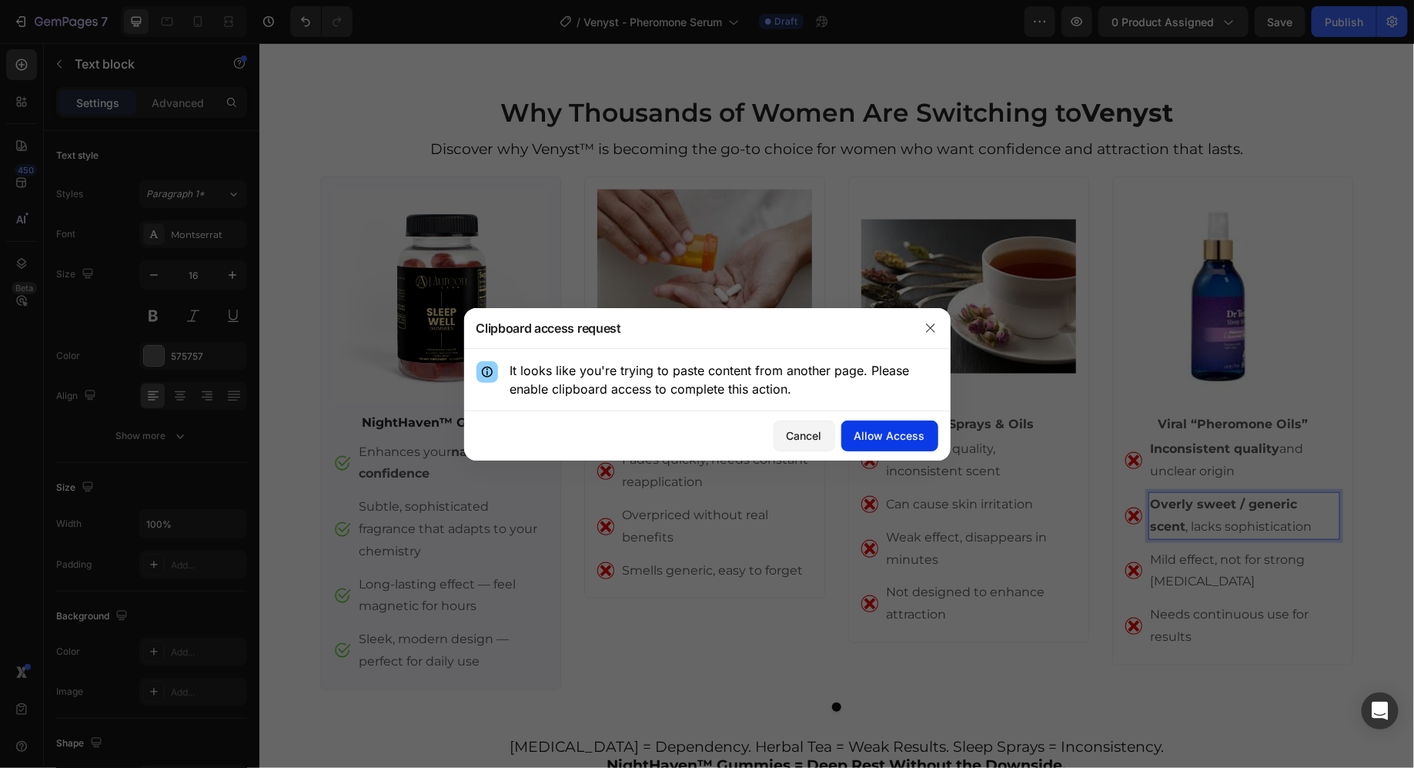
click at [888, 435] on div "Allow Access" at bounding box center [890, 435] width 71 height 16
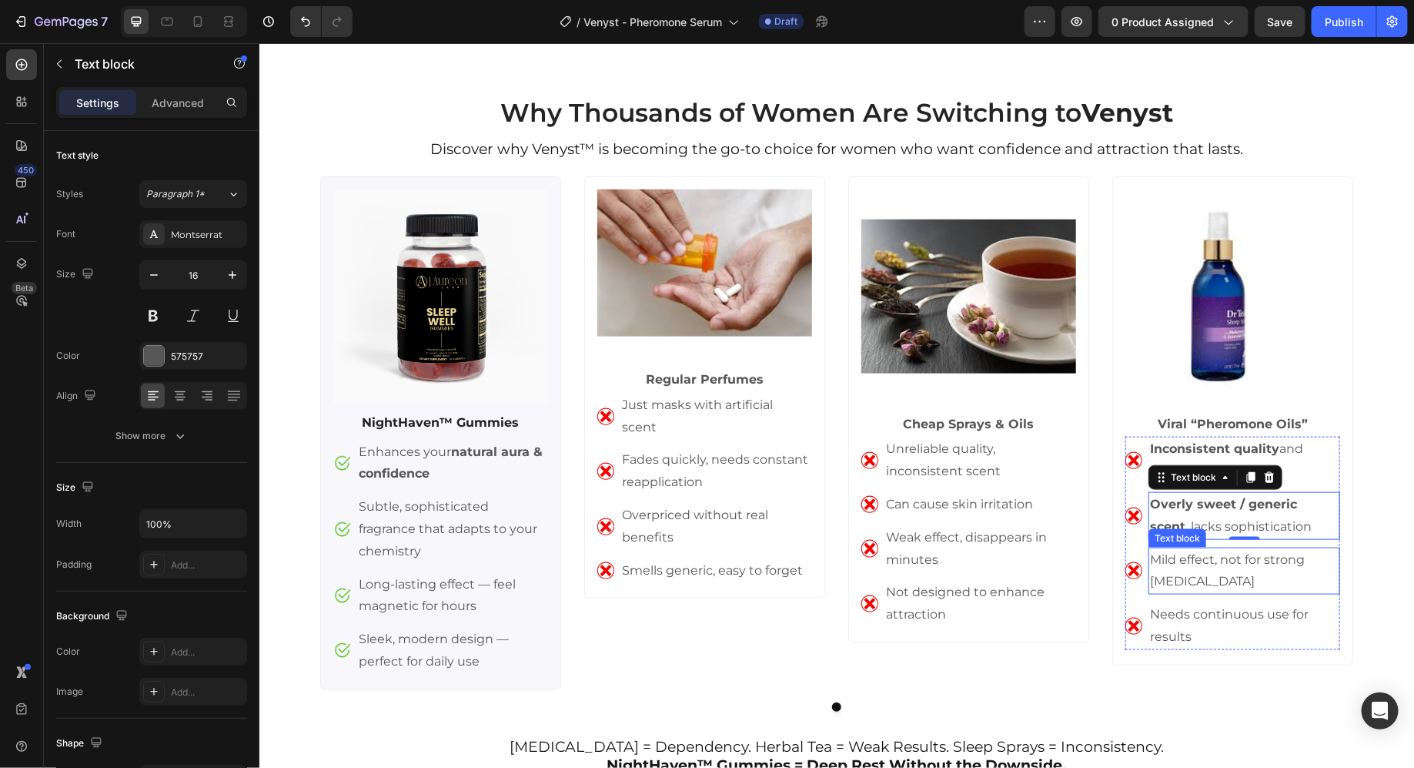
click at [1166, 568] on p "Mild effect, not for strong [MEDICAL_DATA]" at bounding box center [1244, 570] width 189 height 45
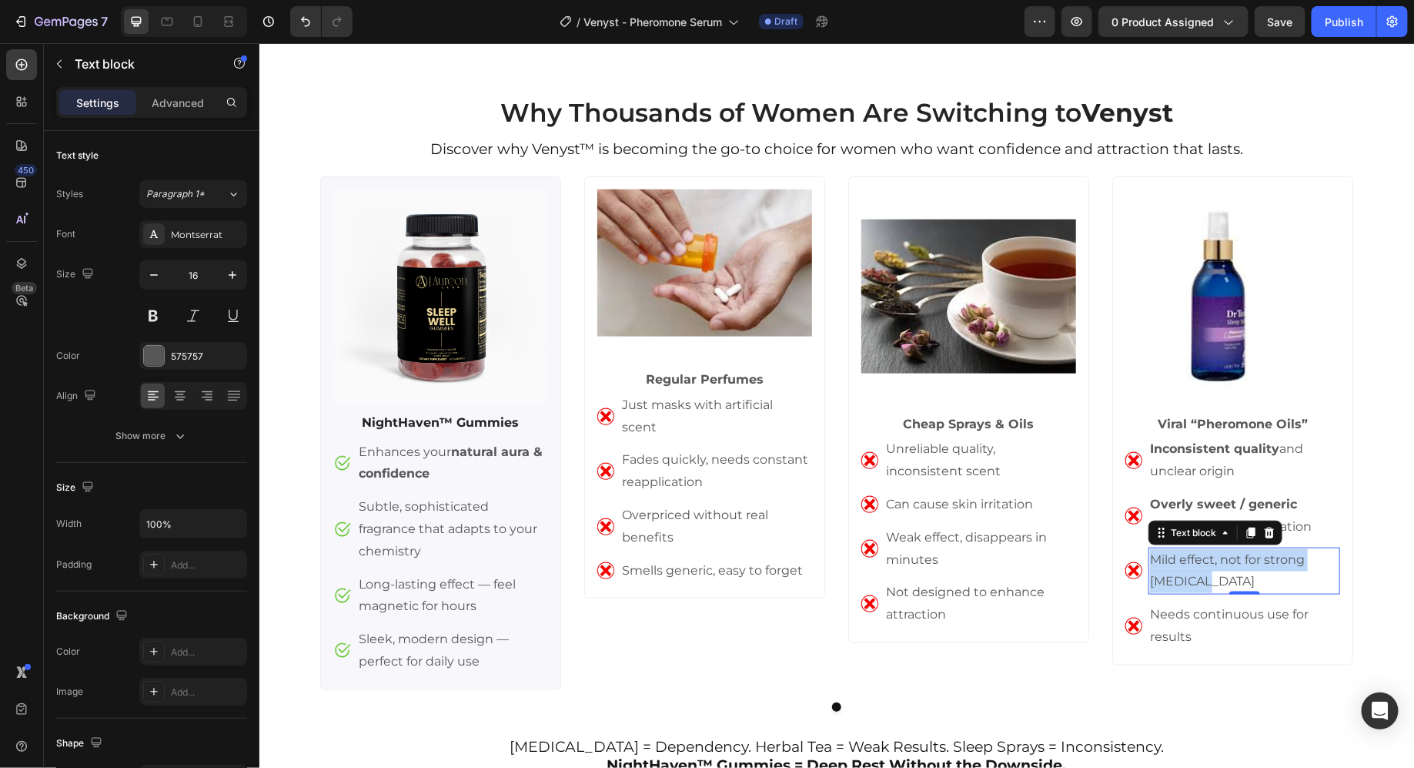
click at [1166, 568] on p "Mild effect, not for strong [MEDICAL_DATA]" at bounding box center [1244, 570] width 189 height 45
click at [1180, 621] on p "Needs continuous use for results" at bounding box center [1244, 625] width 189 height 45
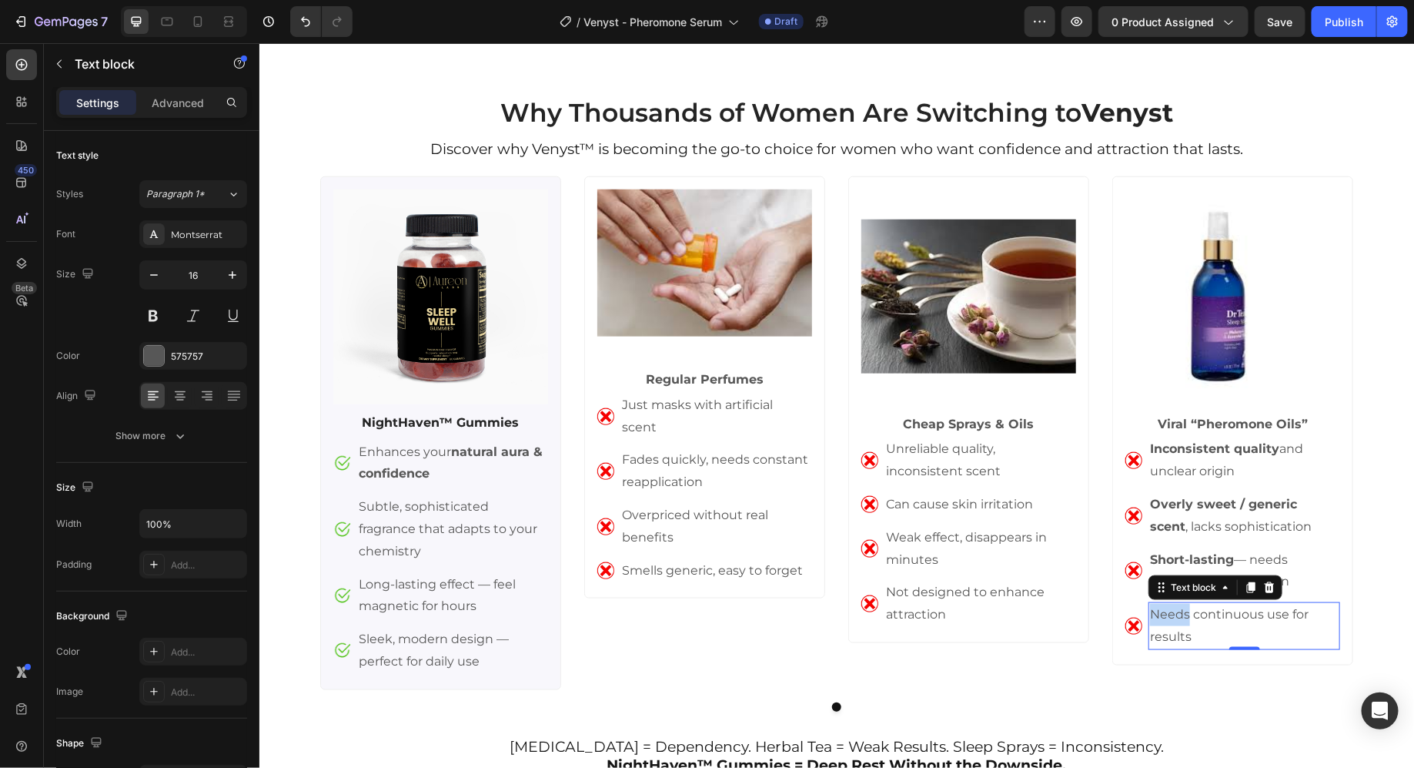
click at [1180, 621] on p "Needs continuous use for results" at bounding box center [1244, 625] width 189 height 45
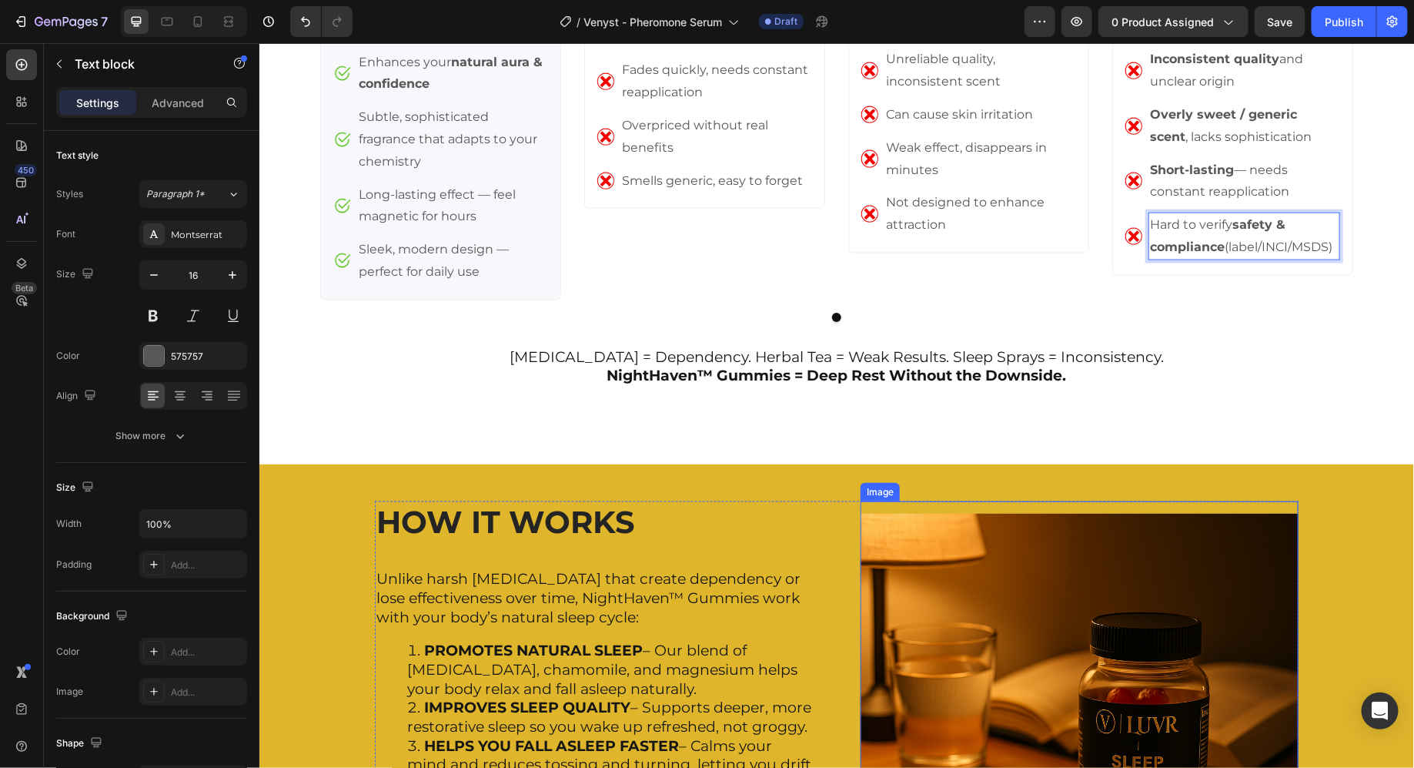
scroll to position [3940, 0]
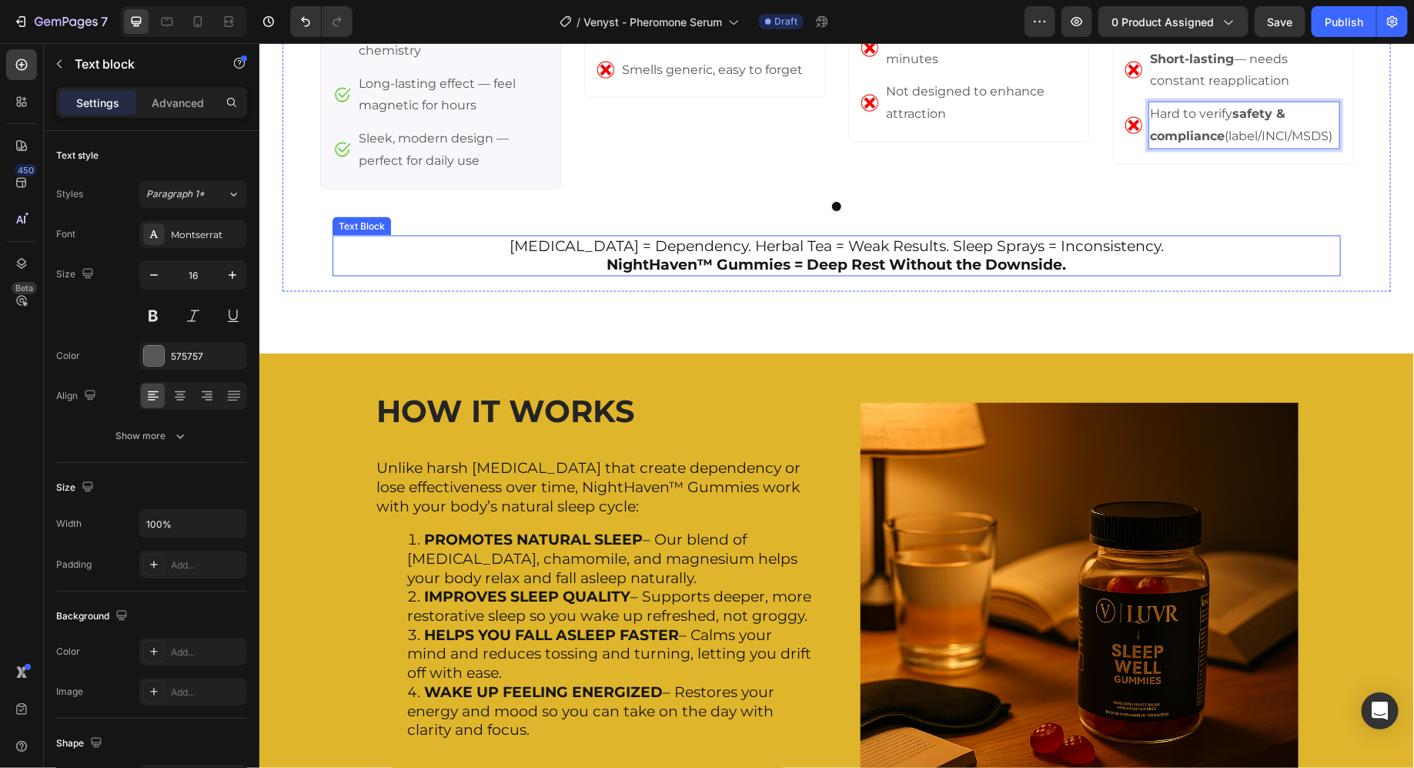
click at [830, 241] on p "[MEDICAL_DATA] = Dependency. Herbal Tea = Weak Results. Sleep Sprays = Inconsis…" at bounding box center [836, 245] width 1006 height 19
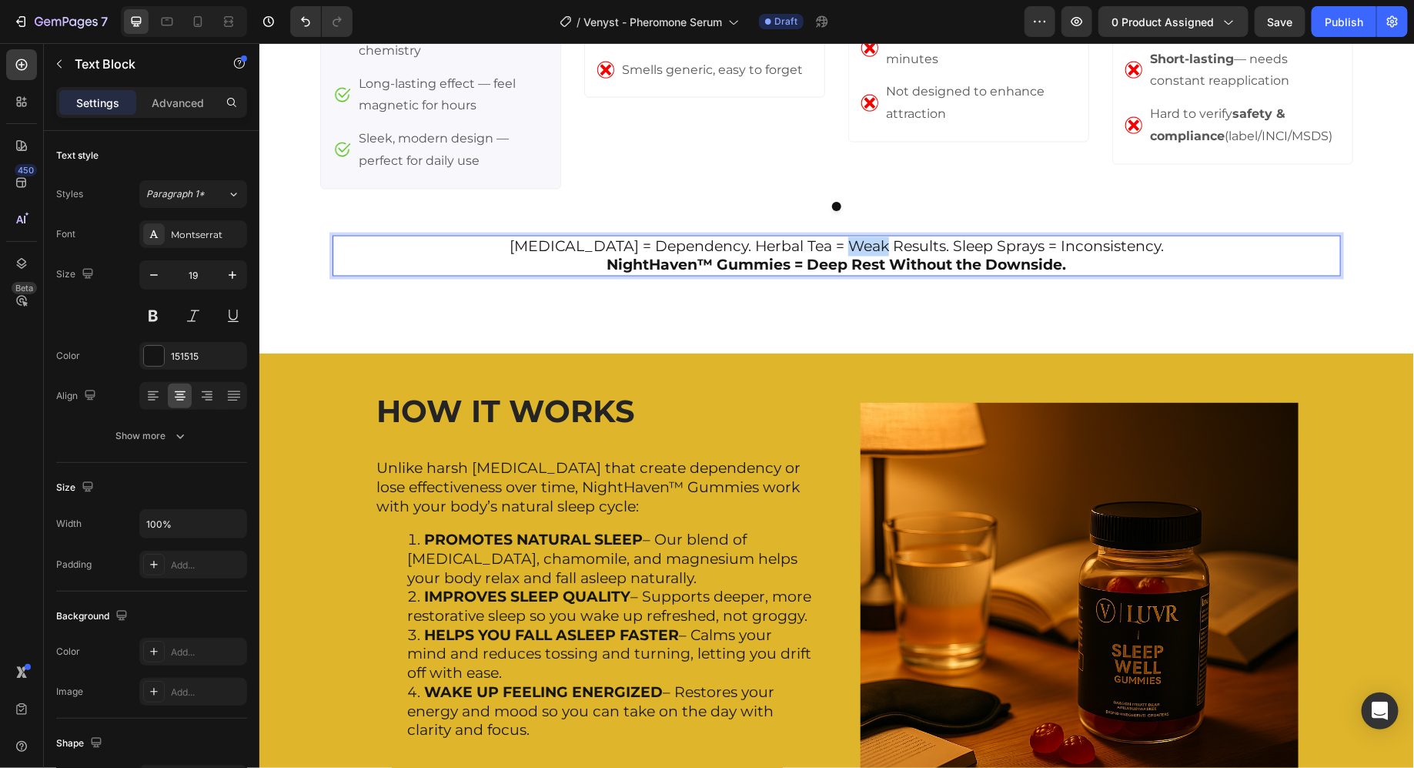
click at [830, 241] on p "[MEDICAL_DATA] = Dependency. Herbal Tea = Weak Results. Sleep Sprays = Inconsis…" at bounding box center [836, 245] width 1006 height 19
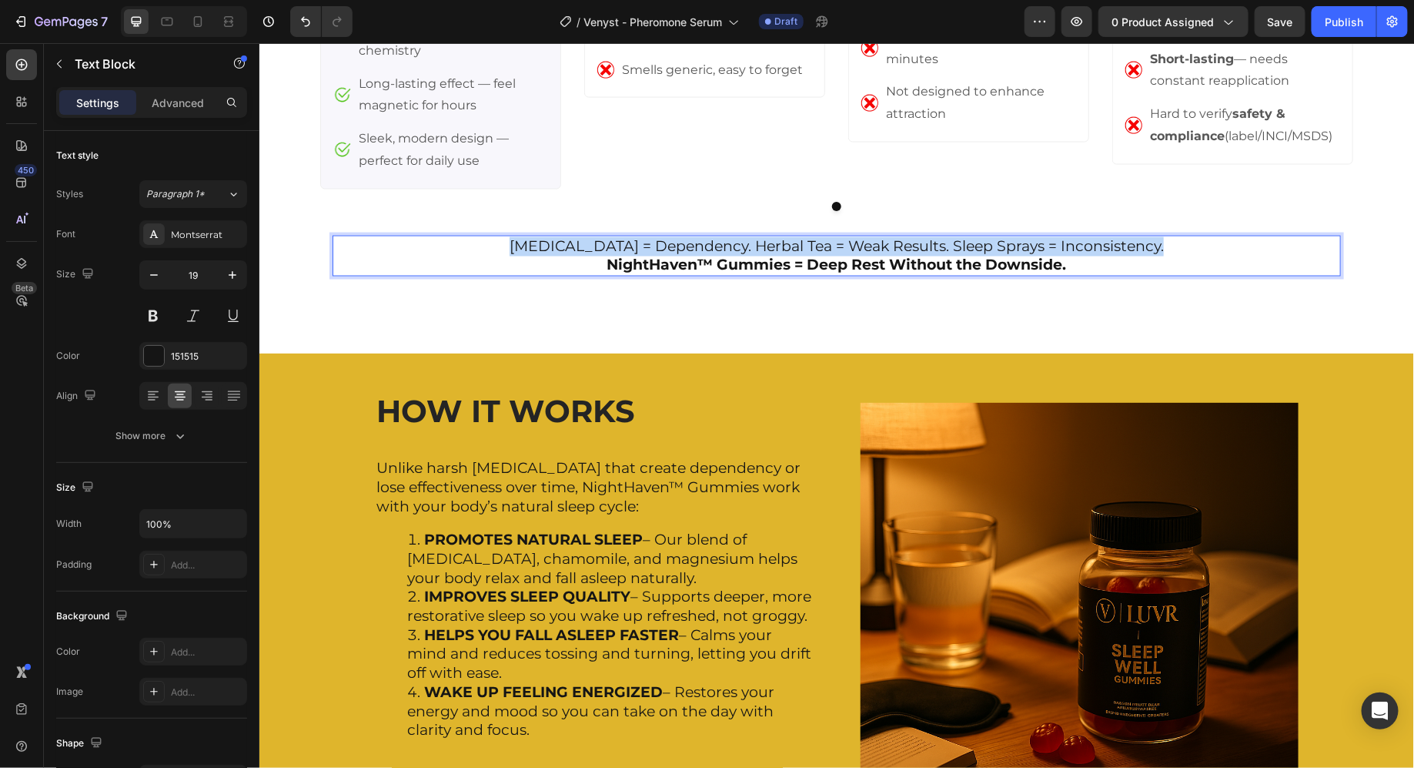
click at [830, 241] on p "[MEDICAL_DATA] = Dependency. Herbal Tea = Weak Results. Sleep Sprays = Inconsis…" at bounding box center [836, 245] width 1006 height 19
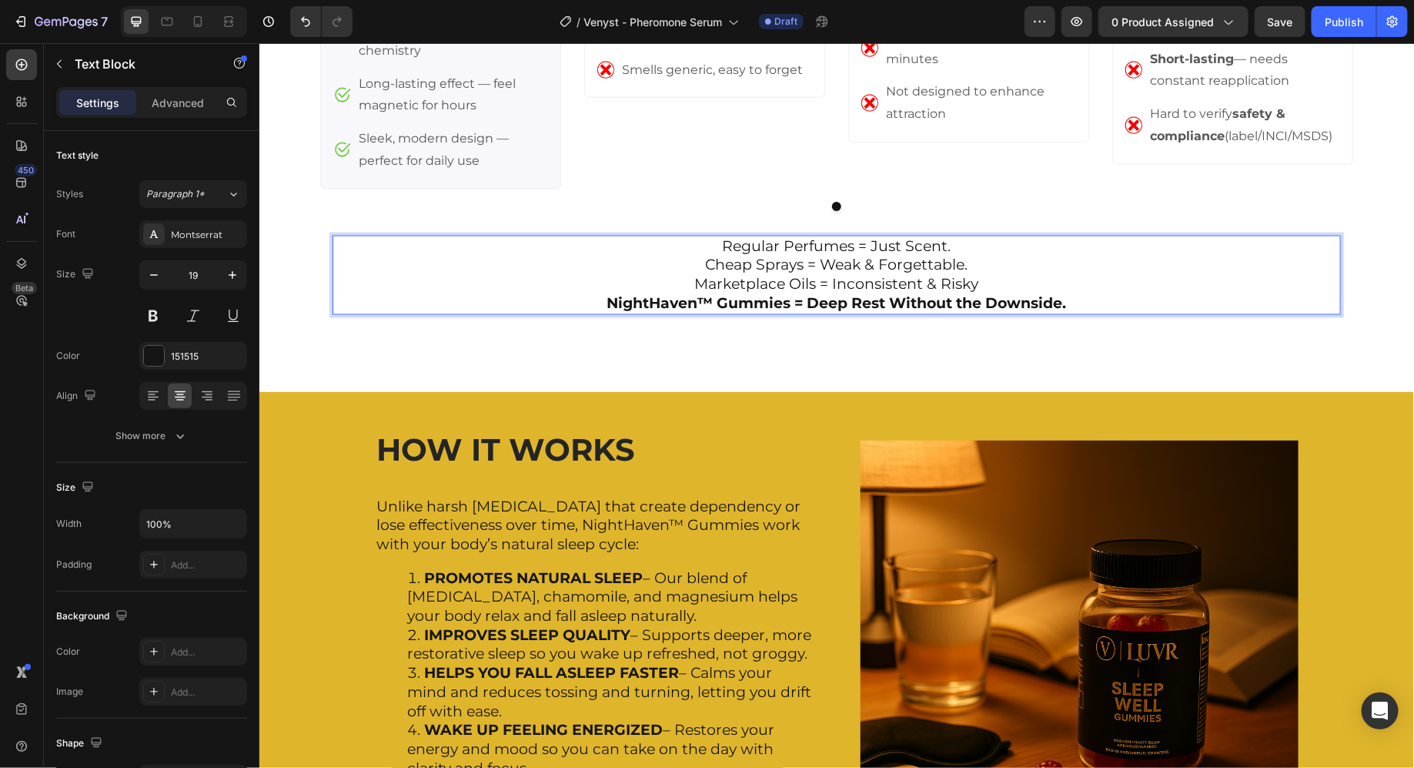
click at [690, 284] on p "Regular Perfumes = Just Scent. Cheap Sprays = Weak & Forgettable. Marketplace O…" at bounding box center [836, 264] width 1006 height 57
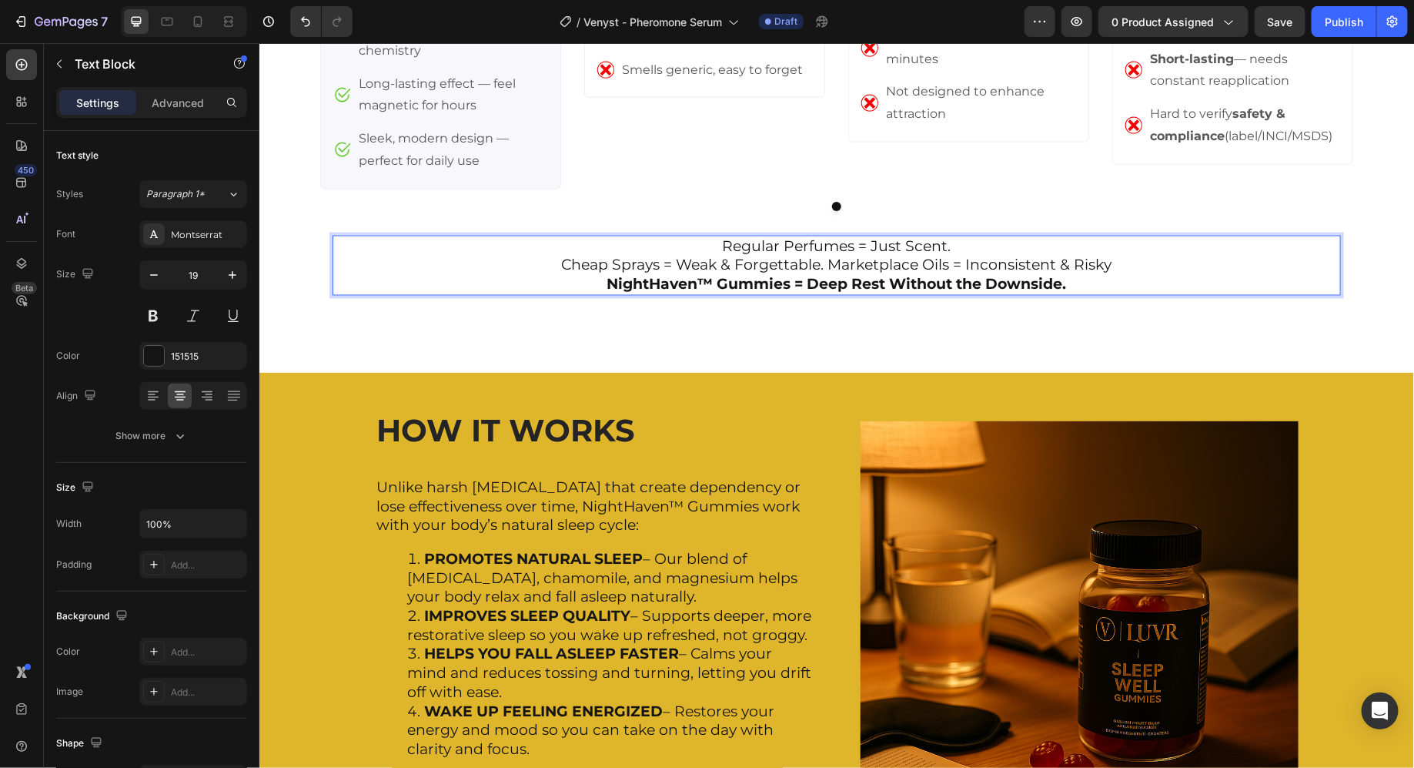
click at [585, 256] on p "Regular Perfumes = Just Scent. Cheap Sprays = Weak & Forgettable. Marketplace O…" at bounding box center [836, 255] width 1006 height 38
drag, startPoint x: 585, startPoint y: 256, endPoint x: 802, endPoint y: 256, distance: 217.1
click at [802, 256] on p "Regular Perfumes = Just Scent. Cheap Sprays = Weak & Forgettable. Marketplace O…" at bounding box center [836, 255] width 1006 height 38
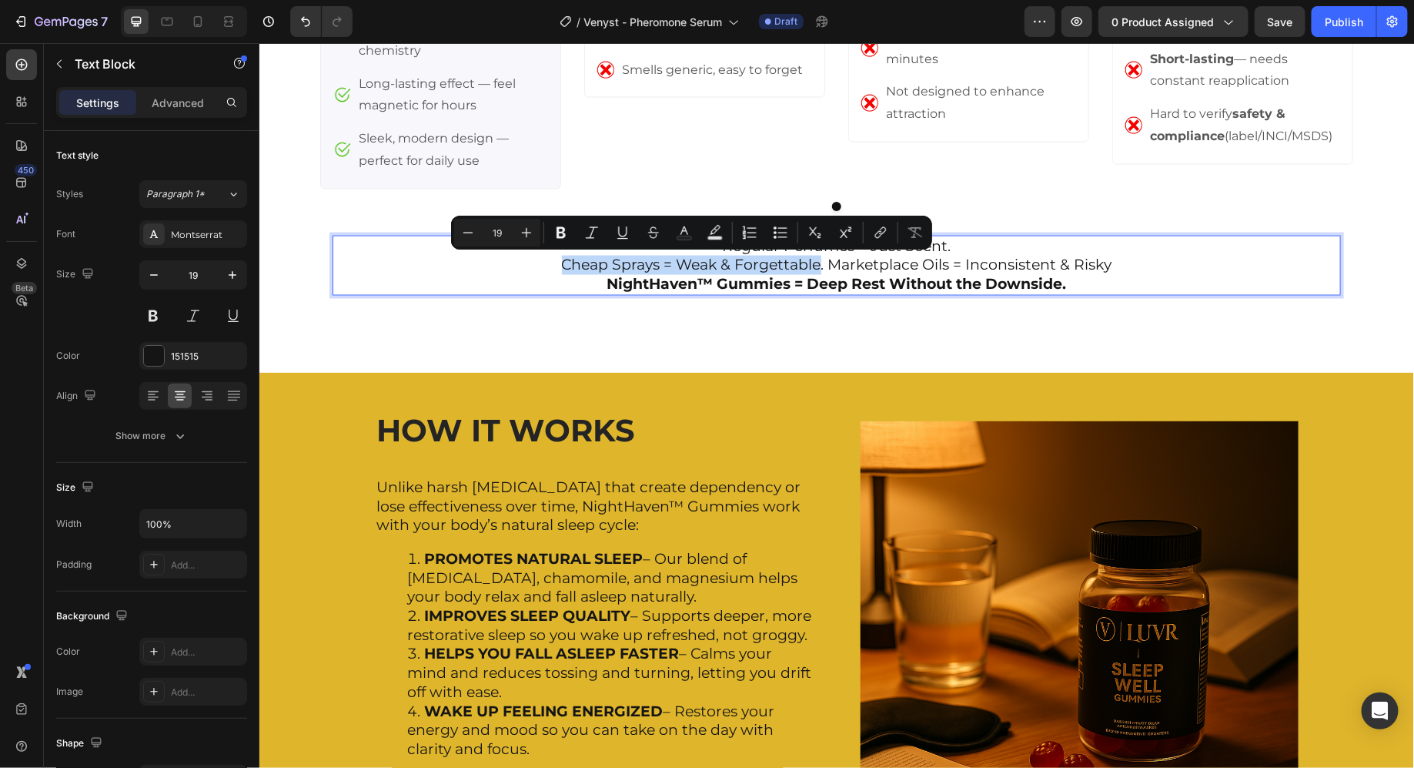
click at [735, 262] on p "Regular Perfumes = Just Scent. Cheap Sprays = Weak & Forgettable. Marketplace O…" at bounding box center [836, 255] width 1006 height 38
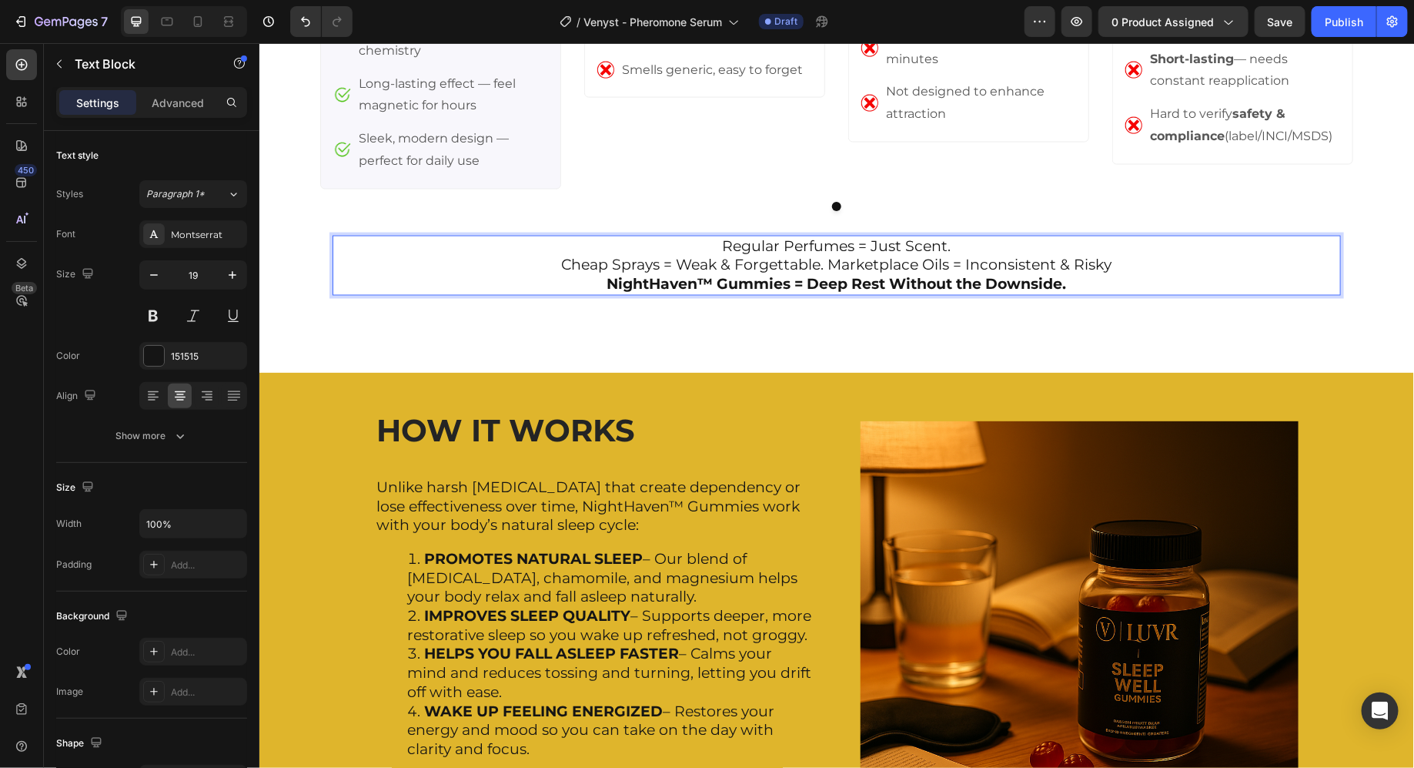
click at [735, 246] on p "Regular Perfumes = Just Scent. Cheap Sprays = Weak & Forgettable. Marketplace O…" at bounding box center [836, 255] width 1006 height 38
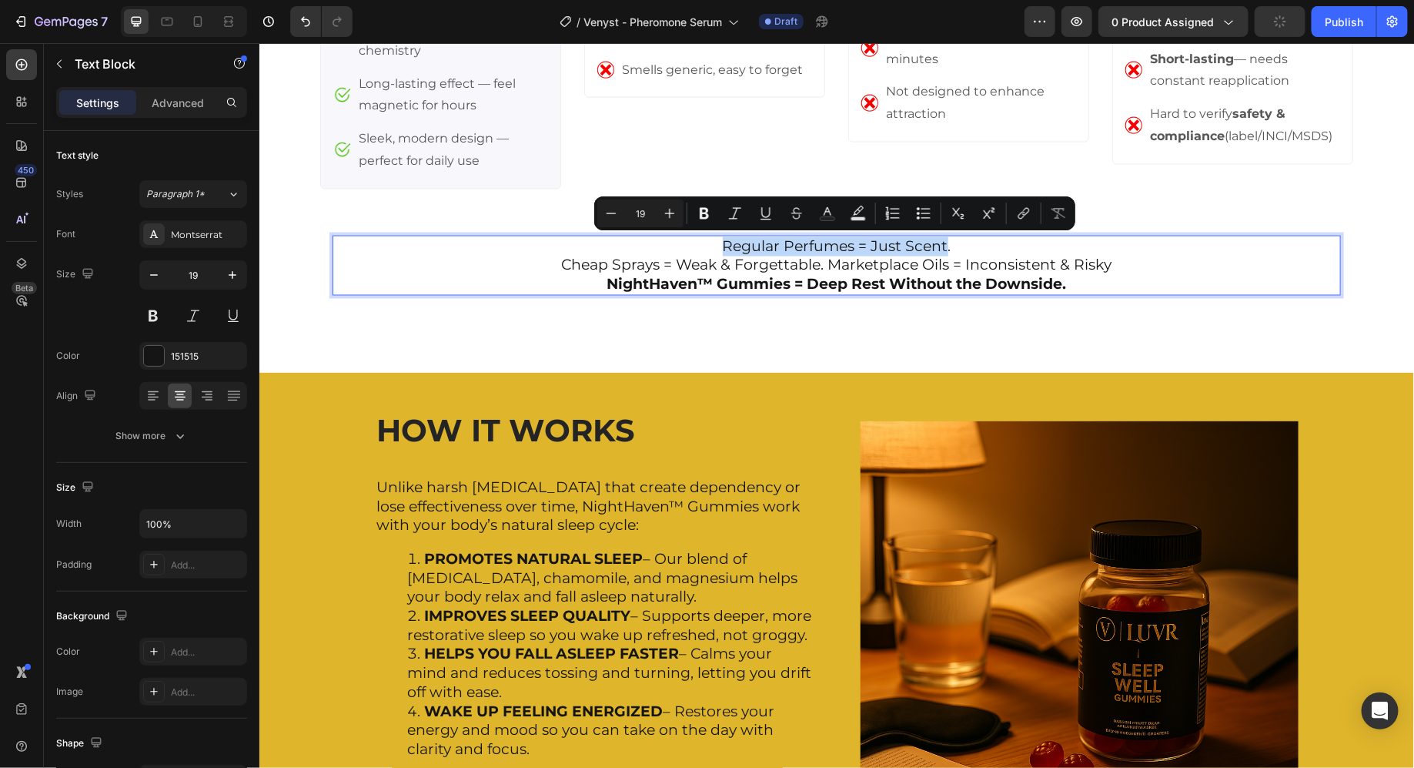
drag, startPoint x: 735, startPoint y: 246, endPoint x: 940, endPoint y: 251, distance: 204.9
click at [940, 251] on p "Regular Perfumes = Just Scent. Cheap Sprays = Weak & Forgettable. Marketplace O…" at bounding box center [836, 255] width 1006 height 38
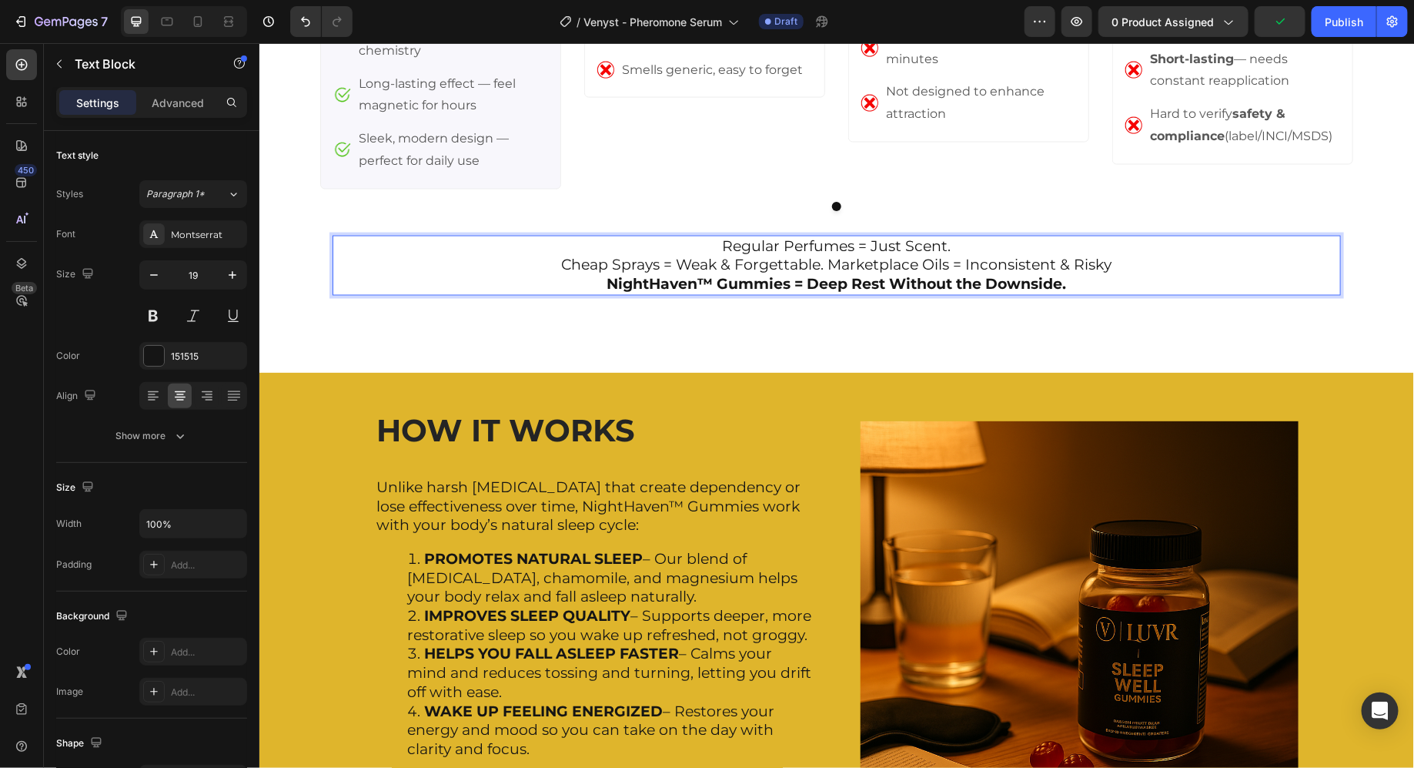
click at [950, 239] on p "Regular Perfumes = Just Scent. Cheap Sprays = Weak & Forgettable. Marketplace O…" at bounding box center [836, 255] width 1006 height 38
drag, startPoint x: 962, startPoint y: 246, endPoint x: 603, endPoint y: 235, distance: 359.0
click at [603, 236] on p "Regular Perfumes = Just Scent. Cheap Sprays = Weak & Forgettable. Marketplace O…" at bounding box center [836, 255] width 1006 height 38
click at [532, 266] on p "⁠⁠⁠⁠⁠⁠⁠ Cheap Sprays = Weak & Forgettable. Marketplace Oils = Inconsistent & Ri…" at bounding box center [836, 255] width 1006 height 38
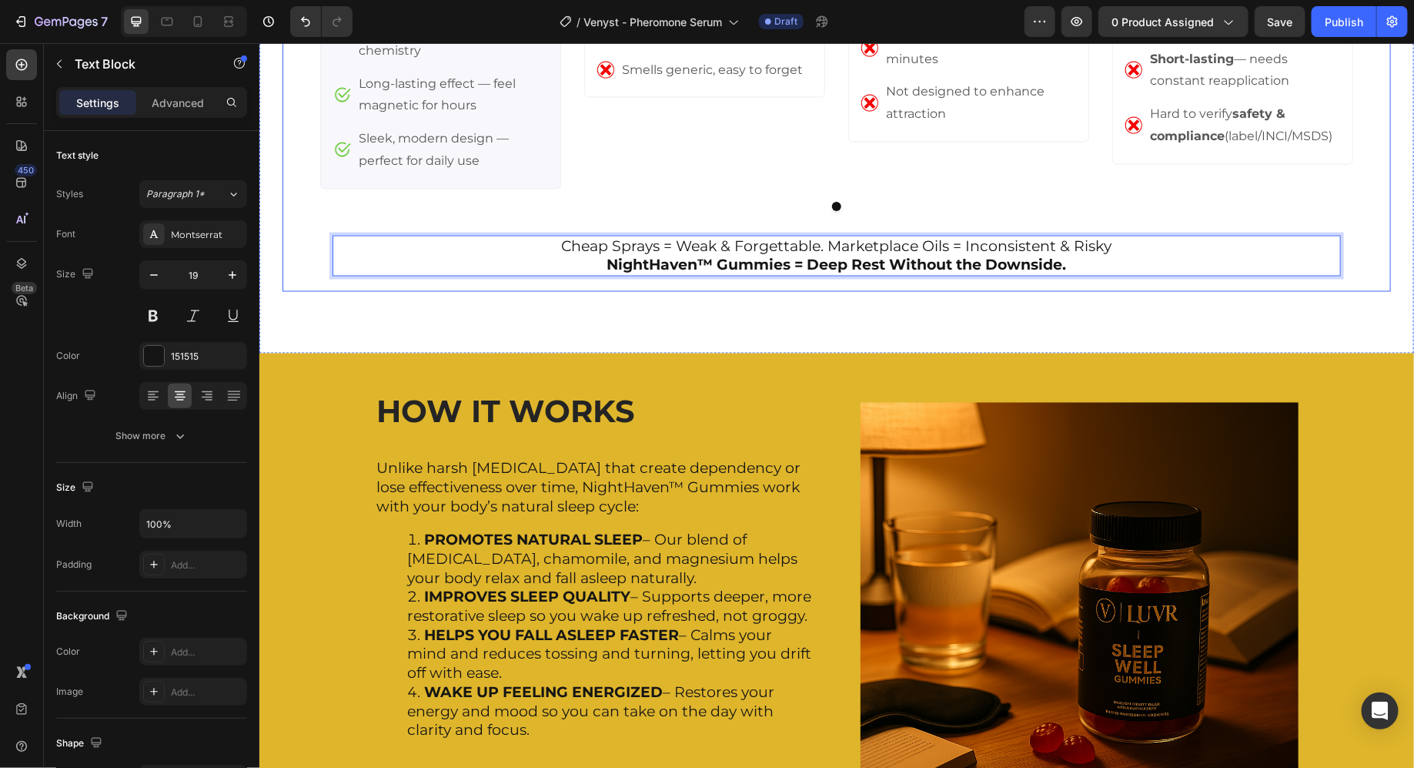
click at [844, 255] on strong "NightHaven™ Gummies = Deep Rest Without the Downside." at bounding box center [837, 264] width 460 height 18
click at [1012, 265] on strong "NightHaven™ Gummies = Deep Rest Without the Downside." at bounding box center [837, 264] width 460 height 18
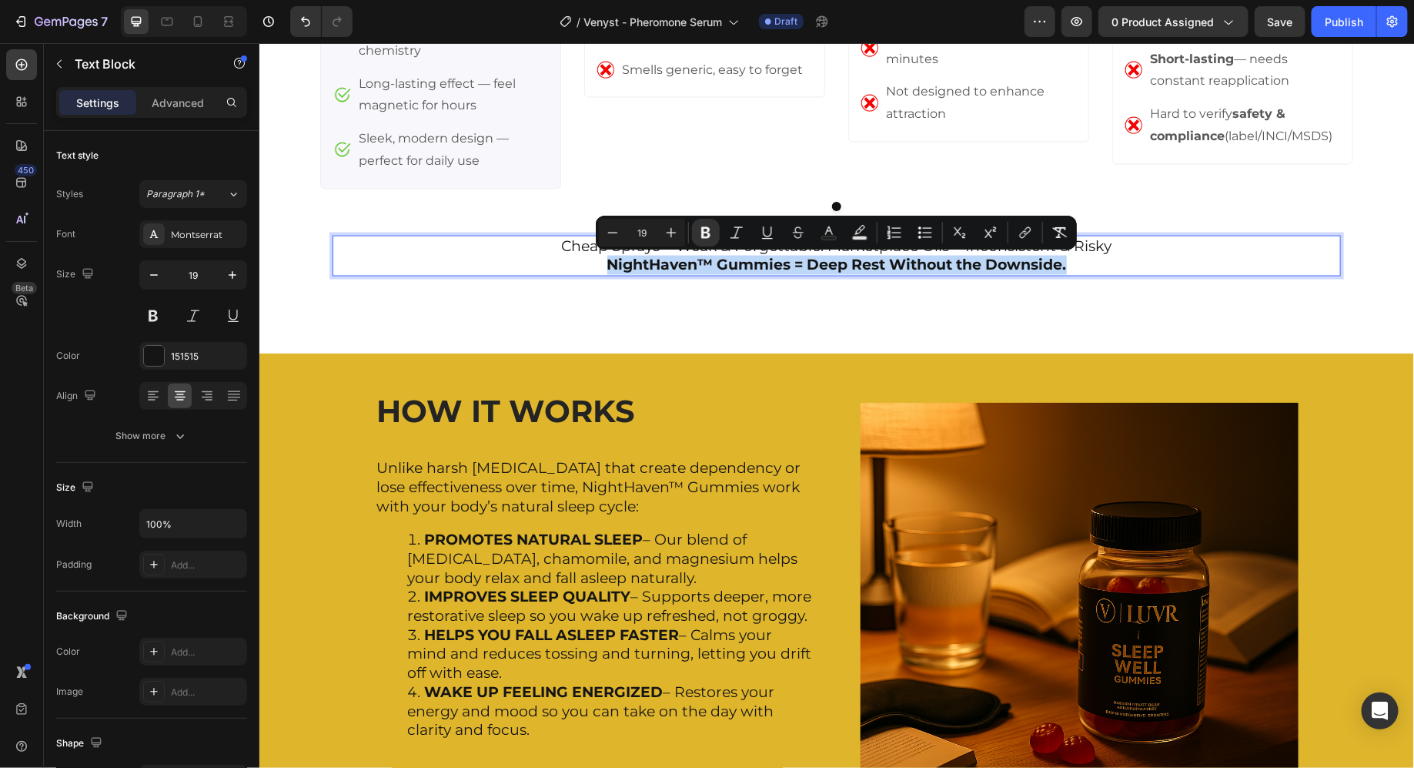
drag, startPoint x: 1012, startPoint y: 265, endPoint x: 855, endPoint y: 267, distance: 156.3
click at [853, 267] on strong "NightHaven™ Gummies = Deep Rest Without the Downside." at bounding box center [837, 264] width 460 height 18
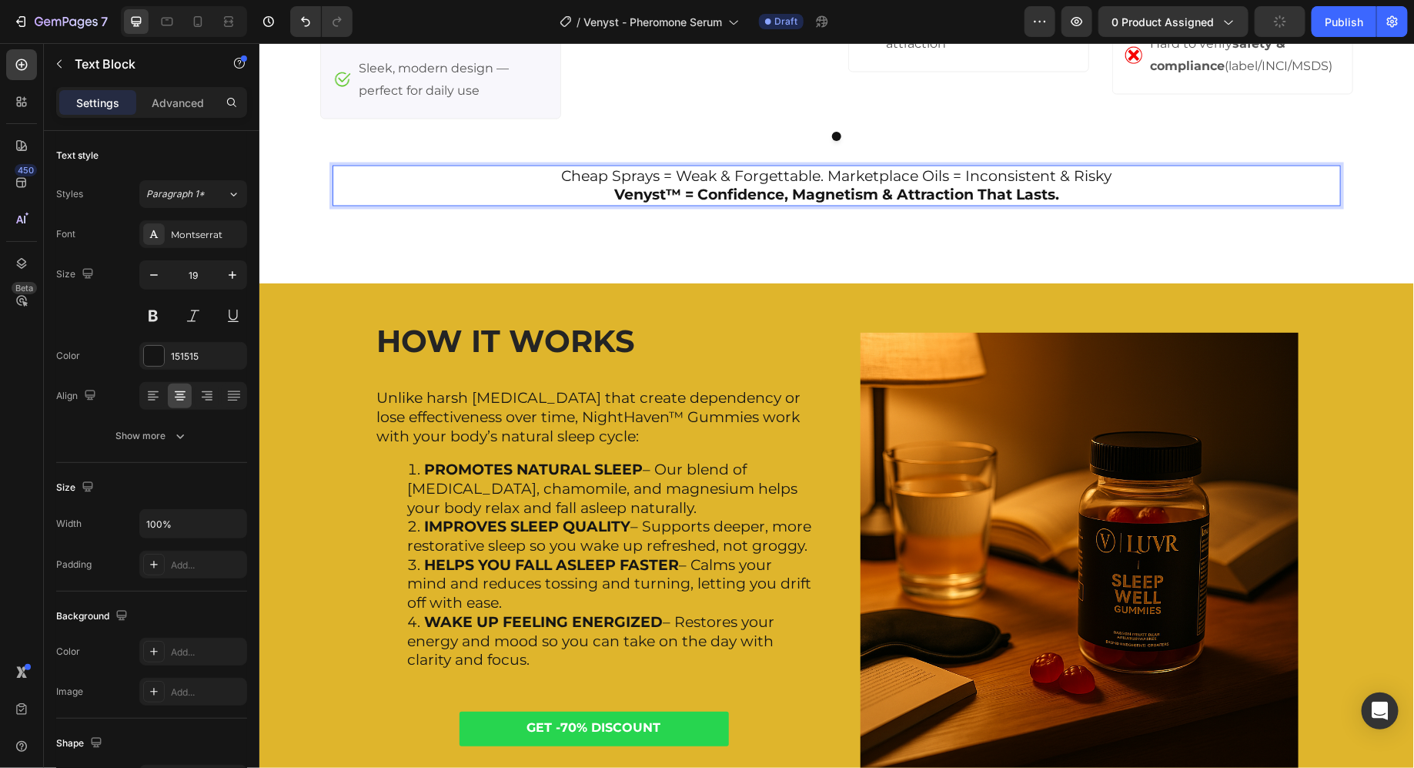
scroll to position [4156, 0]
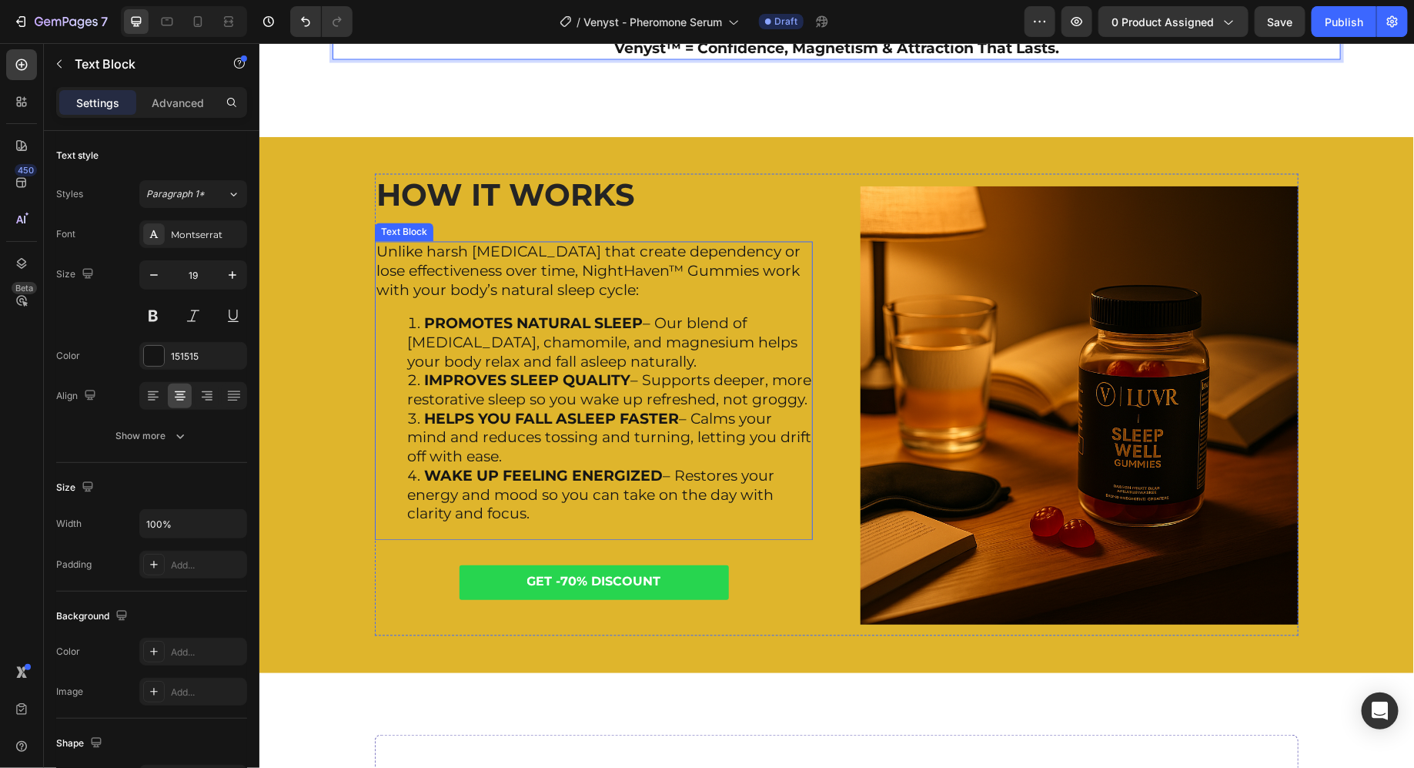
click at [537, 250] on p "Unlike harsh sleeping pills that create dependency or lose effectiveness over t…" at bounding box center [593, 271] width 435 height 57
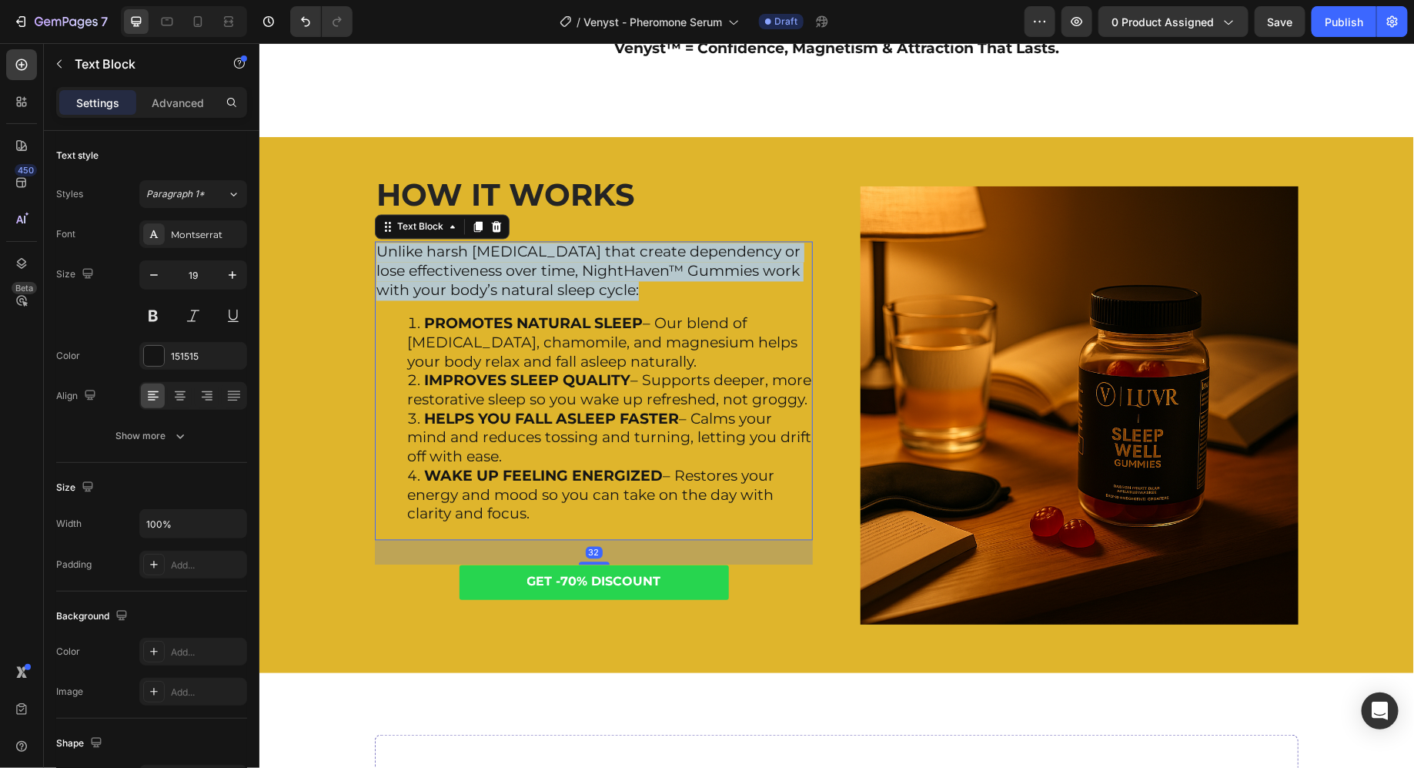
click at [537, 250] on p "Unlike harsh sleeping pills that create dependency or lose effectiveness over t…" at bounding box center [593, 271] width 435 height 57
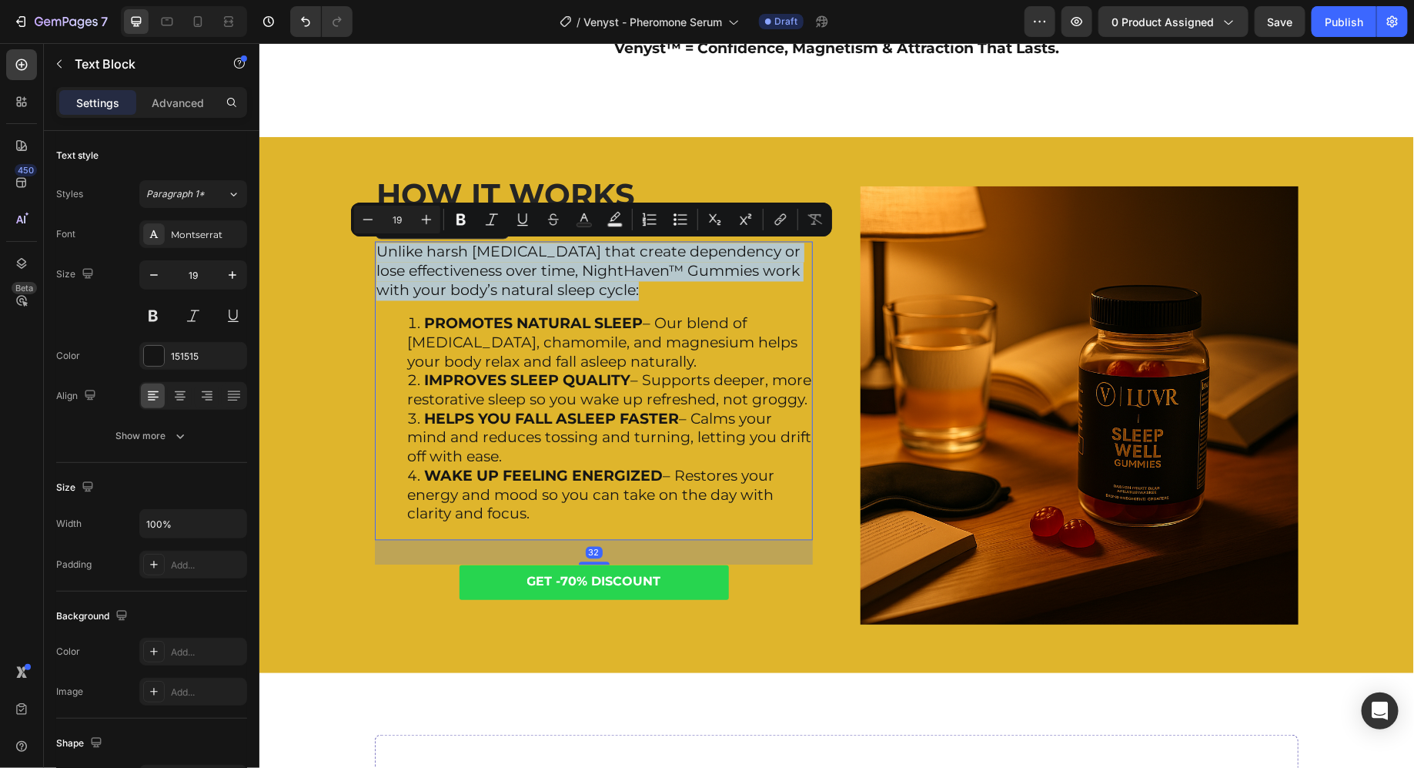
click at [537, 250] on p "Unlike harsh sleeping pills that create dependency or lose effectiveness over t…" at bounding box center [593, 271] width 435 height 57
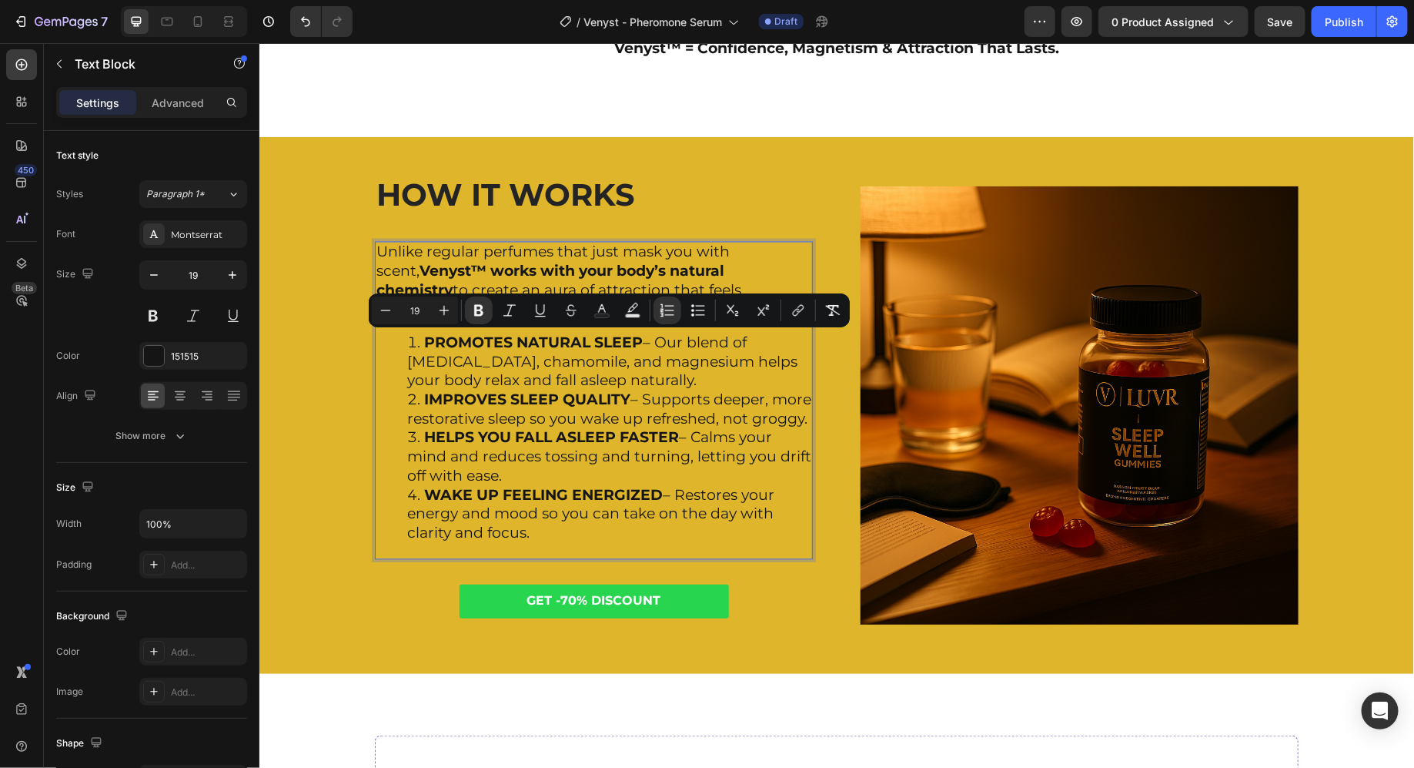
drag, startPoint x: 393, startPoint y: 343, endPoint x: 571, endPoint y: 555, distance: 277.6
click at [573, 543] on ol "PROMOTES NATURAL SLEEP – Our blend of melatonin, chamomile, and magnesium helps…" at bounding box center [593, 437] width 435 height 209
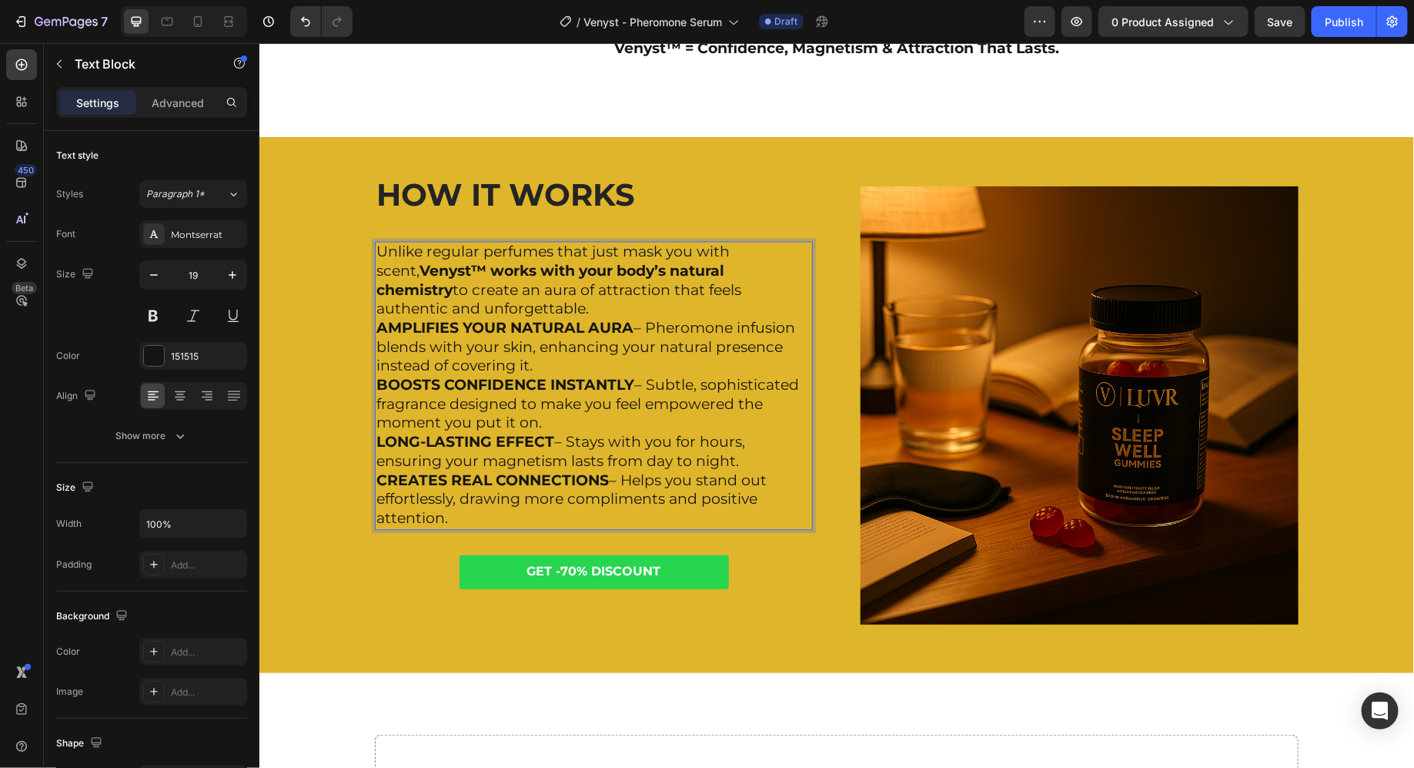
click at [564, 306] on p "Unlike regular perfumes that just mask you with scent, Venyst™ works with your …" at bounding box center [593, 281] width 435 height 76
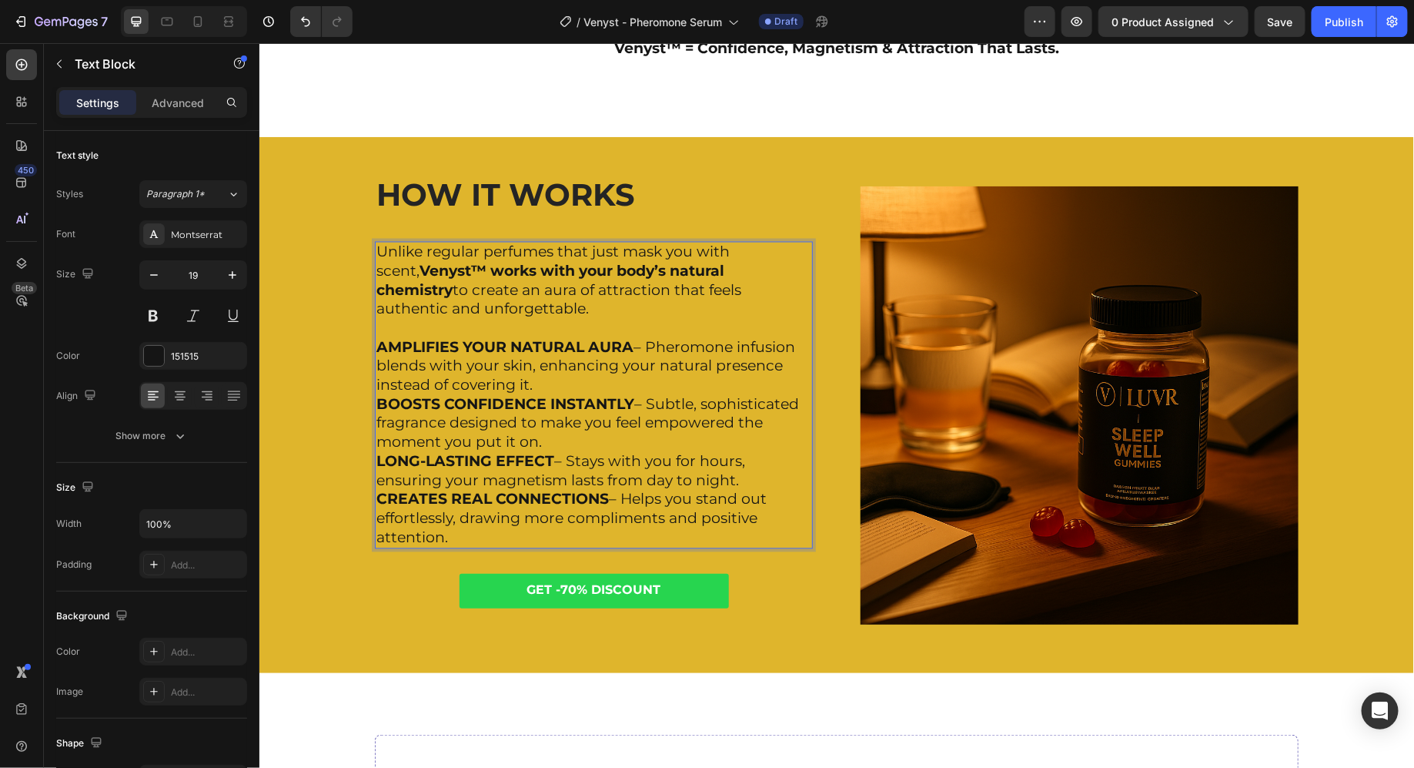
click at [491, 348] on strong "AMPLIFIES YOUR NATURAL AURA" at bounding box center [504, 347] width 257 height 18
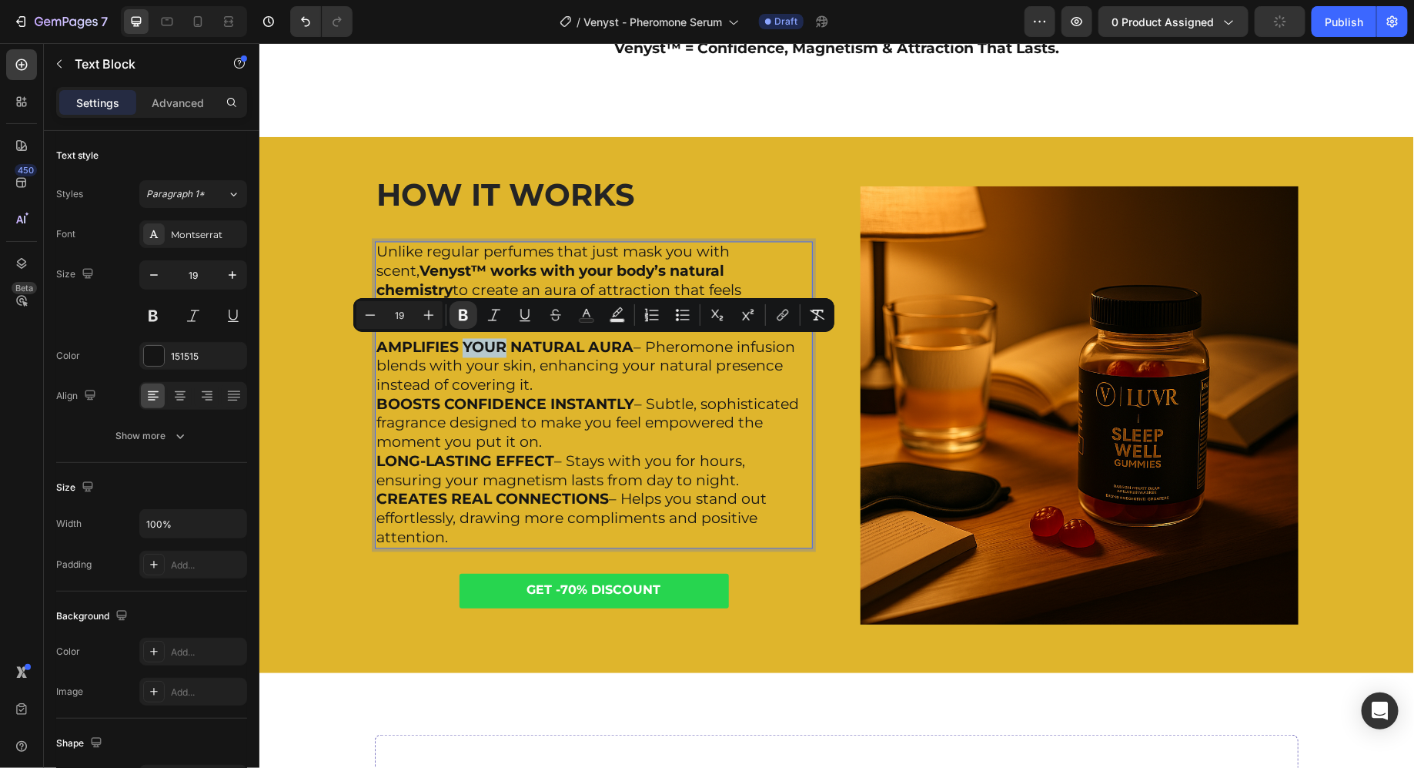
drag, startPoint x: 491, startPoint y: 348, endPoint x: 516, endPoint y: 517, distance: 171.2
click at [516, 518] on div "Unlike regular perfumes that just mask you with scent, Venyst™ works with your …" at bounding box center [593, 394] width 438 height 307
click at [656, 320] on icon "Editor contextual toolbar" at bounding box center [654, 319] width 9 height 1
type input "19"
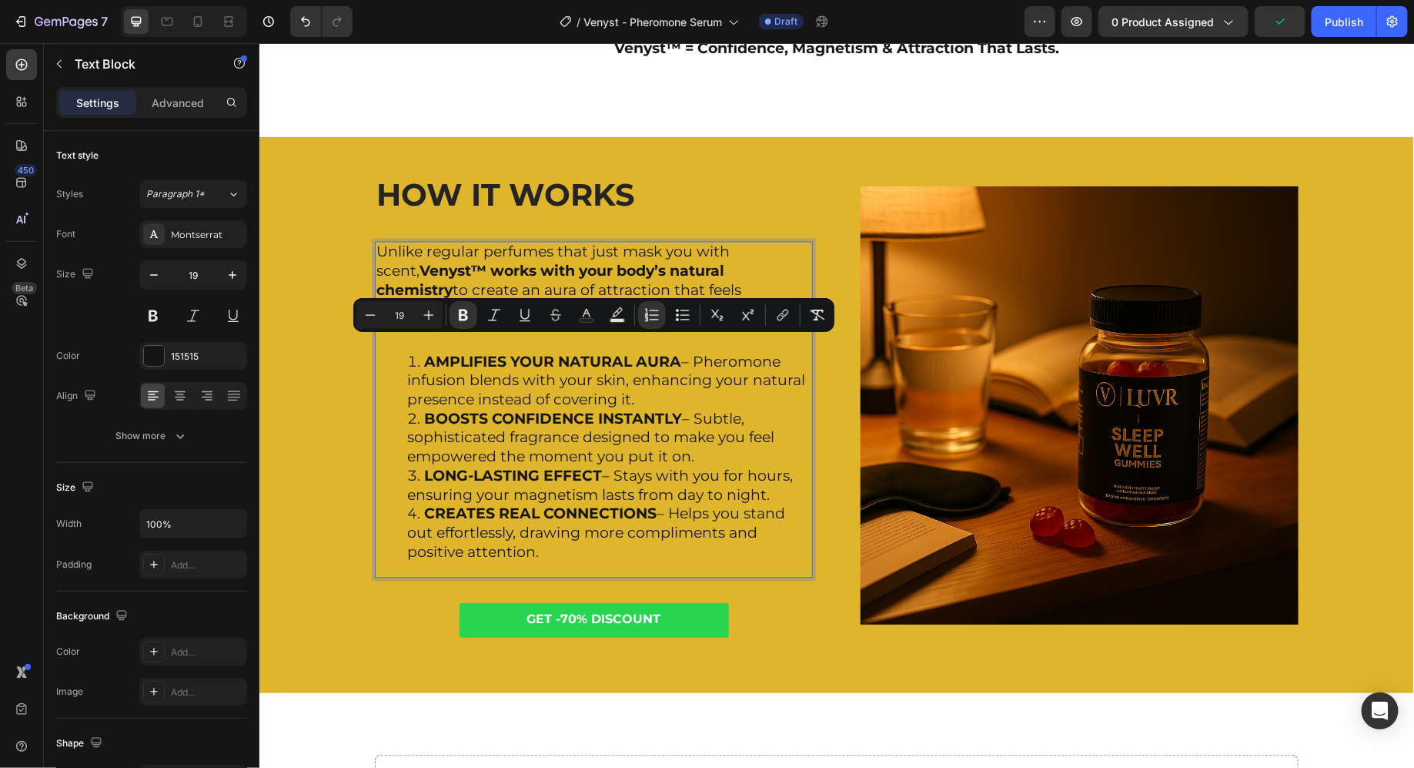
click at [561, 453] on li "BOOSTS CONFIDENCE INSTANTLY – Subtle, sophisticated fragrance designed to make …" at bounding box center [609, 438] width 404 height 57
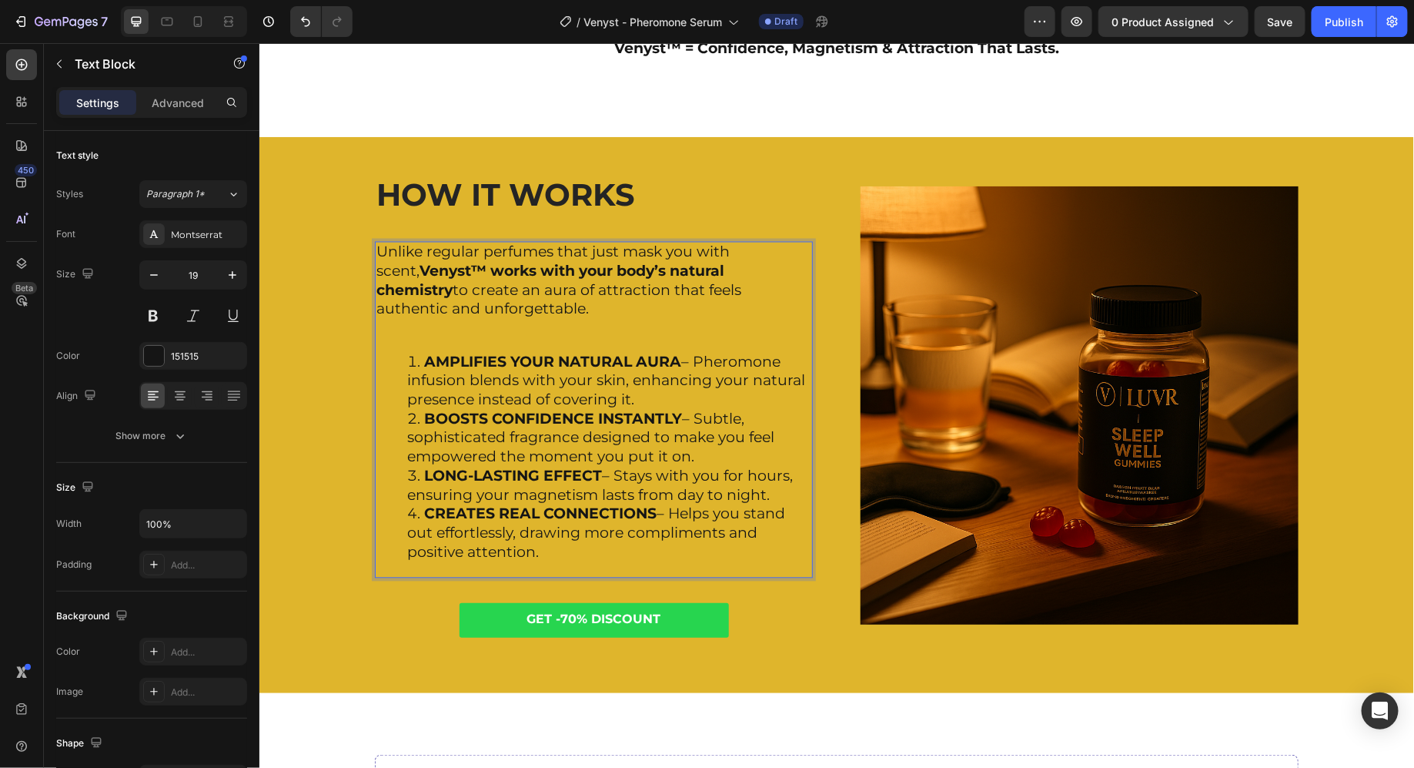
click at [598, 315] on p "Unlike regular perfumes that just mask you with scent, Venyst™ works with your …" at bounding box center [593, 281] width 435 height 76
click at [594, 337] on div "Unlike regular perfumes that just mask you with scent, Venyst™ works with your …" at bounding box center [593, 409] width 438 height 336
click at [594, 330] on p "Rich Text Editor. Editing area: main" at bounding box center [593, 328] width 435 height 19
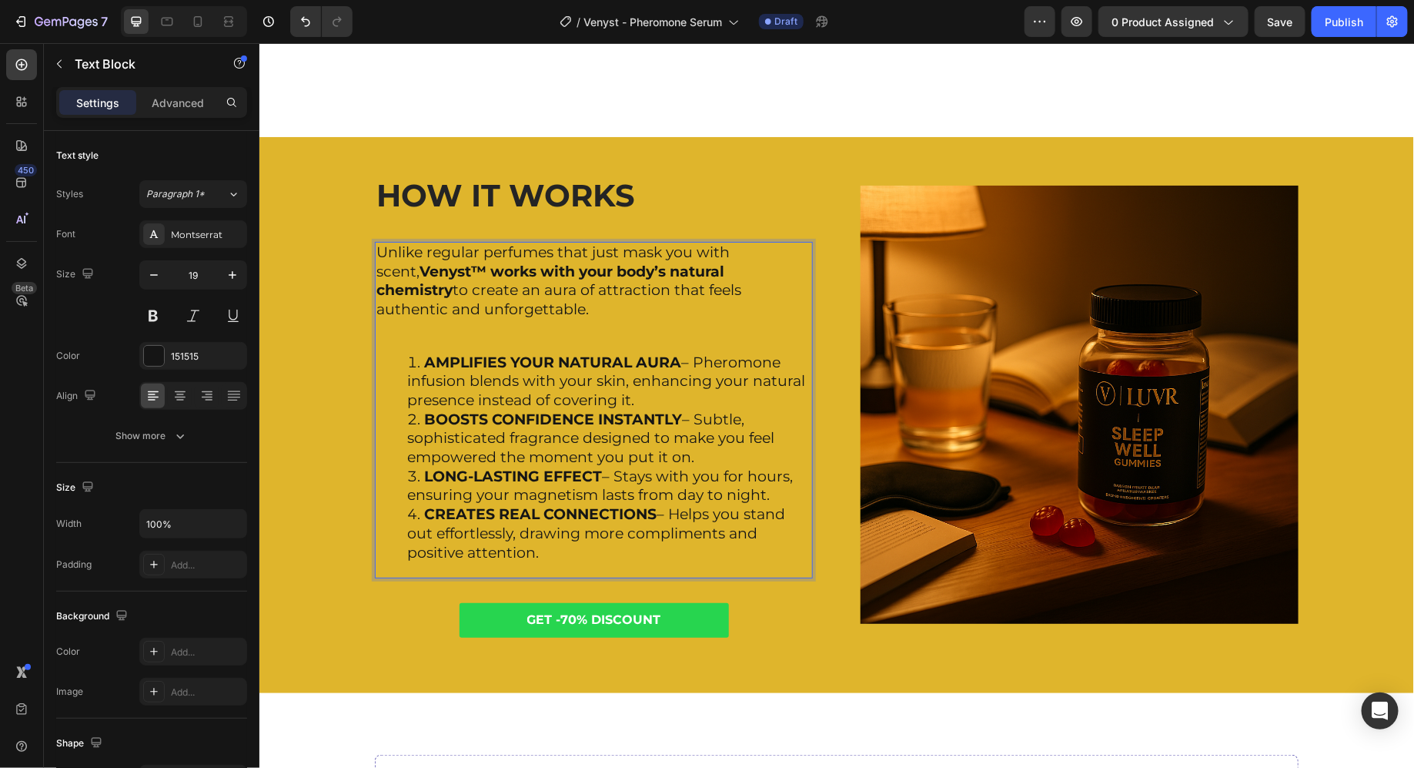
scroll to position [4782, 0]
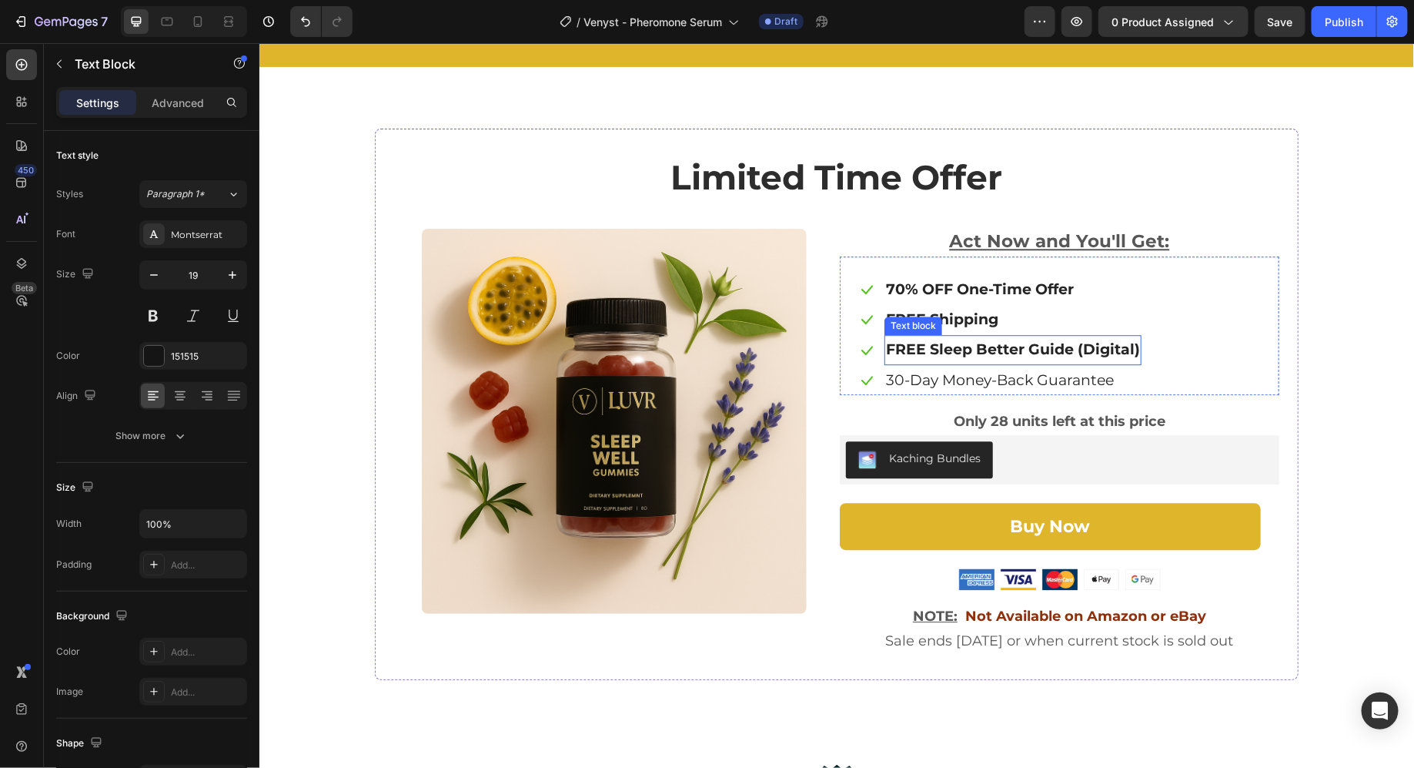
click at [930, 352] on strong "FREE Sleep Better Guide (Digital)" at bounding box center [1012, 349] width 254 height 18
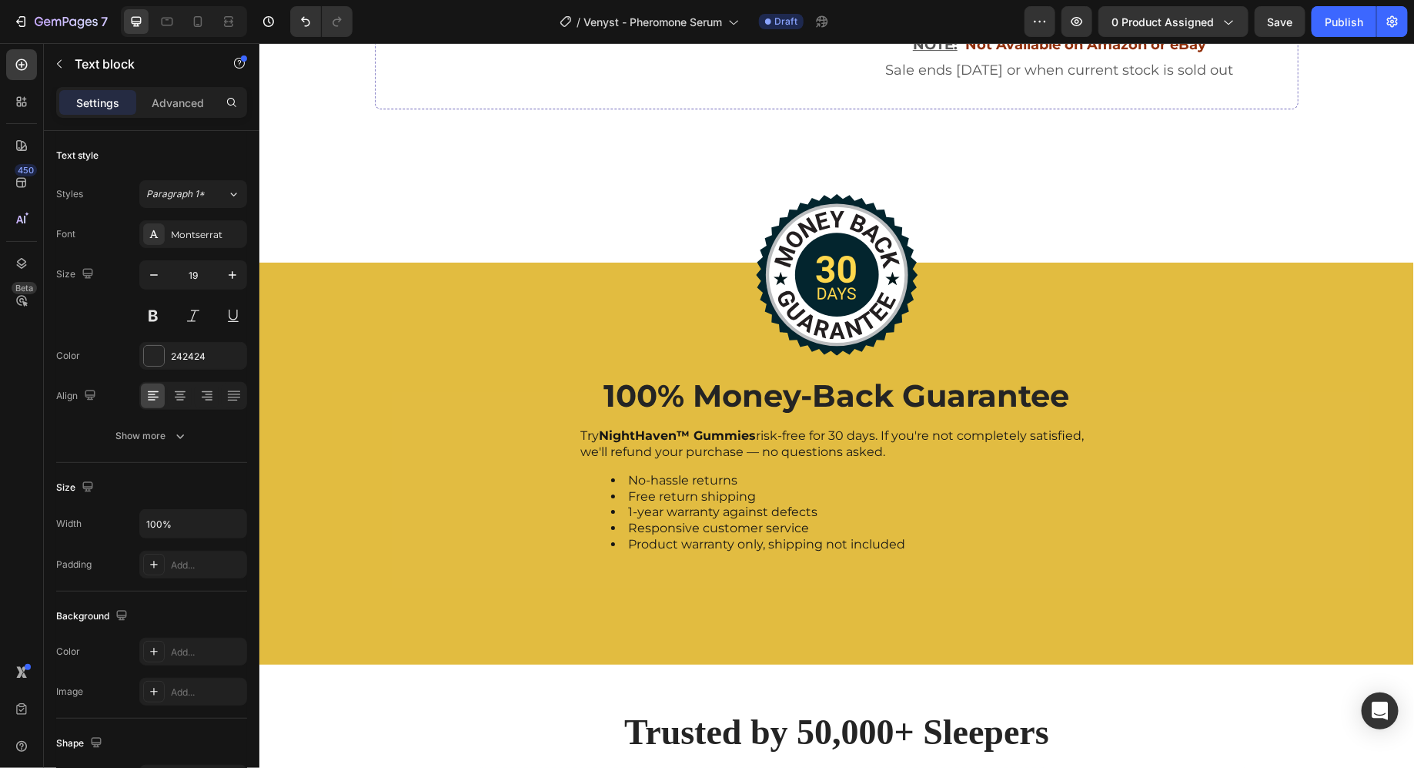
scroll to position [5373, 0]
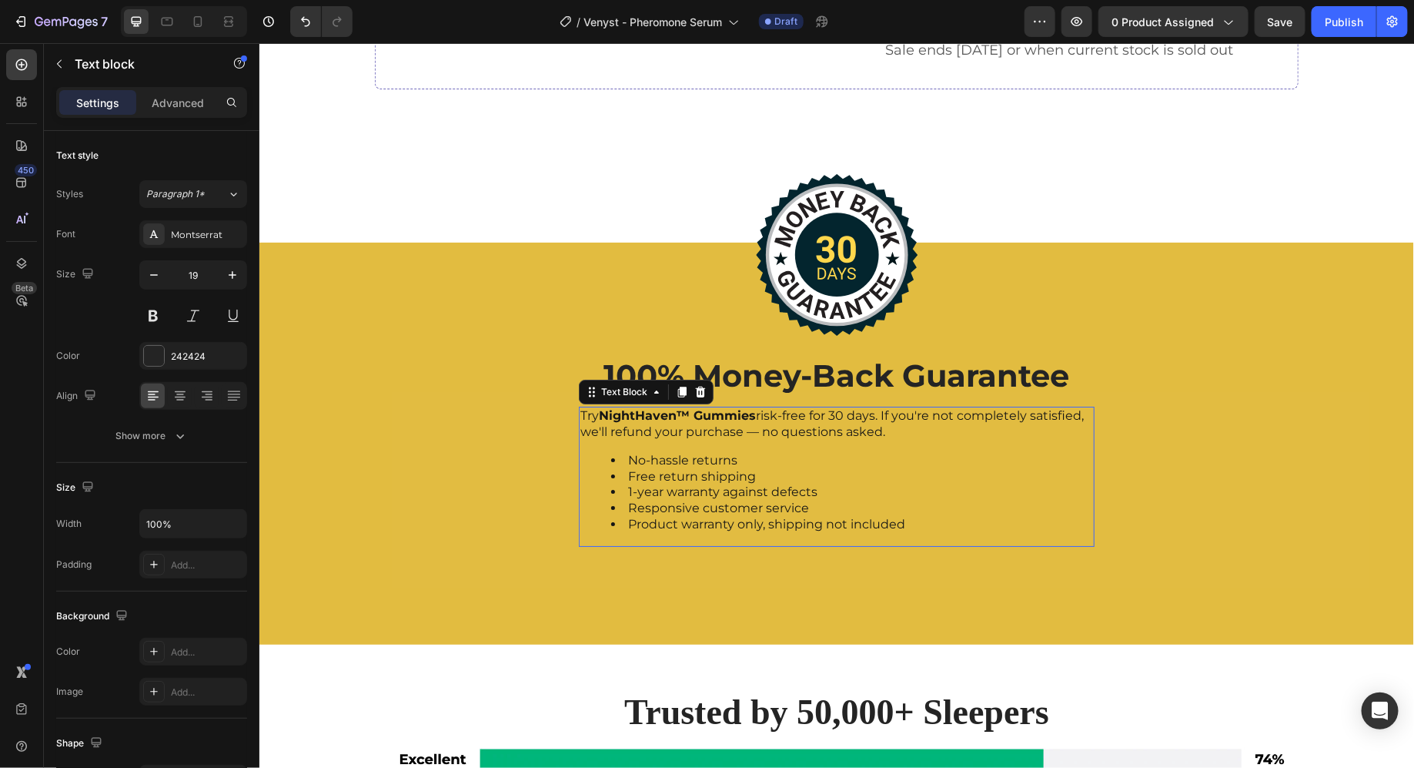
click at [671, 439] on div "Try NightHaven™ Gummies risk-free for 30 days. If you're not completely satisfi…" at bounding box center [836, 476] width 516 height 140
click at [698, 421] on p "Try NightHaven™ Gummies risk-free for 30 days. If you're not completely satisfi…" at bounding box center [836, 423] width 513 height 32
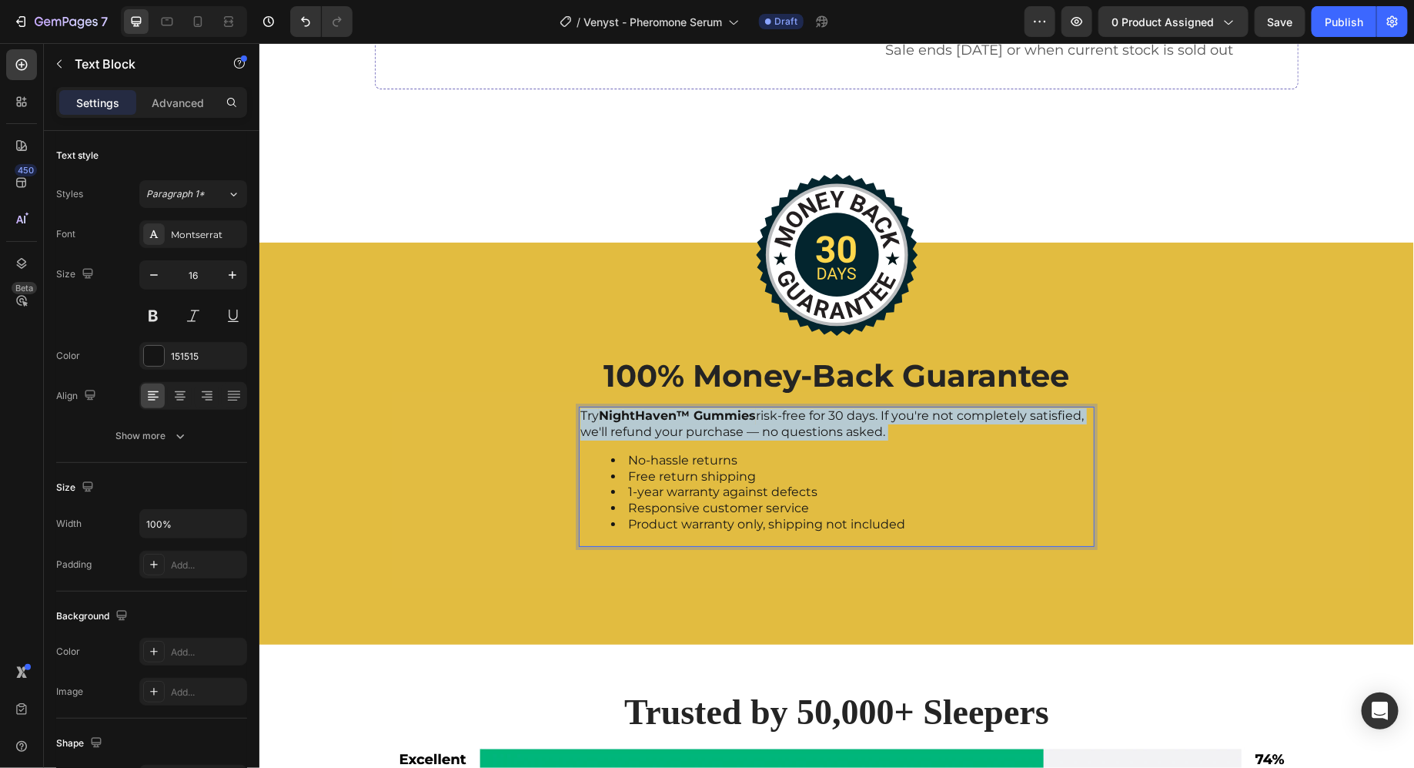
click at [698, 421] on p "Try NightHaven™ Gummies risk-free for 30 days. If you're not completely satisfi…" at bounding box center [836, 423] width 513 height 32
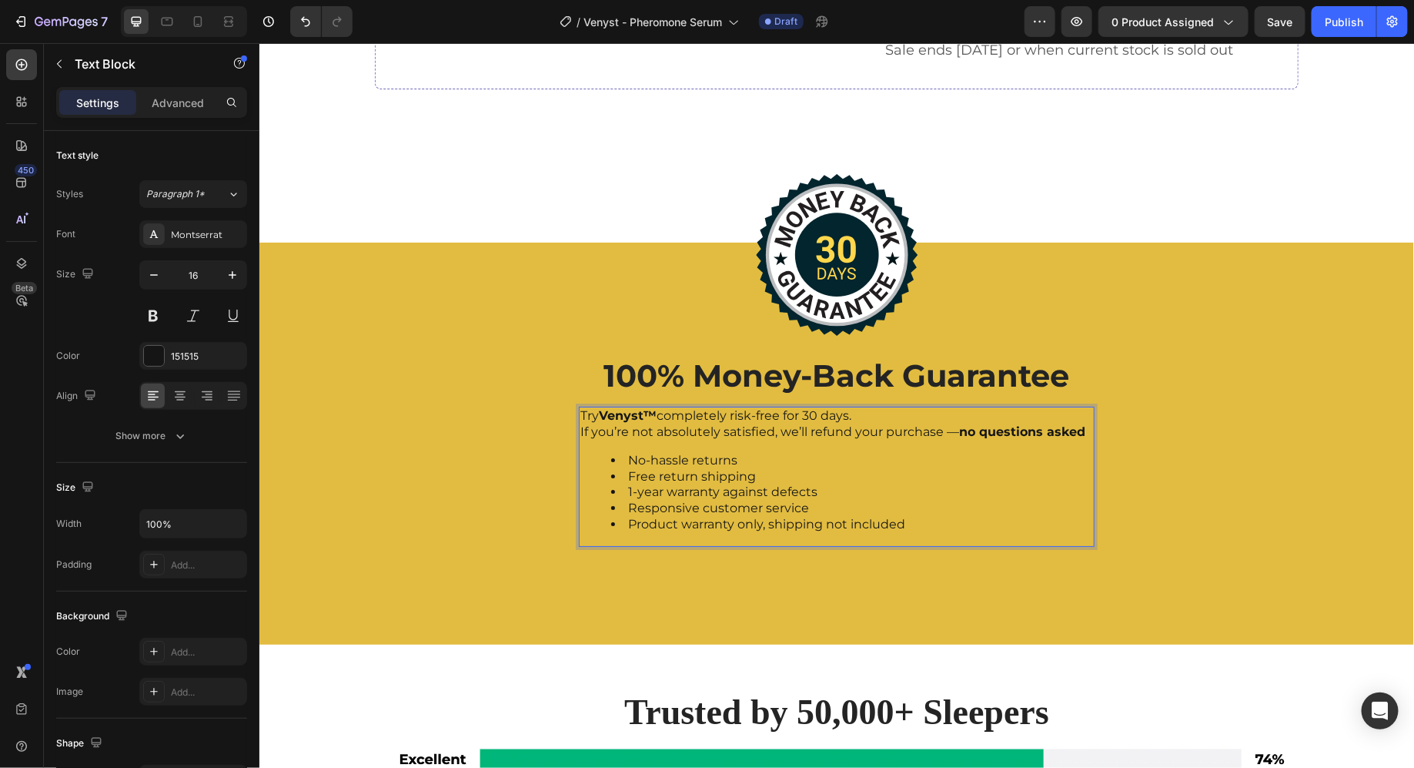
click at [624, 455] on li "No-hassle returns" at bounding box center [852, 460] width 482 height 16
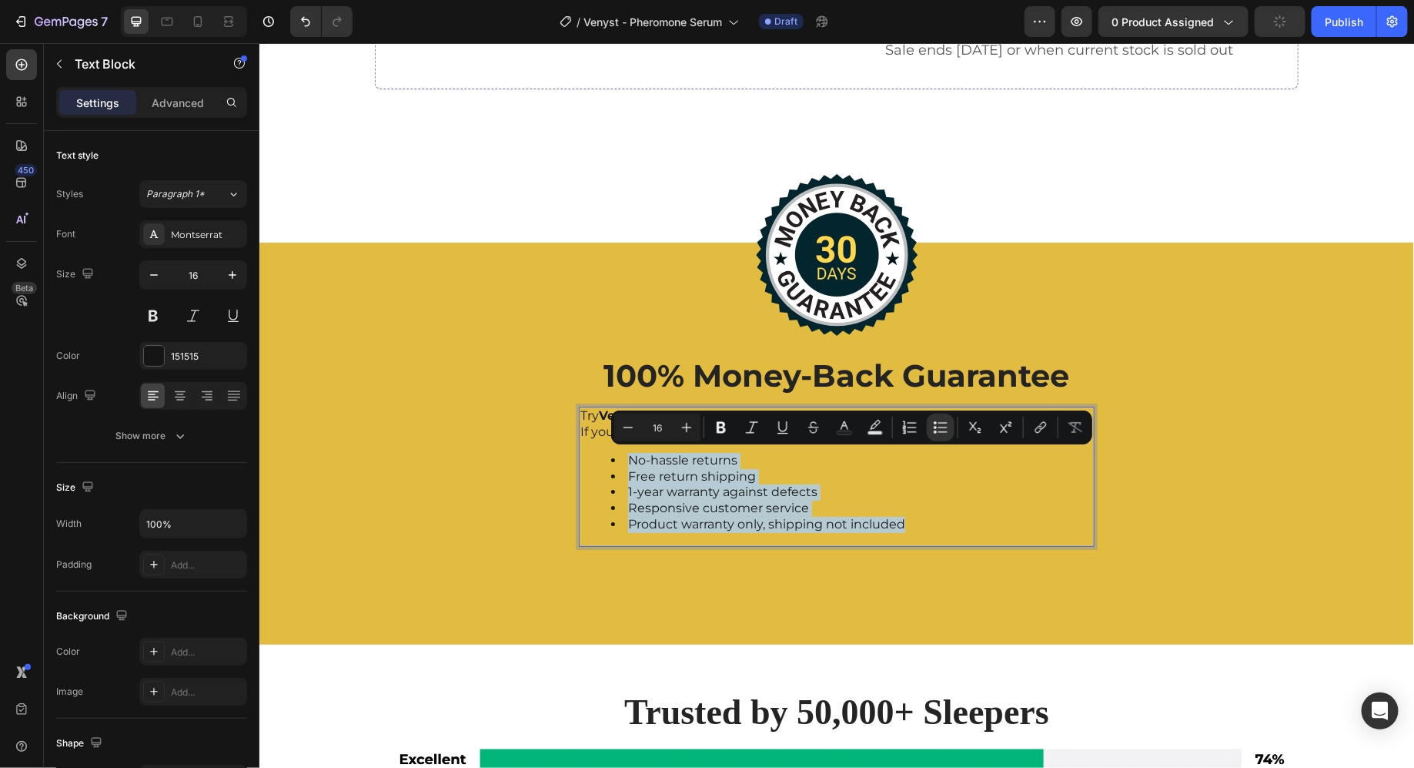
drag, startPoint x: 624, startPoint y: 455, endPoint x: 998, endPoint y: 540, distance: 382.9
click at [998, 540] on div "Try Venyst™ completely risk-free for 30 days. If you’re not absolutely satisfie…" at bounding box center [836, 476] width 516 height 140
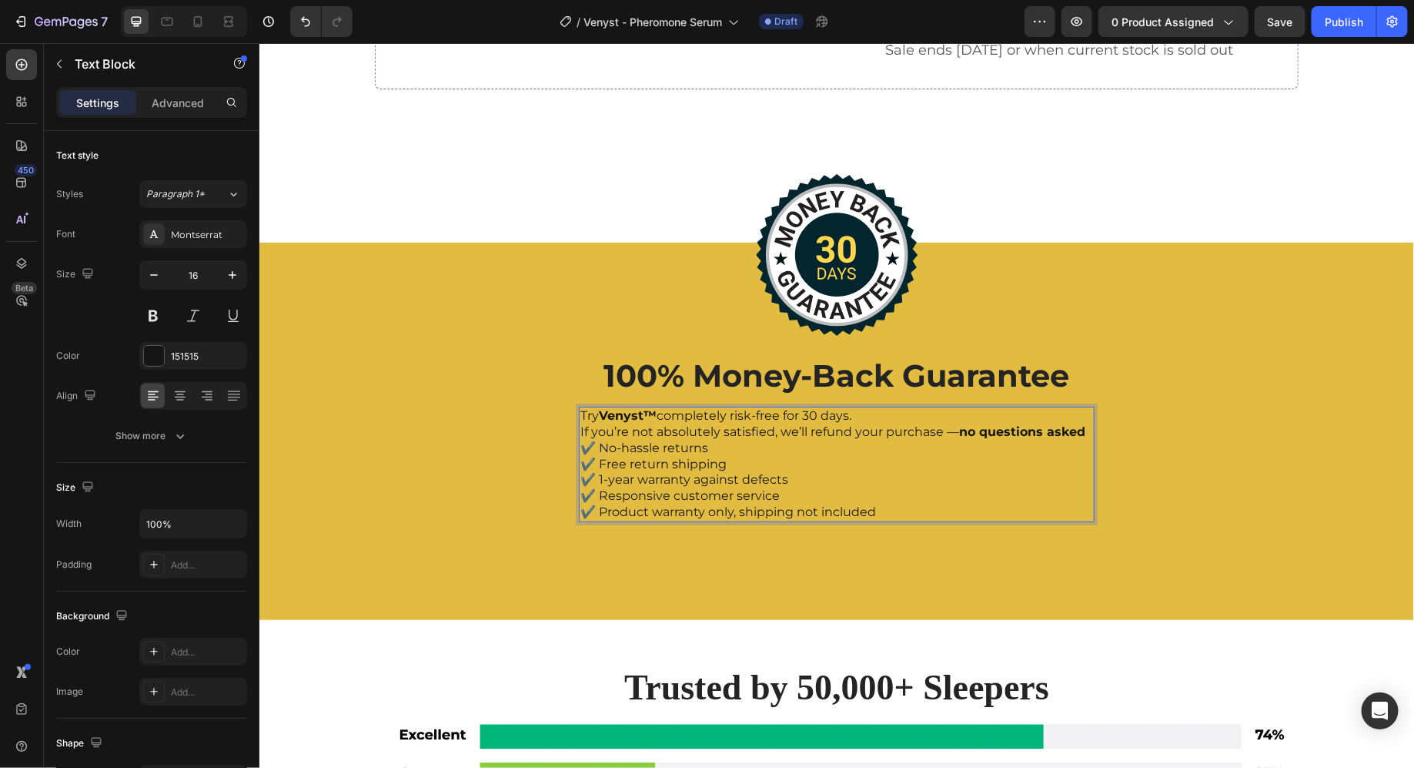
click at [1090, 436] on p "Try Venyst™ completely risk-free for 30 days. If you’re not absolutely satisfie…" at bounding box center [836, 423] width 513 height 32
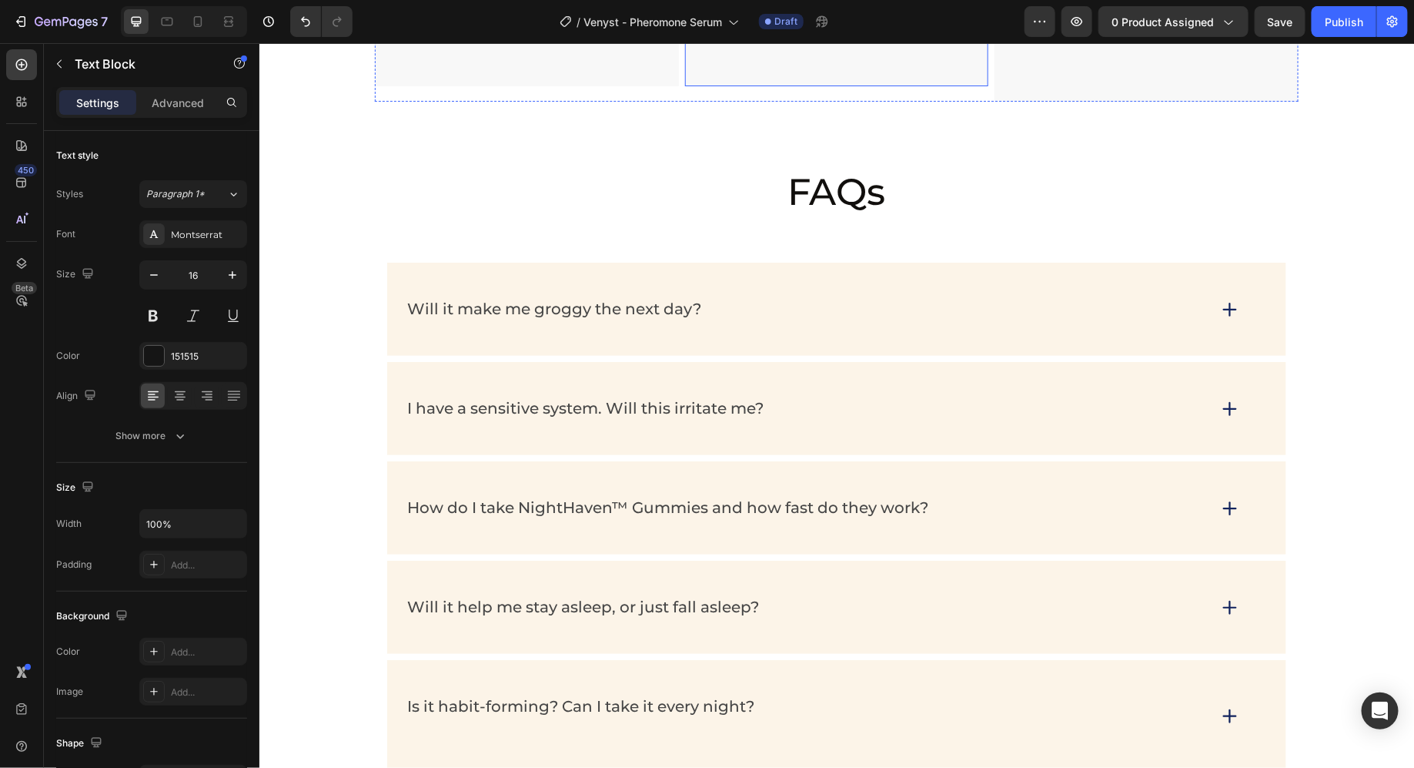
scroll to position [7548, 0]
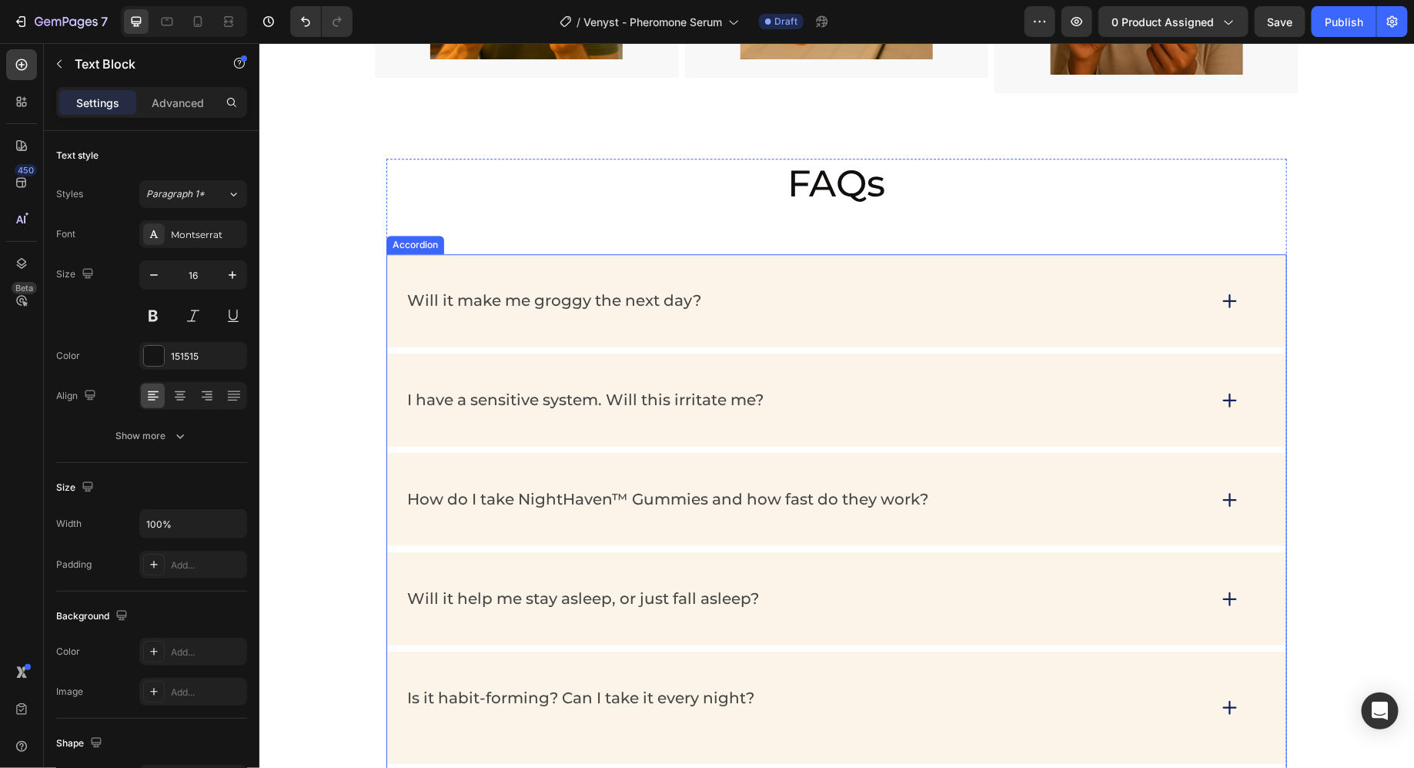
click at [823, 288] on div "Will it make me groggy the next day?" at bounding box center [805, 300] width 802 height 24
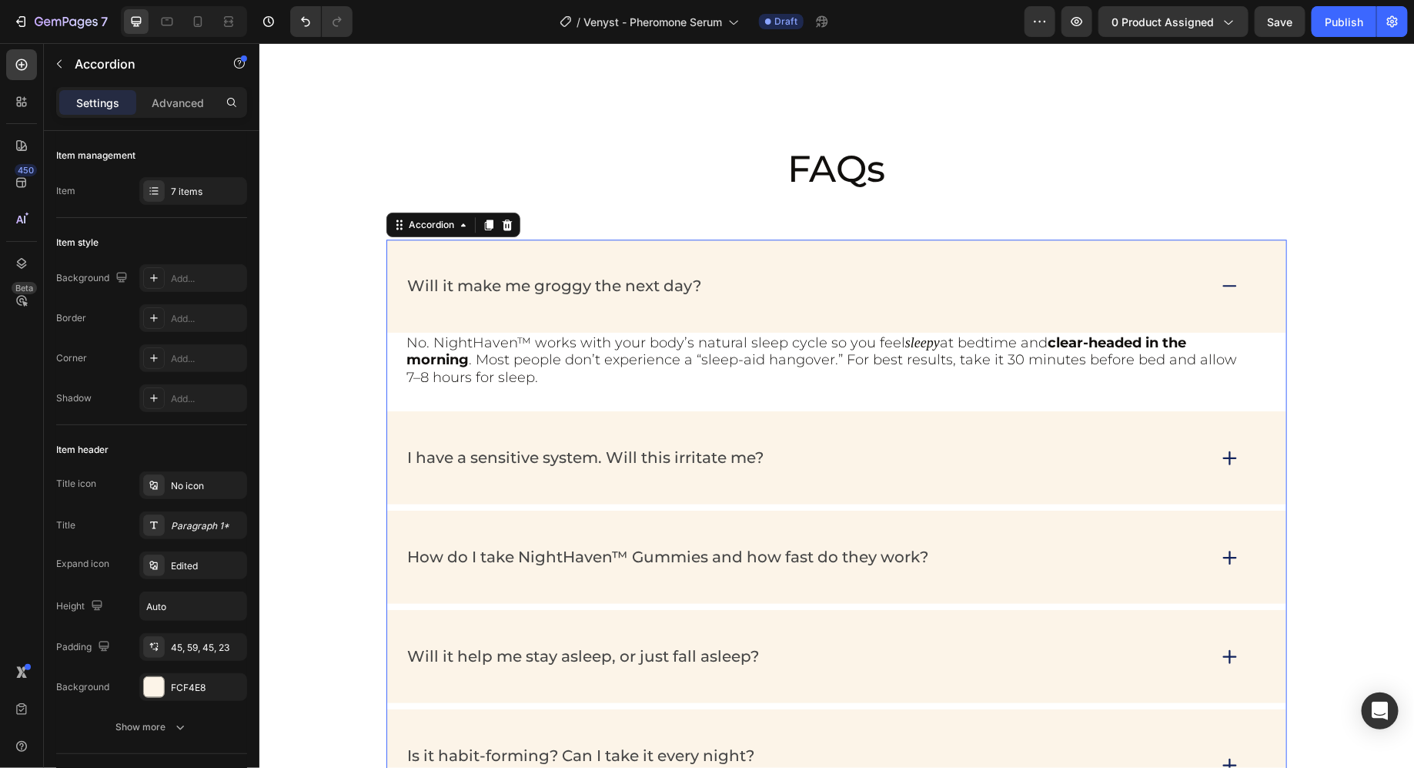
scroll to position [7669, 0]
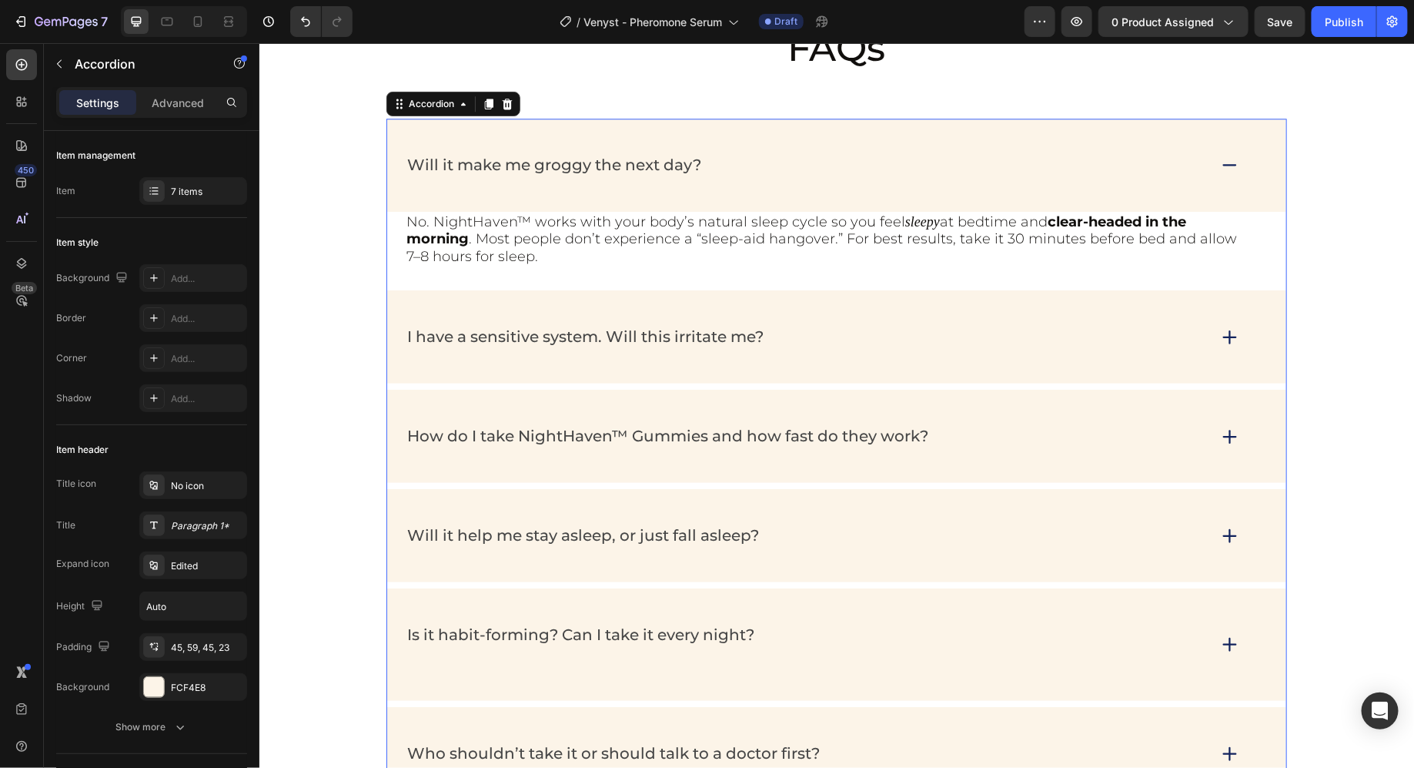
click at [839, 169] on div "Will it make me groggy the next day?" at bounding box center [805, 164] width 802 height 24
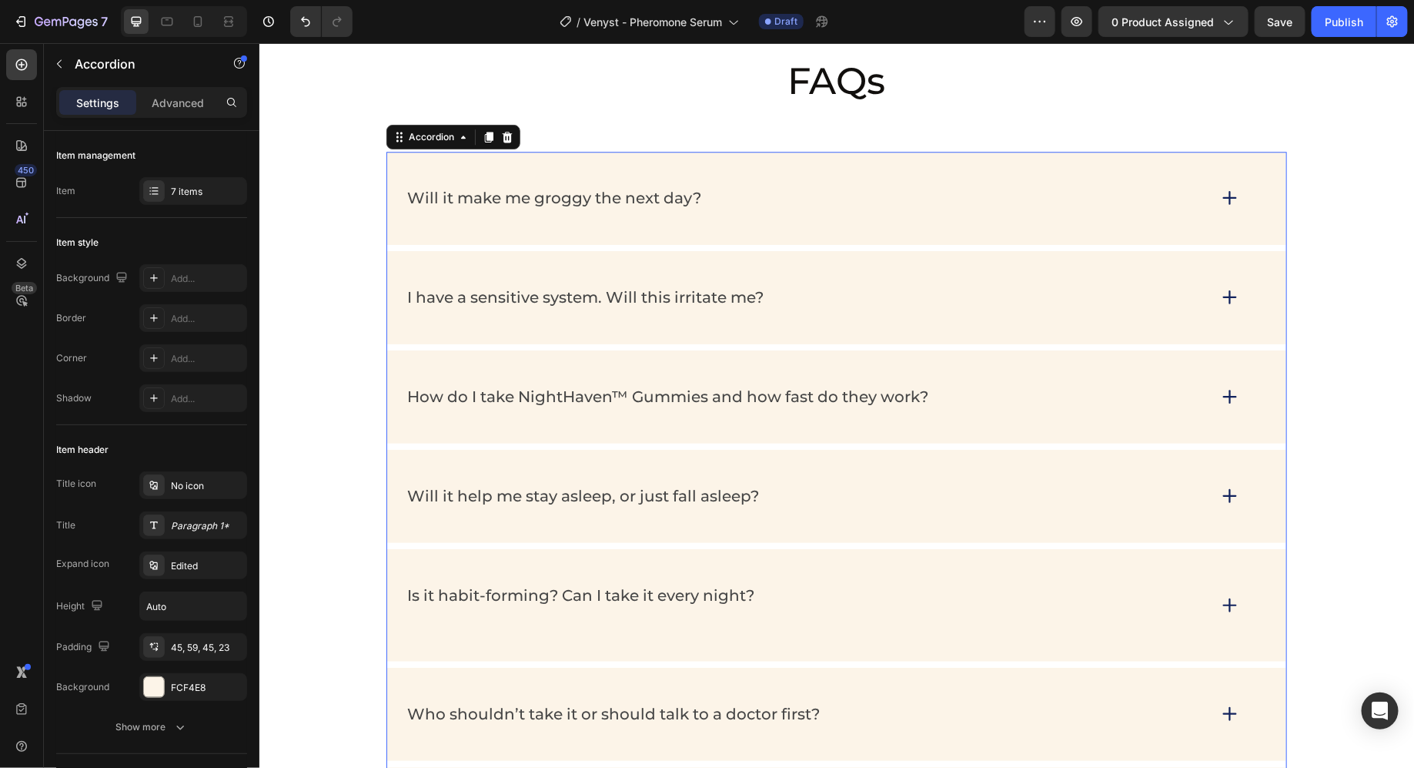
scroll to position [7635, 0]
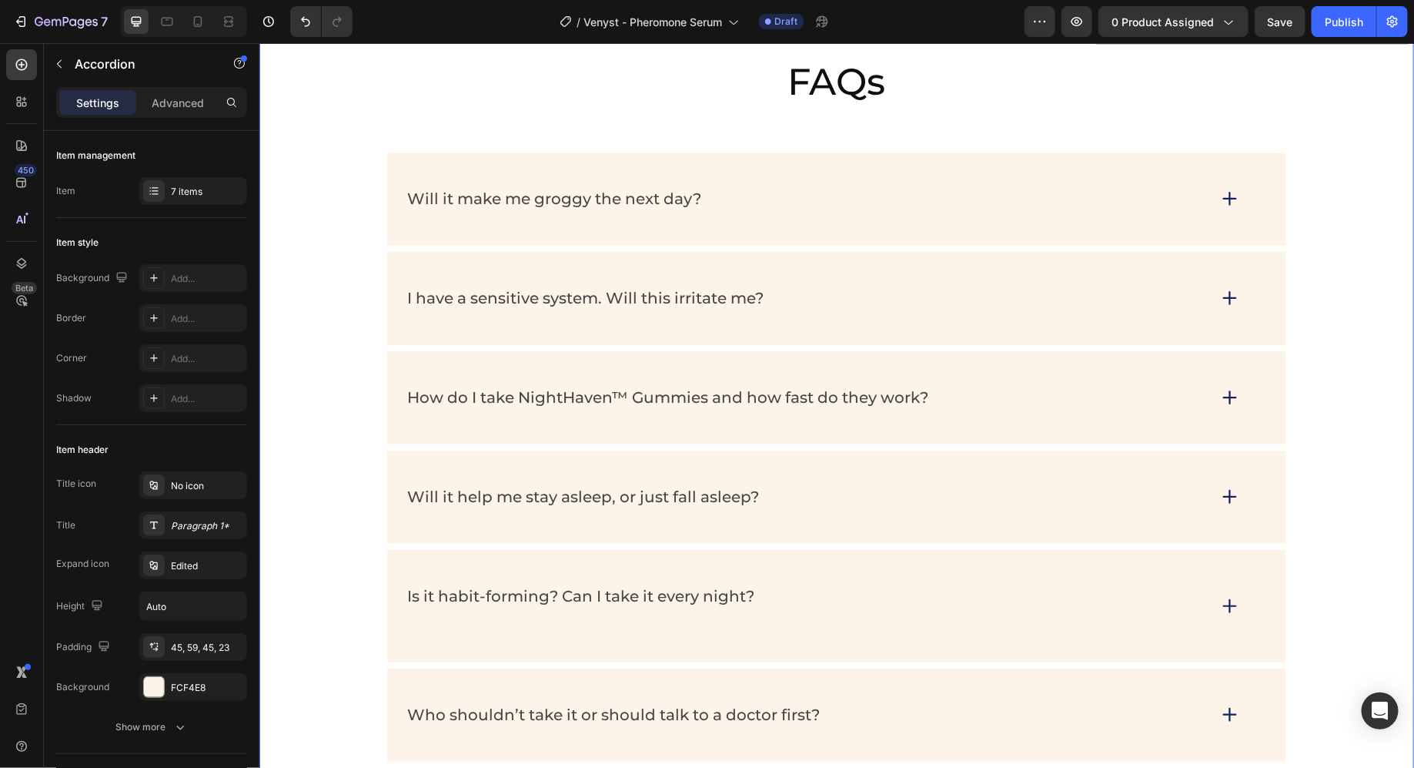
click at [305, 107] on div "FAQs Heading Will it make me groggy the next day? I have a sensitive system. Wi…" at bounding box center [836, 467] width 1124 height 823
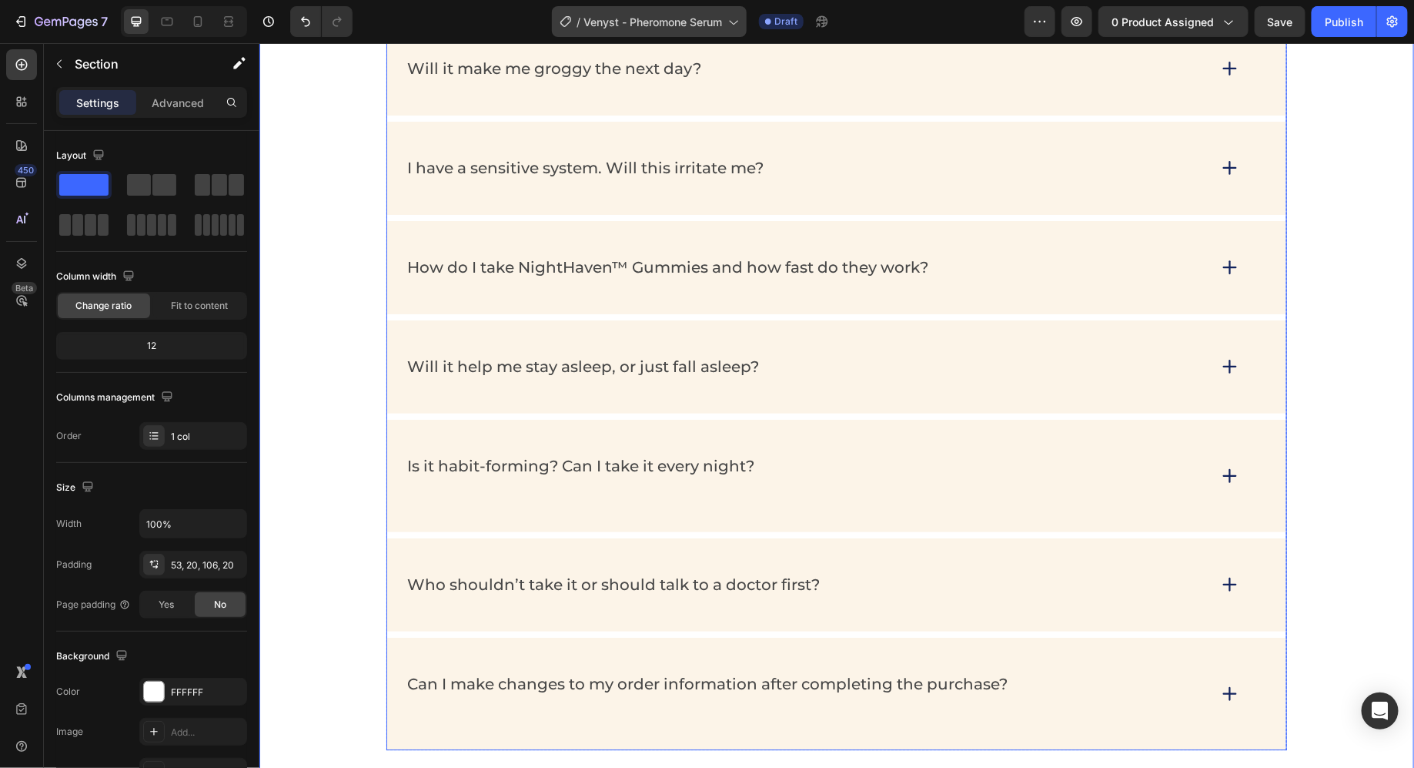
scroll to position [7642, 0]
